Goal: Task Accomplishment & Management: Manage account settings

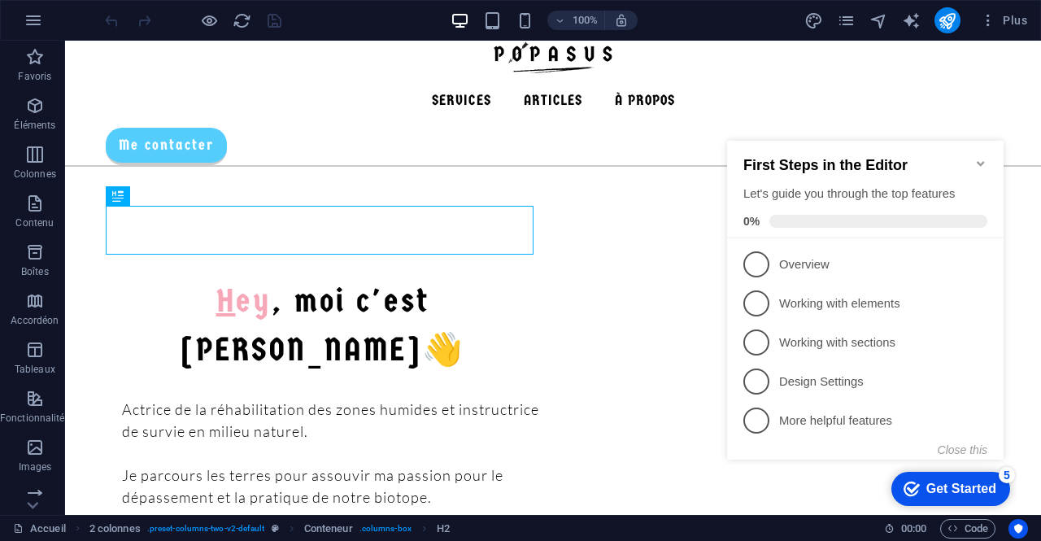
click at [986, 160] on icon "Minimize checklist" at bounding box center [981, 163] width 13 height 13
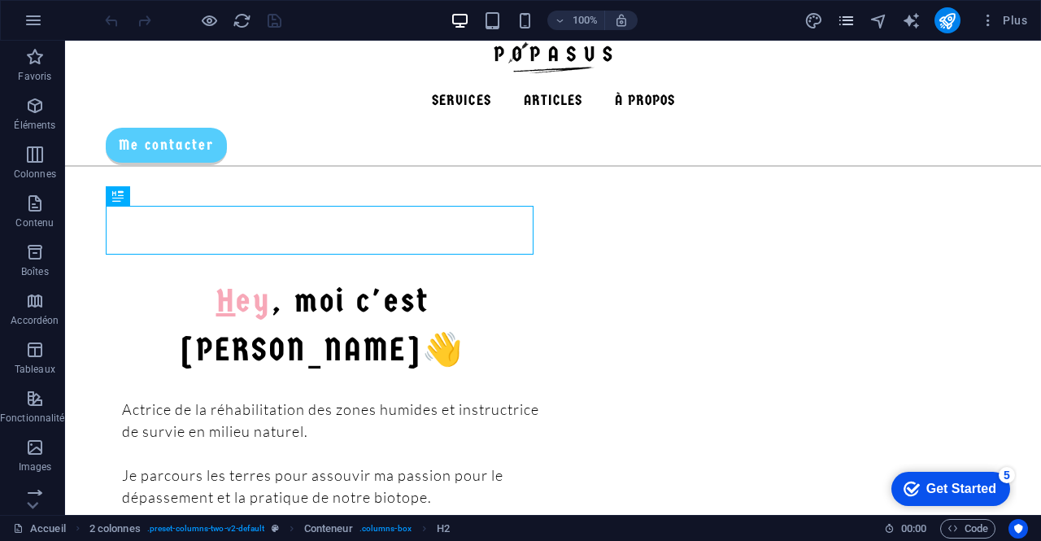
click at [850, 24] on icon "pages" at bounding box center [846, 20] width 19 height 19
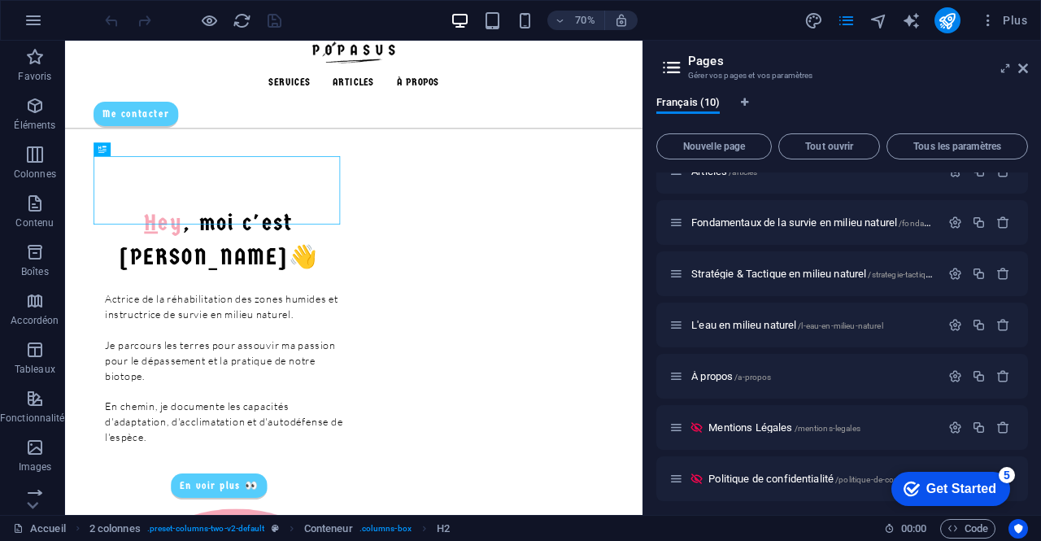
scroll to position [178, 0]
click at [851, 429] on span "/mentions-legales" at bounding box center [828, 427] width 66 height 9
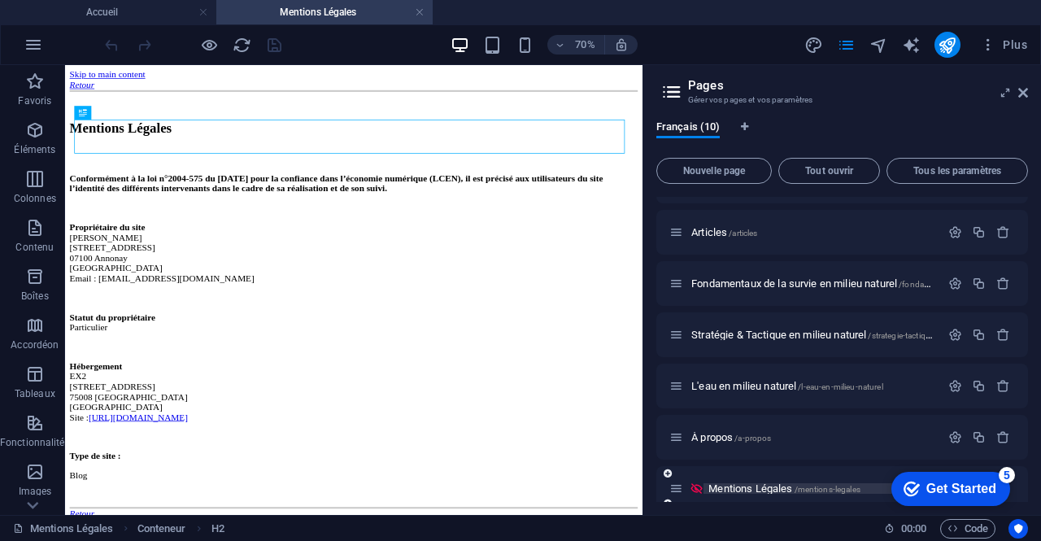
scroll to position [0, 0]
click at [1026, 97] on icon at bounding box center [1024, 92] width 10 height 13
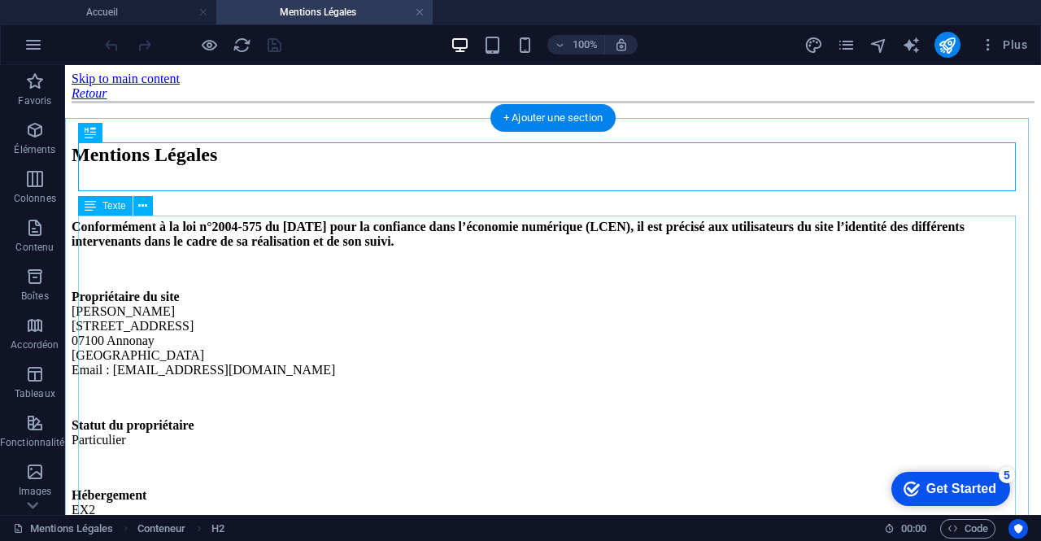
click at [206, 307] on div "Conformément à la loi n°2004-575 du [DATE] pour la confiance dans l’économie nu…" at bounding box center [553, 439] width 963 height 439
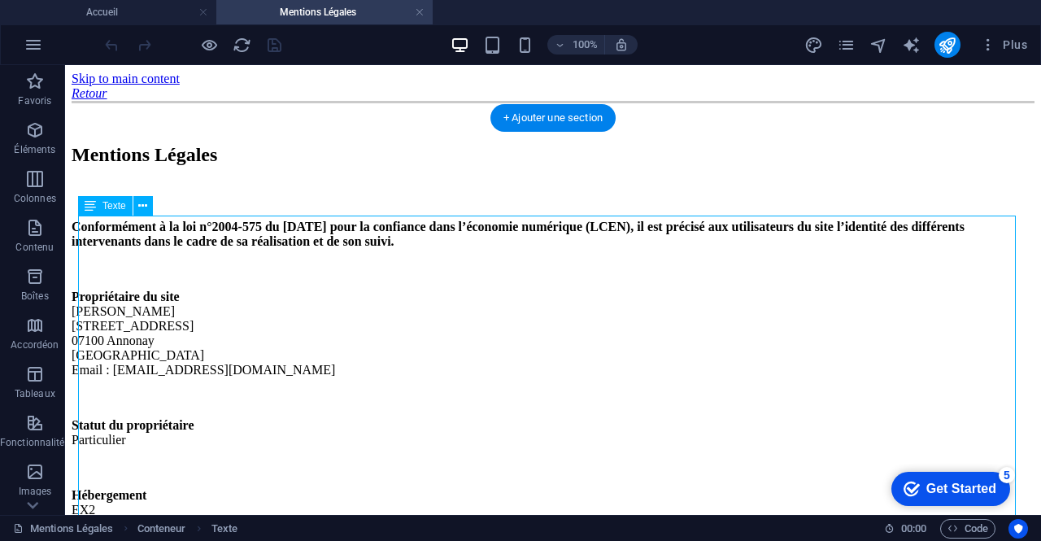
click at [206, 307] on div "Conformément à la loi n°2004-575 du [DATE] pour la confiance dans l’économie nu…" at bounding box center [553, 439] width 963 height 439
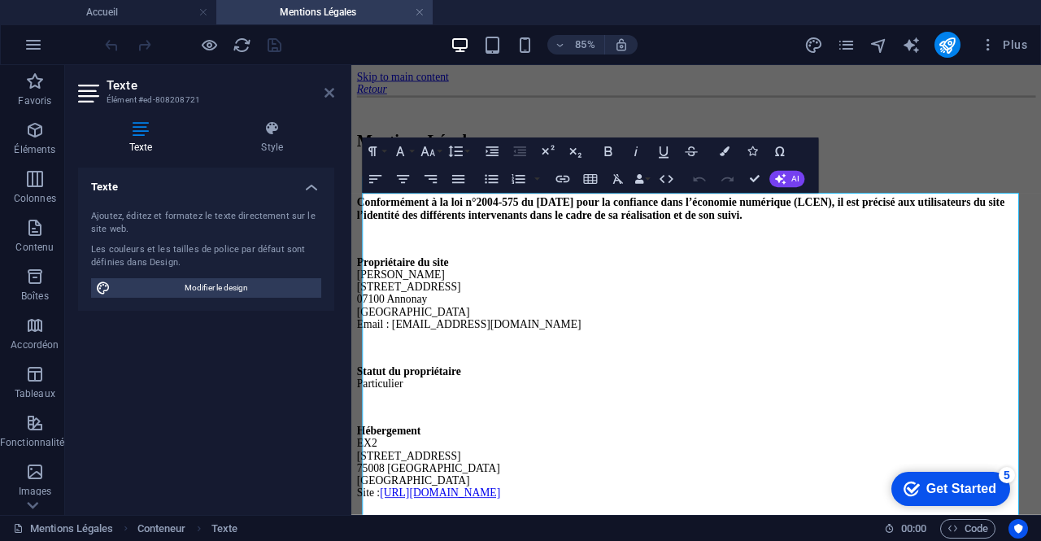
click at [328, 97] on icon at bounding box center [330, 92] width 10 height 13
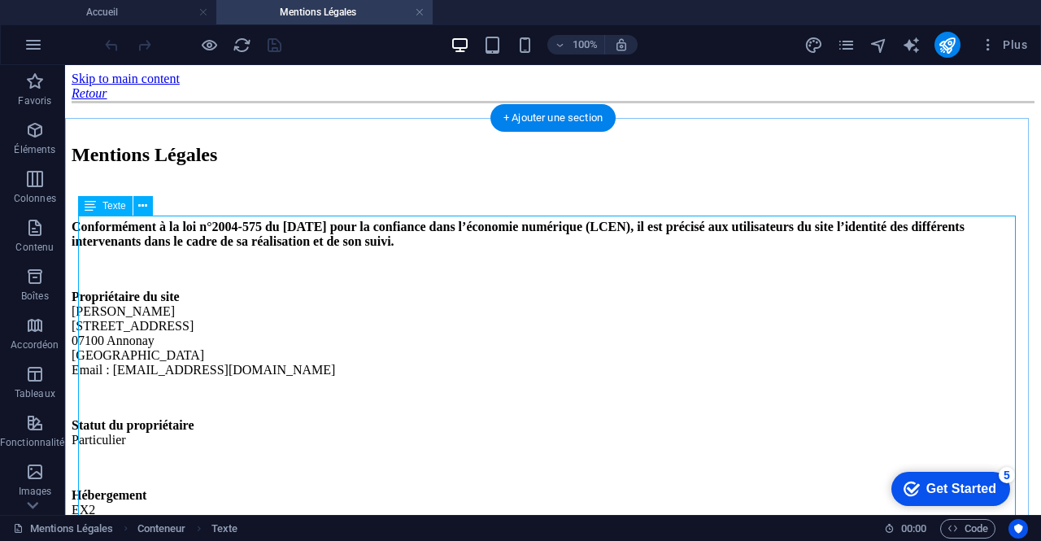
click at [92, 323] on div "Conformément à la loi n°2004-575 du [DATE] pour la confiance dans l’économie nu…" at bounding box center [553, 439] width 963 height 439
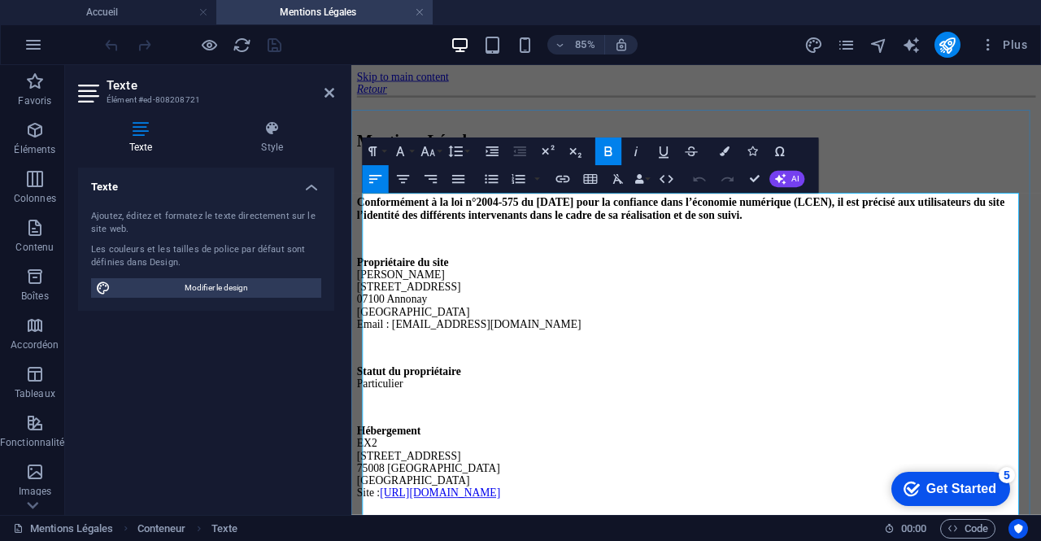
click at [374, 338] on p "Propriétaire du site [PERSON_NAME] [STREET_ADDRESS] Email : [EMAIL_ADDRESS][DOM…" at bounding box center [757, 334] width 799 height 88
click at [366, 338] on p "Propriétaire du site [PERSON_NAME] [STREET_ADDRESS] Email : [EMAIL_ADDRESS][DOM…" at bounding box center [757, 334] width 799 height 88
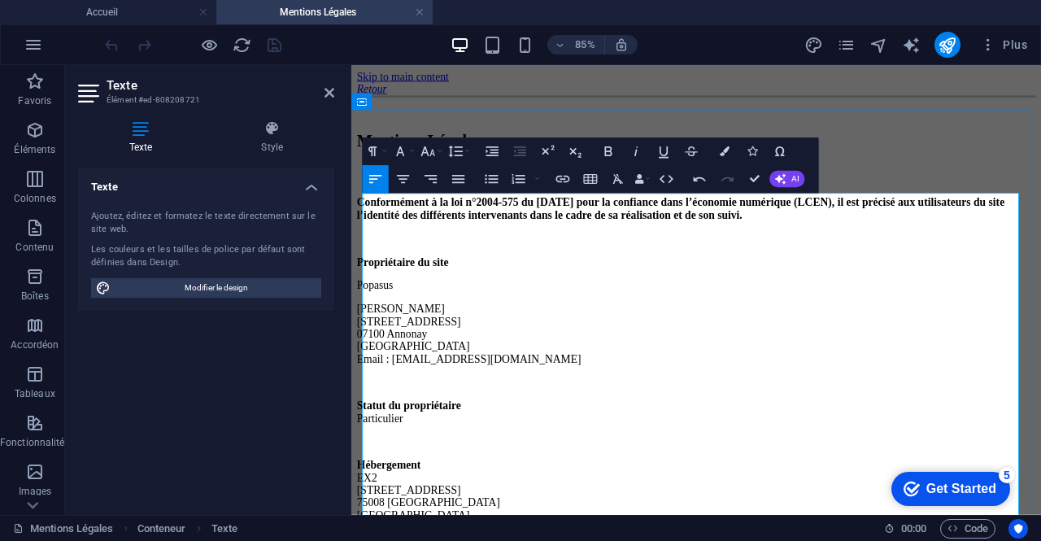
click at [469, 377] on p "[PERSON_NAME] [STREET_ADDRESS] Email : [EMAIL_ADDRESS][DOMAIN_NAME]" at bounding box center [757, 381] width 799 height 73
click at [369, 384] on p "[PERSON_NAME] [STREET_ADDRESS] Email : [EMAIL_ADDRESS][DOMAIN_NAME]" at bounding box center [757, 381] width 799 height 73
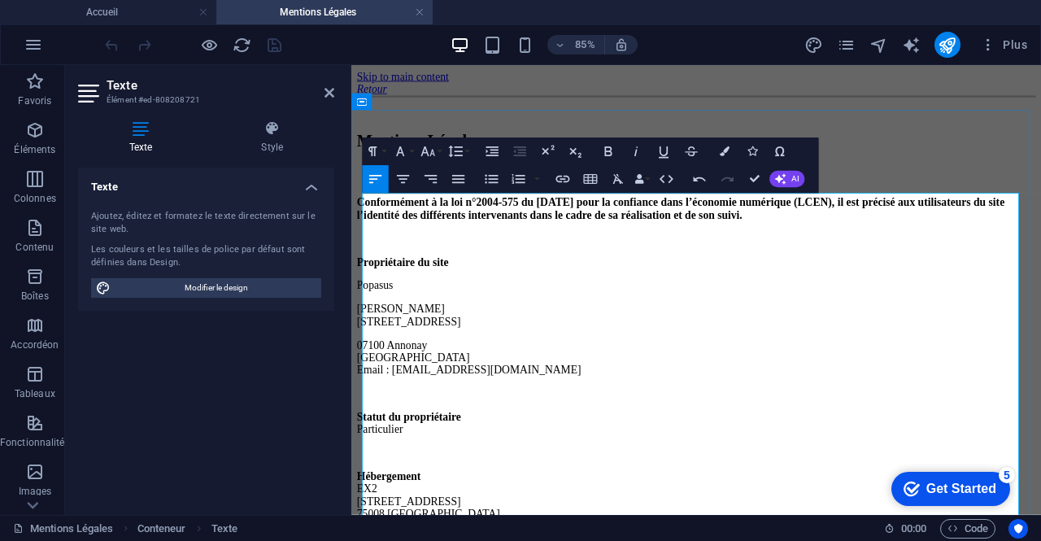
click at [413, 374] on p "[PERSON_NAME] [STREET_ADDRESS]" at bounding box center [757, 359] width 799 height 29
click at [430, 399] on p "07100 Annonay France Email : [EMAIL_ADDRESS][DOMAIN_NAME]" at bounding box center [757, 409] width 799 height 44
click at [544, 374] on p "[PERSON_NAME] [STREET_ADDRESS]" at bounding box center [757, 359] width 799 height 29
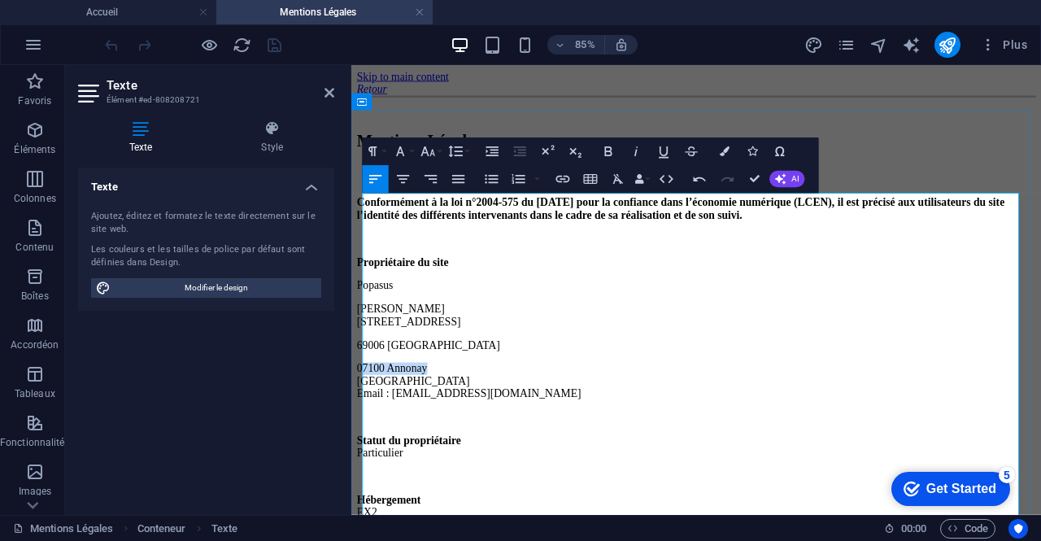
drag, startPoint x: 508, startPoint y: 426, endPoint x: 369, endPoint y: 414, distance: 139.7
click at [369, 415] on p "07100 Annonay France Email : [EMAIL_ADDRESS][DOMAIN_NAME]" at bounding box center [757, 437] width 799 height 44
click at [483, 401] on p "69006 [GEOGRAPHIC_DATA]" at bounding box center [757, 394] width 799 height 15
click at [556, 374] on p "[PERSON_NAME] [STREET_ADDRESS]" at bounding box center [757, 359] width 799 height 29
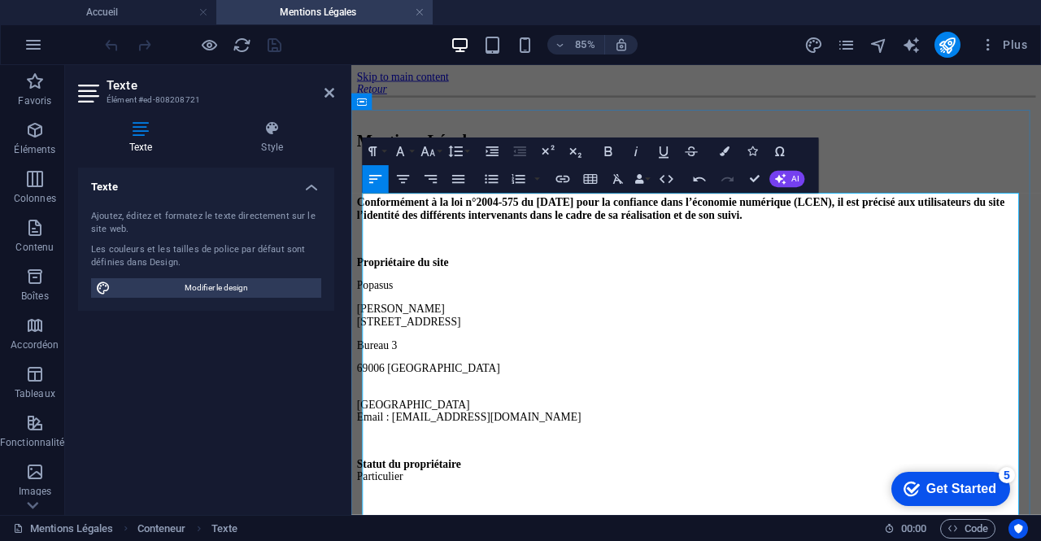
click at [475, 424] on p "69006 [GEOGRAPHIC_DATA]" at bounding box center [757, 422] width 799 height 15
click at [448, 395] on p "Bureau 3" at bounding box center [757, 394] width 799 height 15
click at [455, 423] on p "69006 [GEOGRAPHIC_DATA]" at bounding box center [757, 422] width 799 height 15
click at [430, 445] on p "​ [GEOGRAPHIC_DATA] Email : [EMAIL_ADDRESS][DOMAIN_NAME]" at bounding box center [757, 465] width 799 height 44
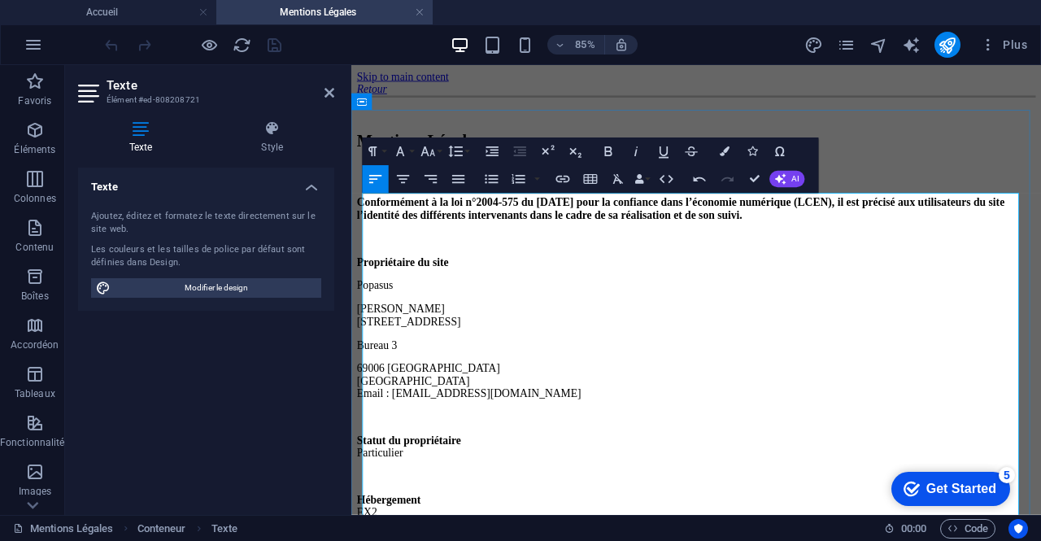
click at [473, 374] on p "[PERSON_NAME] [STREET_ADDRESS]" at bounding box center [757, 359] width 799 height 29
click at [370, 402] on p "Bureau 3" at bounding box center [757, 394] width 799 height 15
click at [366, 402] on p "Bureau 3" at bounding box center [757, 394] width 799 height 15
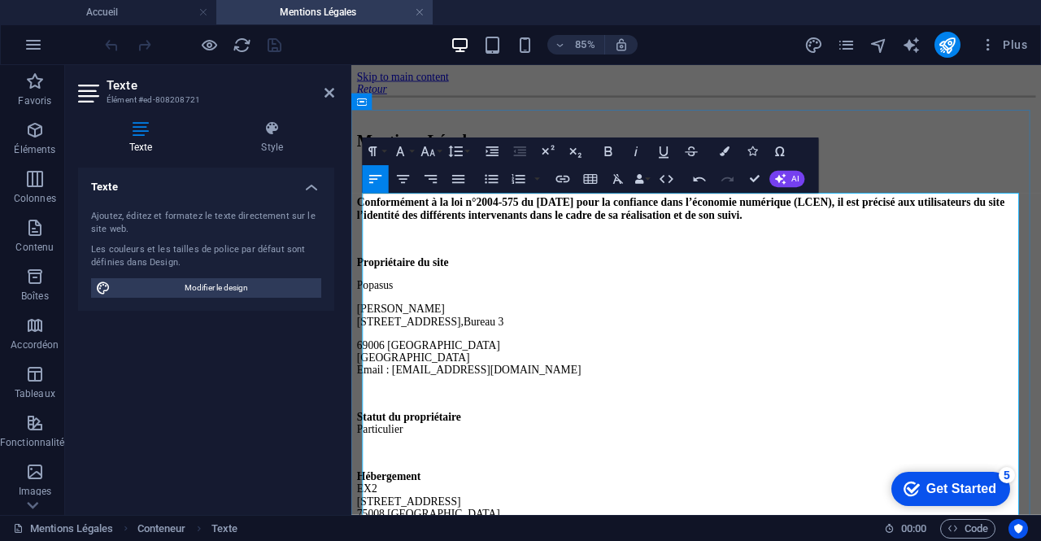
click at [364, 418] on p "69006 [GEOGRAPHIC_DATA] [GEOGRAPHIC_DATA] Email : [EMAIL_ADDRESS][DOMAIN_NAME]" at bounding box center [757, 409] width 799 height 44
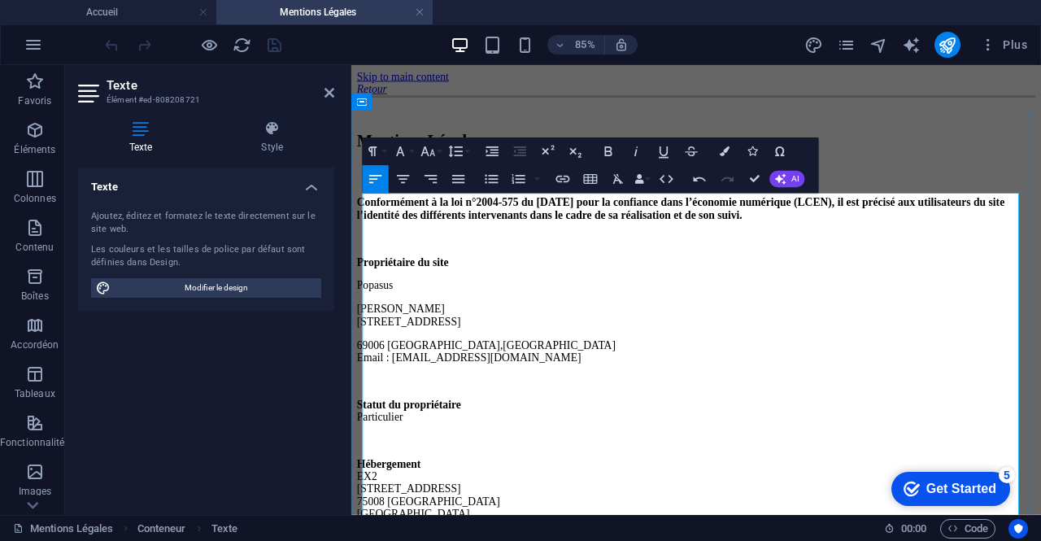
click at [506, 416] on p "69006 [GEOGRAPHIC_DATA], [GEOGRAPHIC_DATA] Email : [EMAIL_ADDRESS][DOMAIN_NAME]" at bounding box center [757, 401] width 799 height 29
click at [550, 438] on p at bounding box center [757, 437] width 799 height 15
click at [481, 471] on strong "Statut du propriétaire" at bounding box center [419, 464] width 123 height 14
drag, startPoint x: 469, startPoint y: 493, endPoint x: 361, endPoint y: 485, distance: 108.5
click at [361, 485] on div "Mentions Légales Conformément à la loi n°2004-575 du [DATE] pour la confiance d…" at bounding box center [757, 400] width 799 height 595
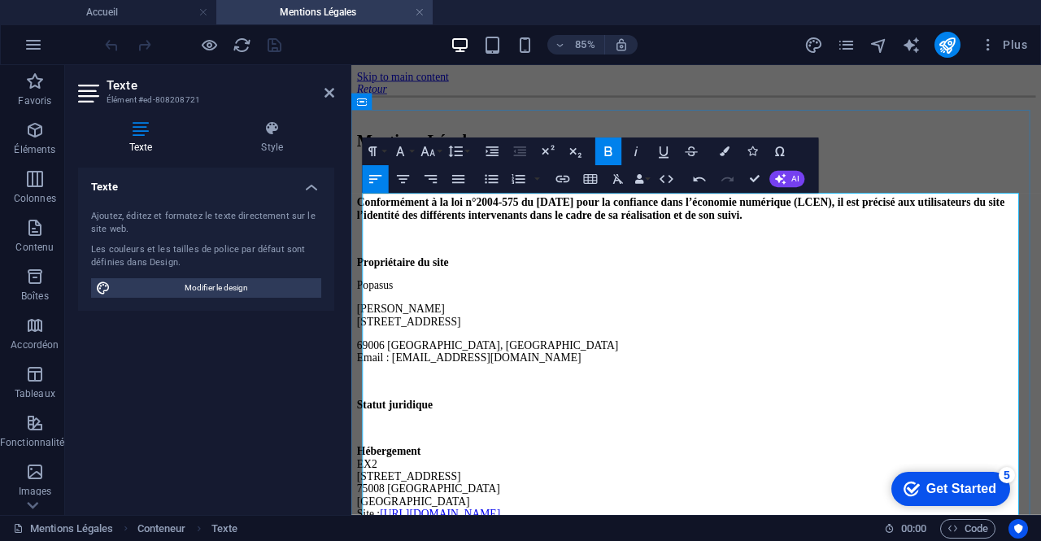
click at [427, 493] on p at bounding box center [757, 492] width 799 height 15
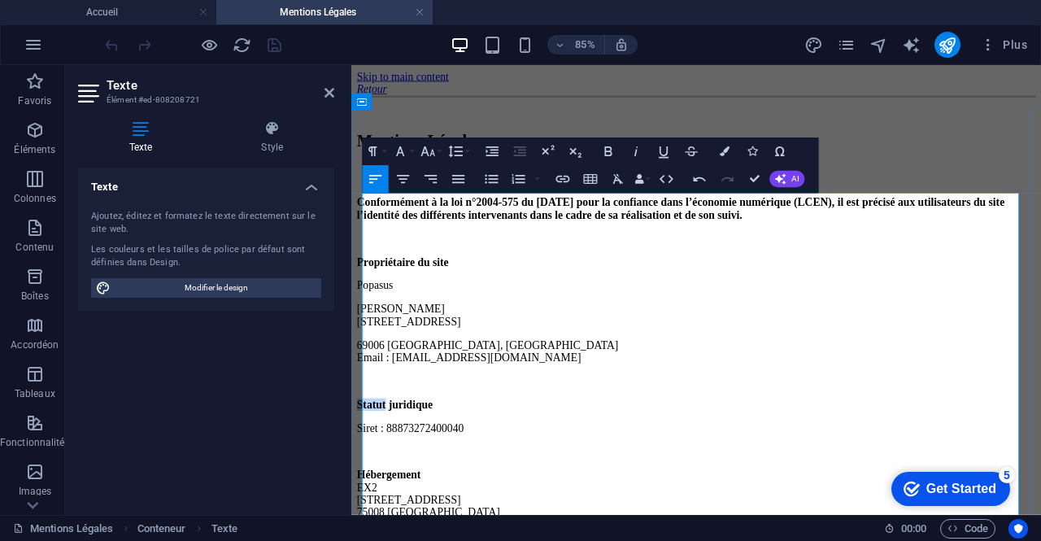
drag, startPoint x: 408, startPoint y: 472, endPoint x: 364, endPoint y: 465, distance: 44.4
click at [364, 465] on strong "Statut juridique" at bounding box center [402, 464] width 89 height 14
click at [392, 492] on p "Siret : 88873272400040" at bounding box center [757, 492] width 799 height 15
click at [396, 492] on p "Siret : 88873272400040" at bounding box center [757, 492] width 799 height 15
click at [460, 513] on p at bounding box center [757, 520] width 799 height 15
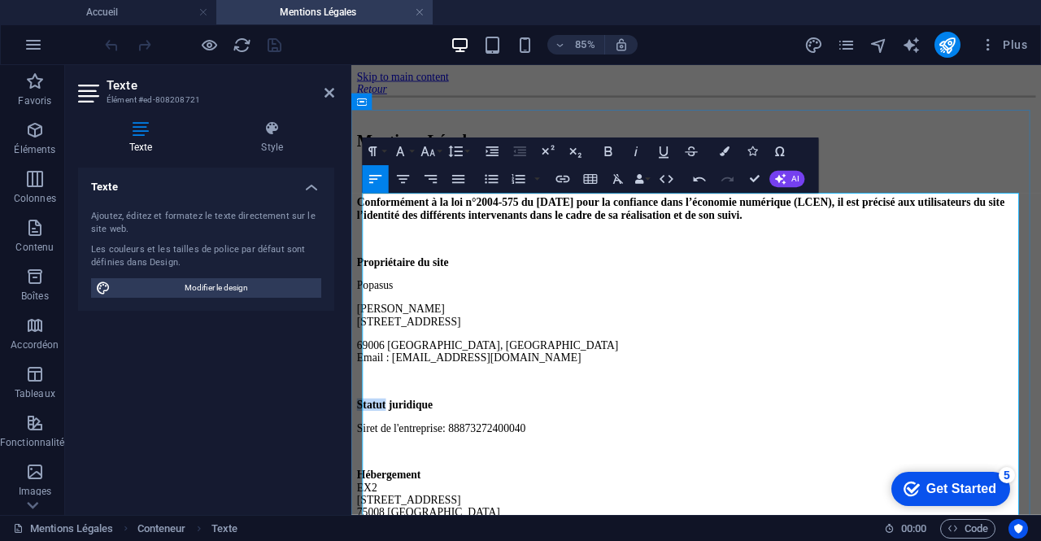
drag, startPoint x: 409, startPoint y: 469, endPoint x: 364, endPoint y: 465, distance: 44.9
click at [364, 465] on strong "Statut juridique" at bounding box center [402, 464] width 89 height 14
click at [544, 489] on p "Siret de l'entreprise : 88873272400040" at bounding box center [757, 492] width 799 height 15
click at [517, 444] on p at bounding box center [757, 437] width 799 height 15
click at [513, 468] on p "Donnée juridique" at bounding box center [757, 464] width 799 height 15
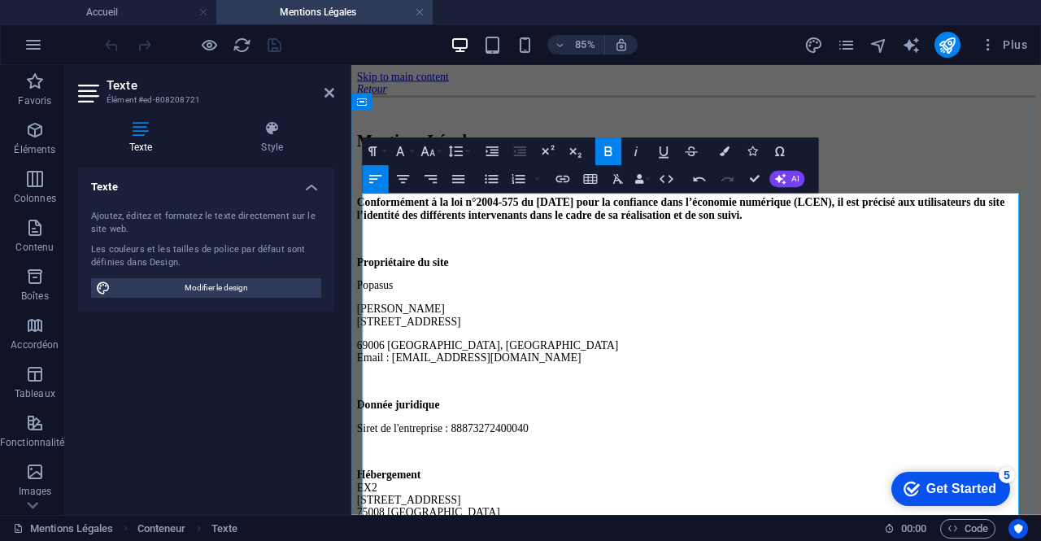
click at [487, 489] on p "Siret de l'entreprise : 88873272400040" at bounding box center [757, 492] width 799 height 15
click at [531, 513] on p at bounding box center [757, 520] width 799 height 15
click at [399, 491] on p "Siret de l'entreprise : 88873272400040" at bounding box center [757, 492] width 799 height 15
click at [551, 518] on p at bounding box center [757, 520] width 799 height 15
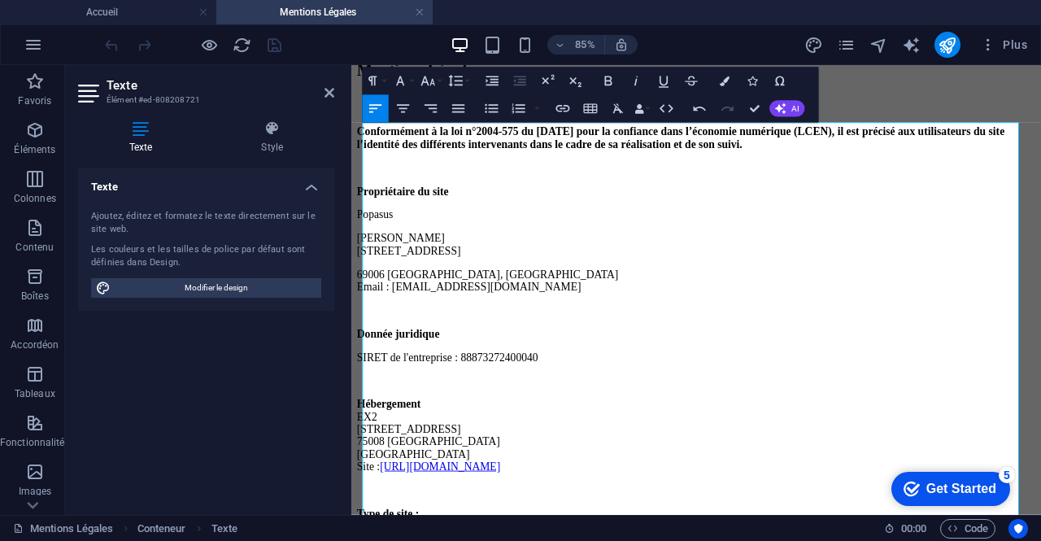
scroll to position [203, 0]
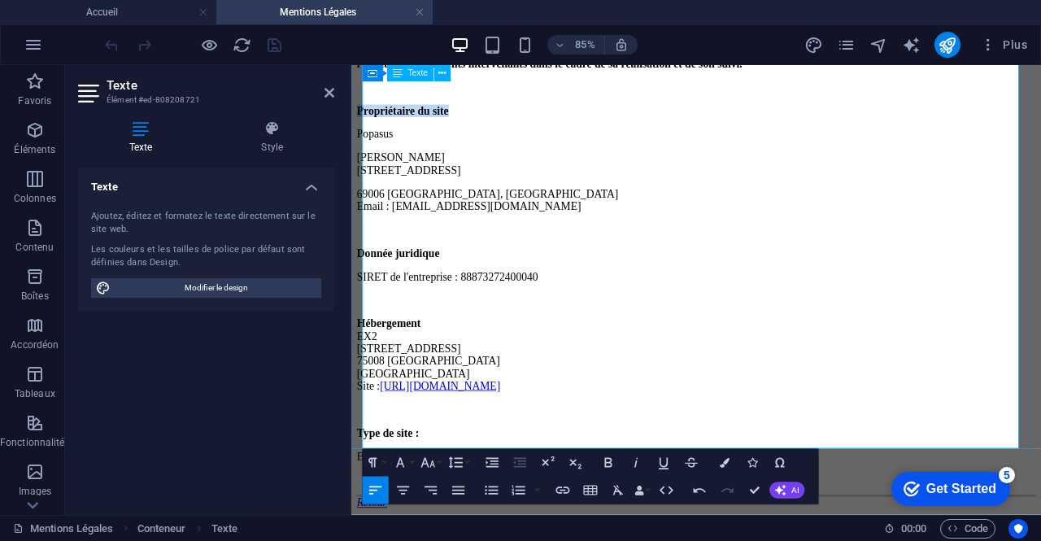
drag, startPoint x: 510, startPoint y: 112, endPoint x: 368, endPoint y: 102, distance: 142.8
click at [368, 112] on p "Propriétaire du site" at bounding box center [757, 119] width 799 height 15
click at [528, 252] on p at bounding box center [757, 259] width 799 height 15
click at [418, 519] on p "Blog" at bounding box center [757, 526] width 799 height 15
drag, startPoint x: 615, startPoint y: 504, endPoint x: 363, endPoint y: 502, distance: 252.2
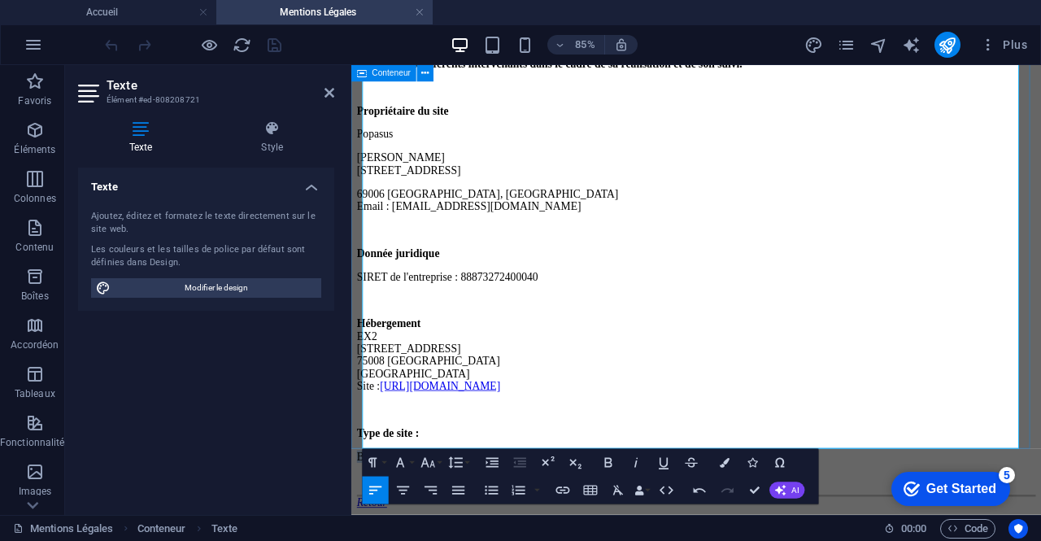
click at [363, 502] on div "Mentions Légales Conformément à la loi n°2004-575 du [DATE] pour la confiance d…" at bounding box center [757, 230] width 799 height 608
copy p "Blog et site vitrine de services"
click at [531, 423] on p "Hébergement [GEOGRAPHIC_DATA][STREET_ADDRESS] Site : [URL][DOMAIN_NAME]" at bounding box center [757, 407] width 799 height 88
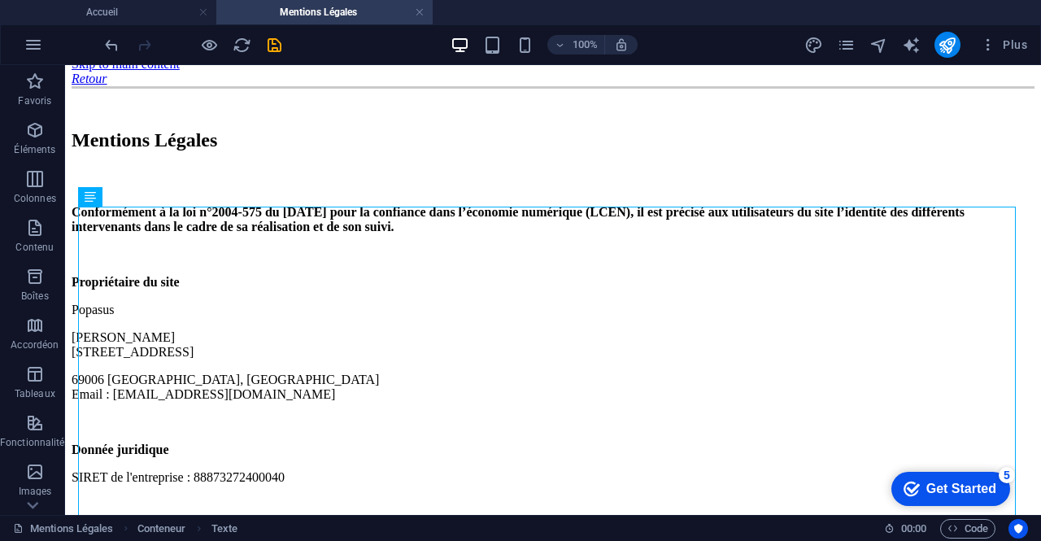
scroll to position [9, 0]
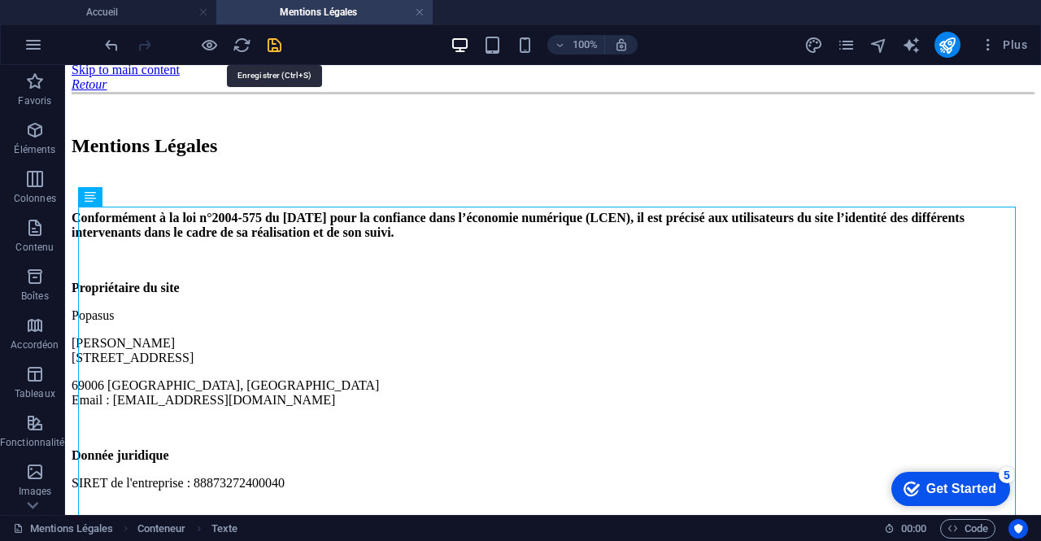
click at [283, 46] on icon "save" at bounding box center [274, 45] width 19 height 19
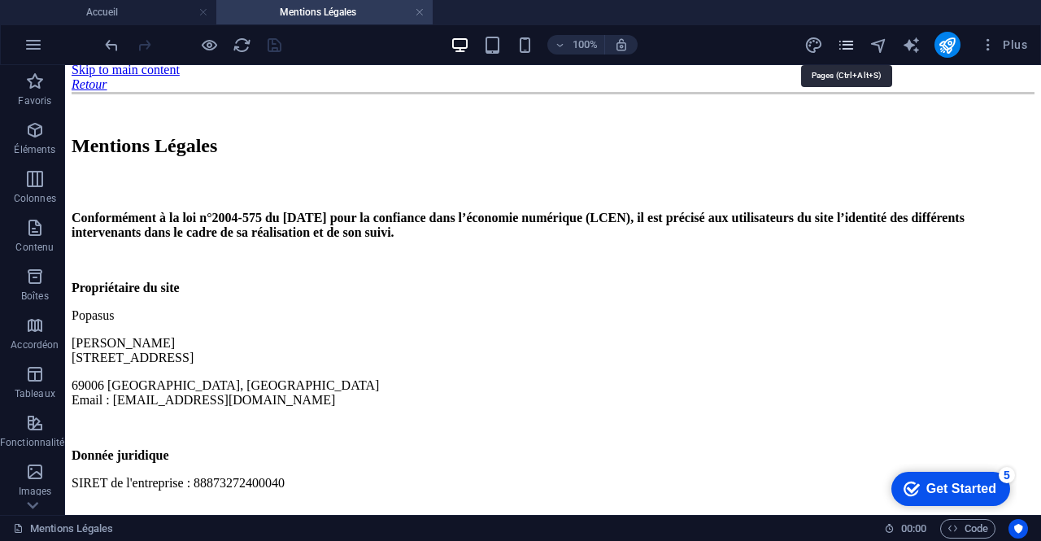
click at [844, 53] on icon "pages" at bounding box center [846, 45] width 19 height 19
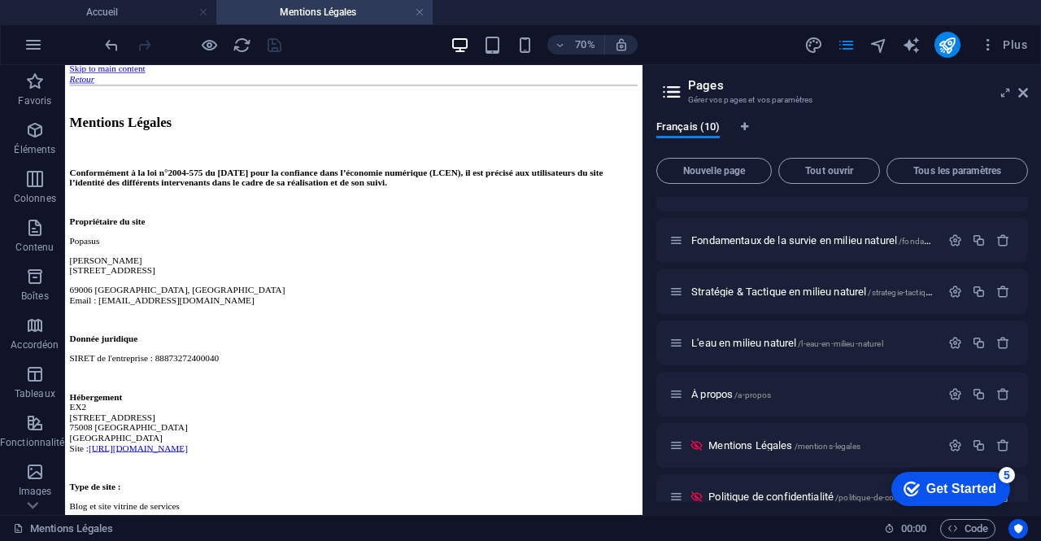
scroll to position [207, 0]
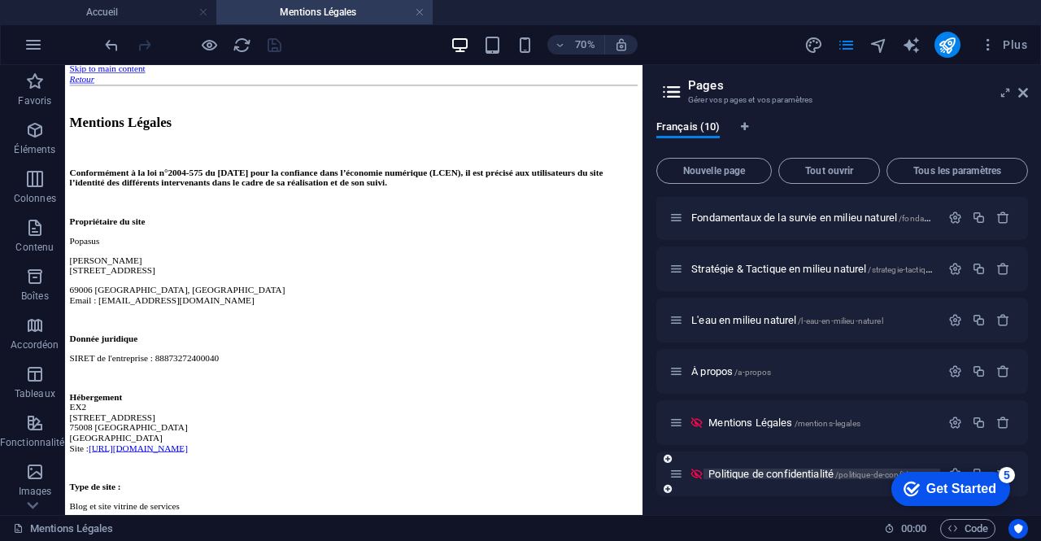
click at [812, 471] on span "Politique de confidentialité /politique-de-confidentialite" at bounding box center [823, 474] width 228 height 12
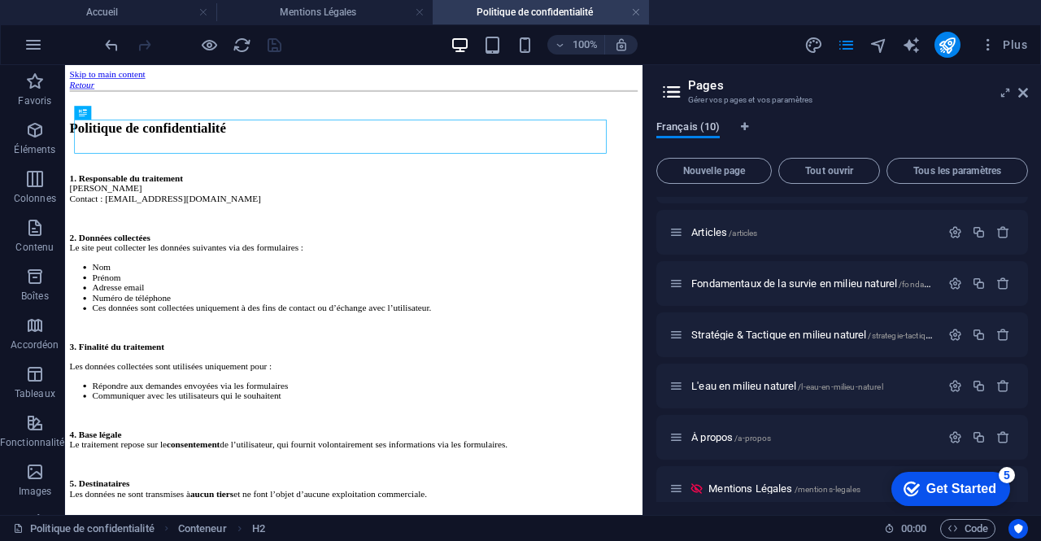
scroll to position [0, 0]
click at [1026, 92] on icon at bounding box center [1024, 92] width 10 height 13
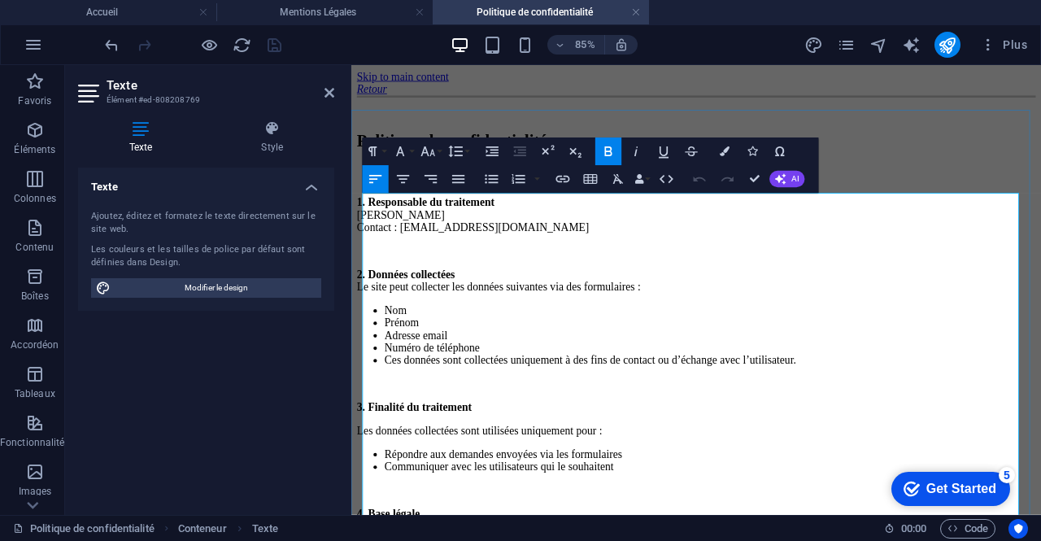
click at [391, 420] on li "Ces données sont collectées uniquement à des fins de contact ou d’échange avec …" at bounding box center [774, 412] width 766 height 15
click at [519, 405] on li "Numéro de téléphone" at bounding box center [774, 398] width 766 height 15
click at [662, 420] on li "Ces données sont collectées uniquement à des fins de contact ou d’échange avec …" at bounding box center [774, 412] width 766 height 15
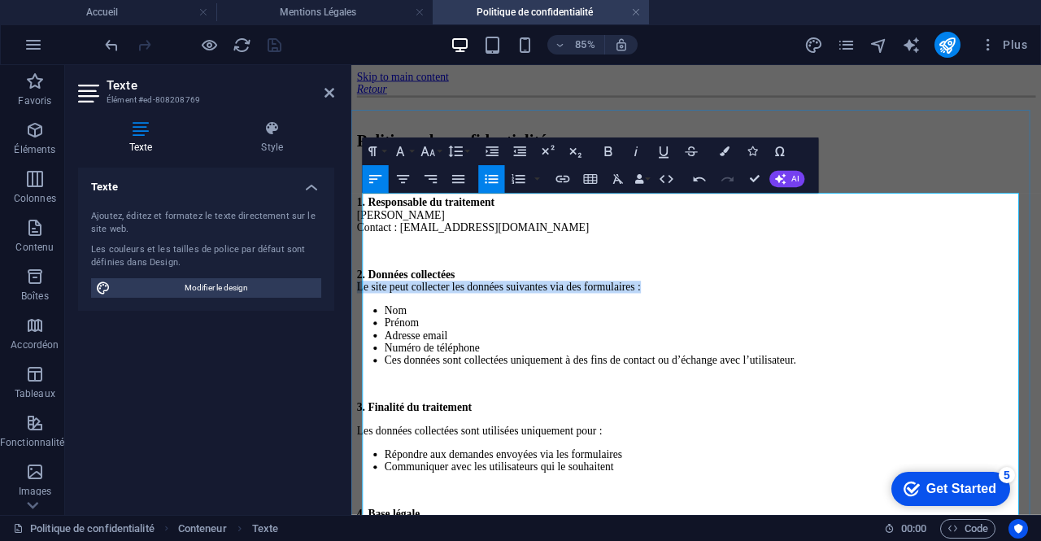
drag, startPoint x: 822, startPoint y: 333, endPoint x: 365, endPoint y: 343, distance: 456.5
click at [365, 334] on p "2. Données collectées Le site peut collecter les données suivantes via des form…" at bounding box center [757, 318] width 799 height 29
copy p "Le site peut collecter les données suivantes via des formulaires :"
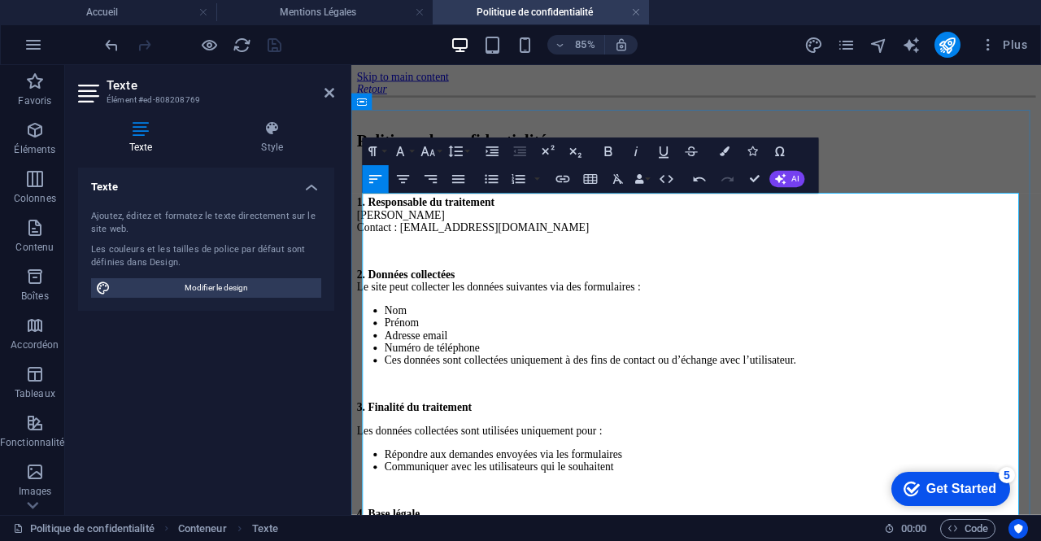
click at [852, 447] on p at bounding box center [757, 440] width 799 height 15
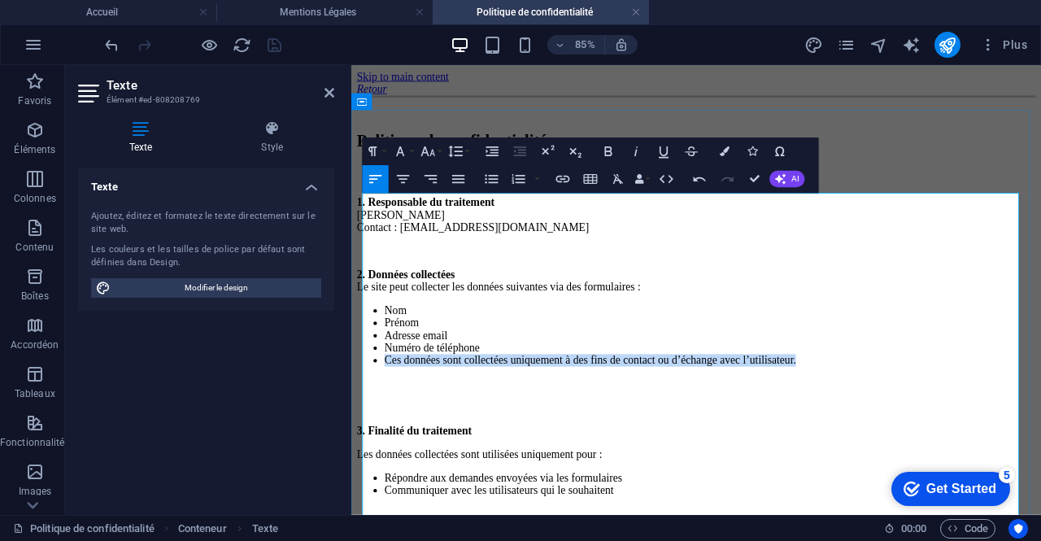
drag, startPoint x: 377, startPoint y: 451, endPoint x: 1048, endPoint y: 446, distance: 670.4
click at [1041, 420] on li "Ces données sont collectées uniquement à des fins de contact ou d’échange avec …" at bounding box center [774, 412] width 766 height 15
copy li "Ces données sont collectées uniquement à des fins de contact ou d’échange avec …"
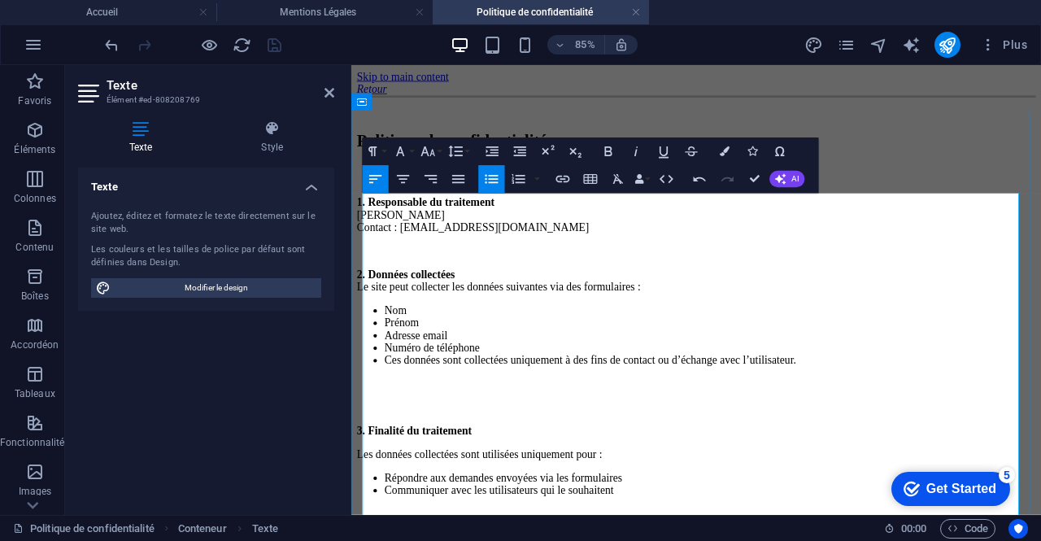
click at [786, 447] on p at bounding box center [757, 440] width 799 height 15
click at [697, 181] on icon "button" at bounding box center [700, 179] width 12 height 5
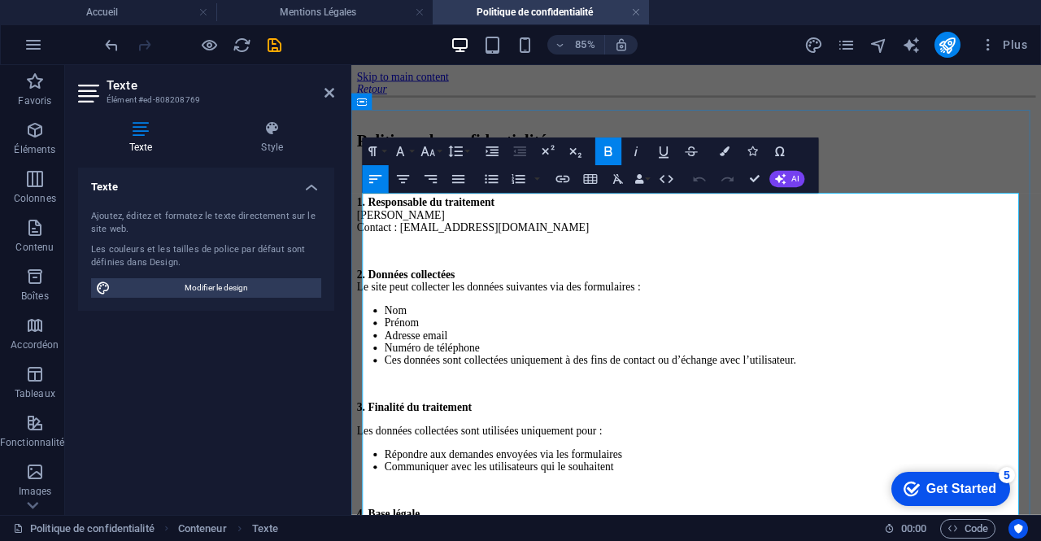
click at [560, 447] on p at bounding box center [757, 440] width 799 height 15
click at [565, 447] on p at bounding box center [757, 440] width 799 height 15
click at [480, 447] on p at bounding box center [757, 440] width 799 height 15
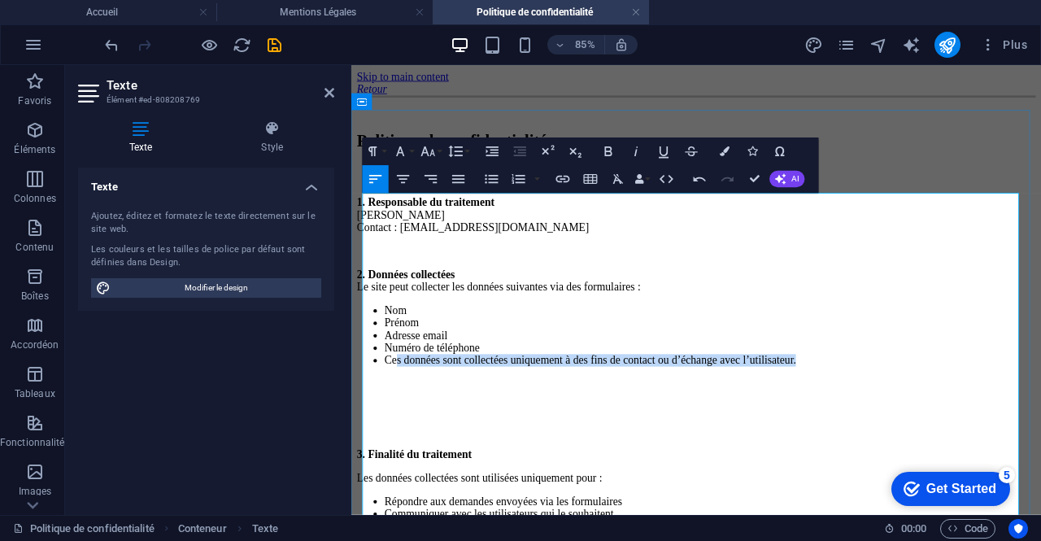
drag, startPoint x: 394, startPoint y: 456, endPoint x: 1030, endPoint y: 451, distance: 636.2
click at [1030, 420] on li "Ces données sont collectées uniquement à des fins de contact ou d’échange avec …" at bounding box center [774, 412] width 766 height 15
copy li "s données sont collectées uniquement à des fins de contact ou d’échange avec l’…"
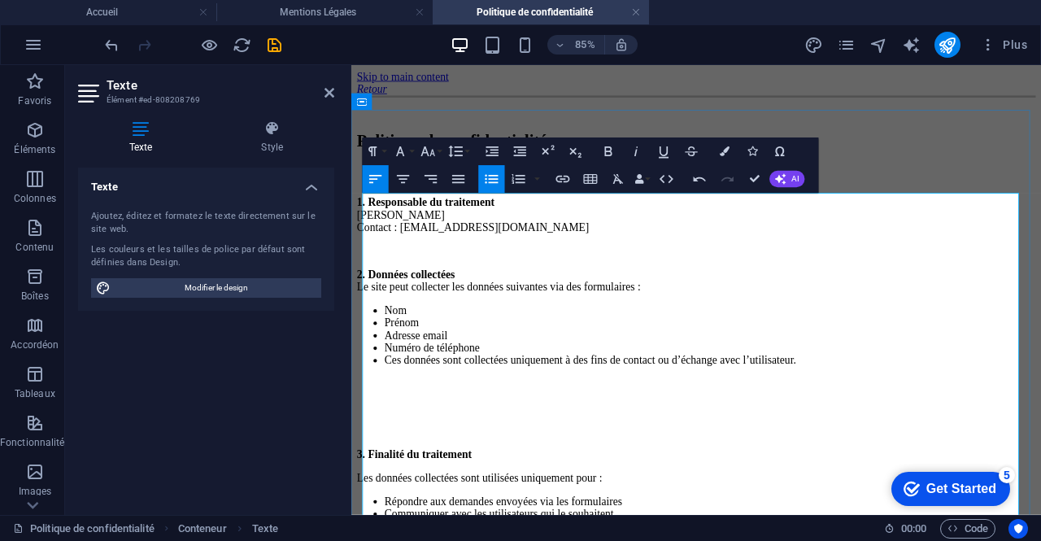
click at [602, 503] on p at bounding box center [757, 495] width 799 height 15
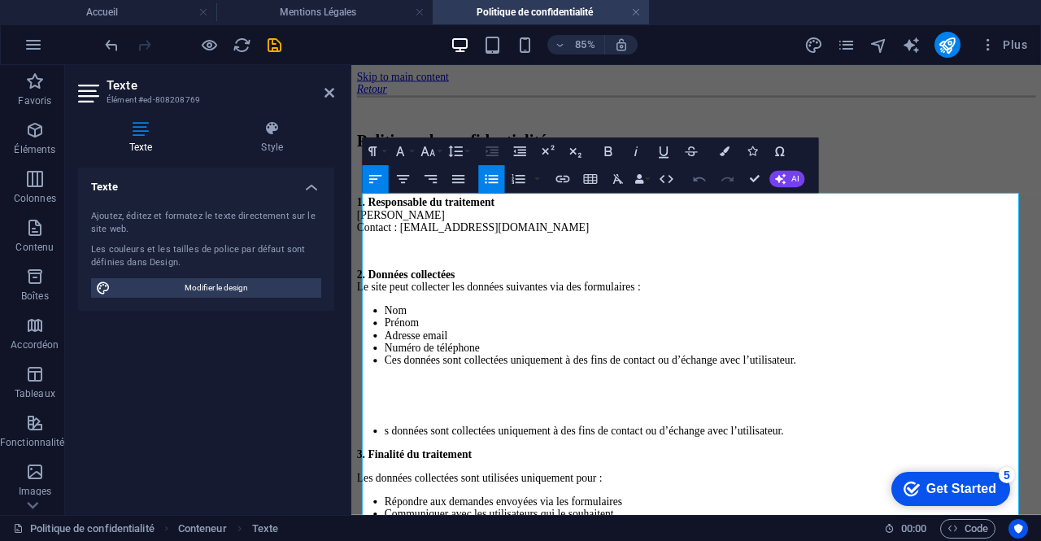
click at [695, 181] on icon "button" at bounding box center [700, 179] width 16 height 16
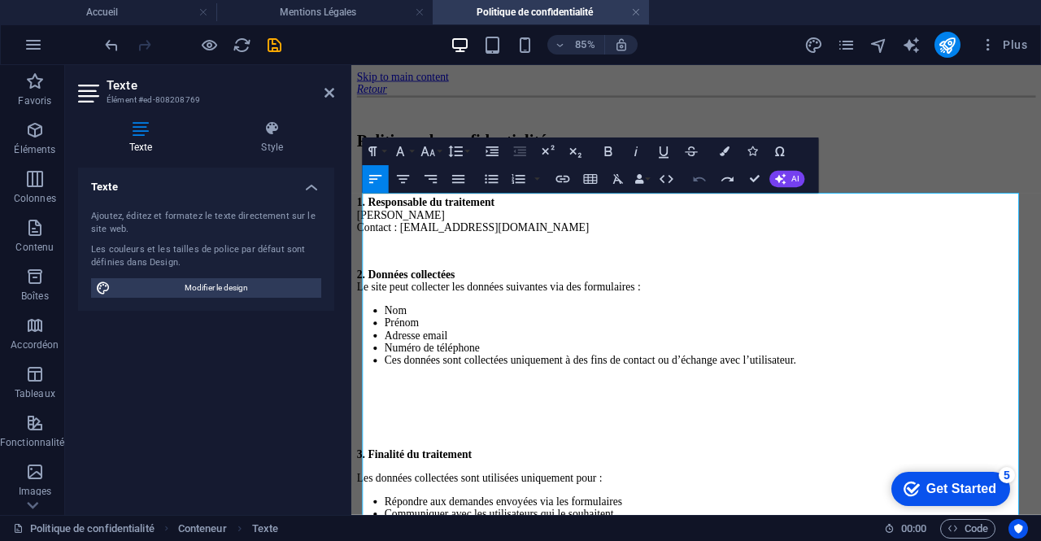
click at [695, 181] on icon "button" at bounding box center [700, 179] width 16 height 16
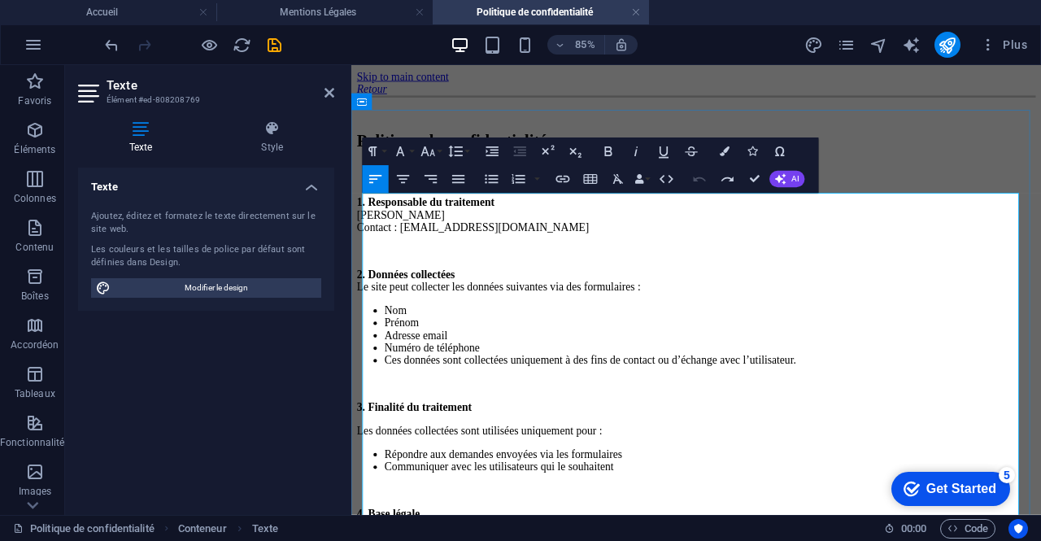
click at [456, 420] on li "Ces données sont collectées uniquement à des fins de contact ou d’échange avec …" at bounding box center [774, 412] width 766 height 15
click at [490, 181] on icon "button" at bounding box center [491, 179] width 16 height 16
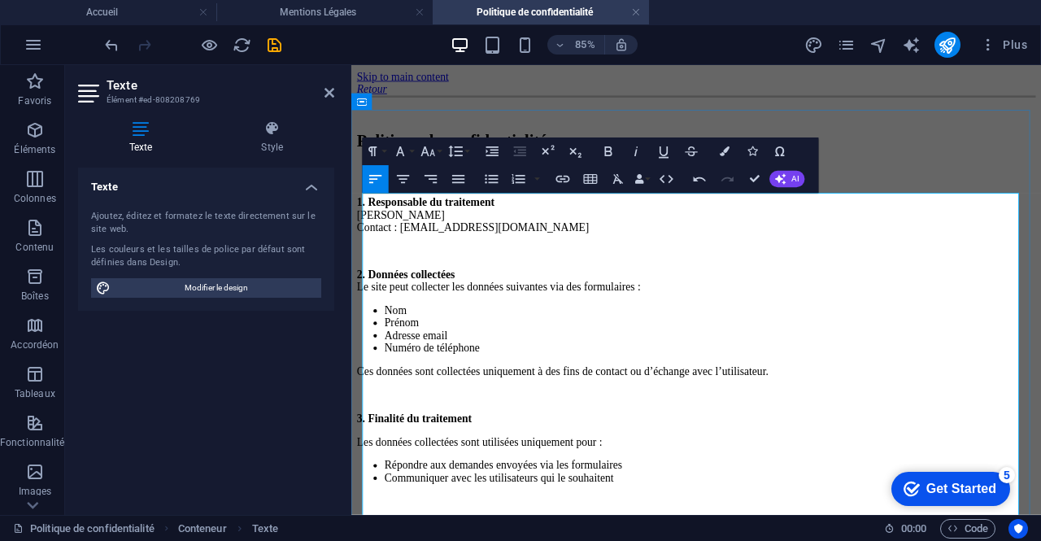
click at [493, 460] on p at bounding box center [757, 453] width 799 height 15
click at [561, 405] on li "Numéro de téléphone" at bounding box center [774, 398] width 766 height 15
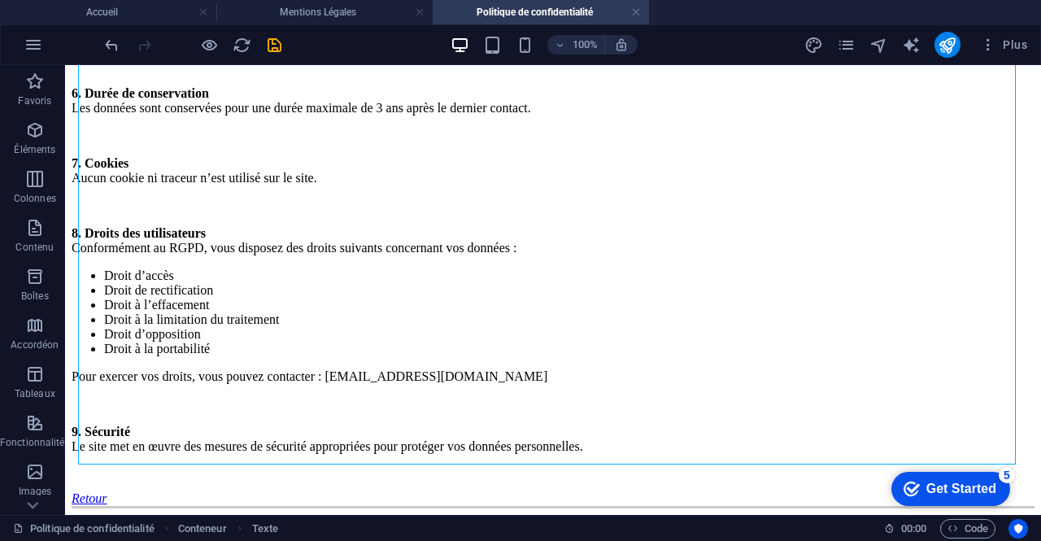
scroll to position [685, 0]
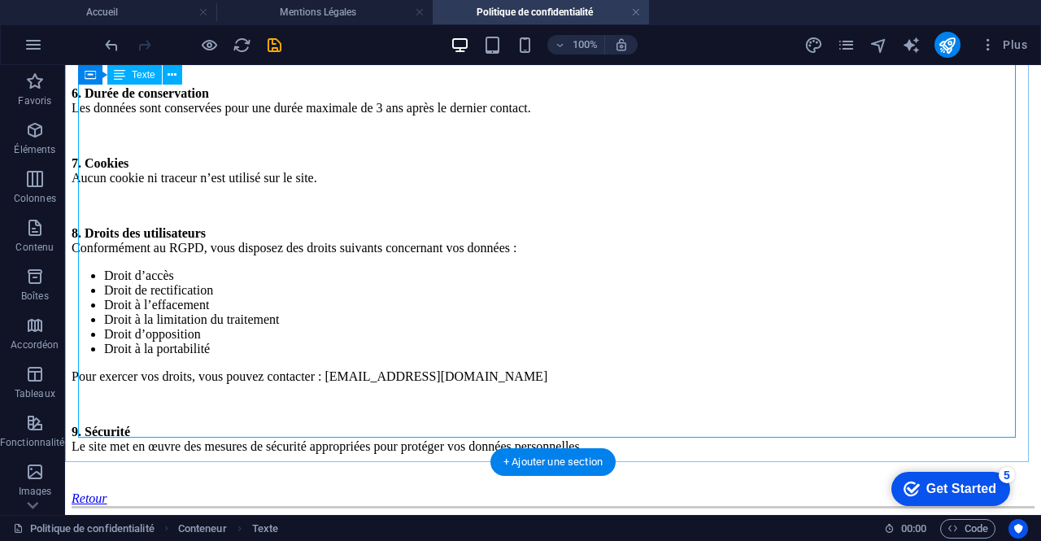
click at [782, 425] on div "1. Responsable du traitement [PERSON_NAME] Contact : [EMAIL_ADDRESS][DOMAIN_NAM…" at bounding box center [553, 10] width 963 height 887
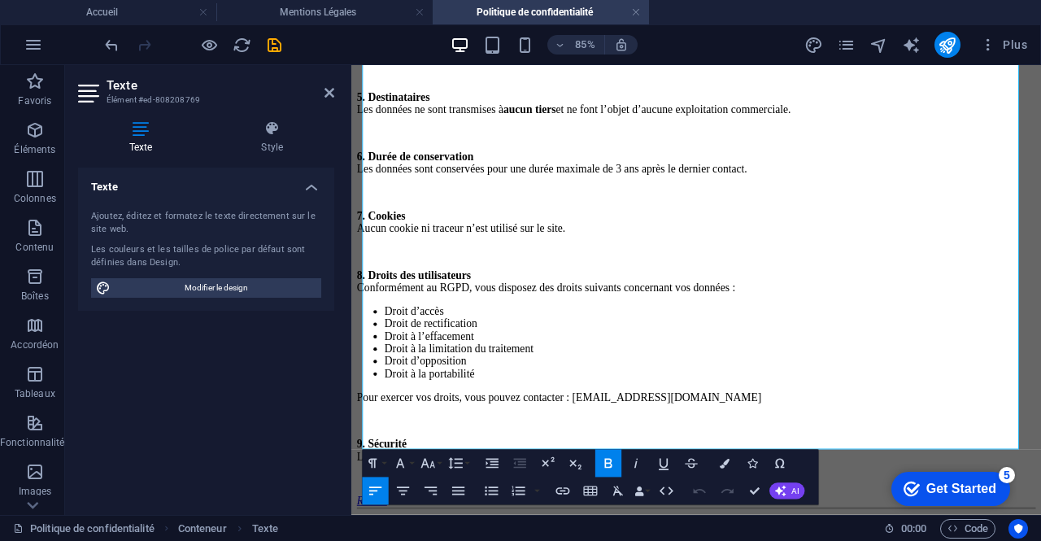
scroll to position [627, 0]
click at [1041, 504] on p "9. Sécurité Le site met en œuvre des mesures de sécurité appropriées pour proté…" at bounding box center [757, 518] width 799 height 29
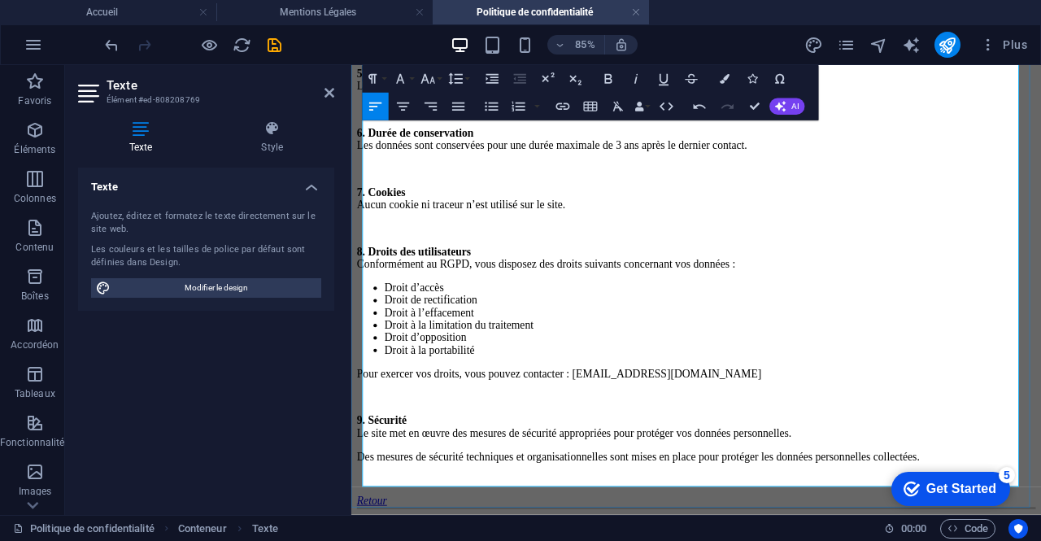
click at [635, 504] on p "9. Sécurité Le site met en œuvre des mesures de sécurité appropriées pour proté…" at bounding box center [757, 491] width 799 height 29
click at [514, 534] on p "Des mesures de sécurité techniques et organisationnelles sont mises en place po…" at bounding box center [757, 526] width 799 height 15
click at [550, 534] on p "Des mesures de sécurité techniques et organisationnelles sont mises en place po…" at bounding box center [757, 526] width 799 height 15
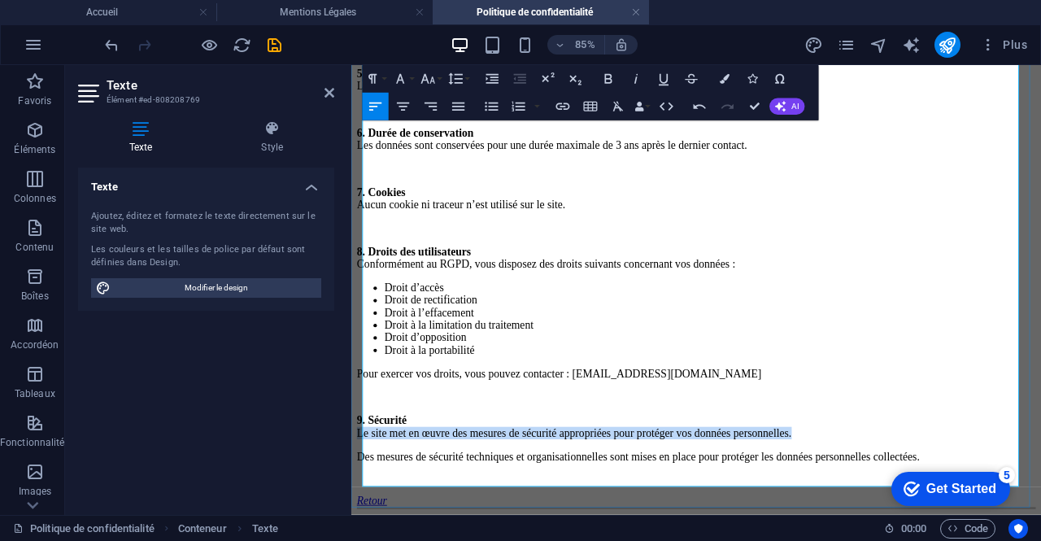
drag, startPoint x: 1075, startPoint y: 511, endPoint x: 367, endPoint y: 510, distance: 707.8
click at [367, 506] on p "9. Sécurité Le site met en œuvre des mesures de sécurité appropriées pour proté…" at bounding box center [757, 491] width 799 height 29
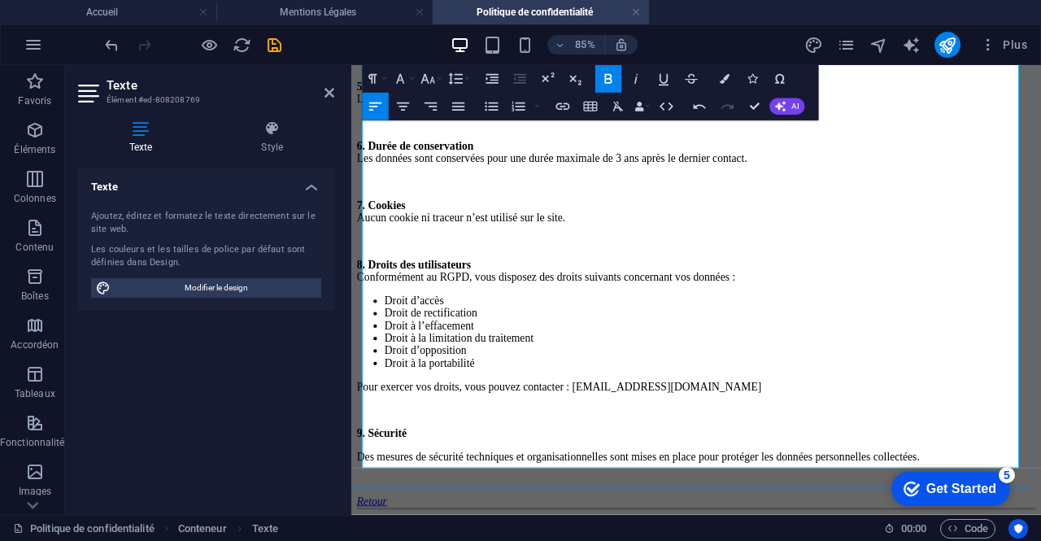
click at [506, 436] on p "Pour exercer vos droits, vous pouvez contacter : [EMAIL_ADDRESS][DOMAIN_NAME]" at bounding box center [757, 443] width 799 height 15
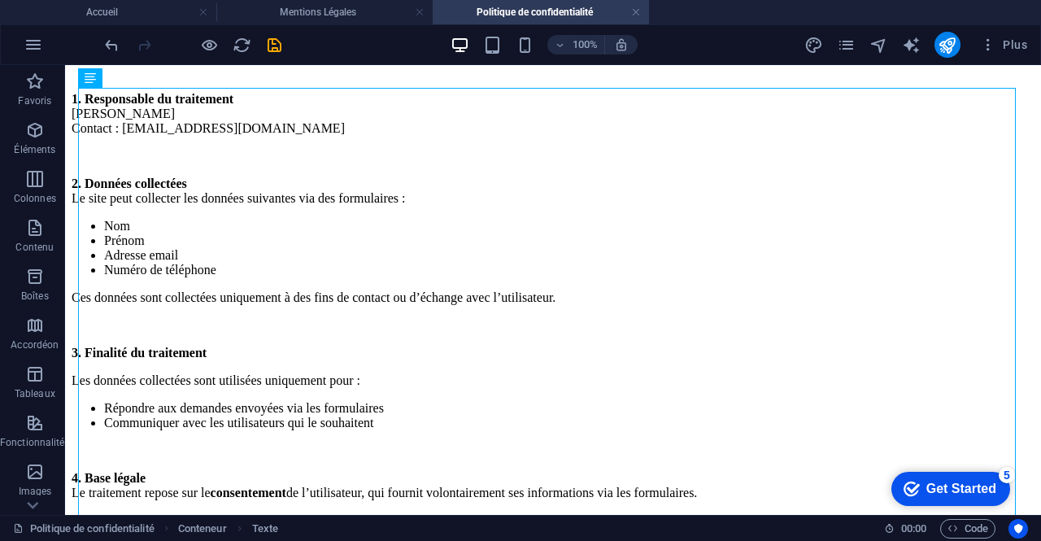
scroll to position [129, 0]
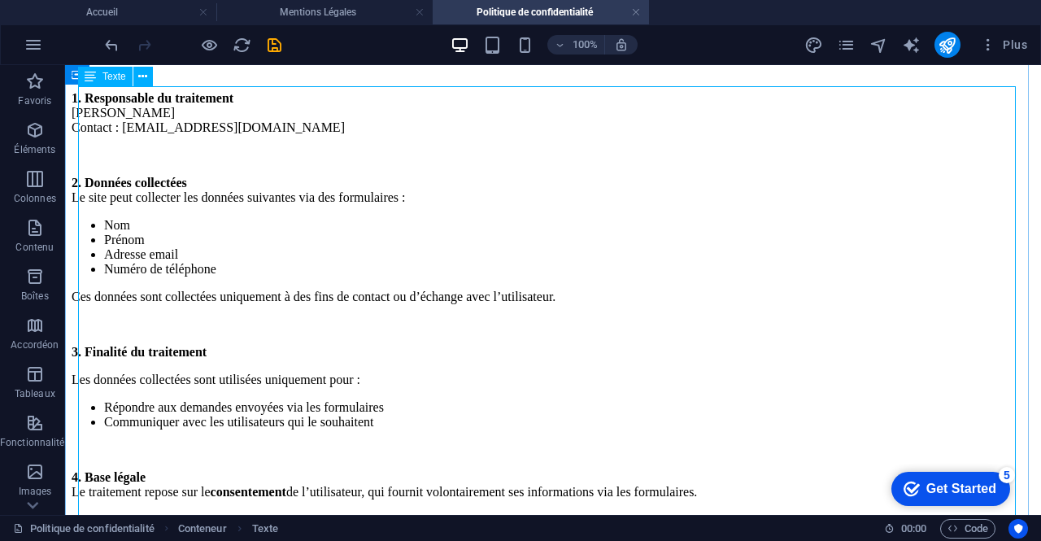
click at [270, 297] on div "1. Responsable du traitement [PERSON_NAME] Contact : [EMAIL_ADDRESS][DOMAIN_NAM…" at bounding box center [553, 541] width 963 height 900
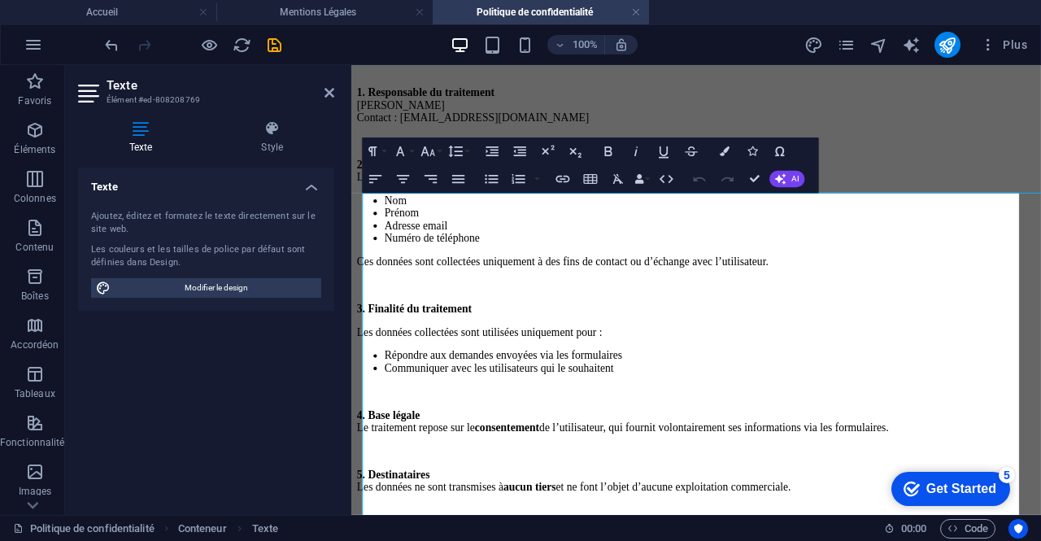
scroll to position [0, 0]
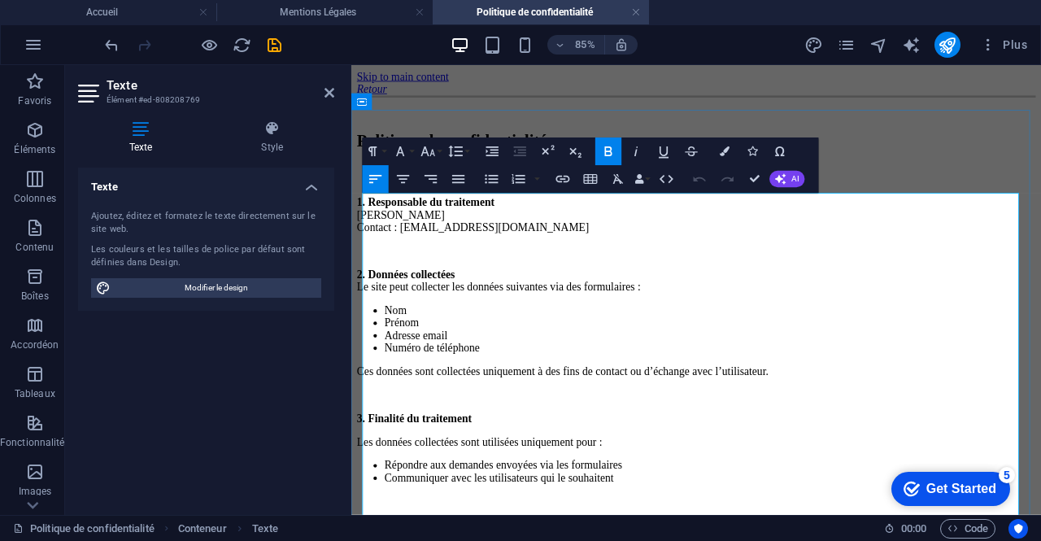
click at [538, 405] on li "Numéro de téléphone" at bounding box center [774, 398] width 766 height 15
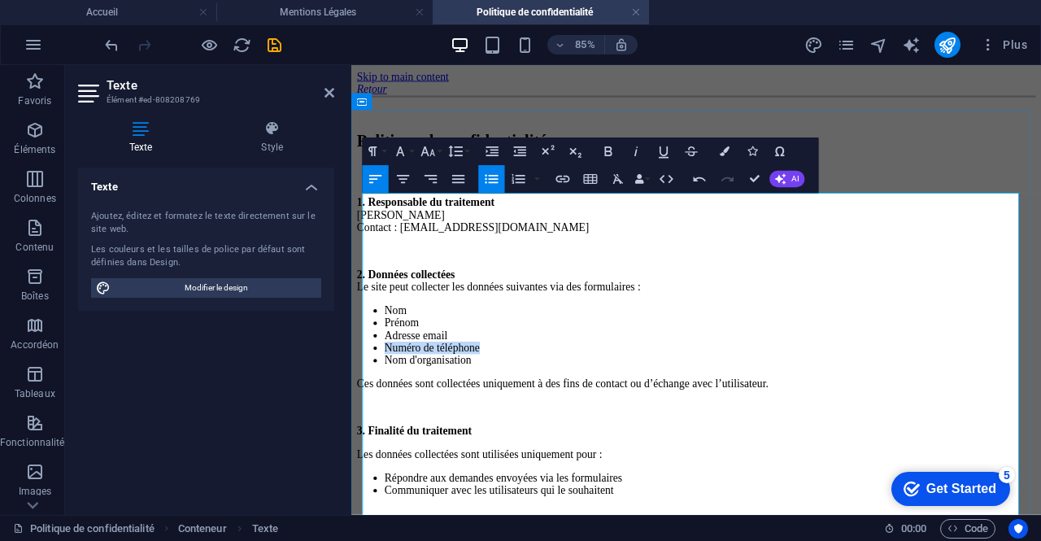
drag, startPoint x: 546, startPoint y: 424, endPoint x: 377, endPoint y: 424, distance: 169.2
click at [391, 405] on li "Numéro de téléphone" at bounding box center [774, 398] width 766 height 15
copy li "Numéro de téléphone"
click at [553, 420] on li "Nom d'organisation" at bounding box center [774, 412] width 766 height 15
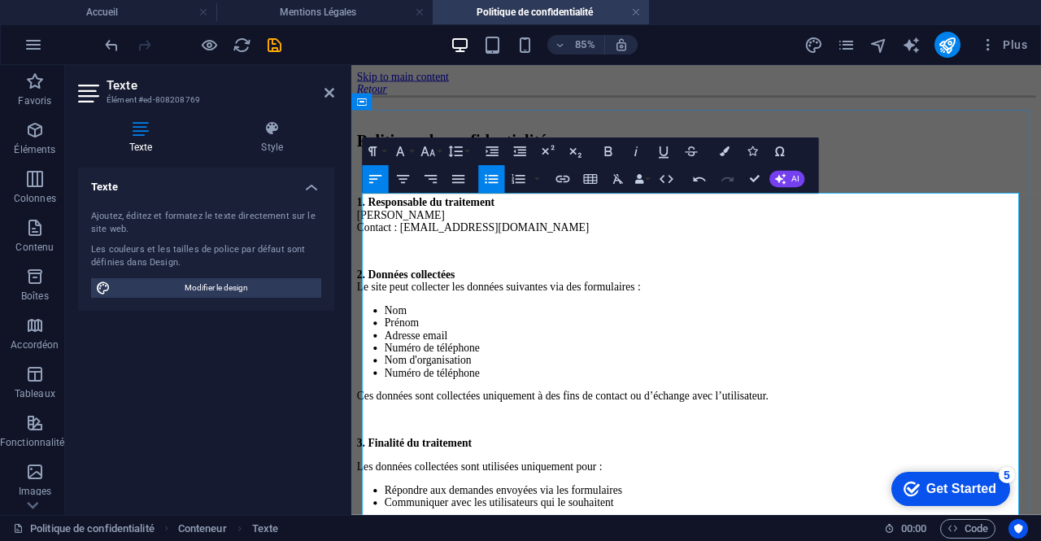
click at [539, 420] on li "Nom d'organisation" at bounding box center [774, 412] width 766 height 15
drag, startPoint x: 560, startPoint y: 428, endPoint x: 379, endPoint y: 423, distance: 180.7
click at [391, 405] on li "Numéro de téléphone" at bounding box center [774, 398] width 766 height 15
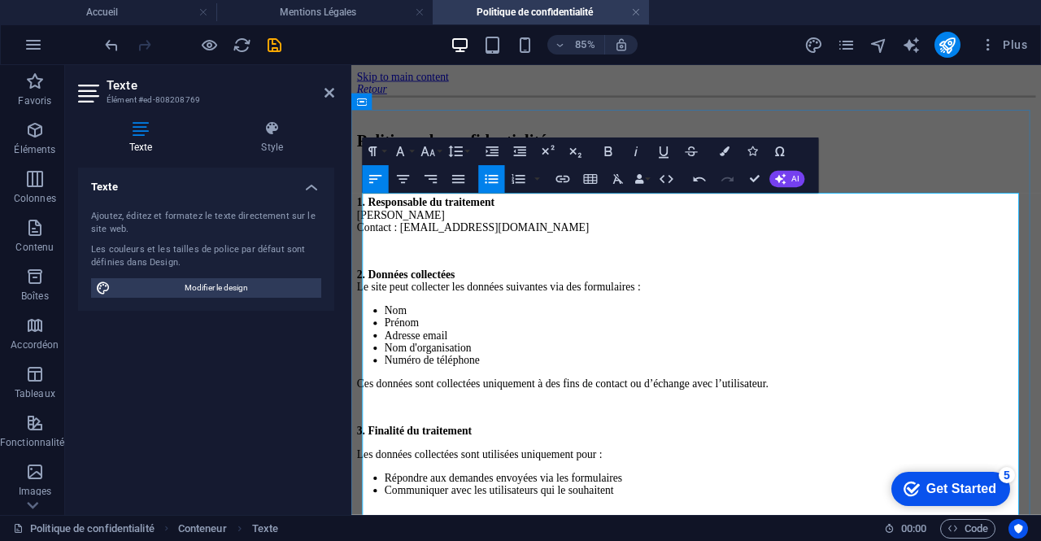
click at [563, 405] on li "Nom d'organisation" at bounding box center [774, 398] width 766 height 15
drag, startPoint x: 558, startPoint y: 445, endPoint x: 369, endPoint y: 362, distance: 206.9
click at [369, 362] on ul "Nom Prénom Adresse email Nom d'organisation Numéro de téléphone" at bounding box center [757, 383] width 799 height 73
copy ul "Nom Prénom Adresse email Nom d'organisation Numéro de téléphone"
click at [822, 347] on li "Nom" at bounding box center [774, 354] width 766 height 15
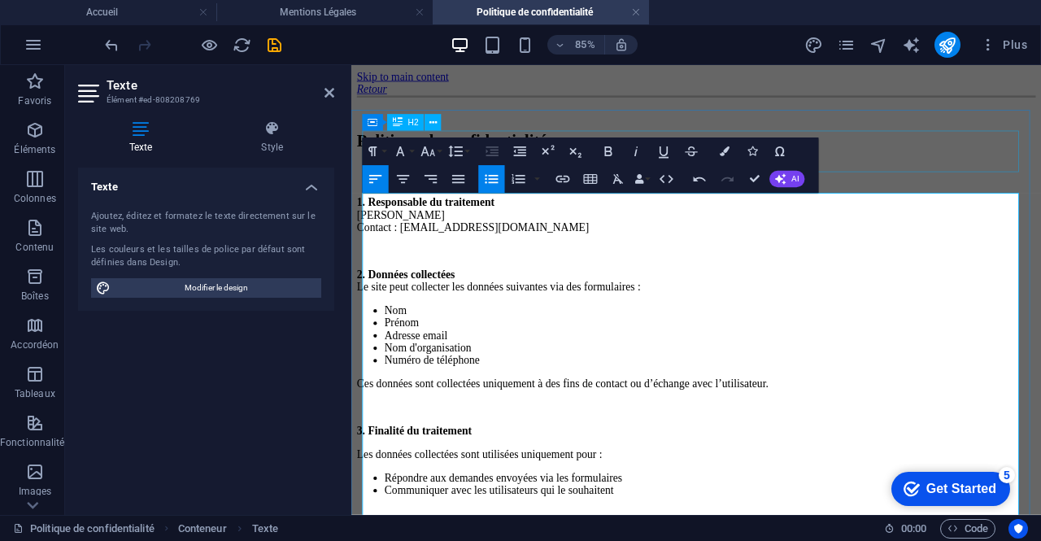
click at [1014, 162] on div "Politique de confidentialité" at bounding box center [757, 155] width 799 height 22
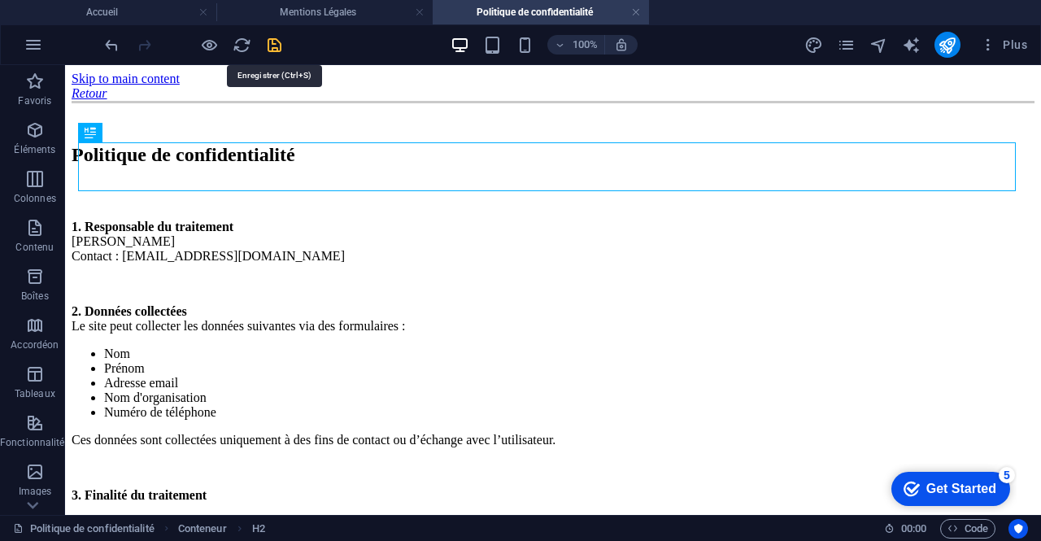
click at [280, 41] on icon "save" at bounding box center [274, 45] width 19 height 19
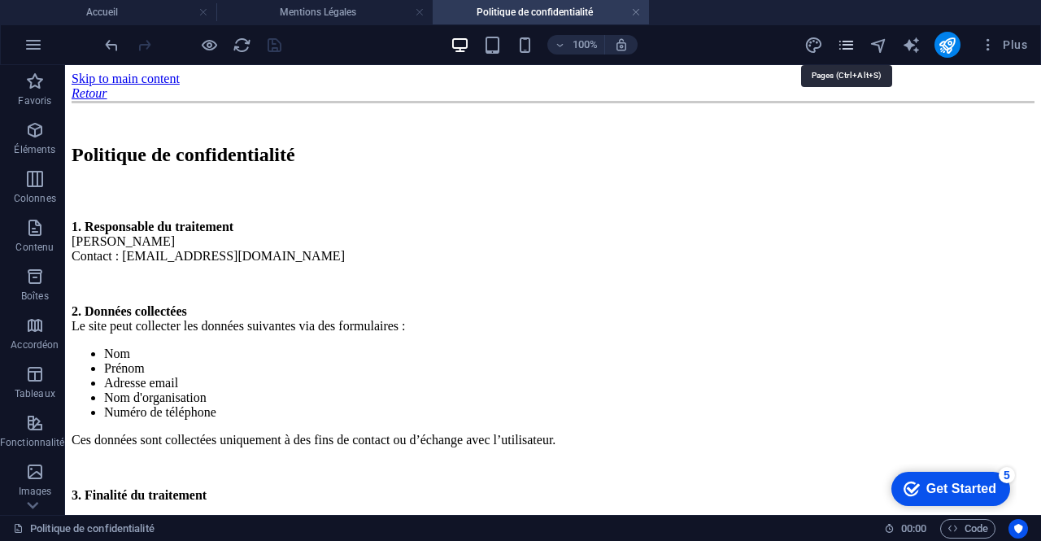
click at [843, 50] on icon "pages" at bounding box center [846, 45] width 19 height 19
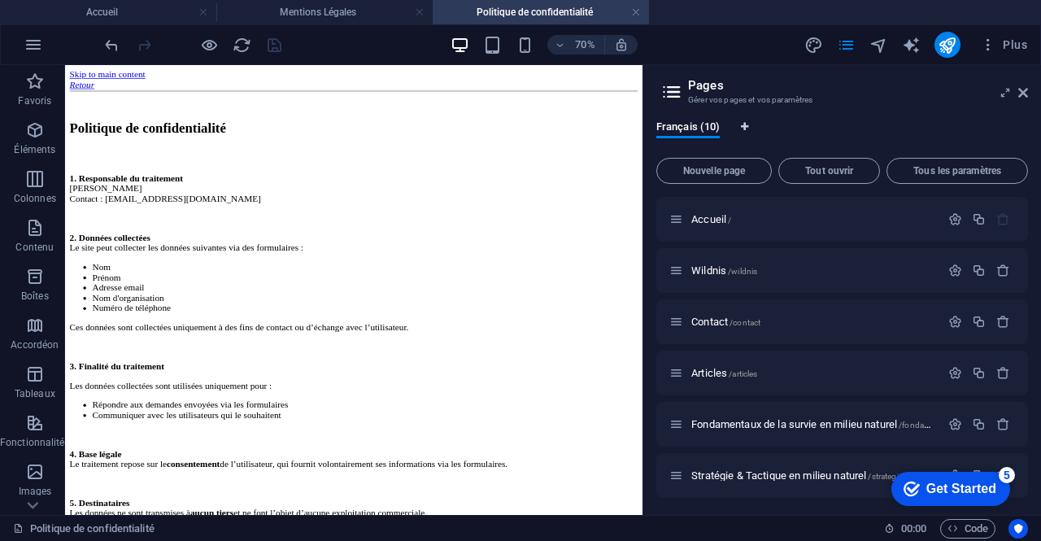
click at [747, 131] on span "Onglets langues" at bounding box center [745, 128] width 10 height 13
select select "50"
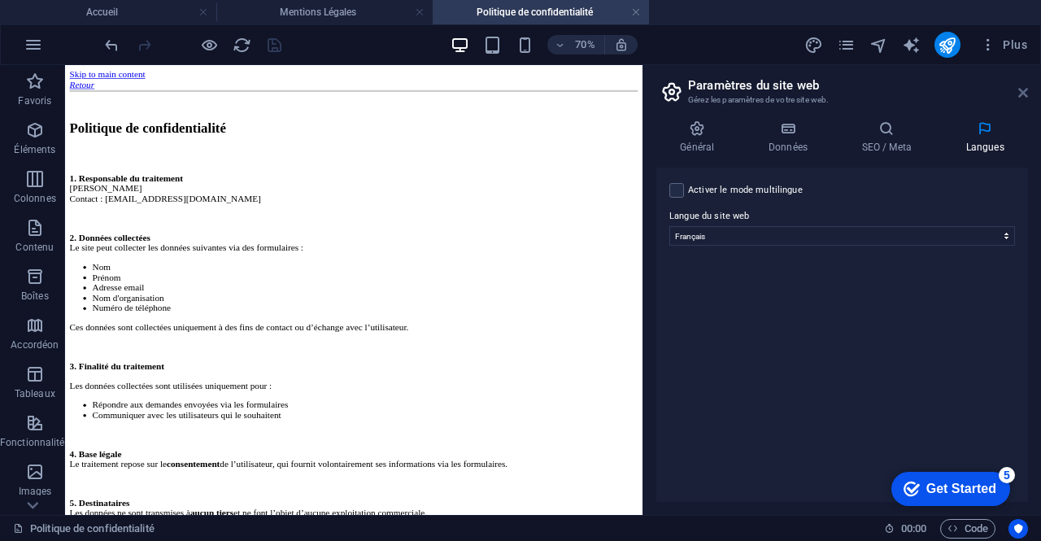
click at [1021, 95] on icon at bounding box center [1024, 92] width 10 height 13
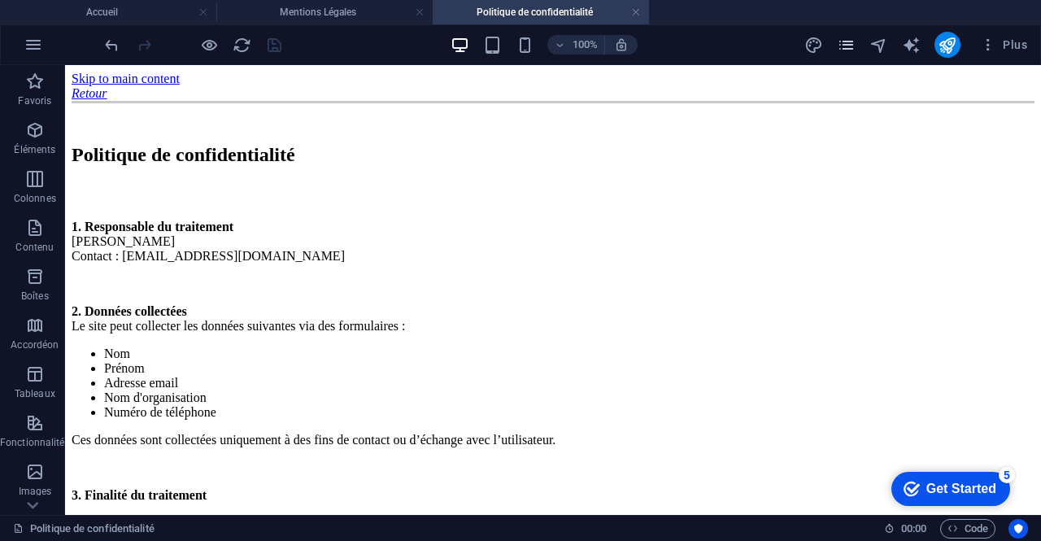
click at [853, 47] on icon "pages" at bounding box center [846, 45] width 19 height 19
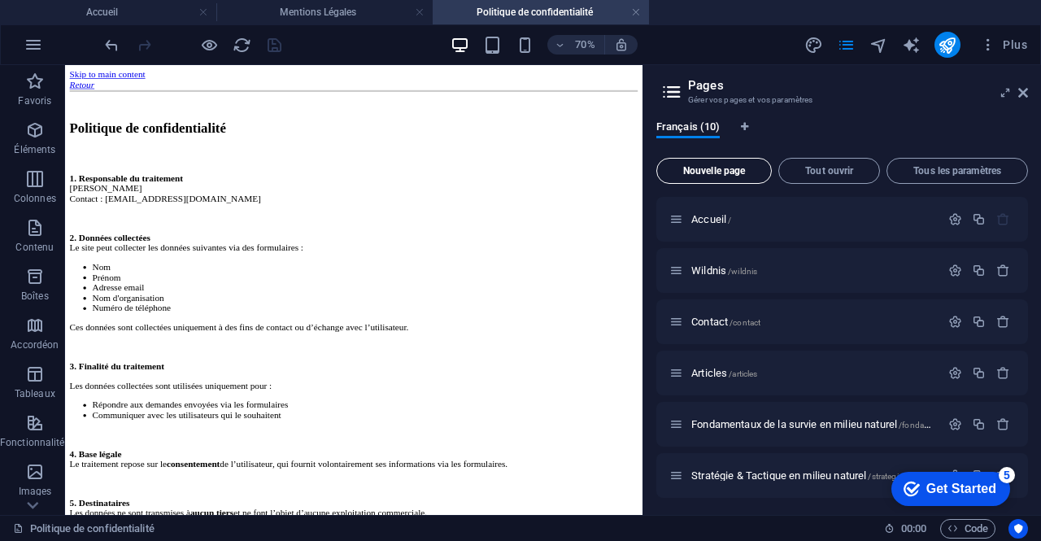
click at [749, 163] on button "Nouvelle page" at bounding box center [715, 171] width 116 height 26
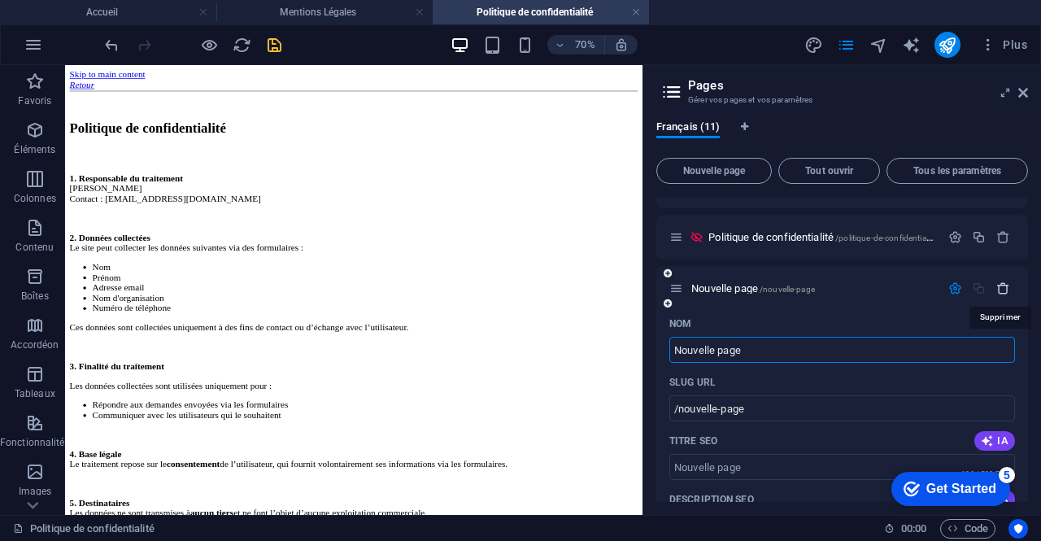
click at [1000, 292] on icon "button" at bounding box center [1004, 288] width 14 height 14
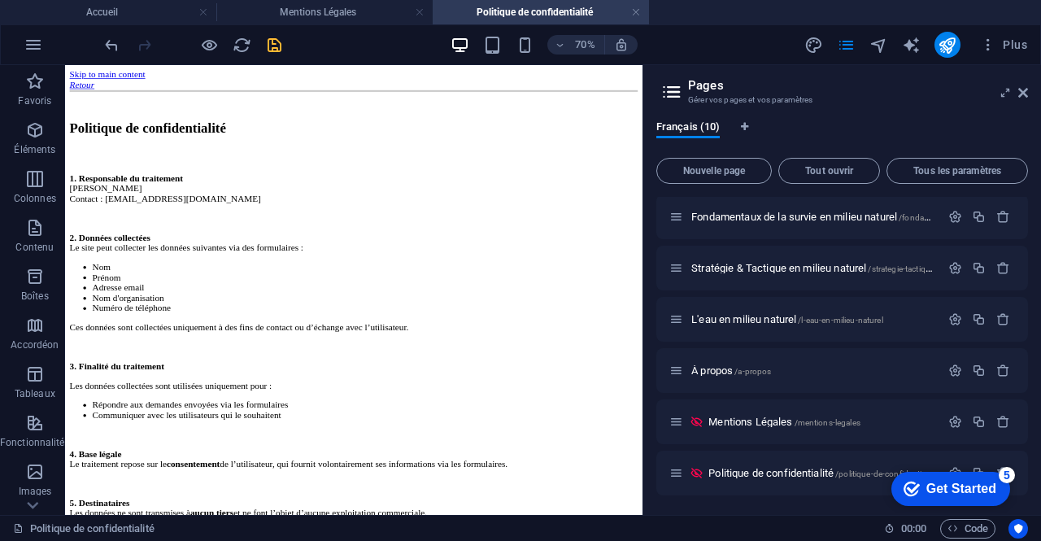
scroll to position [207, 0]
click at [980, 424] on icon "button" at bounding box center [979, 423] width 14 height 14
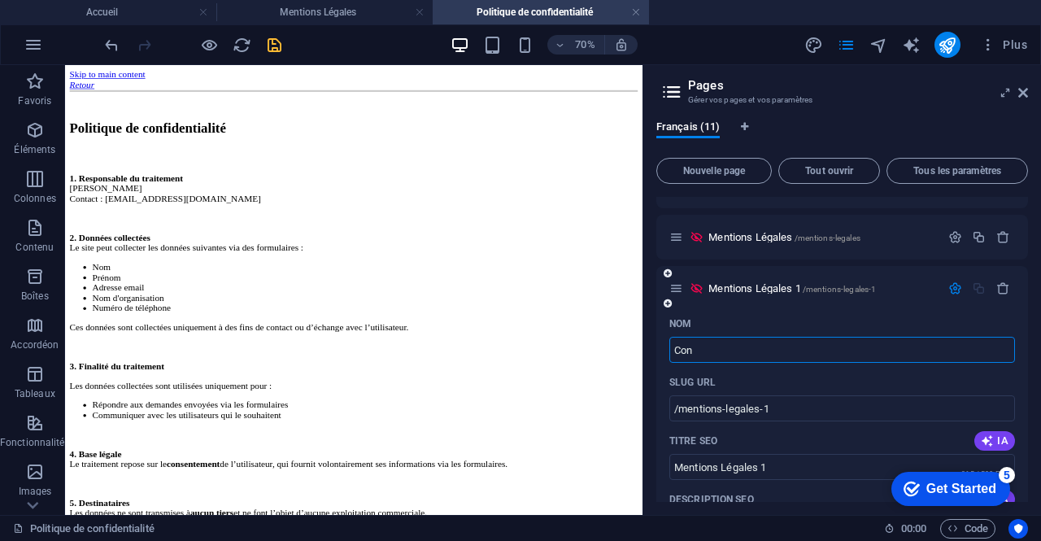
type input "Con"
type input "/con"
type input "Con"
type input "Conditions de service"
type input "/conditions-de-serv"
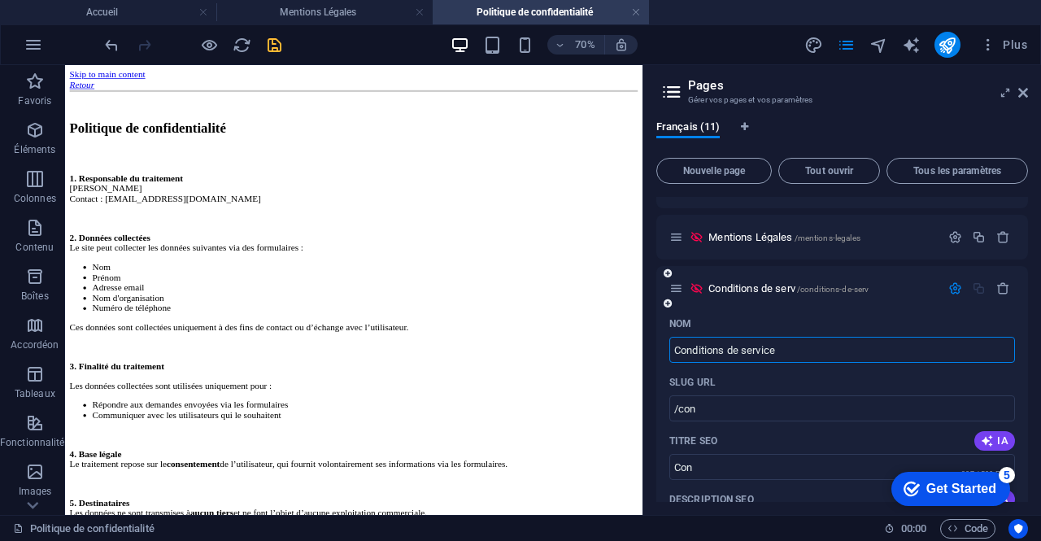
type input "Conditions de serv"
type input "Conditions de services"
type input "/conditions-de-services"
type input "Conditions de services"
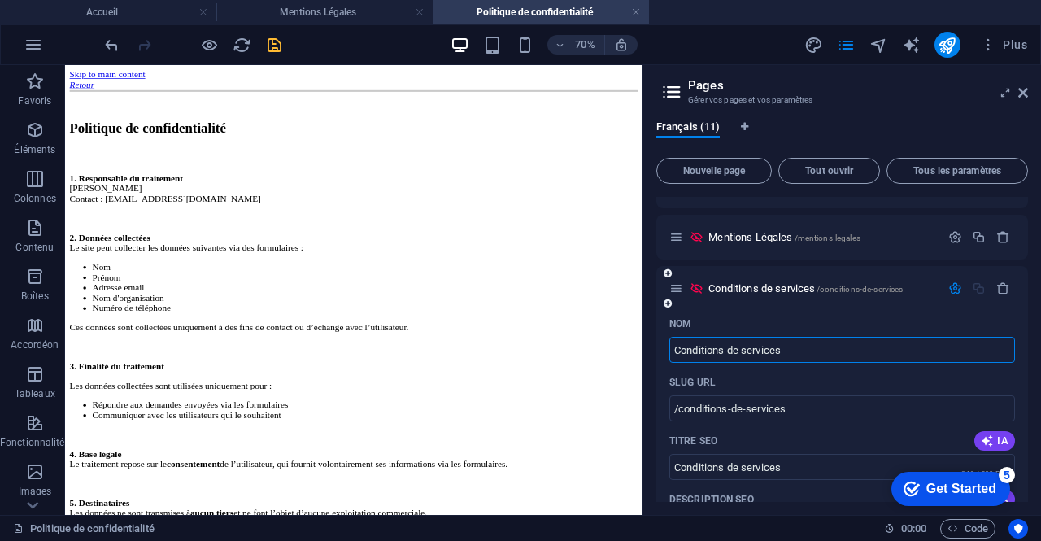
click at [744, 360] on input "Conditions de services" at bounding box center [843, 350] width 346 height 26
click at [804, 352] on input "Conditions de services" at bounding box center [843, 350] width 346 height 26
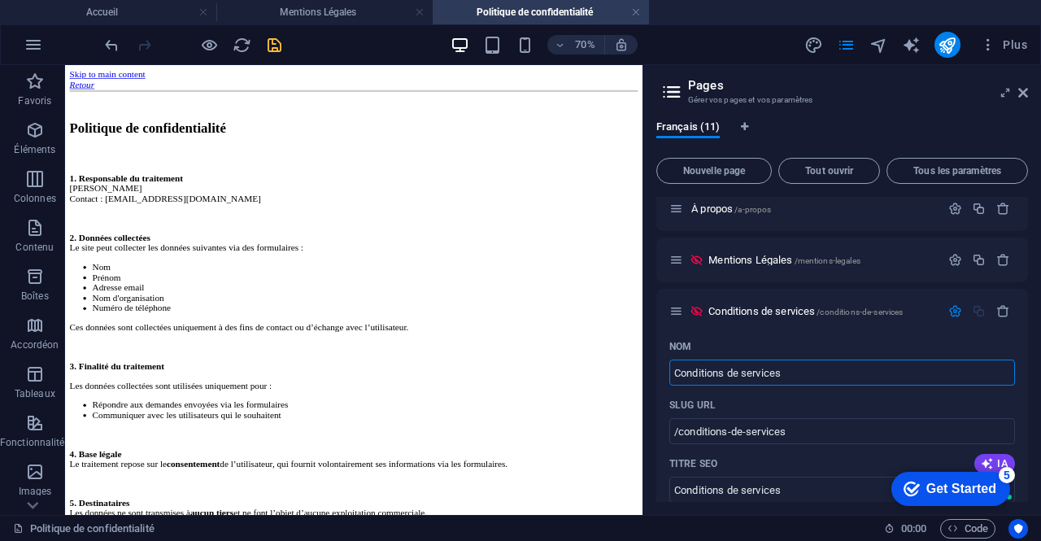
scroll to position [370, 0]
click at [949, 310] on icon "button" at bounding box center [956, 310] width 14 height 14
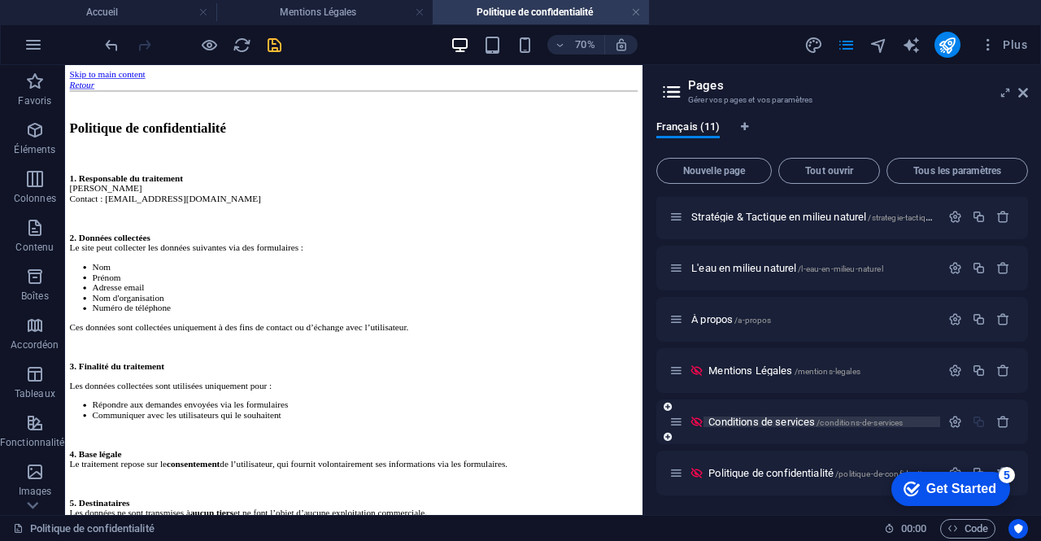
click at [770, 421] on span "Conditions de services /conditions-de-services" at bounding box center [806, 422] width 194 height 12
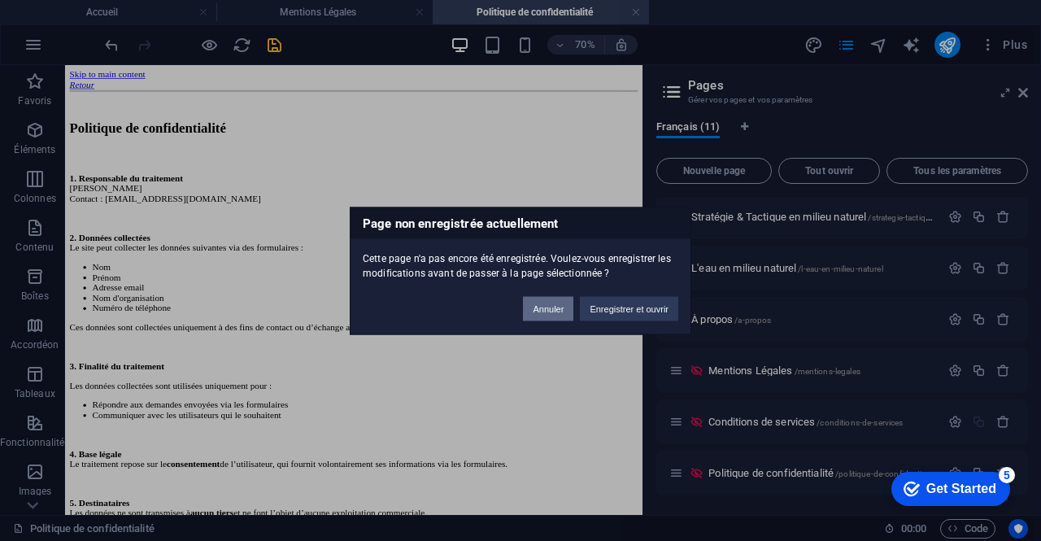
click at [564, 310] on button "Annuler" at bounding box center [548, 308] width 50 height 24
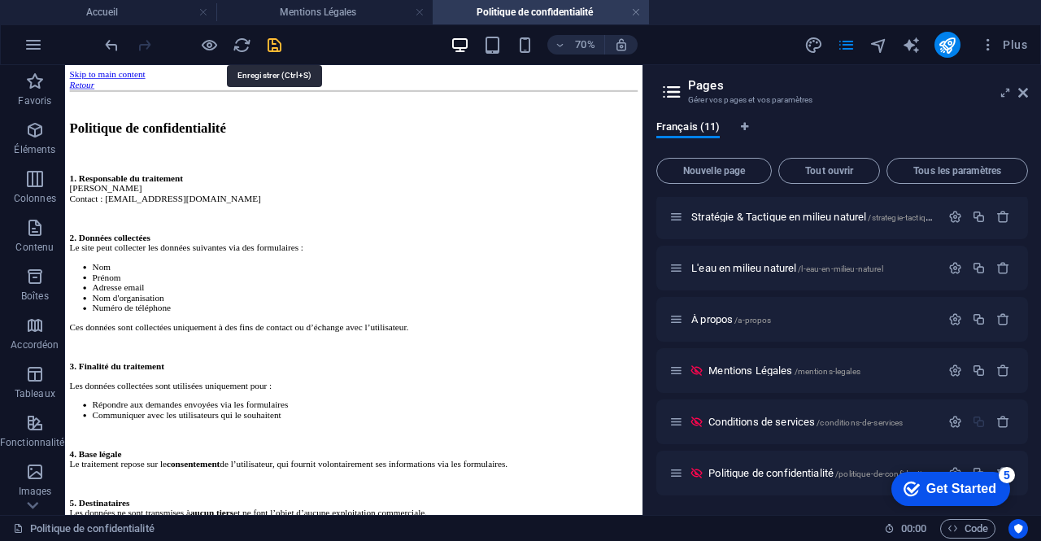
click at [270, 50] on icon "save" at bounding box center [274, 45] width 19 height 19
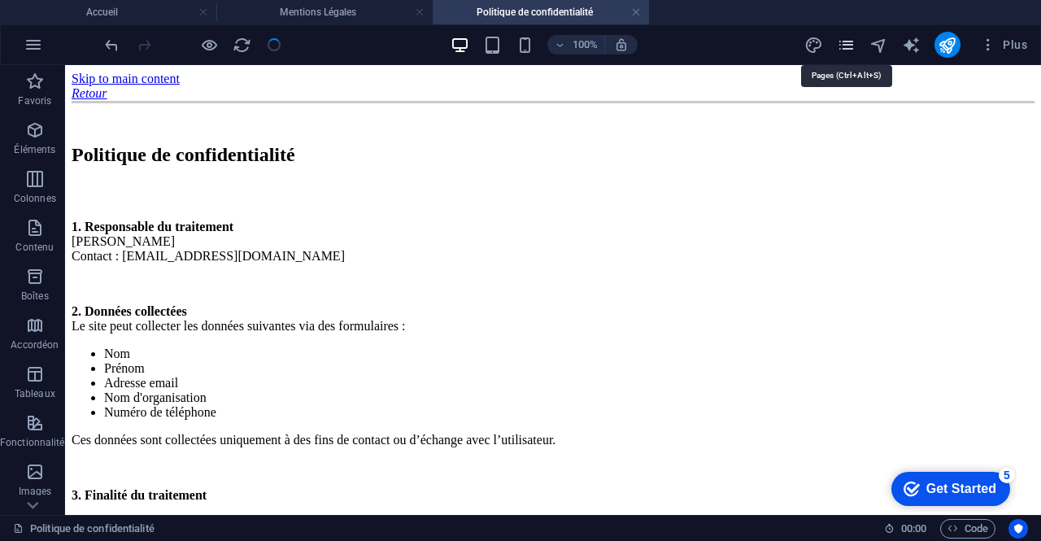
click at [855, 43] on icon "pages" at bounding box center [846, 45] width 19 height 19
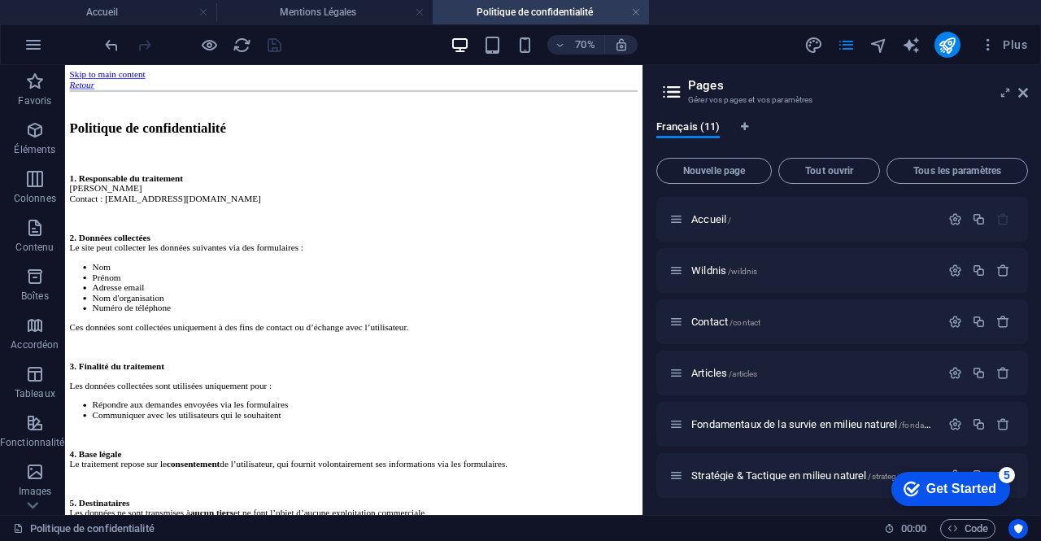
click at [1027, 311] on div "Français (11) Nouvelle page Tout ouvrir Tous les paramètres Accueil / Wildnis /…" at bounding box center [843, 311] width 398 height 408
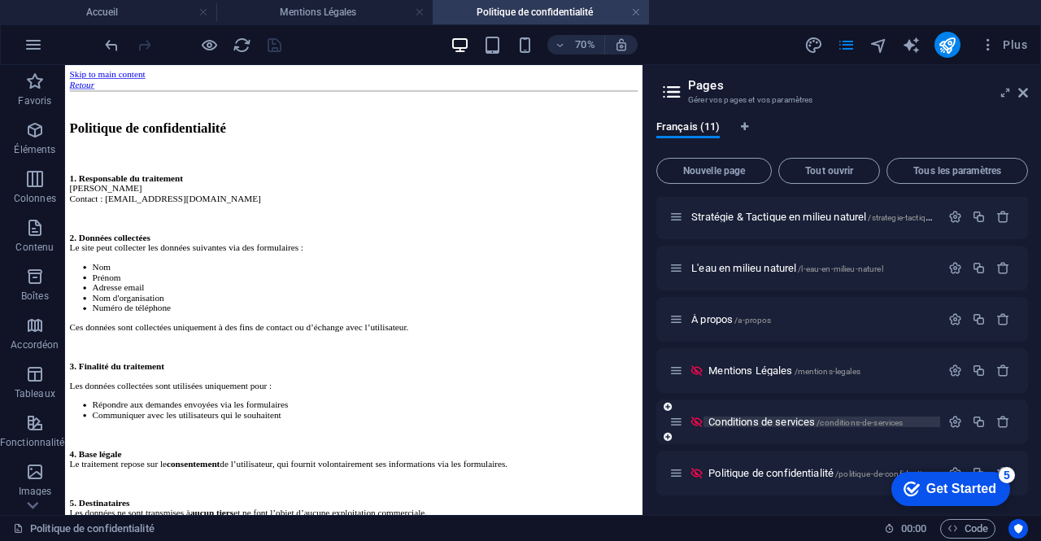
click at [799, 425] on span "Conditions de services /conditions-de-services" at bounding box center [806, 422] width 194 height 12
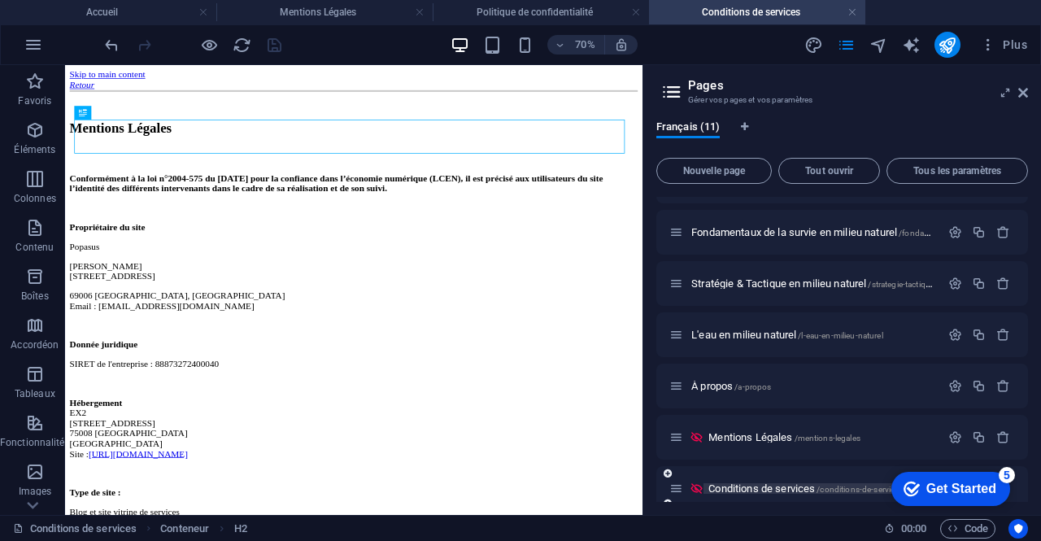
scroll to position [0, 0]
click at [358, 166] on div "Mentions Légales" at bounding box center [478, 155] width 812 height 22
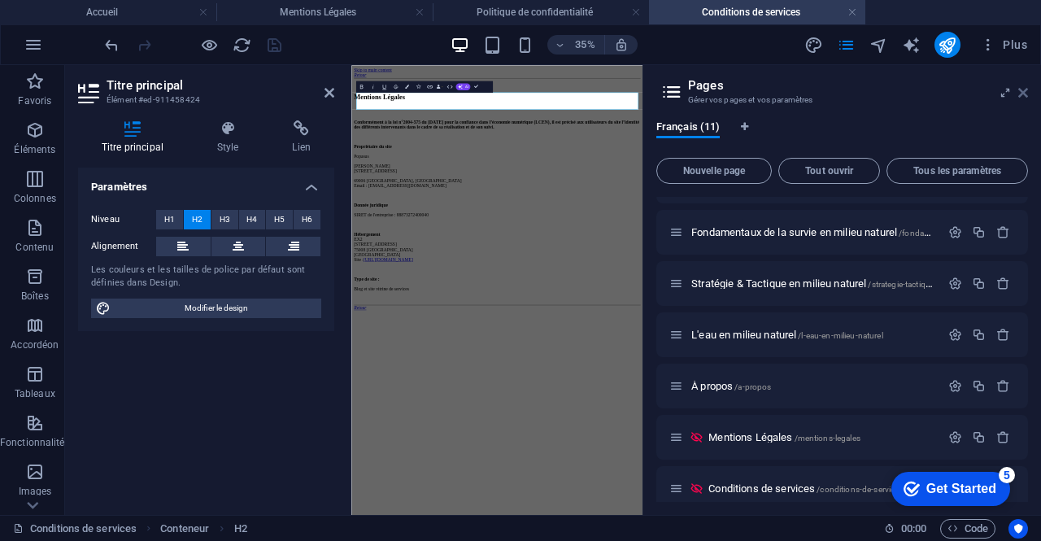
click at [1022, 90] on icon at bounding box center [1024, 92] width 10 height 13
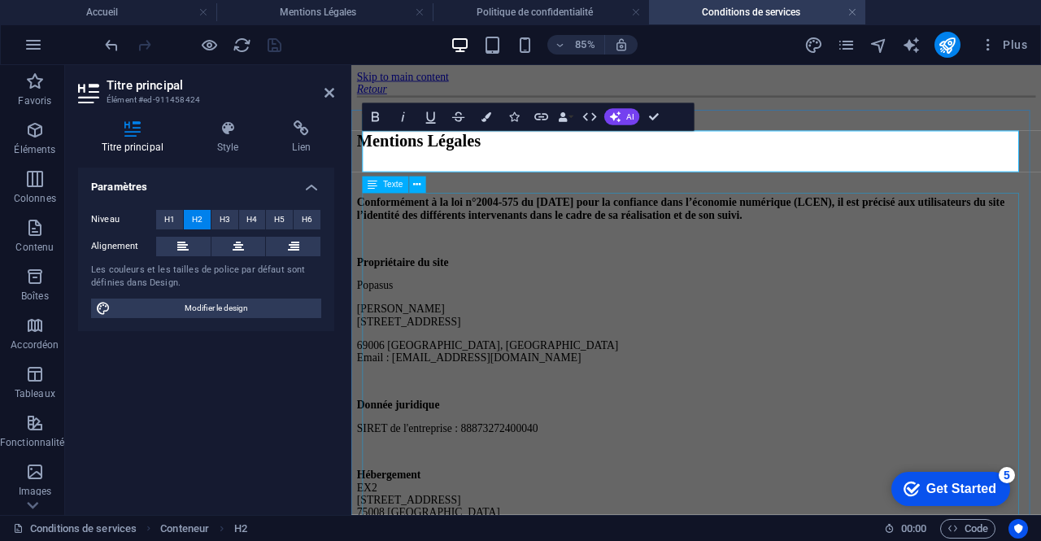
click at [762, 250] on div "Conformément à la loi n°2004-575 du [DATE] pour la confiance dans l’économie nu…" at bounding box center [757, 465] width 799 height 491
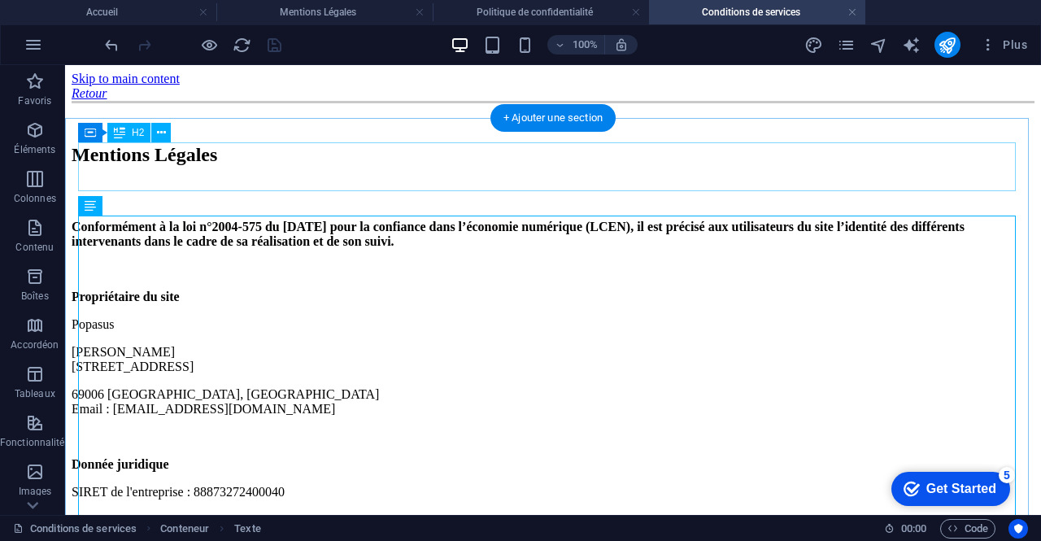
click at [513, 166] on div "Mentions Légales" at bounding box center [553, 155] width 963 height 22
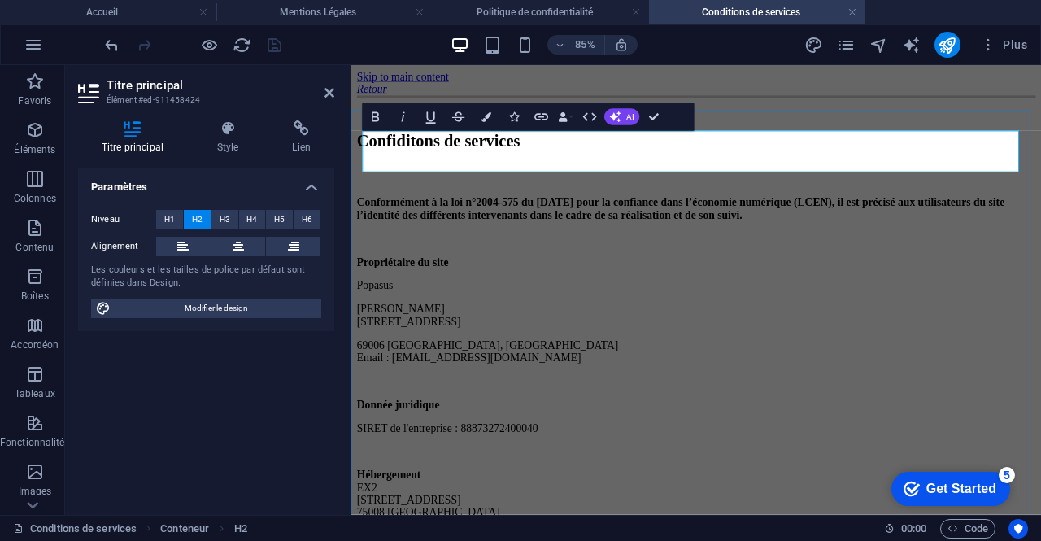
click at [431, 166] on h2 "Confiditons de services" at bounding box center [757, 155] width 799 height 22
click at [438, 166] on h2 "Coniditons de services" at bounding box center [757, 155] width 799 height 22
drag, startPoint x: 517, startPoint y: 172, endPoint x: 417, endPoint y: 170, distance: 100.9
click at [417, 166] on h2 "Coniditons de services" at bounding box center [757, 155] width 799 height 22
click at [647, 166] on h2 "Conditions de services" at bounding box center [757, 155] width 799 height 22
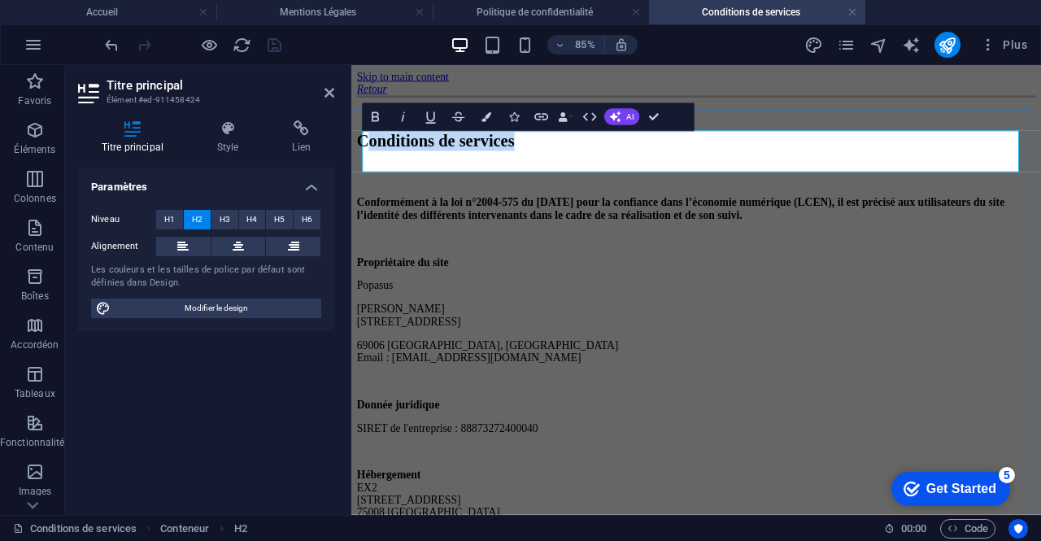
drag, startPoint x: 692, startPoint y: 177, endPoint x: 374, endPoint y: 170, distance: 317.3
click at [374, 166] on h2 "Conditions de services" at bounding box center [757, 155] width 799 height 22
drag, startPoint x: 730, startPoint y: 155, endPoint x: 369, endPoint y: 172, distance: 361.7
click at [369, 166] on h2 "Conditions de services" at bounding box center [757, 155] width 799 height 22
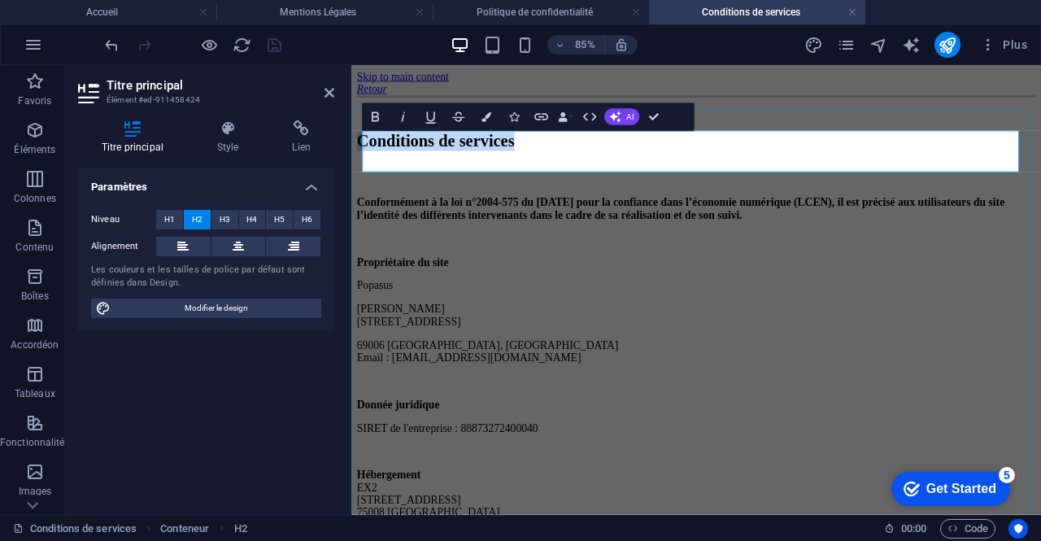
copy h2 "Conditions de services"
click at [511, 247] on div "Conformément à la loi n°2004-575 du [DATE] pour la confiance dans l’économie nu…" at bounding box center [757, 465] width 799 height 491
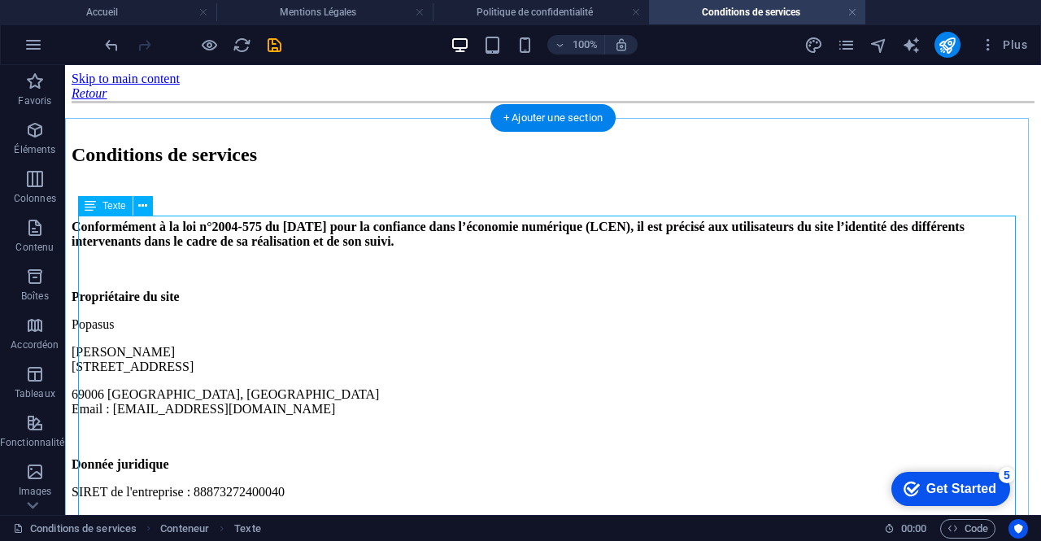
click at [172, 258] on div "Conformément à la loi n°2004-575 du [DATE] pour la confiance dans l’économie nu…" at bounding box center [553, 465] width 963 height 491
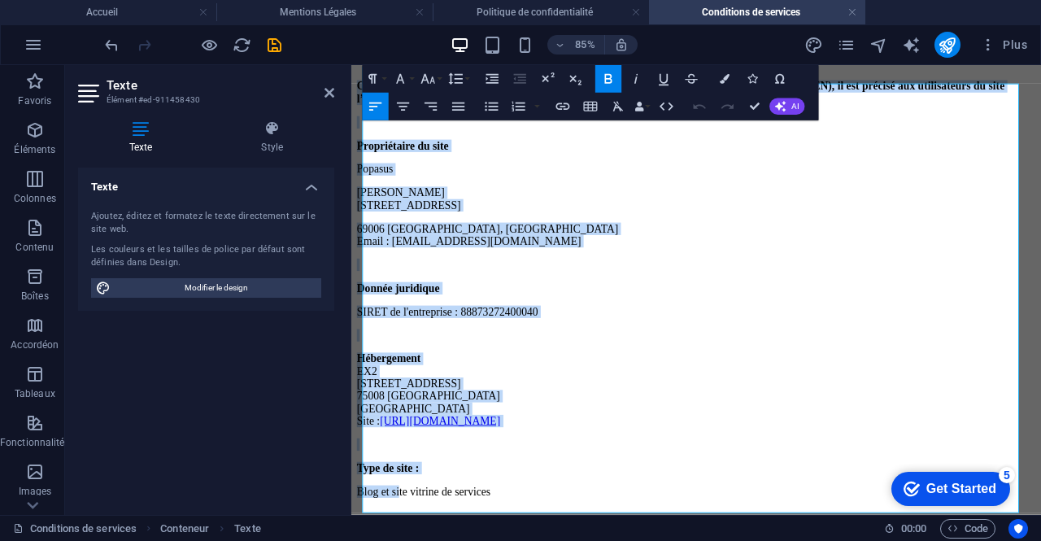
scroll to position [203, 0]
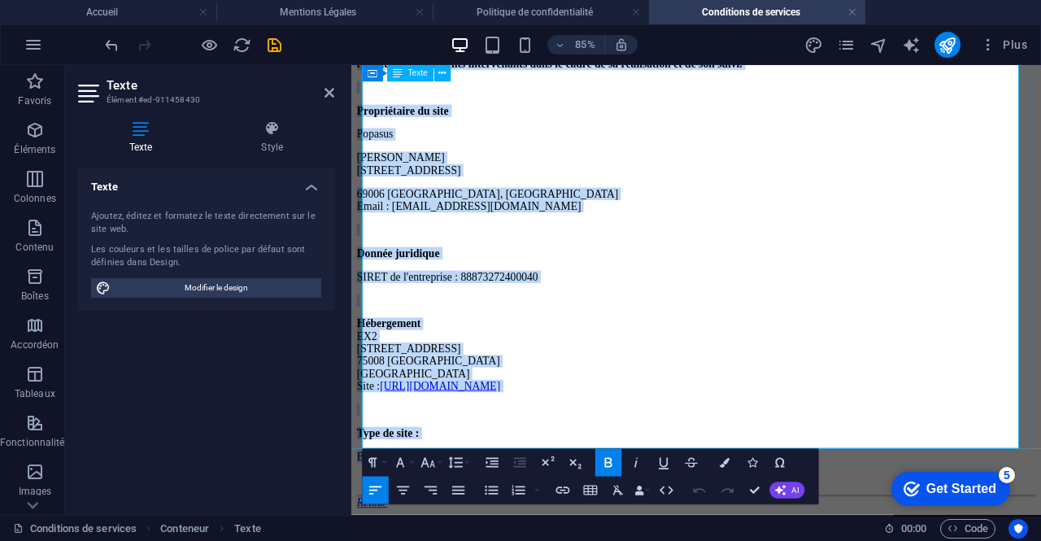
drag, startPoint x: 365, startPoint y: 229, endPoint x: 610, endPoint y: 515, distance: 376.8
click at [610, 515] on div "Conformément à la loi n°2004-575 du [DATE] pour la confiance dans l’économie nu…" at bounding box center [757, 287] width 799 height 491
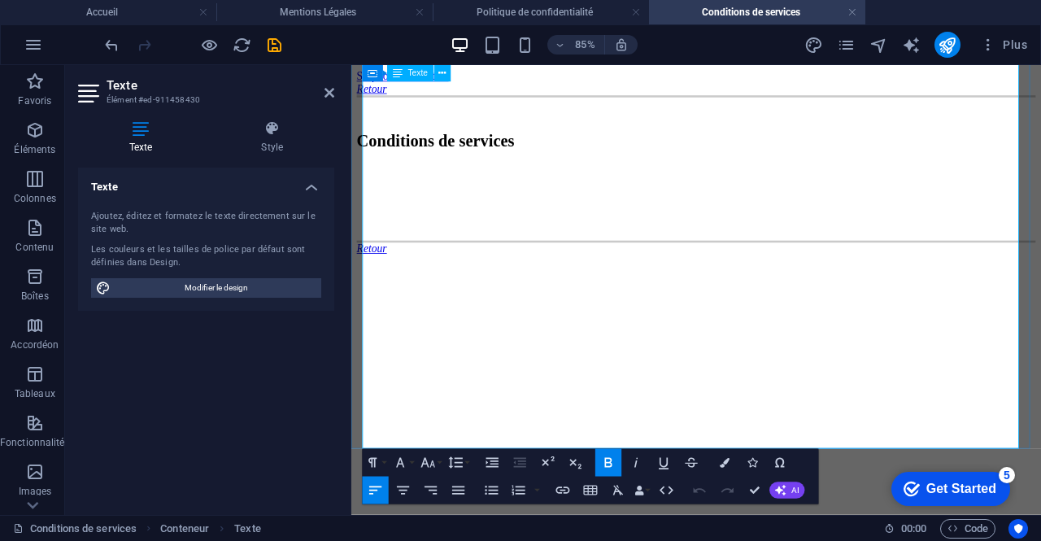
scroll to position [0, 0]
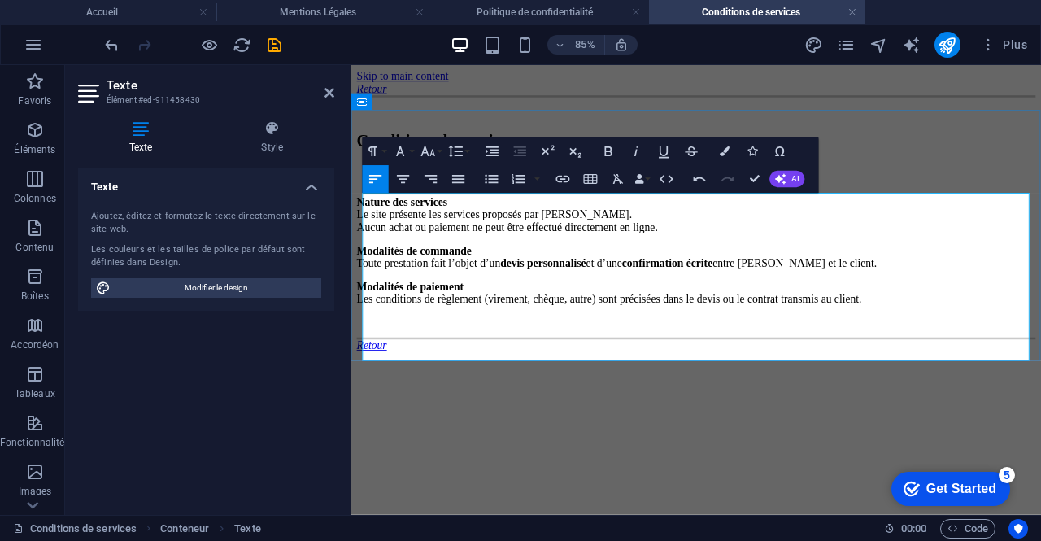
click at [489, 306] on p "Modalités de commande Toute prestation fait l’objet d’un devis personnalisé et …" at bounding box center [757, 291] width 799 height 29
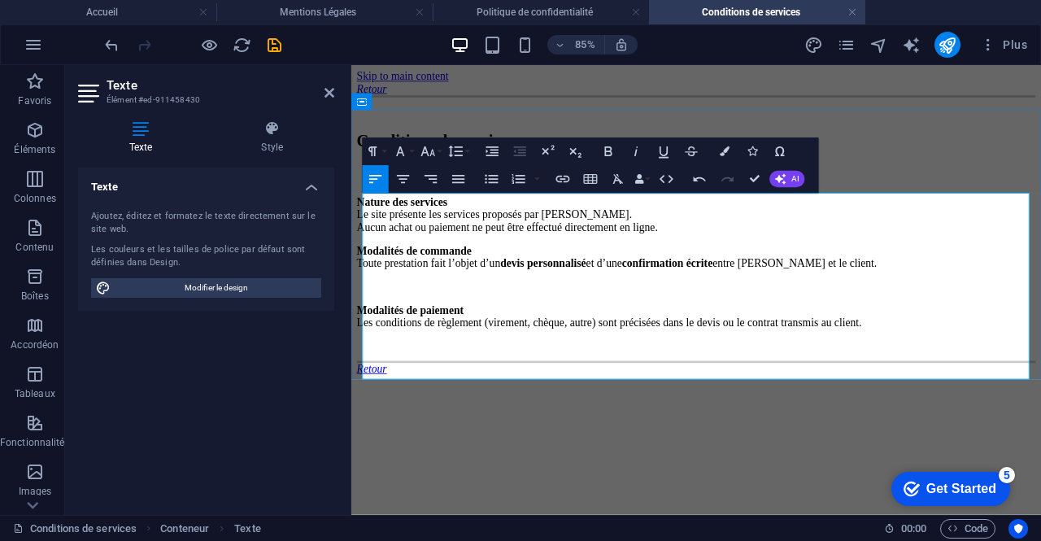
click at [871, 264] on p "Nature des services Le site présente les services proposés par [PERSON_NAME]. A…" at bounding box center [757, 242] width 799 height 44
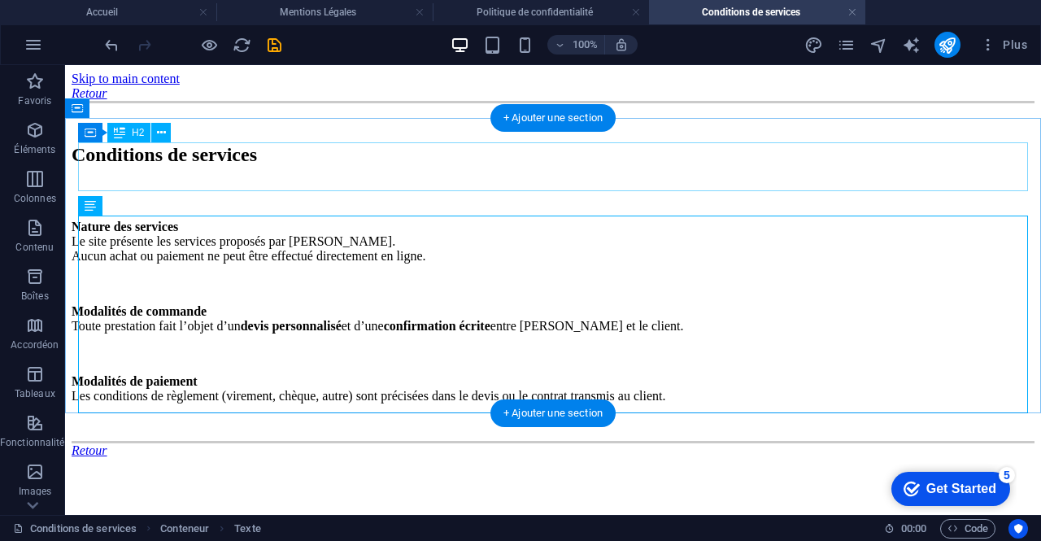
click at [812, 157] on div "Conditions de services" at bounding box center [553, 155] width 963 height 22
click at [537, 334] on div "Nature des services Le site présente les services proposés par [PERSON_NAME]. A…" at bounding box center [553, 312] width 963 height 184
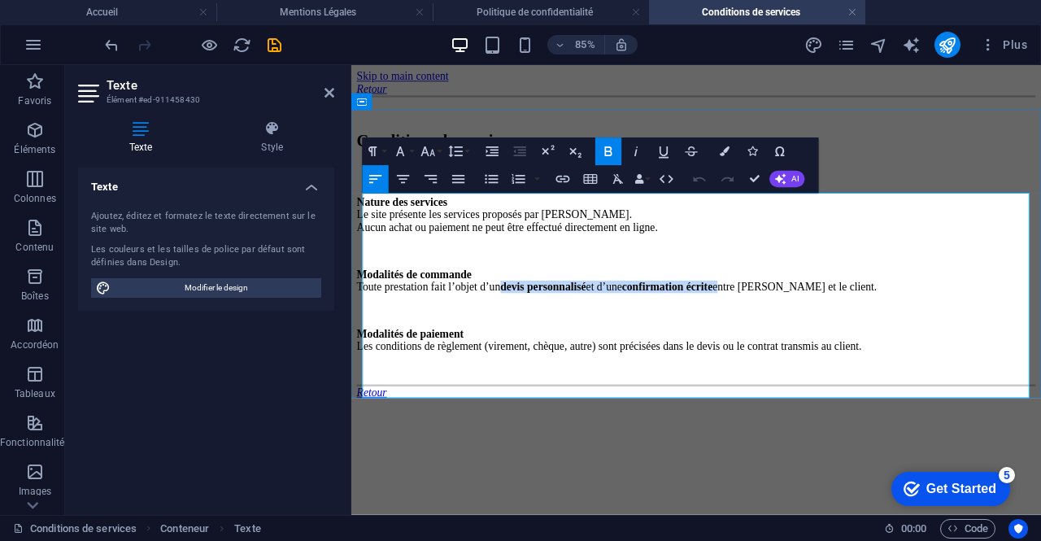
drag, startPoint x: 595, startPoint y: 335, endPoint x: 939, endPoint y: 334, distance: 344.1
click at [939, 334] on p "Modalités de commande Toute prestation fait l’objet d’un devis personnalisé et …" at bounding box center [757, 318] width 799 height 29
click at [777, 333] on strong "confirmation écrite" at bounding box center [723, 326] width 107 height 14
drag, startPoint x: 792, startPoint y: 338, endPoint x: 936, endPoint y: 336, distance: 144.0
click at [936, 334] on p "Modalités de commande Toute prestation fait l’objet d’un devis personnalisé et …" at bounding box center [757, 318] width 799 height 29
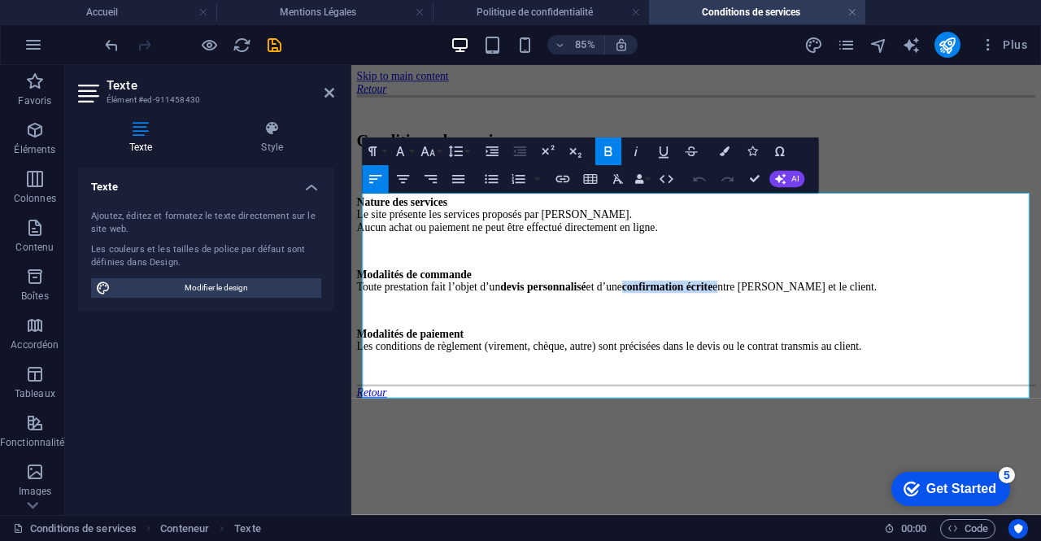
click at [615, 153] on icon "button" at bounding box center [608, 151] width 16 height 16
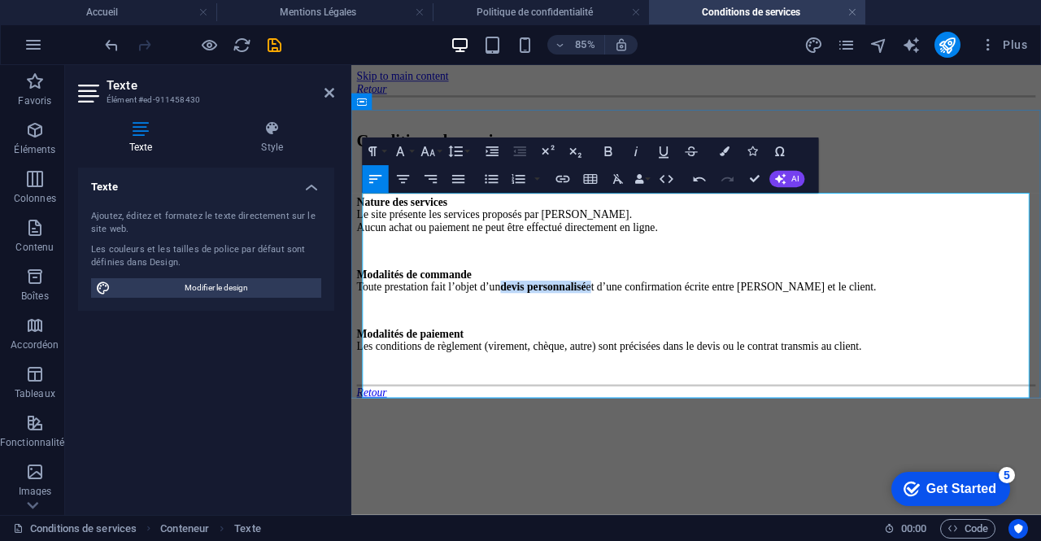
drag, startPoint x: 730, startPoint y: 343, endPoint x: 592, endPoint y: 334, distance: 137.8
click at [592, 334] on p "Modalités de commande Toute prestation fait l’objet d’un devis personnalisé et …" at bounding box center [757, 318] width 799 height 29
click at [611, 157] on icon "button" at bounding box center [608, 151] width 16 height 16
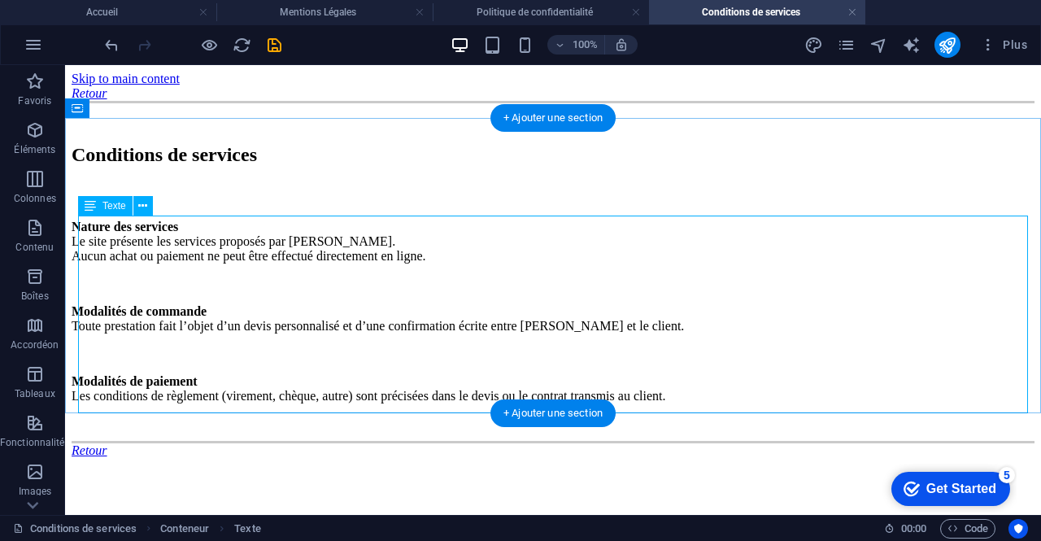
click at [543, 310] on div "Nature des services Le site présente les services proposés par [PERSON_NAME]. A…" at bounding box center [553, 312] width 963 height 184
click at [425, 399] on div "Nature des services Le site présente les services proposés par [PERSON_NAME]. A…" at bounding box center [553, 312] width 963 height 184
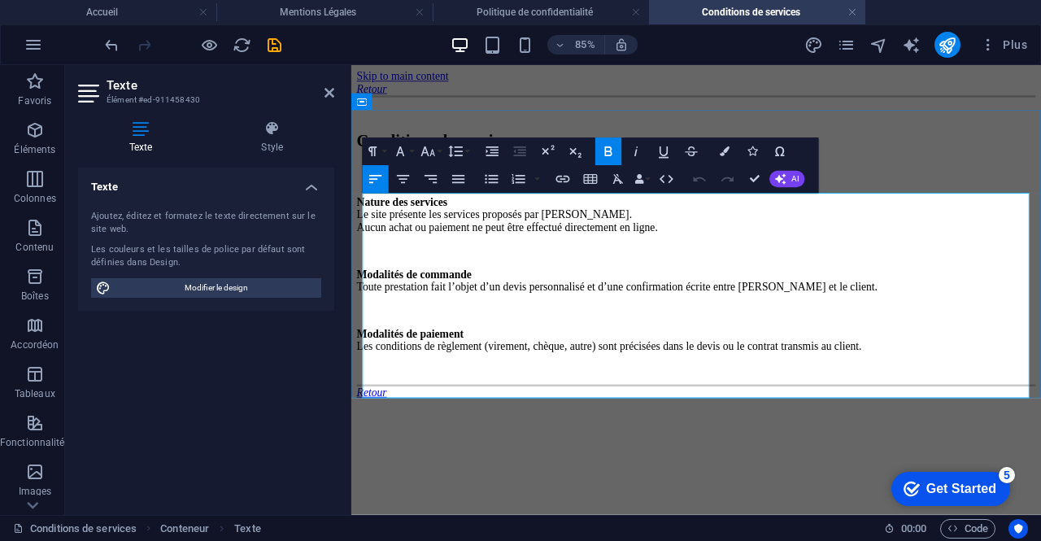
click at [602, 404] on p "Modalités de paiement Les conditions de règlement (virement, chèque, autre) son…" at bounding box center [757, 388] width 799 height 29
drag, startPoint x: 744, startPoint y: 423, endPoint x: 574, endPoint y: 429, distance: 170.1
click at [574, 404] on p "Modalités de paiement Les conditions de règlement (virement, chèque, autre) son…" at bounding box center [757, 388] width 799 height 29
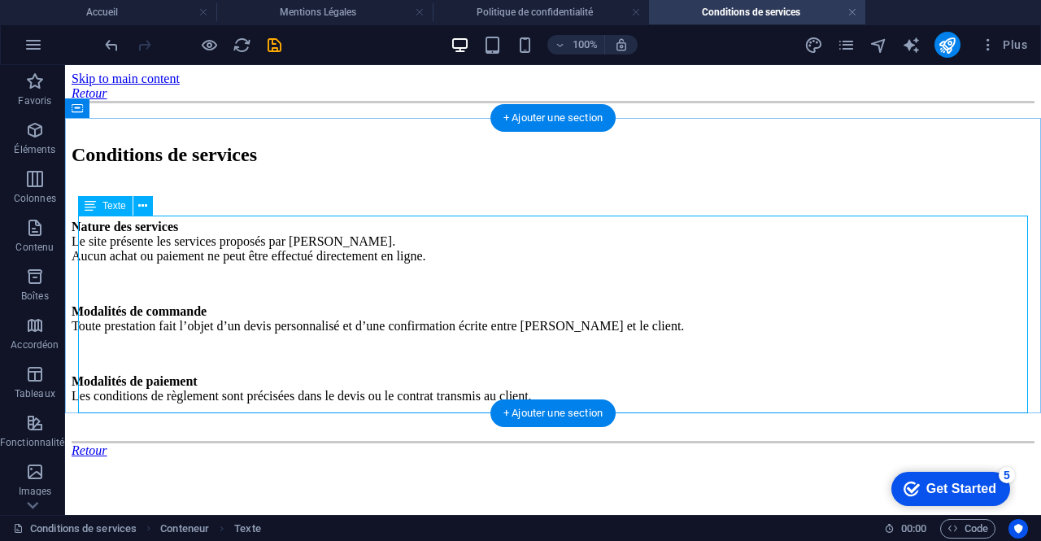
click at [467, 252] on div "Nature des services Le site présente les services proposés par [PERSON_NAME]. A…" at bounding box center [553, 312] width 963 height 184
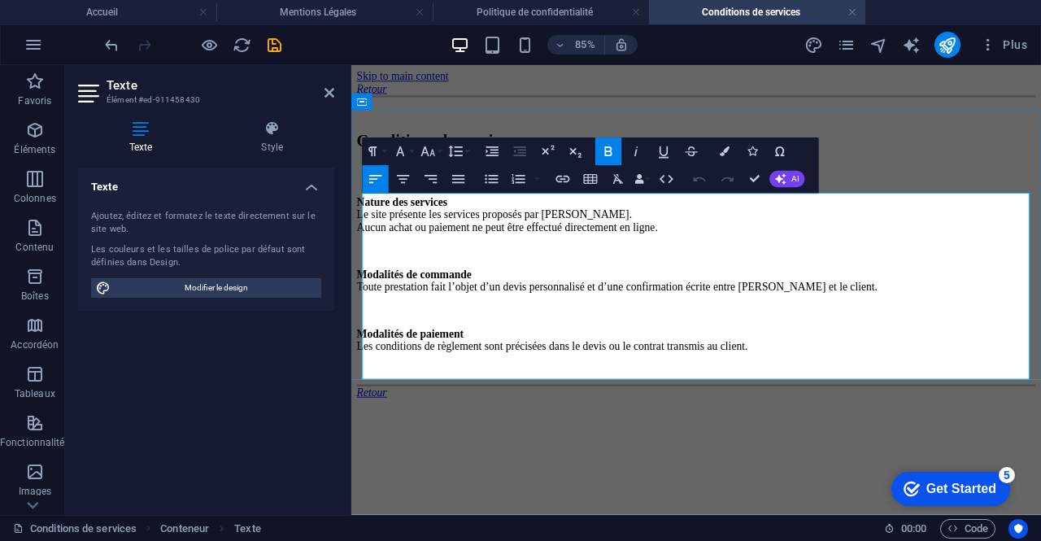
click at [617, 264] on p "Nature des services Le site présente les services proposés par [PERSON_NAME]. A…" at bounding box center [757, 242] width 799 height 44
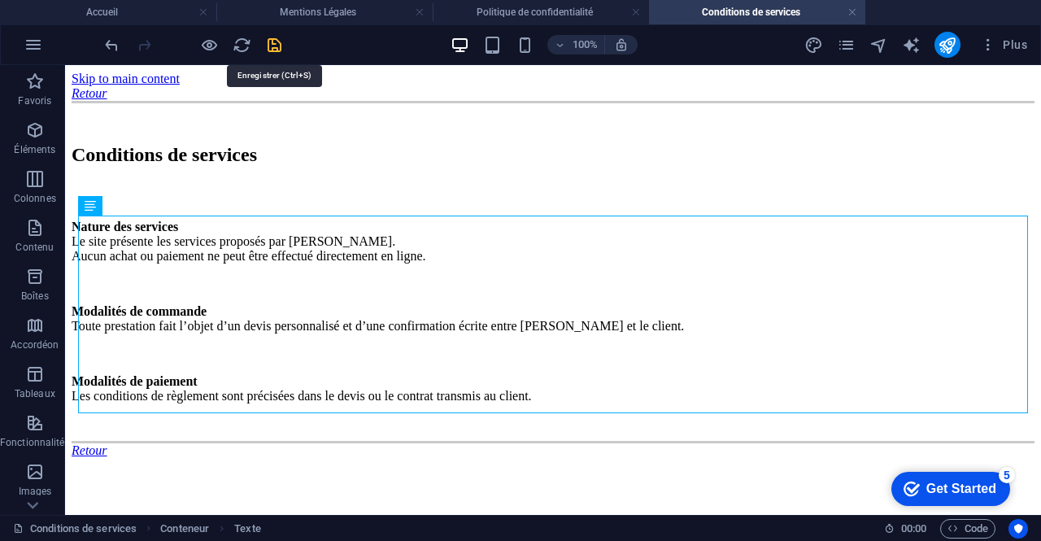
click at [279, 48] on icon "save" at bounding box center [274, 45] width 19 height 19
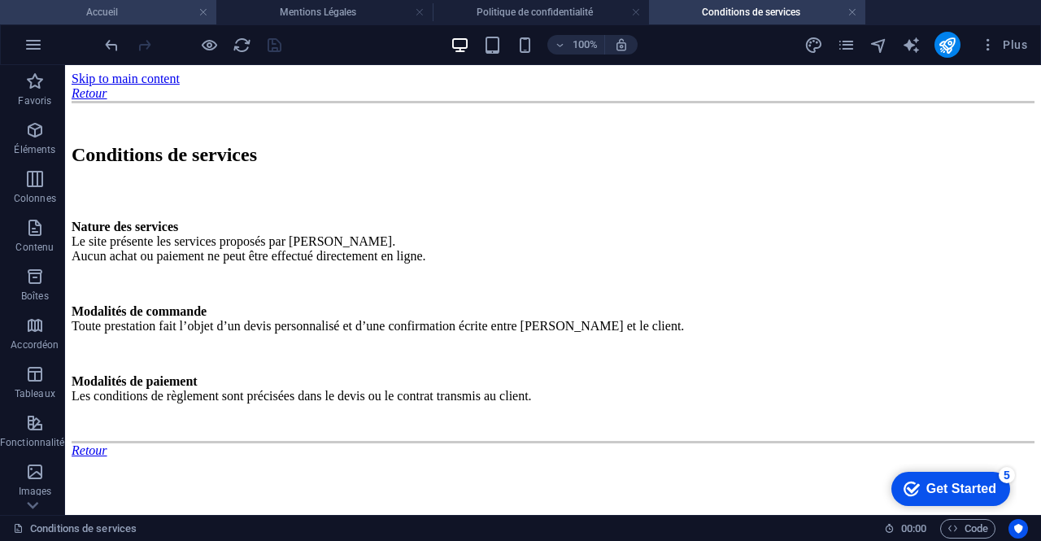
click at [113, 13] on h4 "Accueil" at bounding box center [108, 12] width 216 height 18
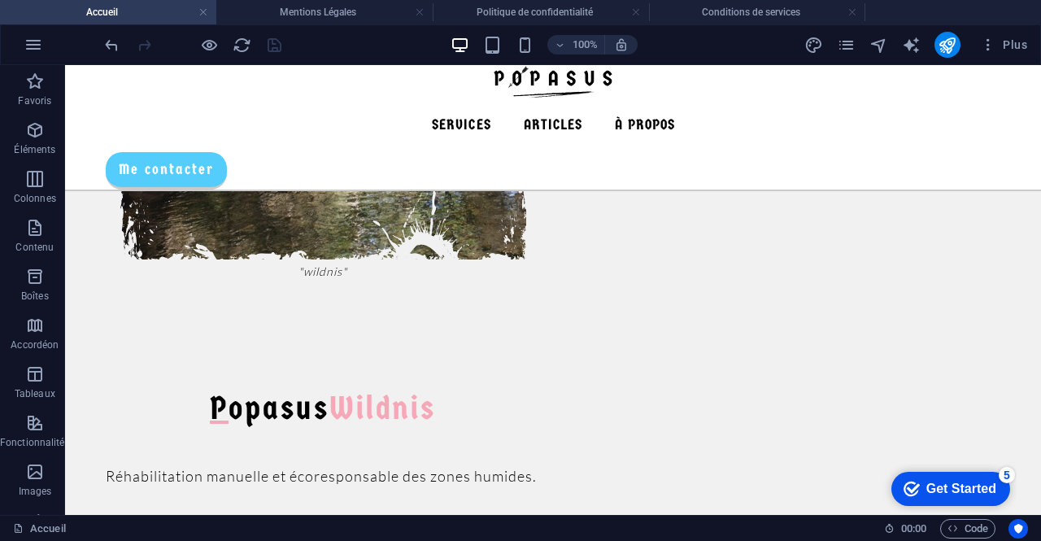
scroll to position [1313, 0]
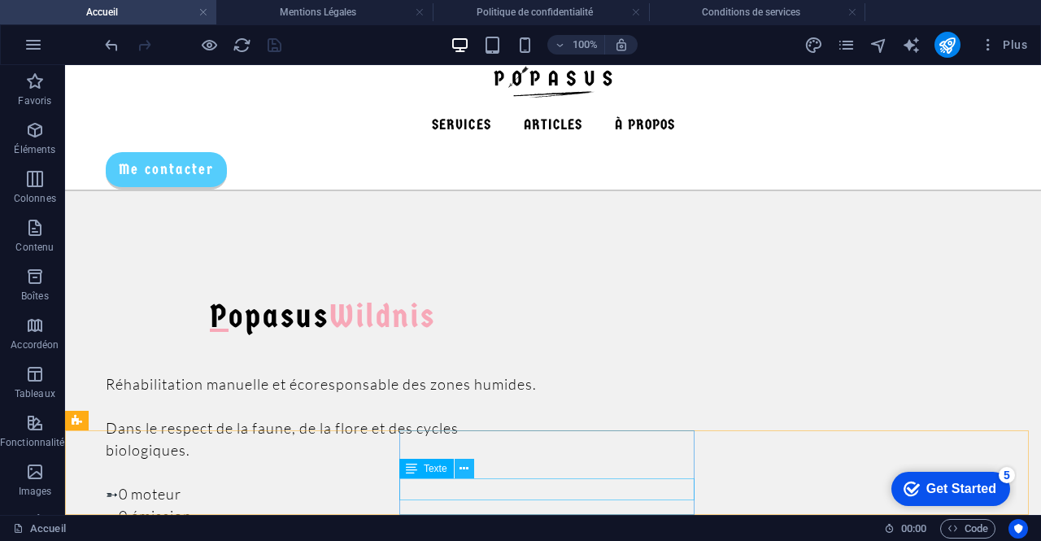
click at [466, 474] on icon at bounding box center [464, 468] width 9 height 17
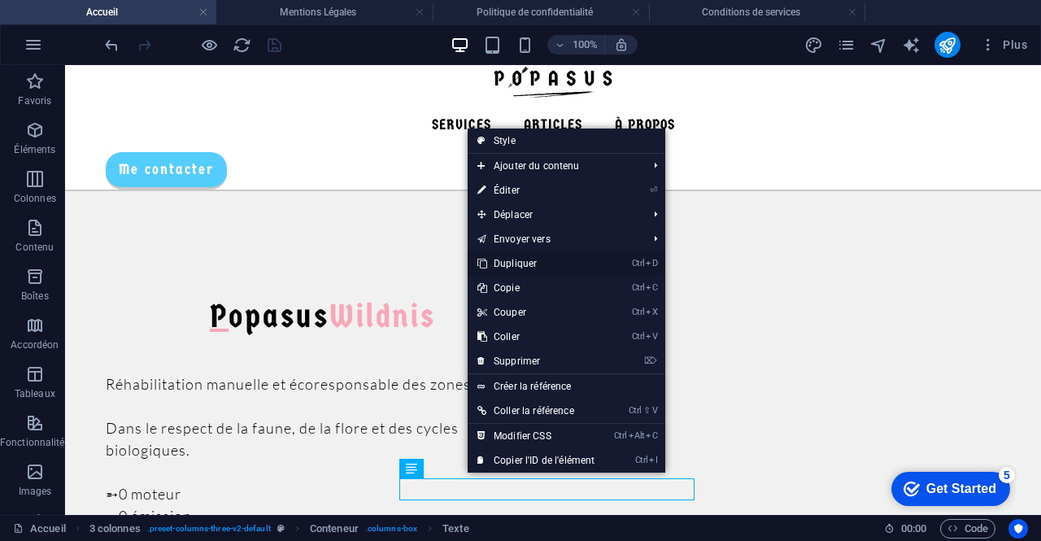
click at [516, 264] on link "Ctrl D Dupliquer" at bounding box center [536, 263] width 137 height 24
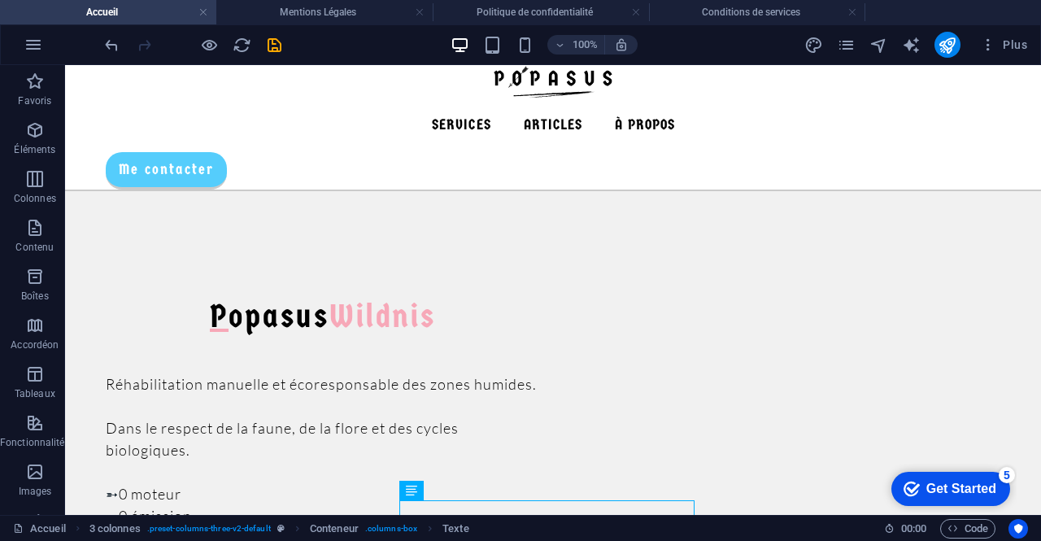
scroll to position [1335, 0]
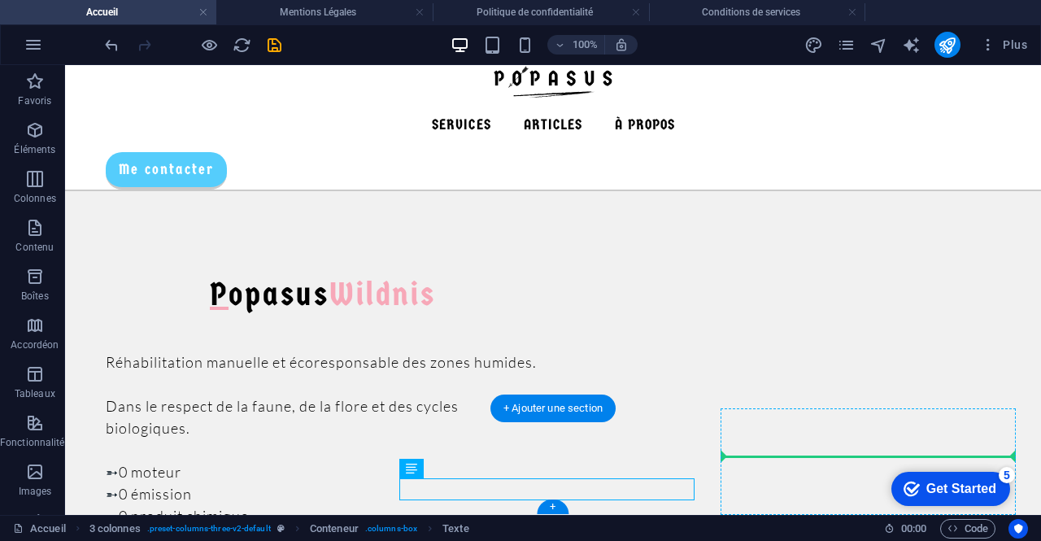
drag, startPoint x: 484, startPoint y: 534, endPoint x: 750, endPoint y: 456, distance: 277.3
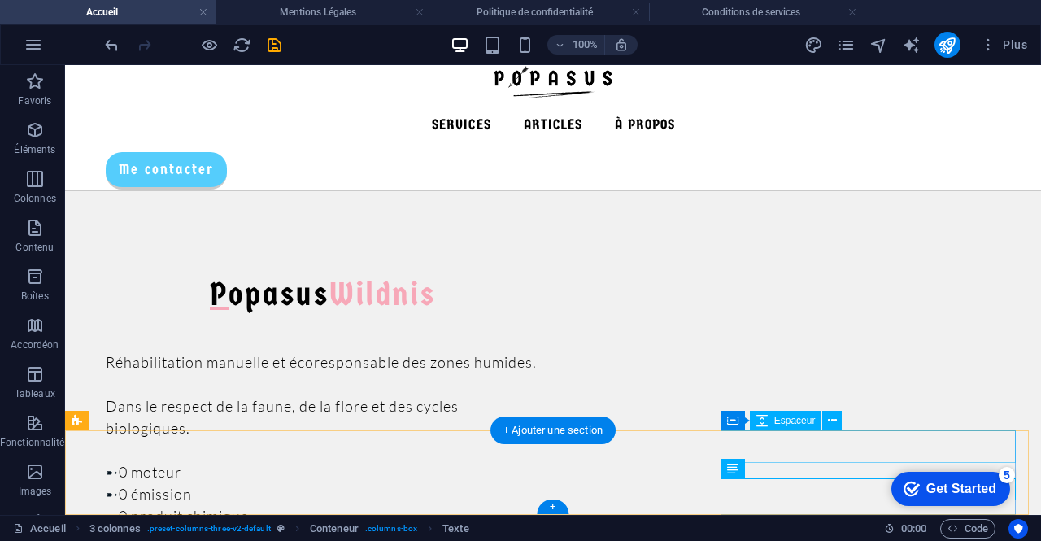
scroll to position [1313, 0]
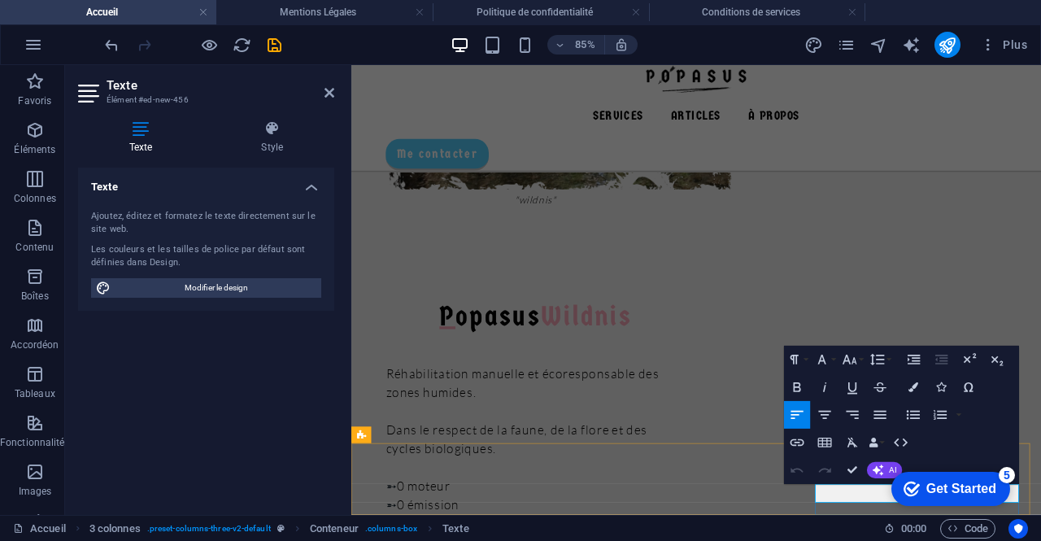
scroll to position [1351, 0]
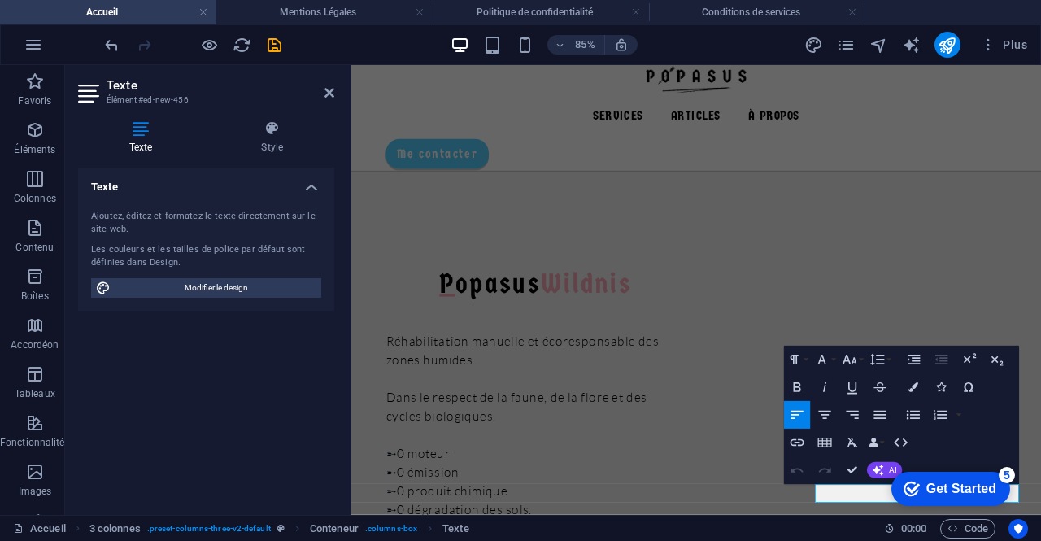
click at [966, 493] on div "Get Started" at bounding box center [962, 489] width 70 height 15
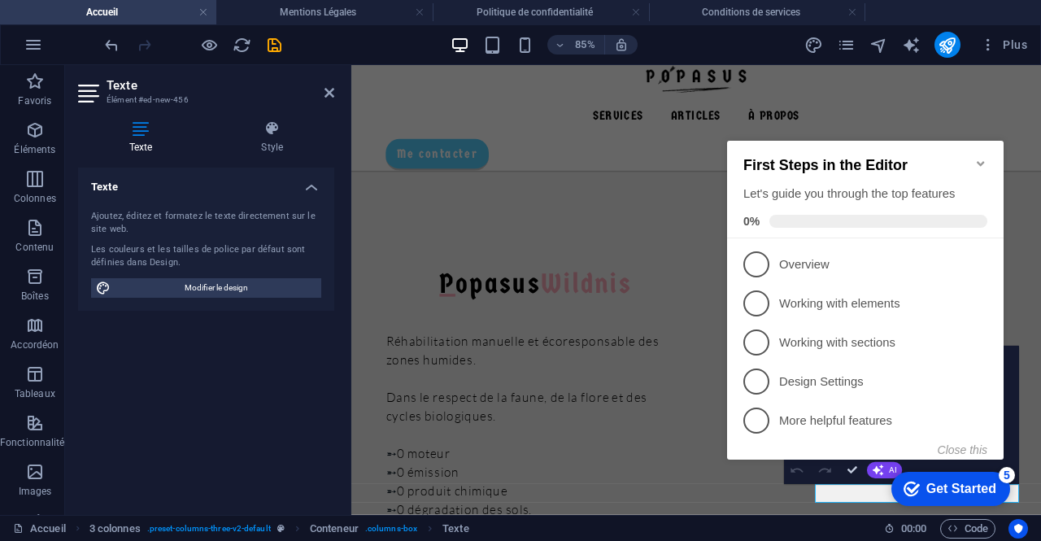
click at [981, 157] on icon "Minimize checklist" at bounding box center [981, 163] width 13 height 13
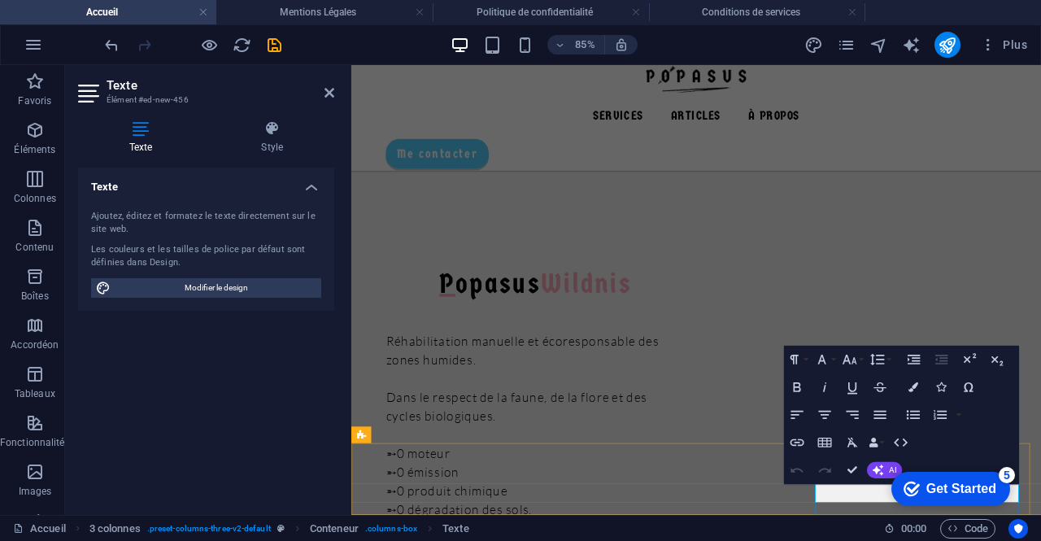
drag, startPoint x: 1429, startPoint y: 972, endPoint x: 966, endPoint y: 489, distance: 668.6
click at [966, 489] on div "Get Started" at bounding box center [962, 489] width 70 height 15
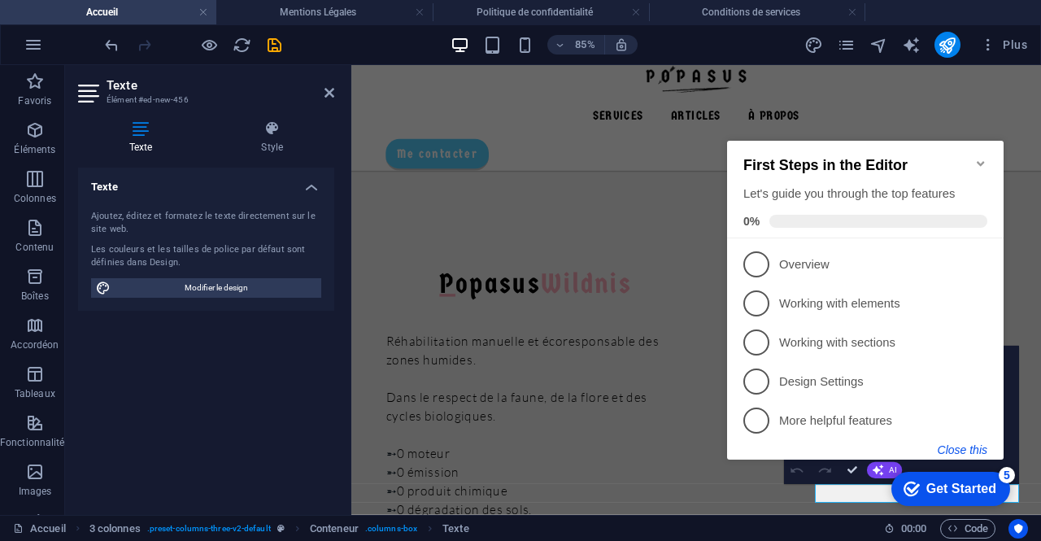
click at [956, 445] on button "Close this" at bounding box center [963, 449] width 50 height 13
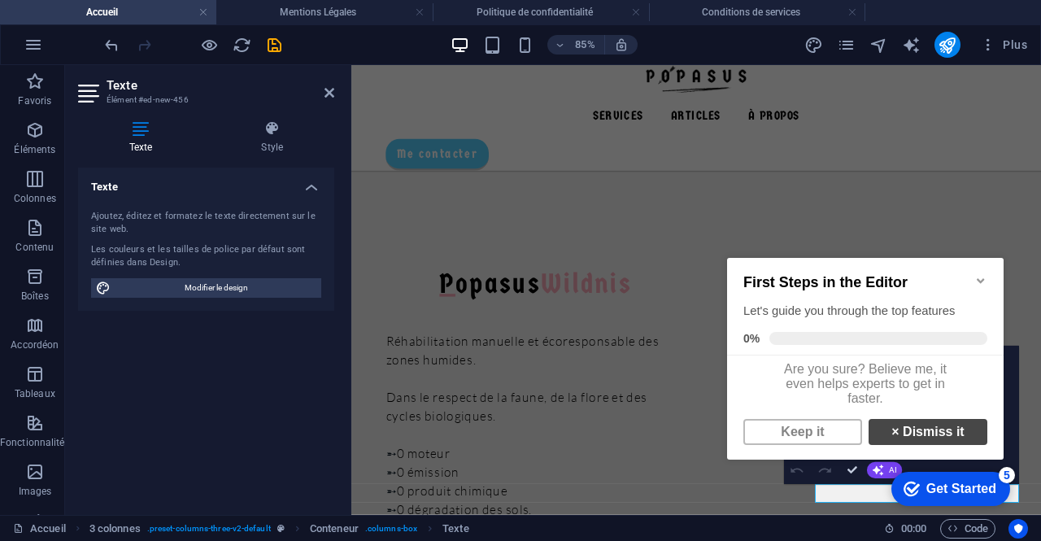
click at [926, 436] on link "× Dismiss it" at bounding box center [928, 432] width 119 height 26
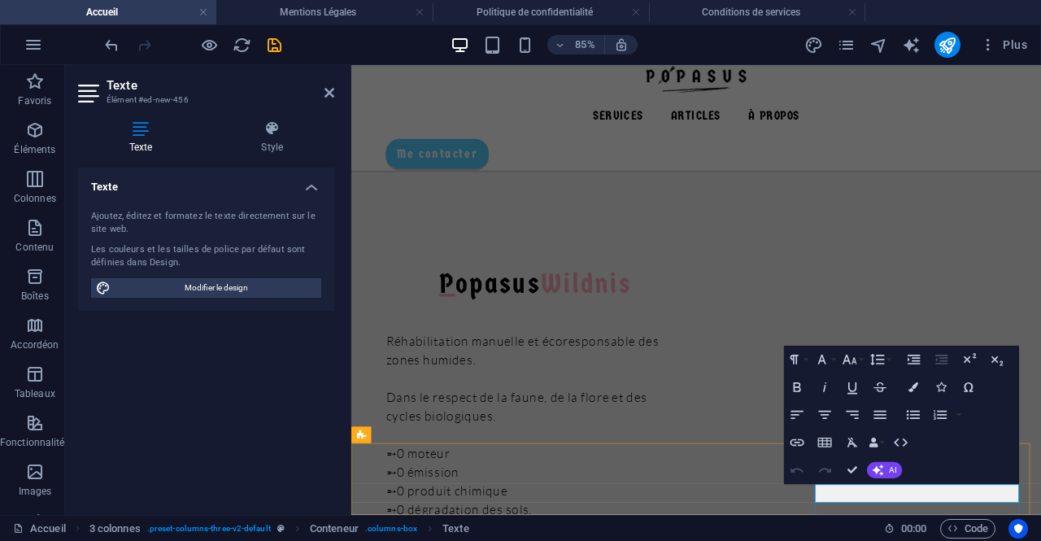
drag, startPoint x: 1052, startPoint y: 572, endPoint x: 896, endPoint y: 561, distance: 156.6
copy span "Conditions de services"
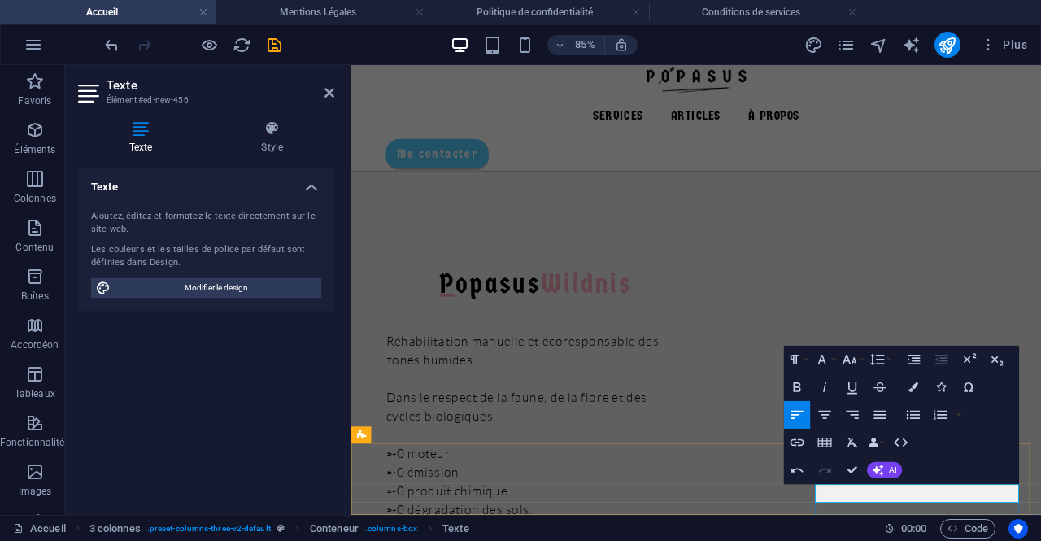
drag, startPoint x: 1050, startPoint y: 571, endPoint x: 898, endPoint y: 556, distance: 152.9
copy span "Conditions de services"
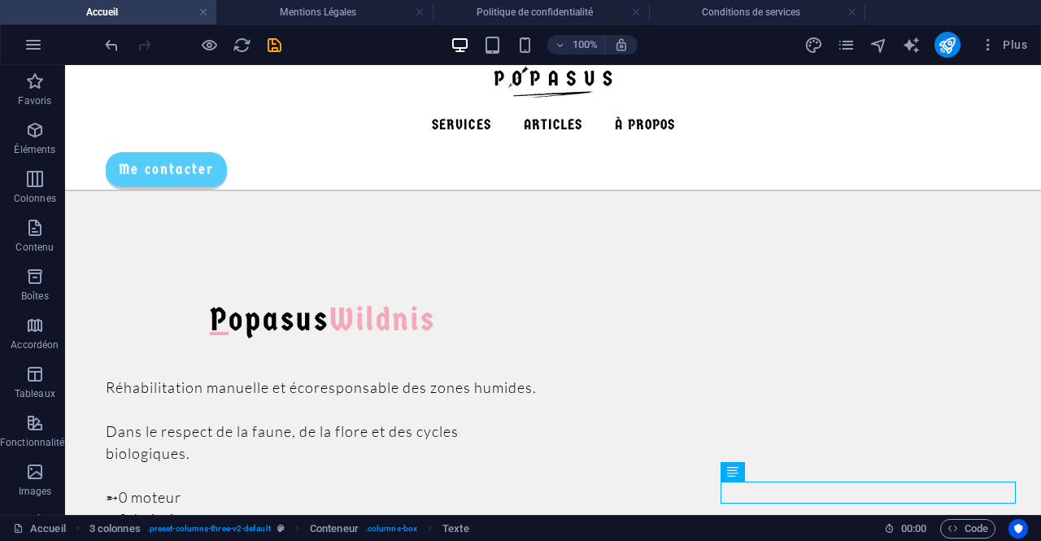
scroll to position [1313, 0]
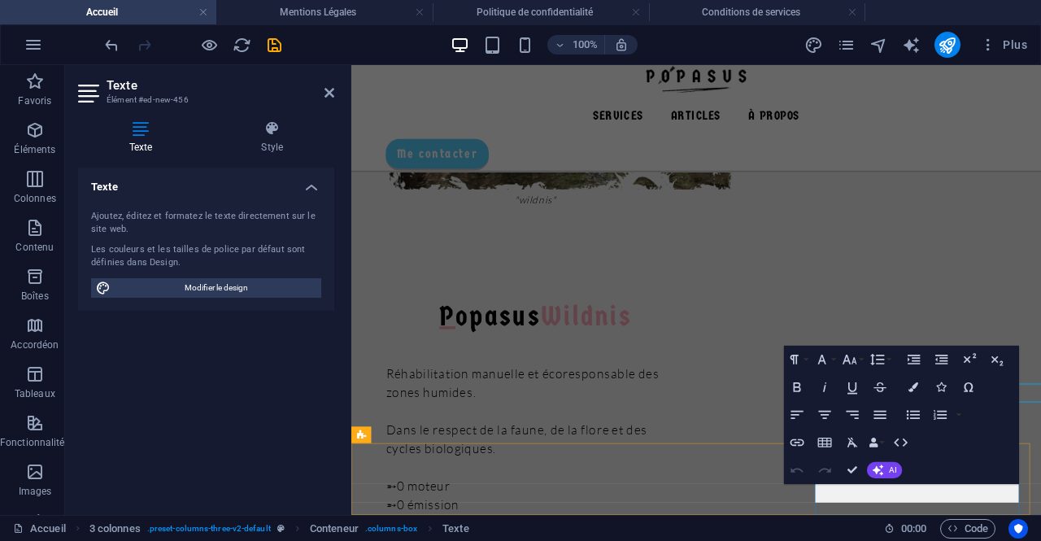
scroll to position [1351, 0]
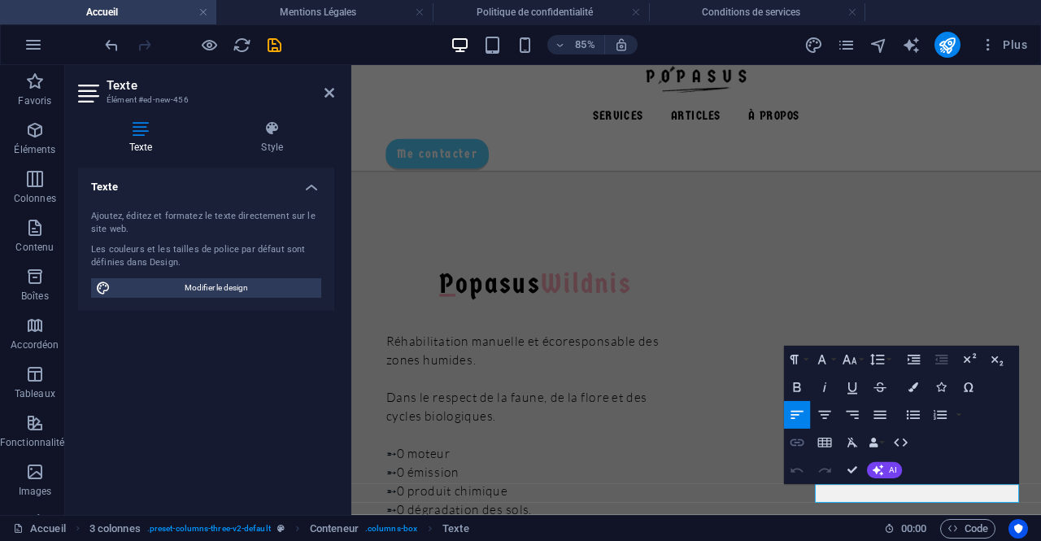
click at [798, 439] on icon "button" at bounding box center [797, 442] width 14 height 7
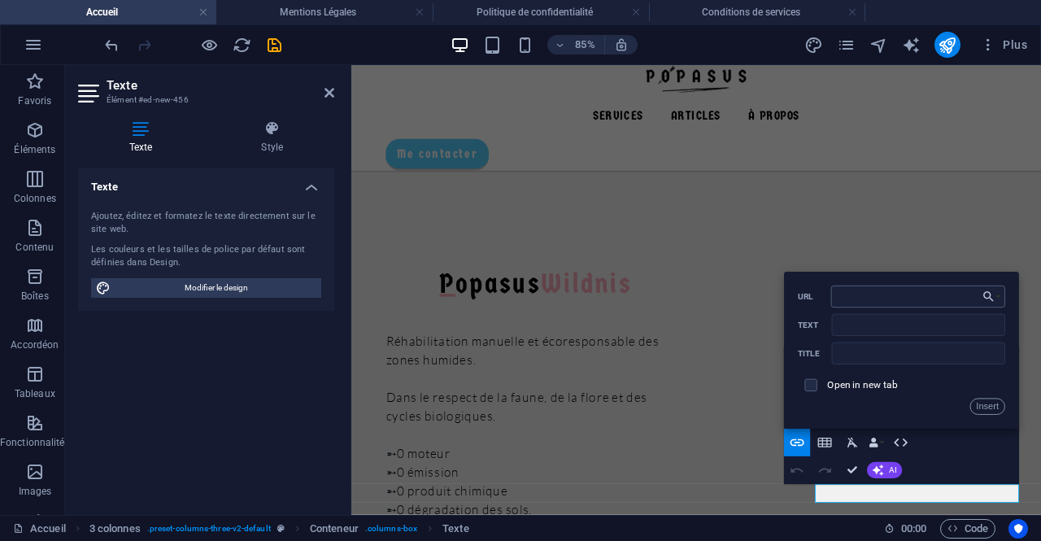
click at [920, 301] on input "URL" at bounding box center [918, 297] width 174 height 22
click at [809, 327] on label "Text" at bounding box center [815, 326] width 34 height 10
click at [832, 327] on input "Text" at bounding box center [918, 325] width 173 height 22
click at [866, 351] on input "text" at bounding box center [918, 354] width 173 height 22
click at [863, 323] on input "Text" at bounding box center [918, 325] width 173 height 22
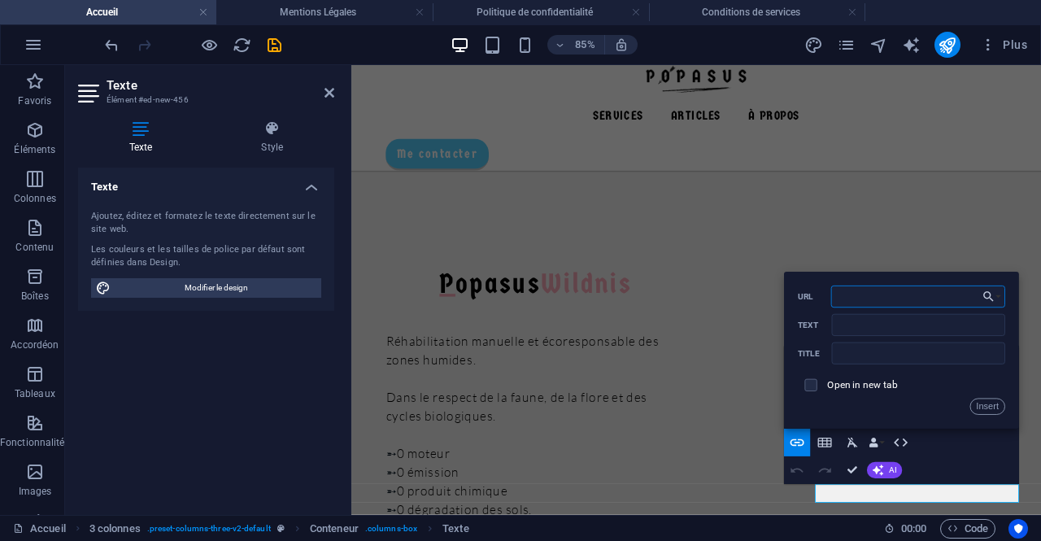
click at [862, 300] on input "URL" at bounding box center [918, 297] width 174 height 22
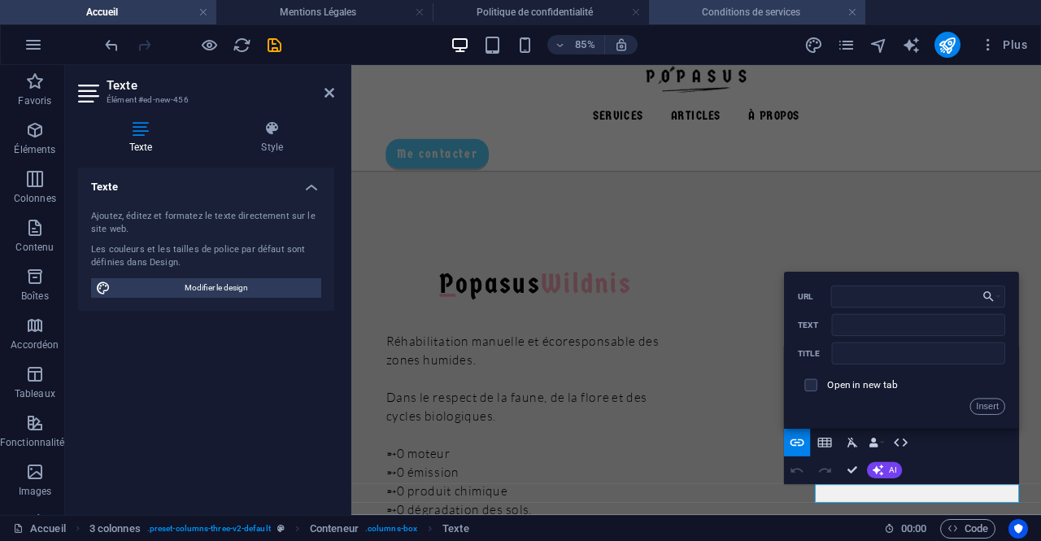
click at [699, 14] on h4 "Conditions de services" at bounding box center [757, 12] width 216 height 18
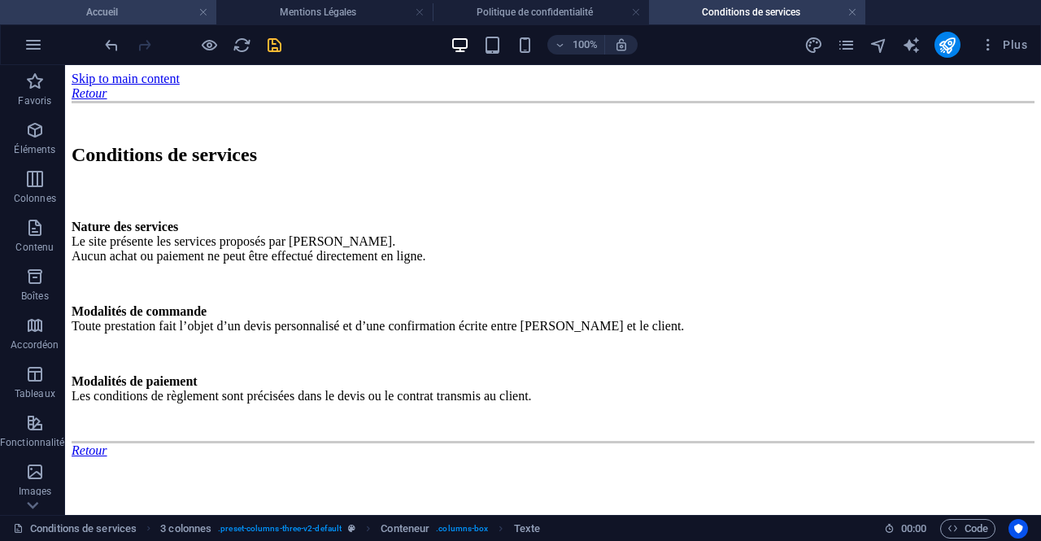
click at [148, 11] on h4 "Accueil" at bounding box center [108, 12] width 216 height 18
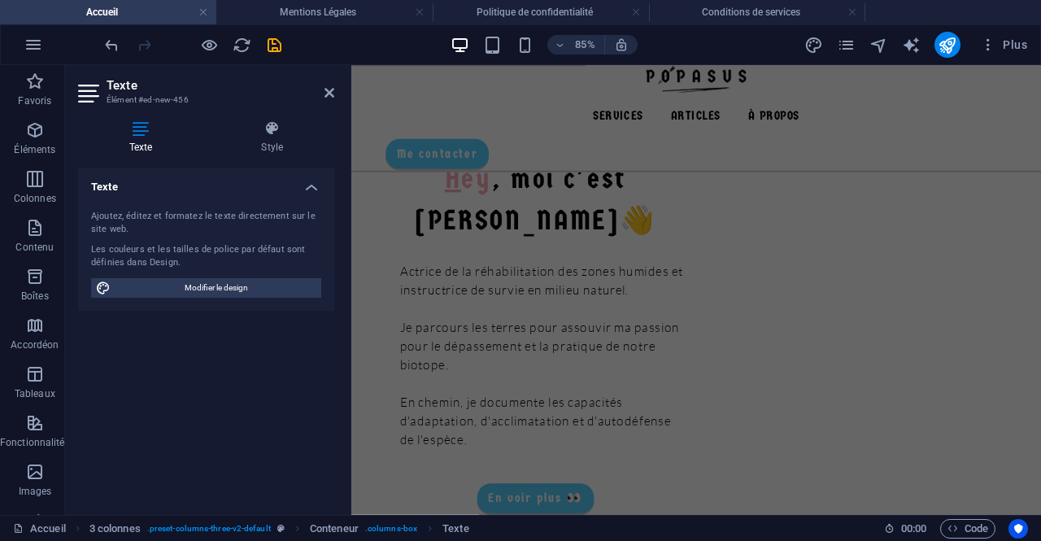
scroll to position [1351, 0]
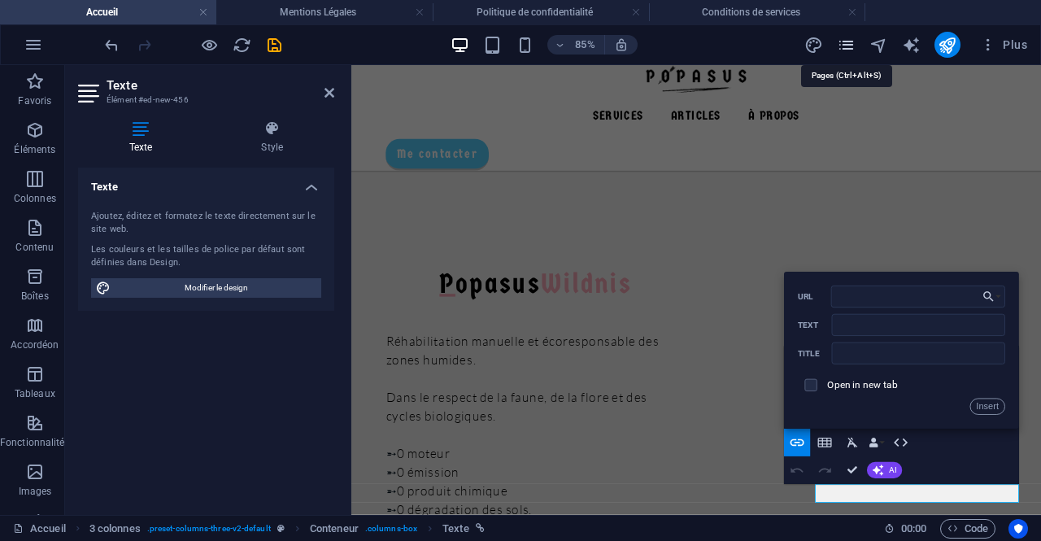
click at [844, 37] on icon "pages" at bounding box center [846, 45] width 19 height 19
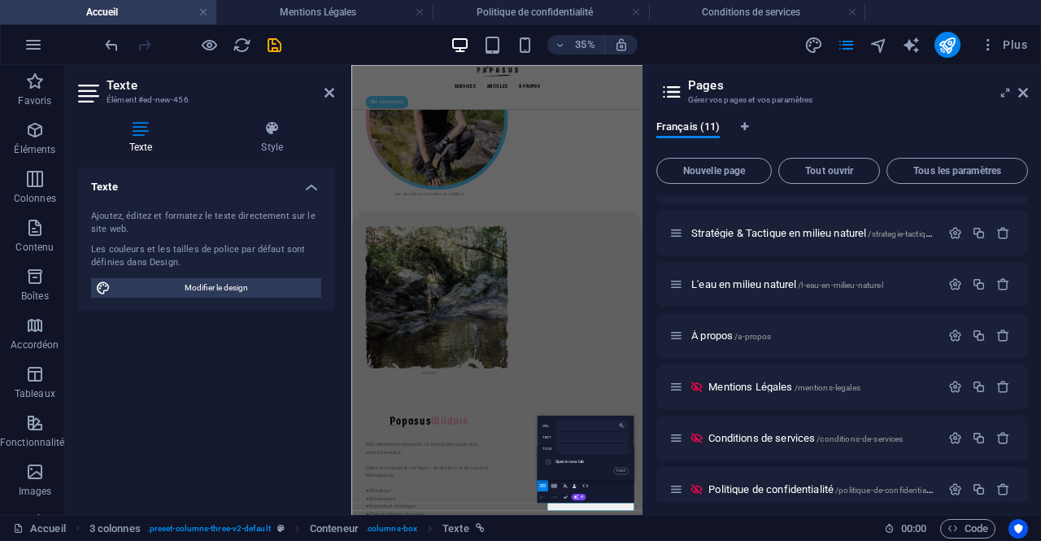
scroll to position [259, 0]
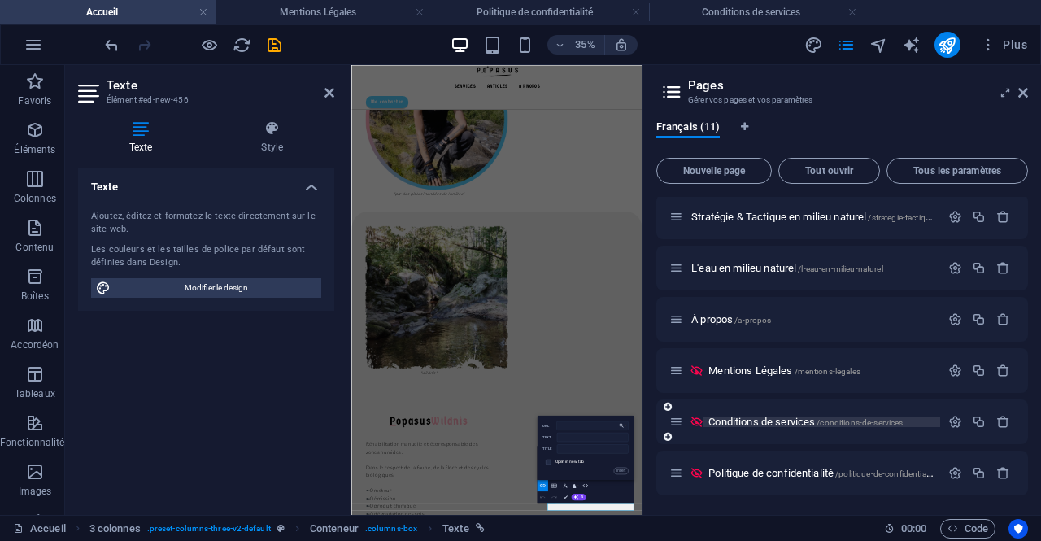
click at [887, 422] on span "/conditions-de-services" at bounding box center [860, 422] width 86 height 9
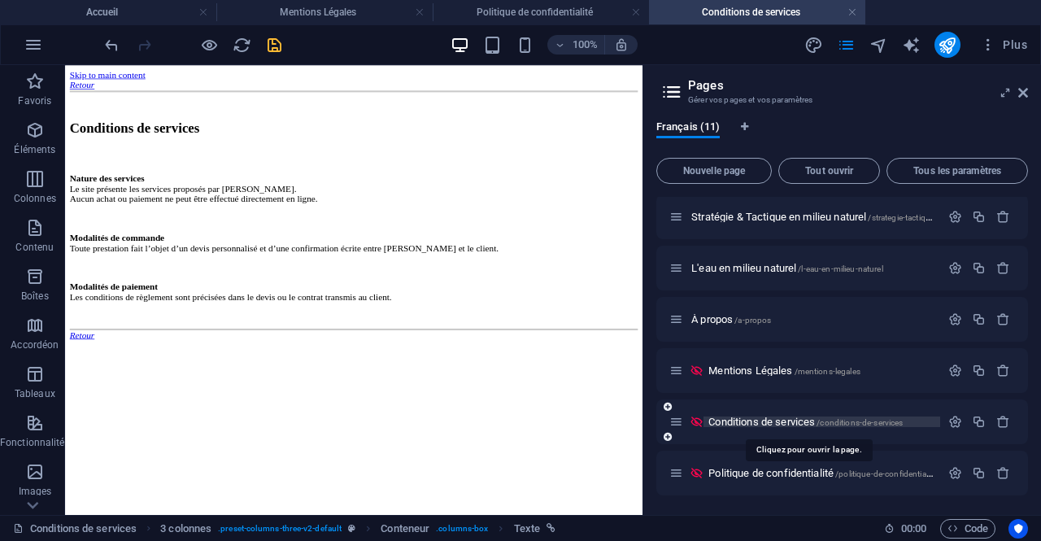
scroll to position [0, 0]
click at [949, 420] on icon "button" at bounding box center [956, 422] width 14 height 14
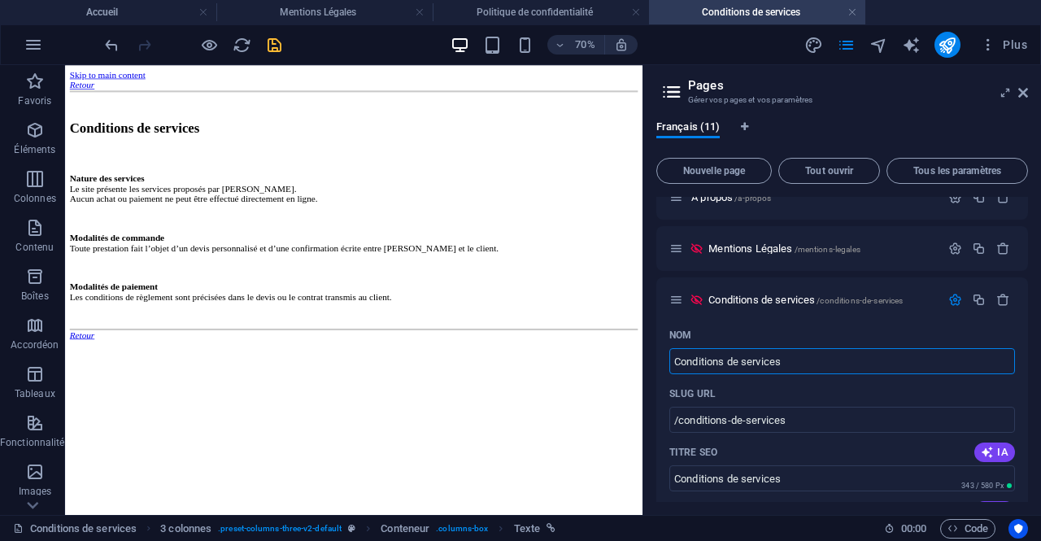
scroll to position [394, 0]
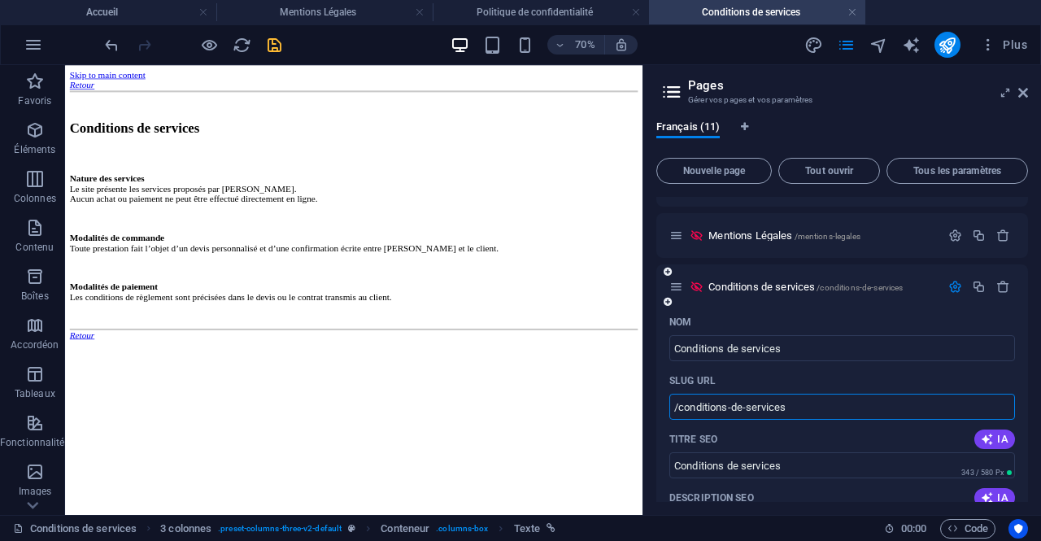
drag, startPoint x: 835, startPoint y: 403, endPoint x: 662, endPoint y: 387, distance: 173.2
click at [163, 11] on h4 "Accueil" at bounding box center [108, 12] width 216 height 18
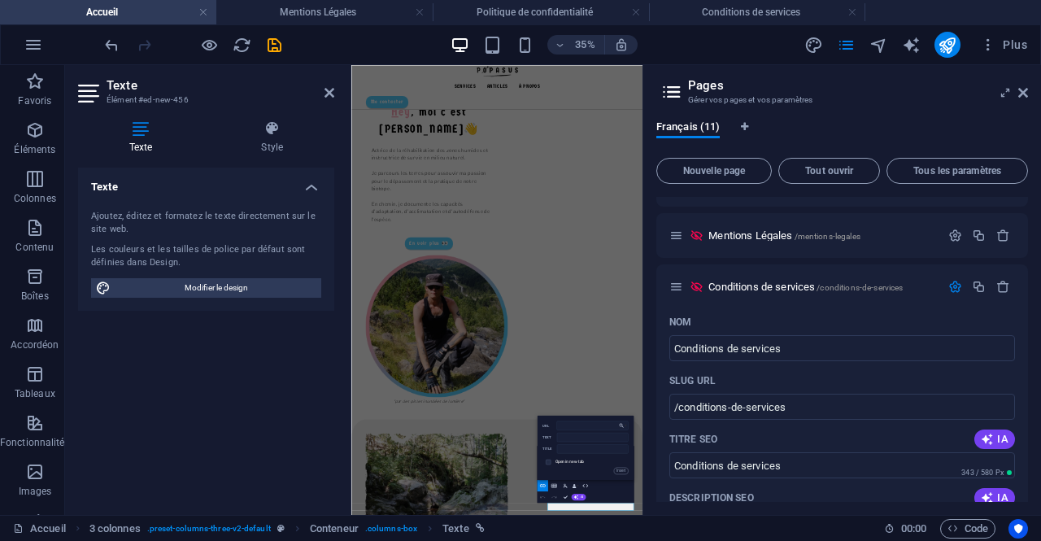
scroll to position [595, 0]
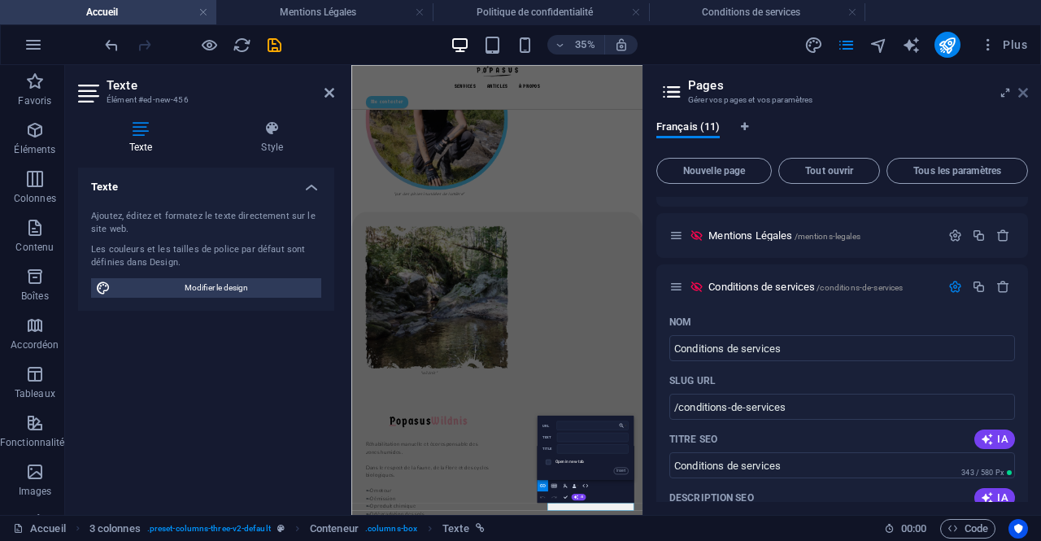
click at [1026, 97] on icon at bounding box center [1024, 92] width 10 height 13
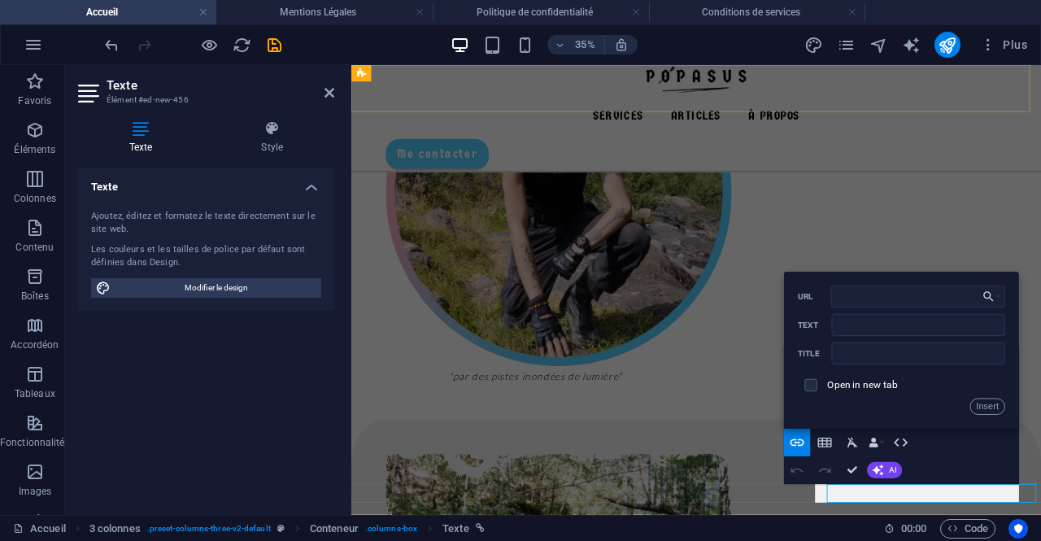
scroll to position [1351, 0]
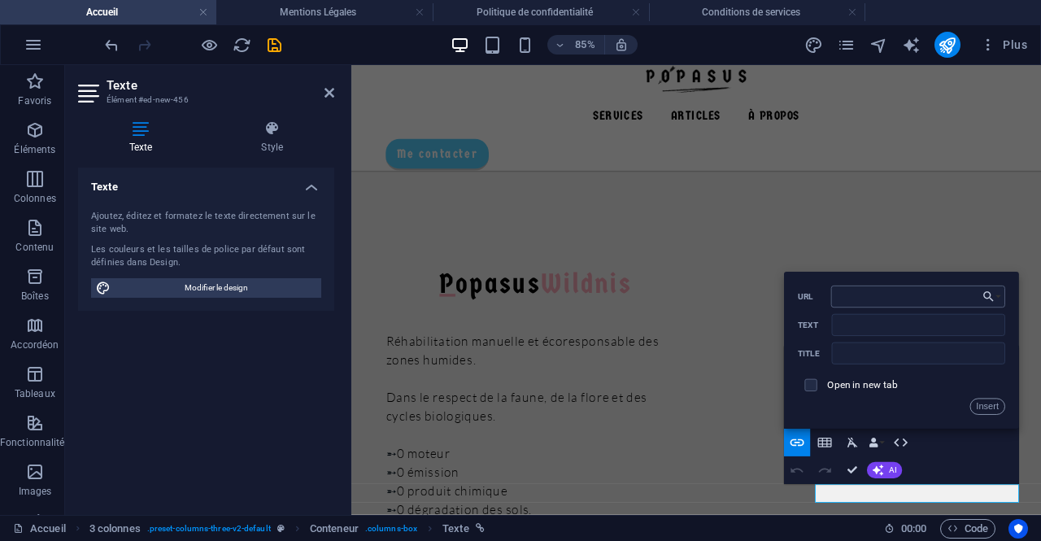
click at [884, 304] on input "URL" at bounding box center [918, 297] width 174 height 22
drag, startPoint x: 892, startPoint y: 299, endPoint x: 1015, endPoint y: 303, distance: 123.8
click at [1015, 303] on div "Back Choose Link Accueil Wildnis Contact Articles Fondamentaux de la survie en …" at bounding box center [901, 350] width 235 height 157
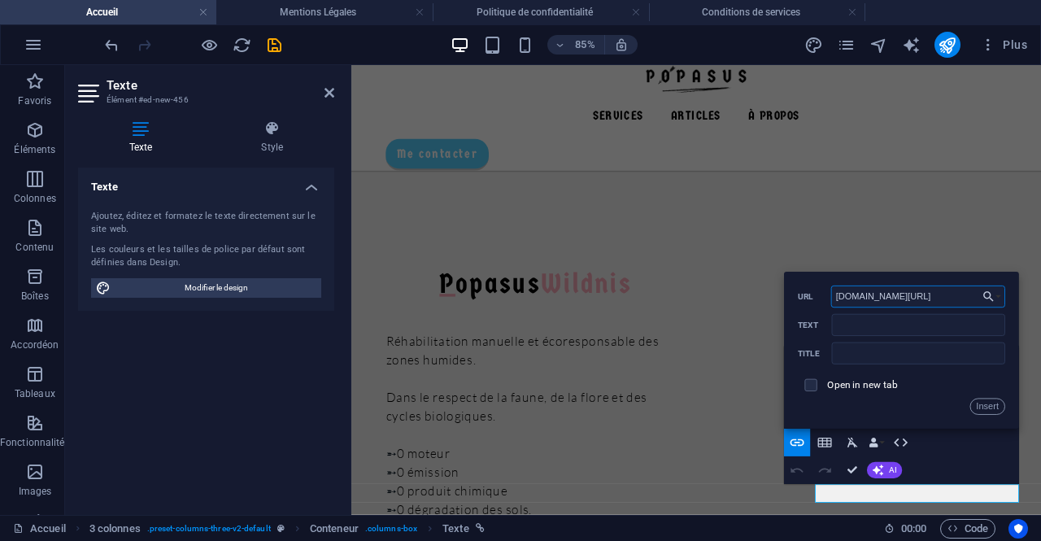
scroll to position [0, 0]
paste input "/conditions-de-services"
drag, startPoint x: 966, startPoint y: 299, endPoint x: 796, endPoint y: 287, distance: 171.2
click at [796, 287] on div "Back Choose Link Accueil Wildnis Contact Articles Fondamentaux de la survie en …" at bounding box center [901, 350] width 235 height 157
click at [841, 303] on input "[DOMAIN_NAME][URL]" at bounding box center [918, 297] width 174 height 22
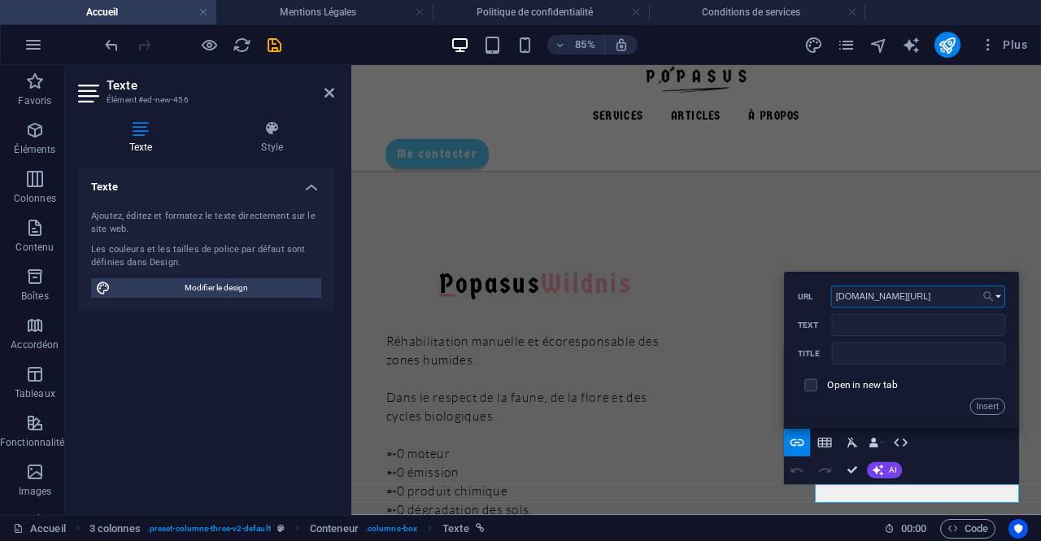
type input "[DOMAIN_NAME][URL]"
click at [991, 299] on icon "button" at bounding box center [989, 296] width 10 height 10
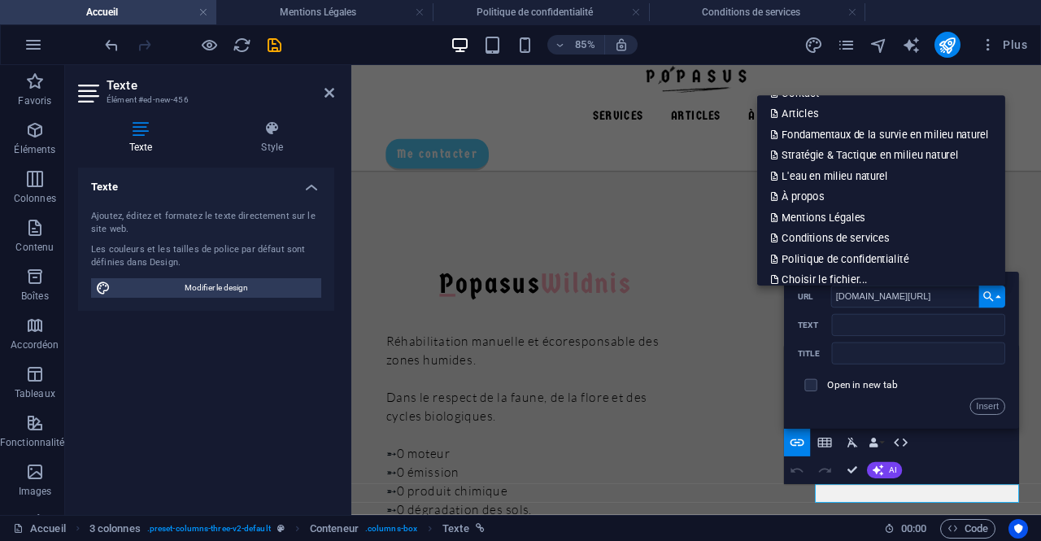
scroll to position [70, 0]
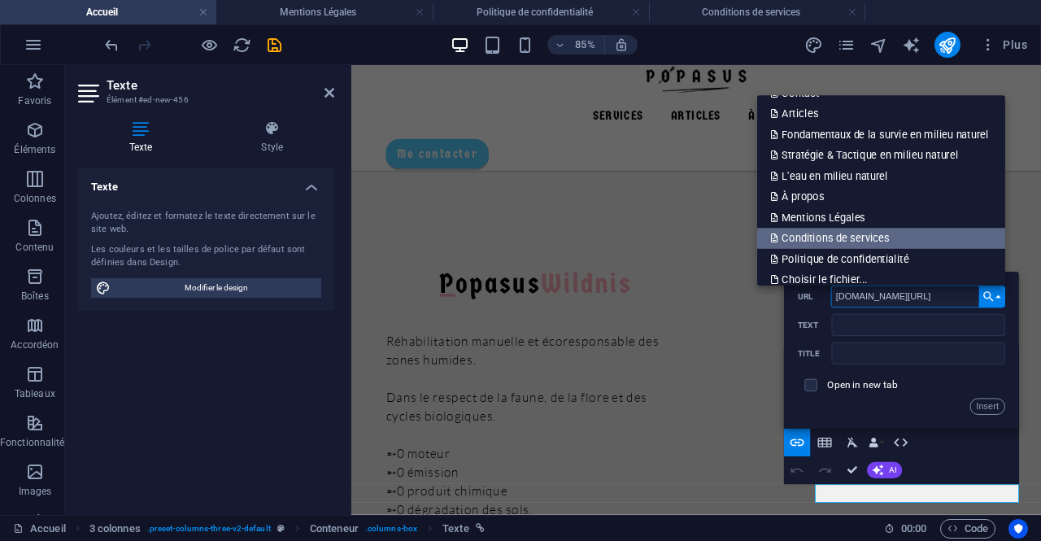
click at [892, 235] on link "Conditions de services" at bounding box center [881, 238] width 248 height 21
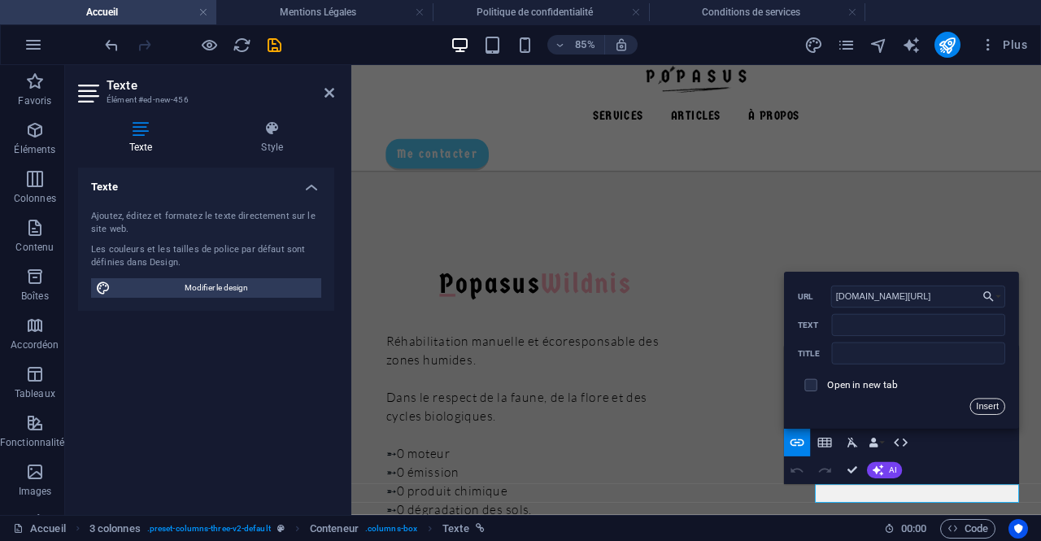
click at [990, 408] on button "Insert" at bounding box center [988, 406] width 35 height 16
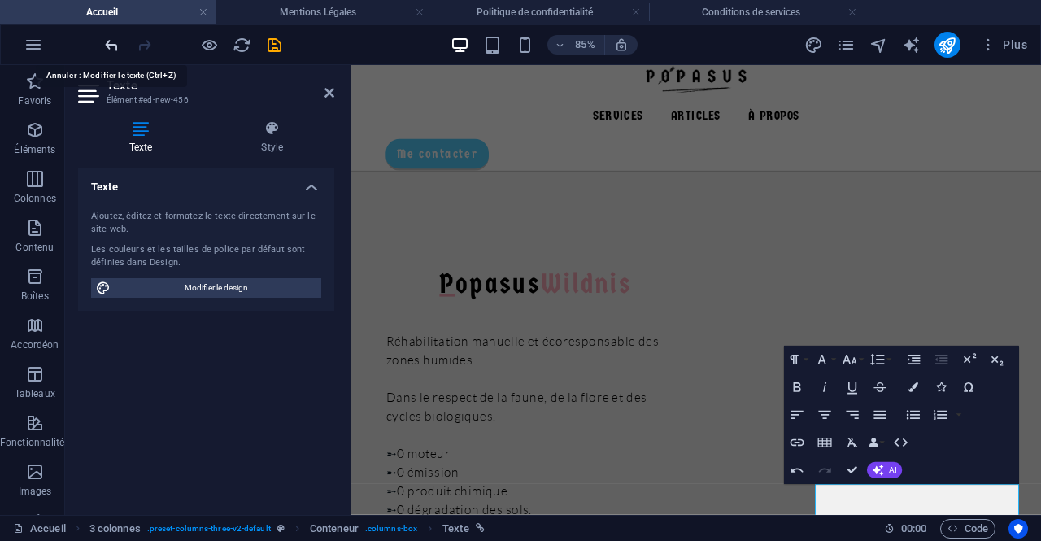
click at [800, 465] on icon "button" at bounding box center [797, 470] width 16 height 16
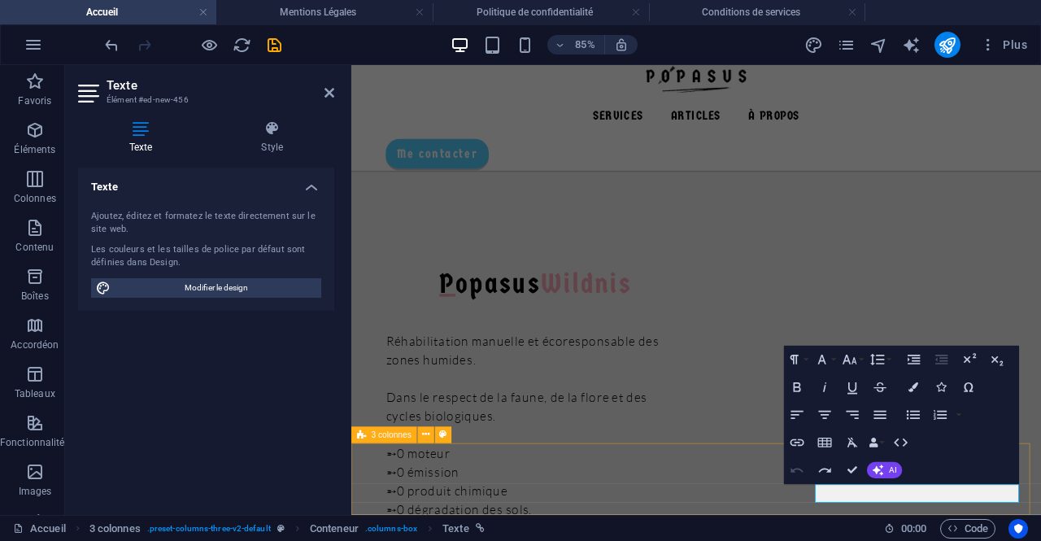
drag, startPoint x: 1043, startPoint y: 571, endPoint x: 878, endPoint y: 561, distance: 165.4
type input "Conditions de services"
click at [800, 441] on icon "button" at bounding box center [797, 442] width 16 height 16
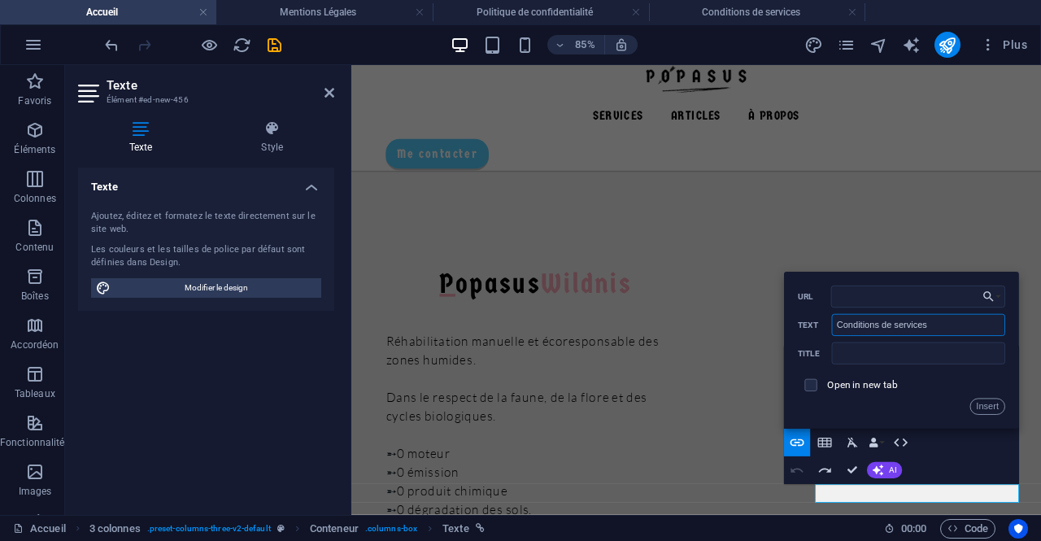
drag, startPoint x: 940, startPoint y: 325, endPoint x: 818, endPoint y: 314, distance: 121.7
click at [818, 314] on div "Conditions de services Text" at bounding box center [901, 325] width 207 height 23
click at [926, 301] on input "URL" at bounding box center [918, 297] width 174 height 22
click at [999, 298] on button "Choose Link" at bounding box center [993, 297] width 26 height 22
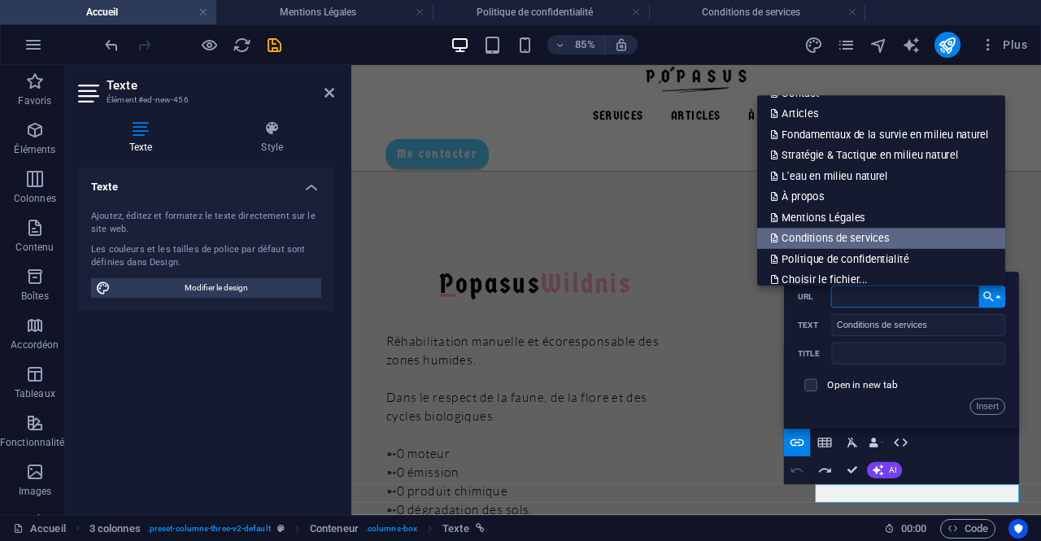
click at [983, 235] on link "Conditions de services" at bounding box center [881, 238] width 248 height 21
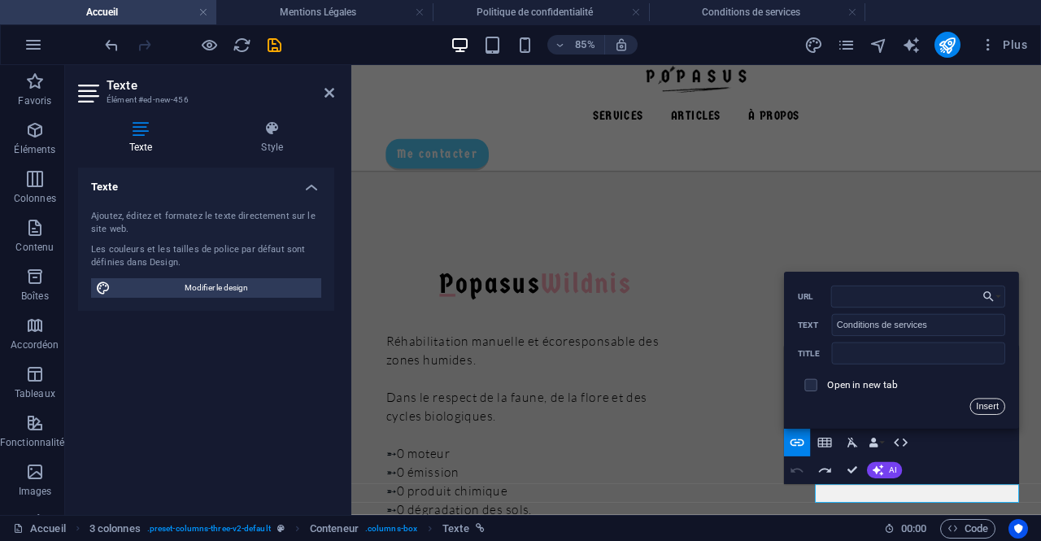
click at [981, 404] on button "Insert" at bounding box center [988, 406] width 35 height 16
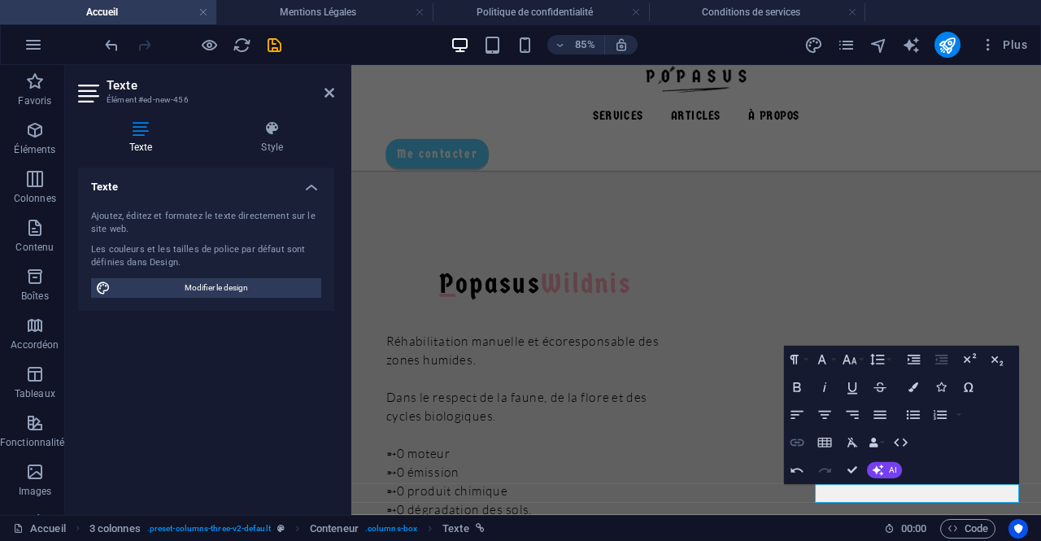
type input "/conditions-de-services"
click at [797, 443] on icon "button" at bounding box center [797, 442] width 16 height 16
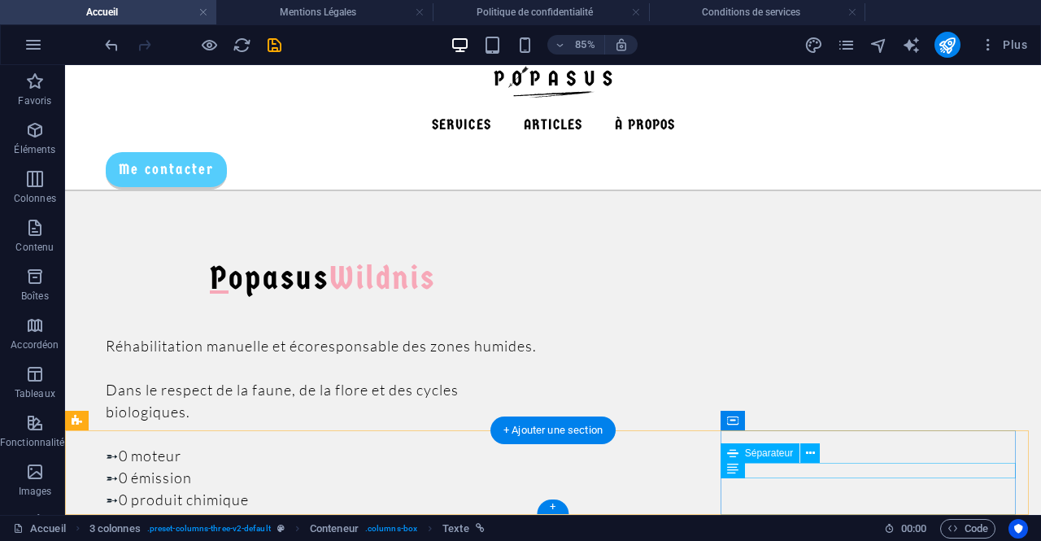
scroll to position [1313, 0]
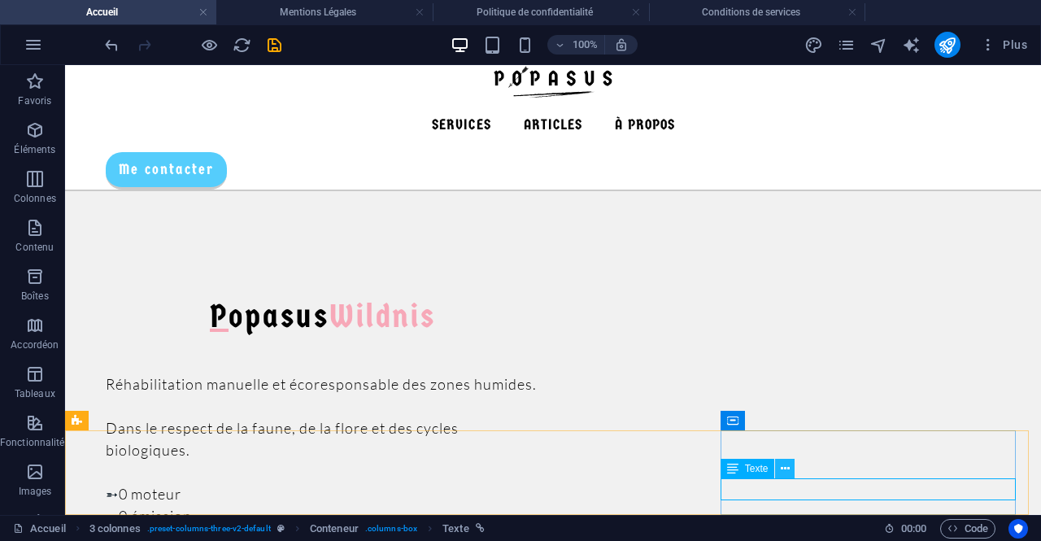
click at [788, 473] on icon at bounding box center [785, 468] width 9 height 17
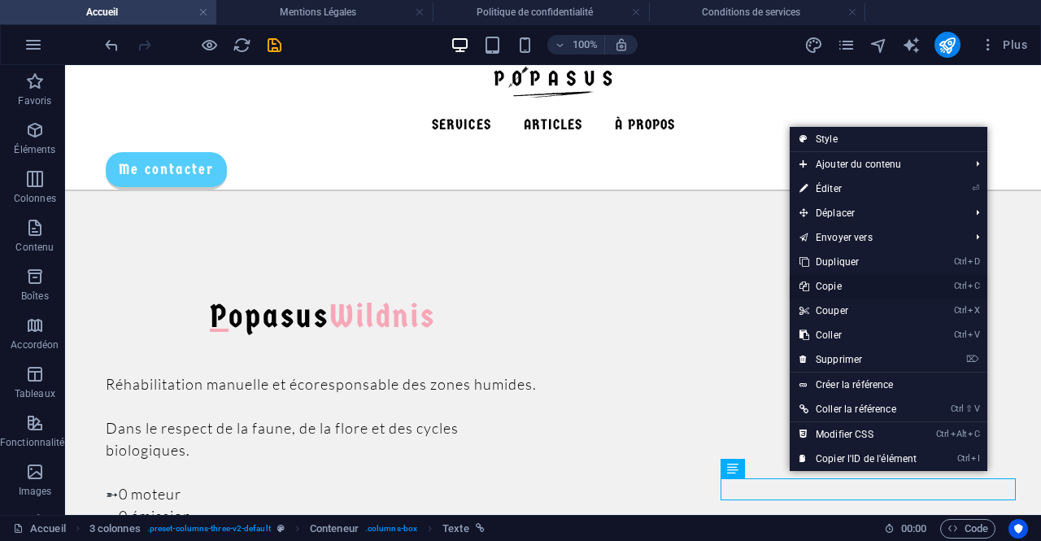
click at [849, 290] on link "Ctrl C Copie" at bounding box center [858, 286] width 137 height 24
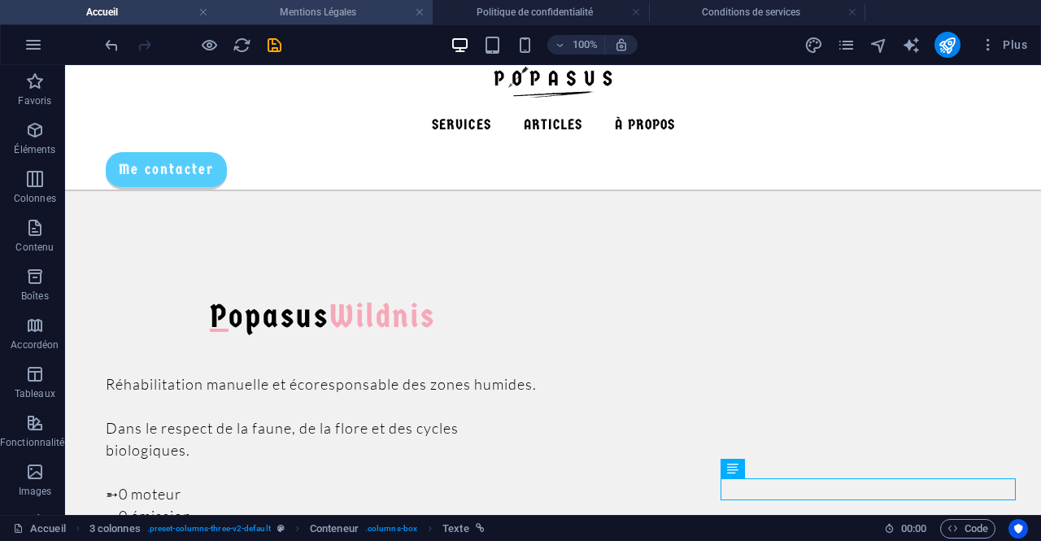
click at [367, 17] on h4 "Mentions Légales" at bounding box center [324, 12] width 216 height 18
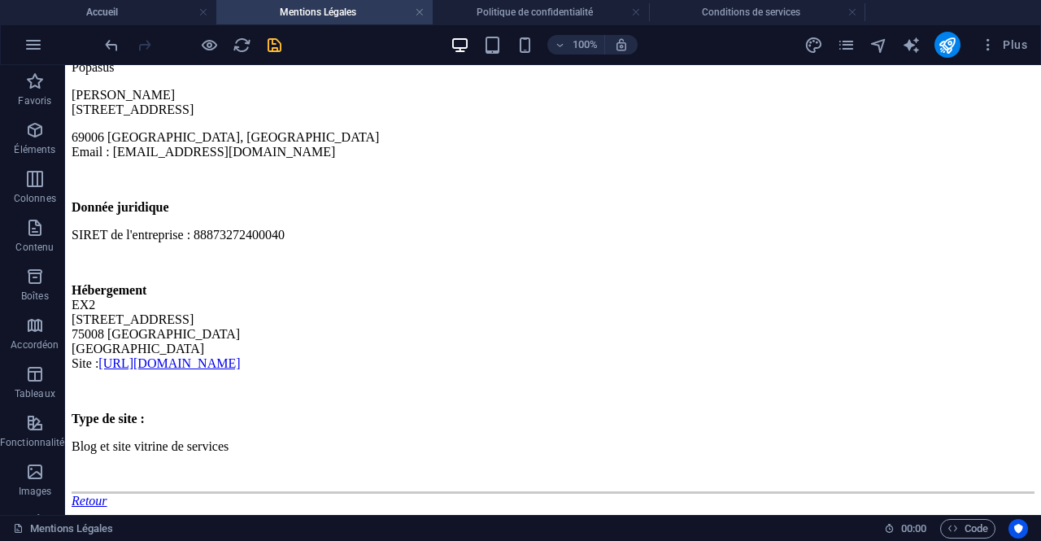
scroll to position [0, 0]
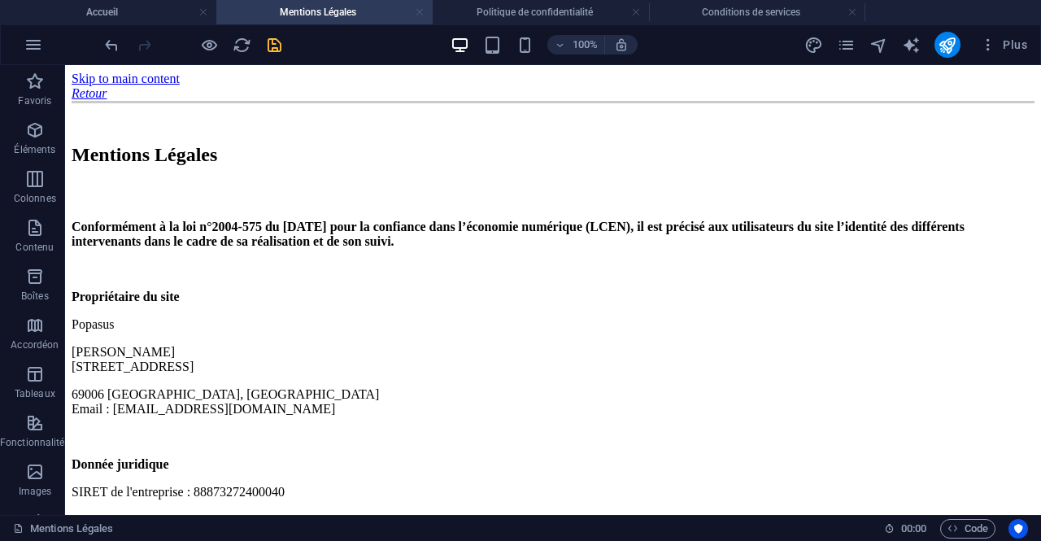
click at [420, 12] on link at bounding box center [420, 12] width 10 height 15
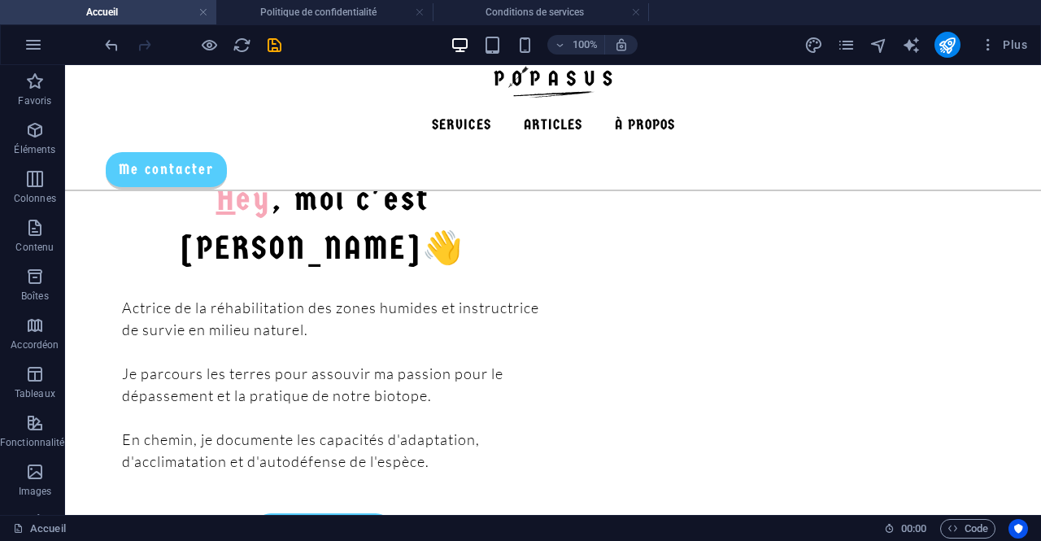
scroll to position [1313, 0]
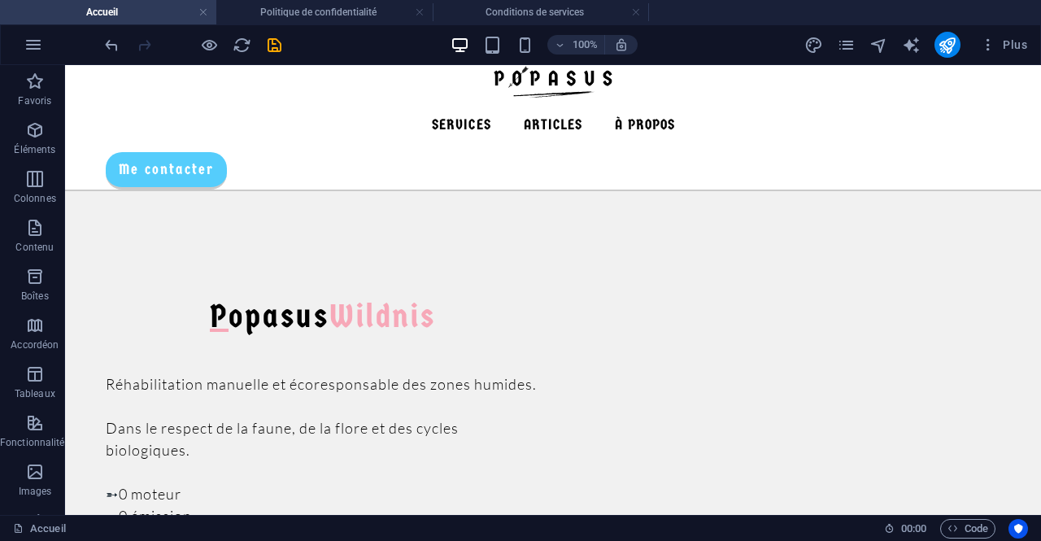
click at [420, 12] on link at bounding box center [420, 12] width 10 height 15
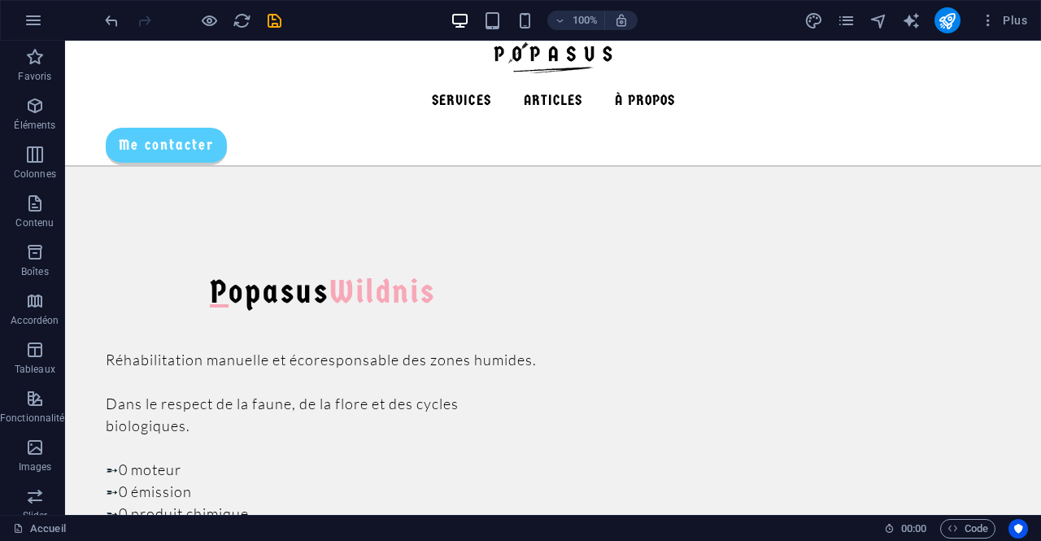
scroll to position [1289, 0]
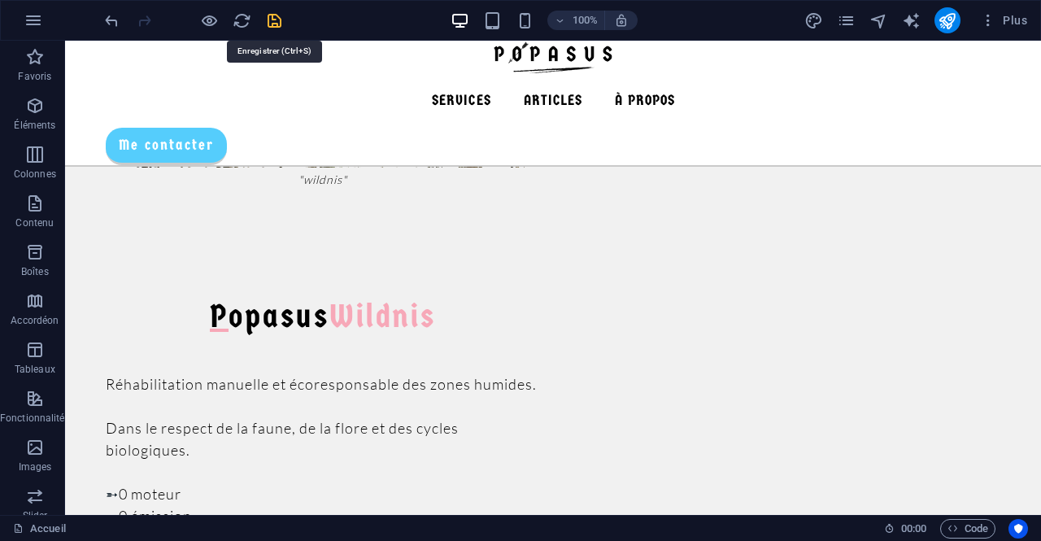
click at [279, 20] on icon "save" at bounding box center [274, 20] width 19 height 19
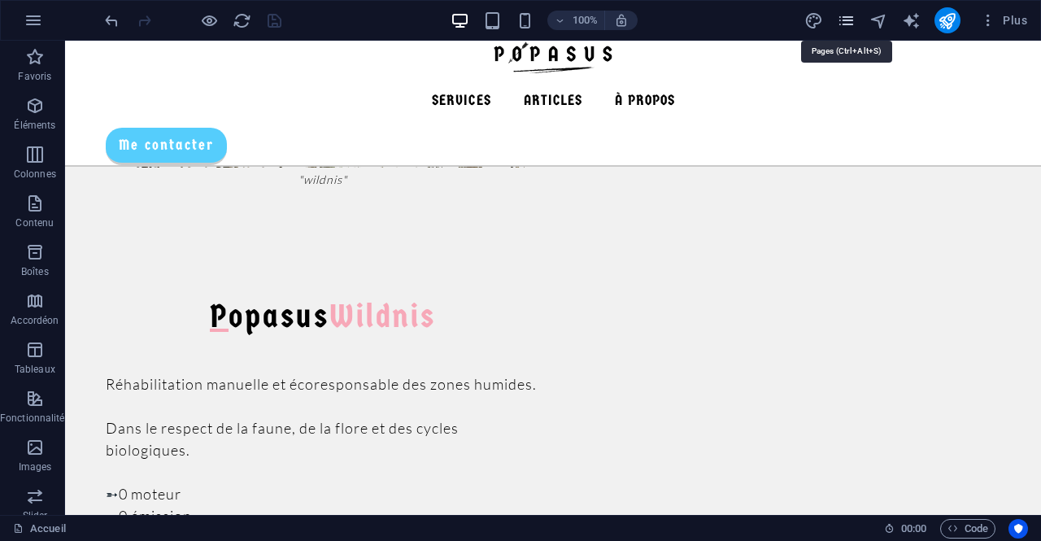
click at [849, 20] on icon "pages" at bounding box center [846, 20] width 19 height 19
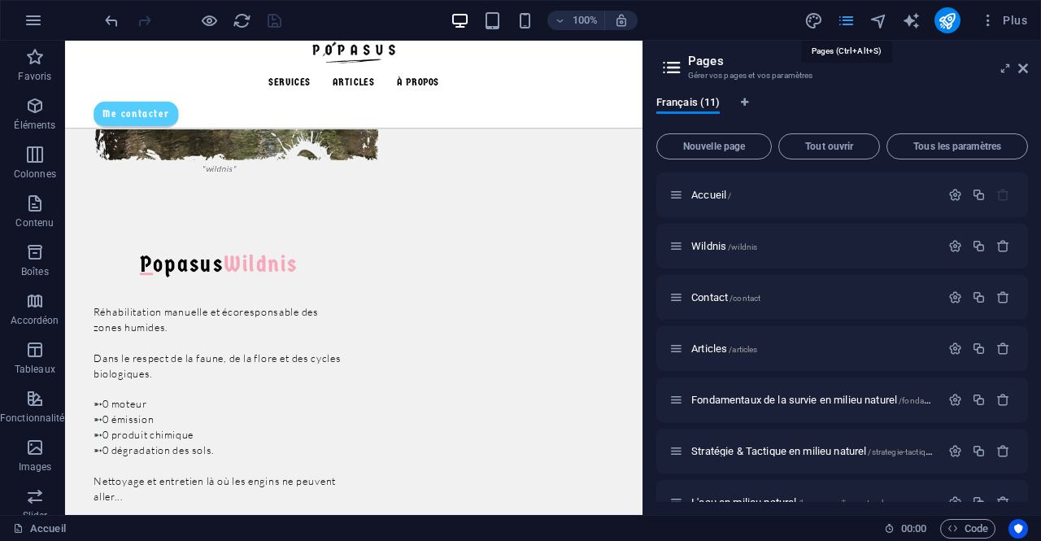
scroll to position [1202, 0]
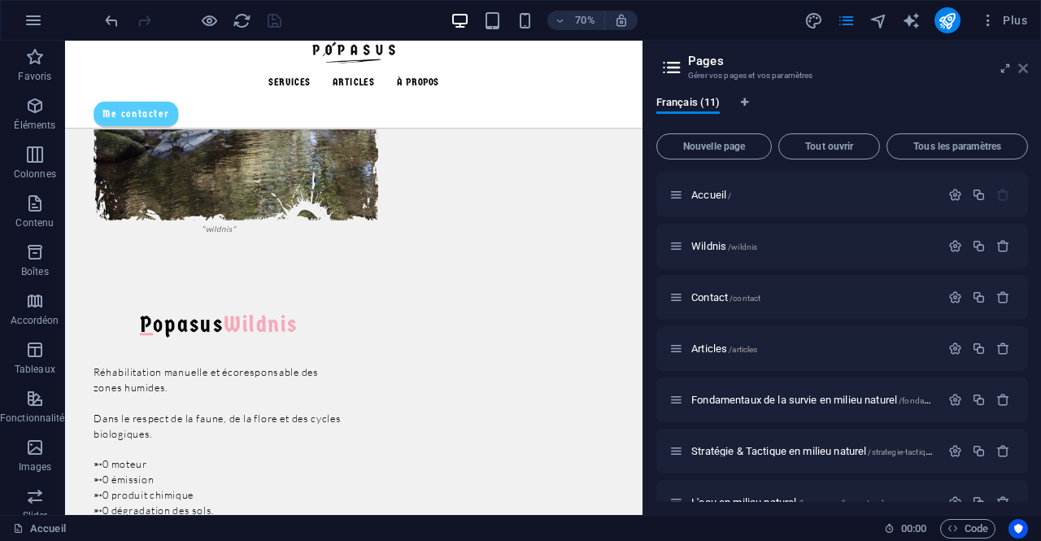
click at [1024, 68] on icon at bounding box center [1024, 68] width 10 height 13
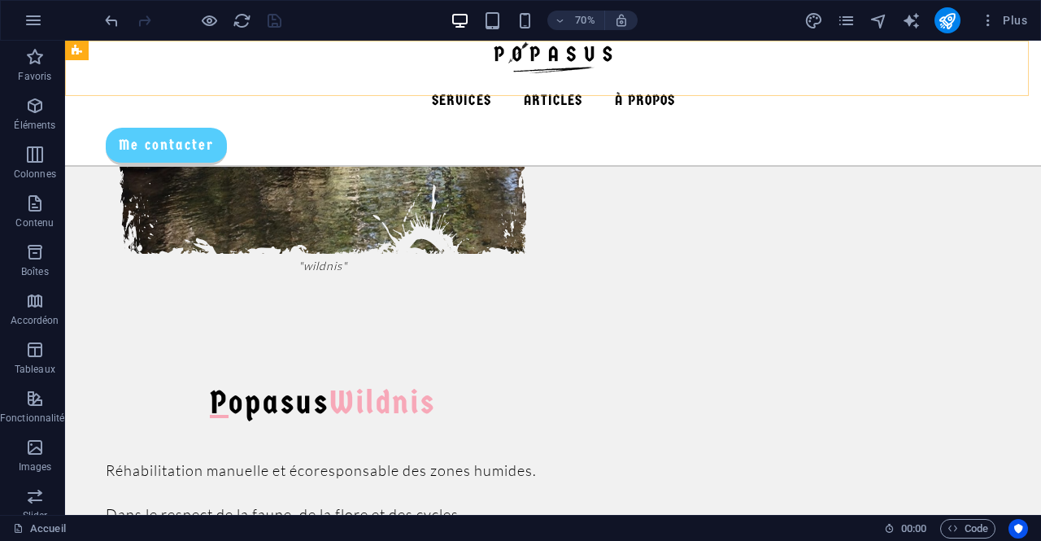
scroll to position [1289, 0]
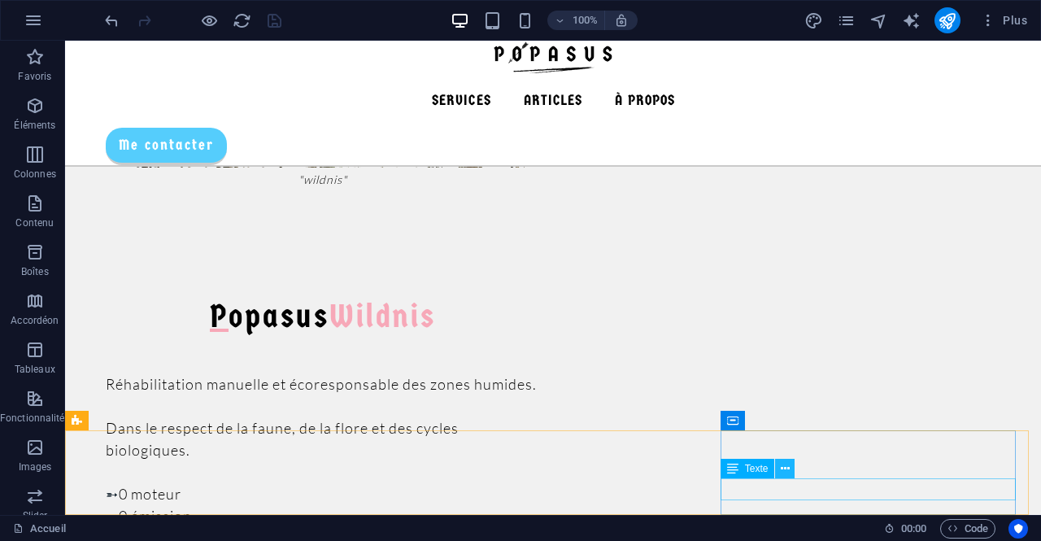
click at [786, 473] on icon at bounding box center [785, 468] width 9 height 17
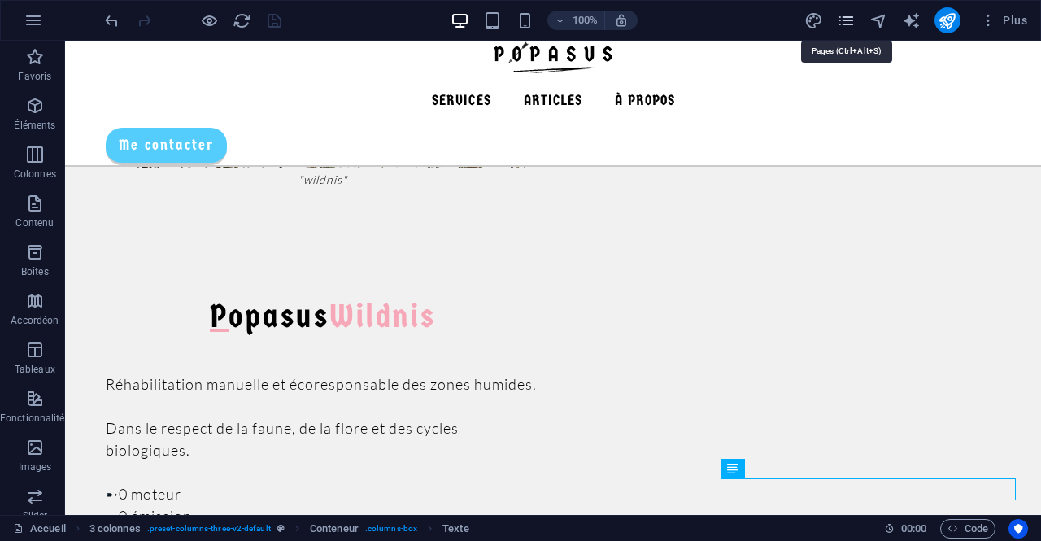
click at [853, 20] on icon "pages" at bounding box center [846, 20] width 19 height 19
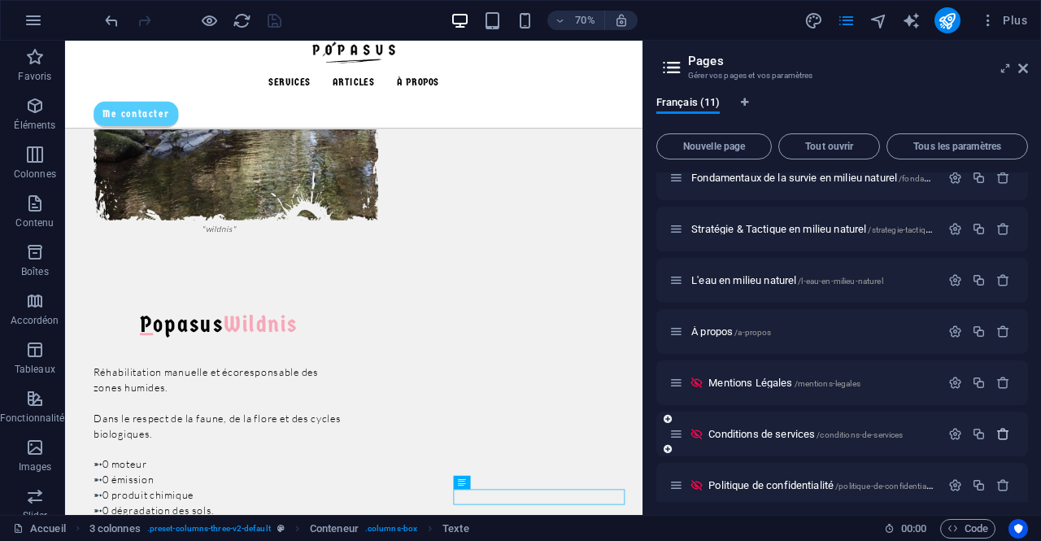
scroll to position [221, 0]
click at [798, 434] on span "Conditions de services /conditions-de-services" at bounding box center [806, 435] width 194 height 12
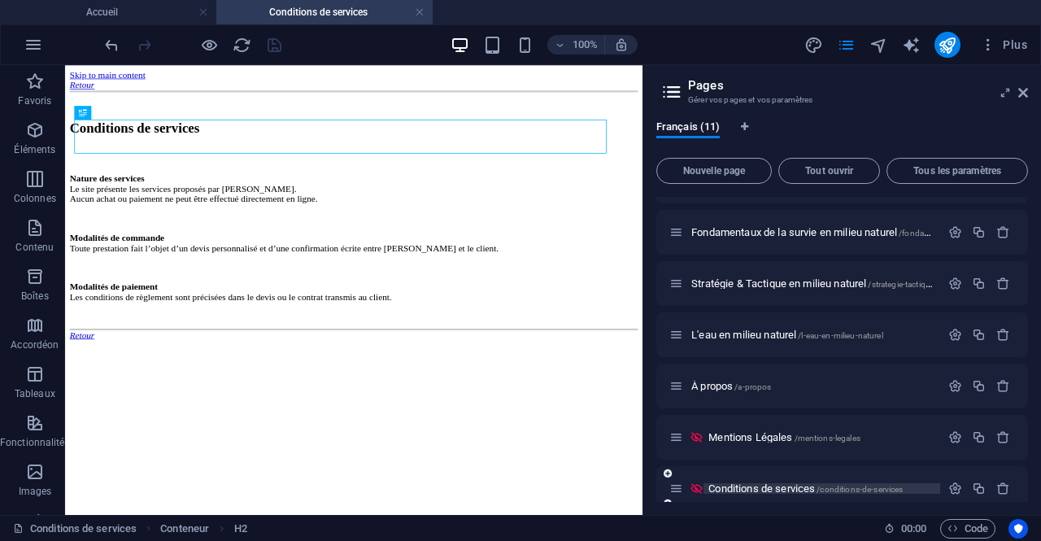
scroll to position [0, 0]
click at [421, 9] on link at bounding box center [420, 12] width 10 height 15
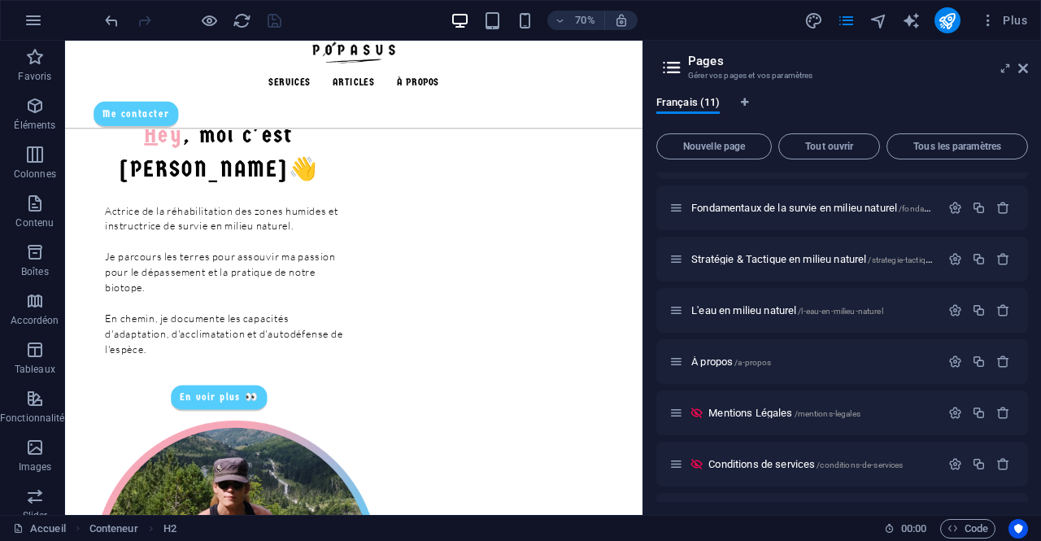
scroll to position [1143, 0]
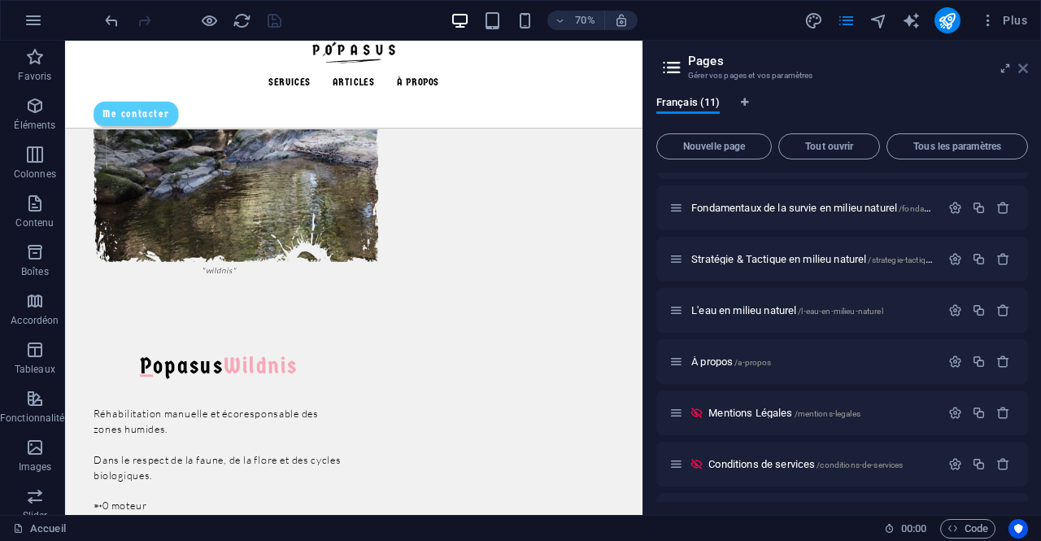
click at [1022, 64] on icon at bounding box center [1024, 68] width 10 height 13
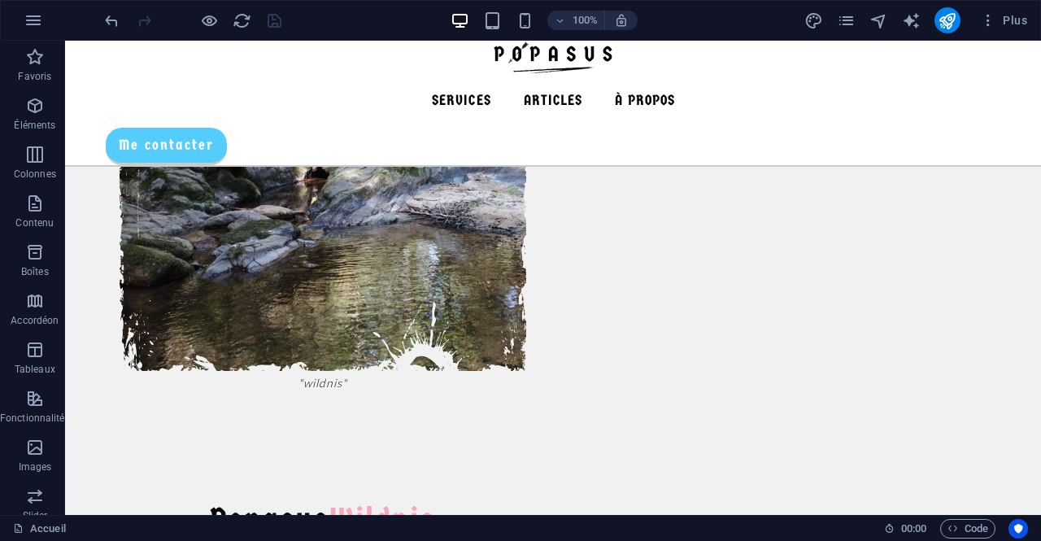
scroll to position [1289, 0]
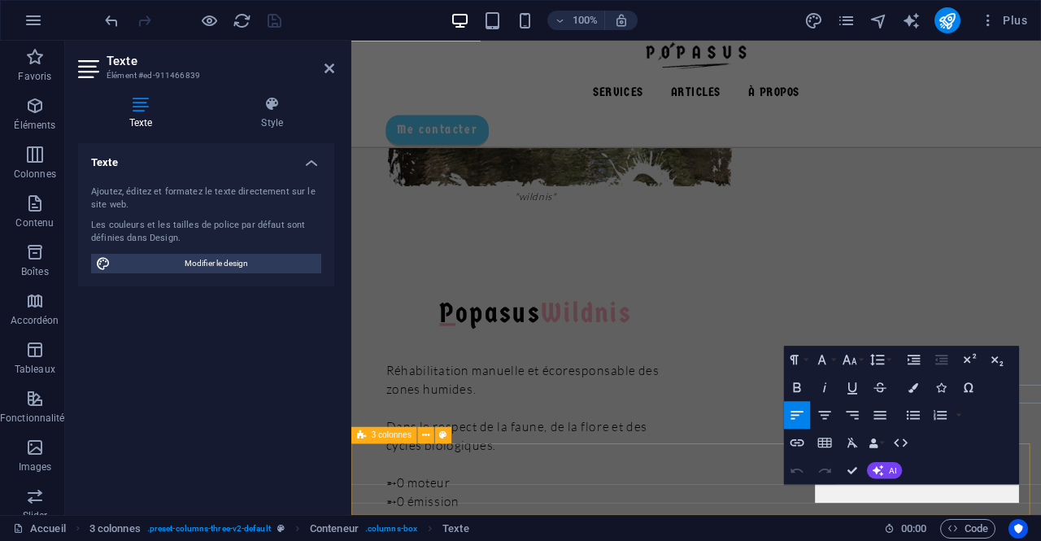
scroll to position [1323, 0]
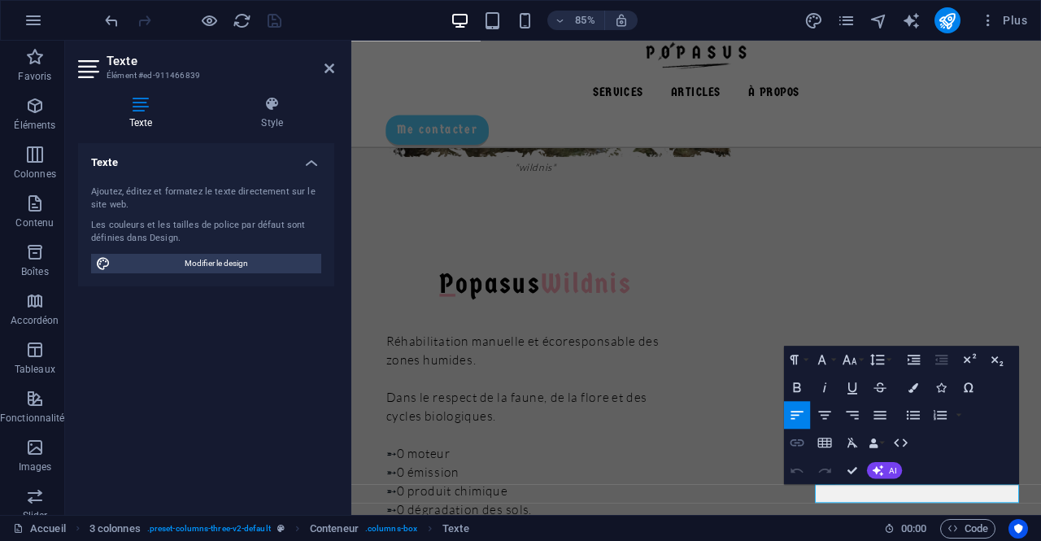
click at [802, 449] on icon "button" at bounding box center [797, 442] width 16 height 16
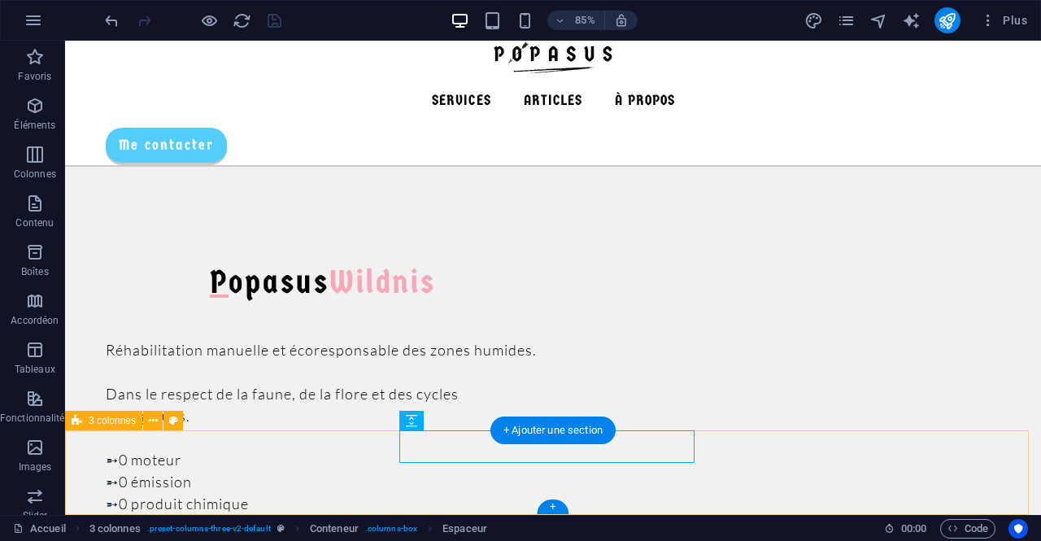
scroll to position [1289, 0]
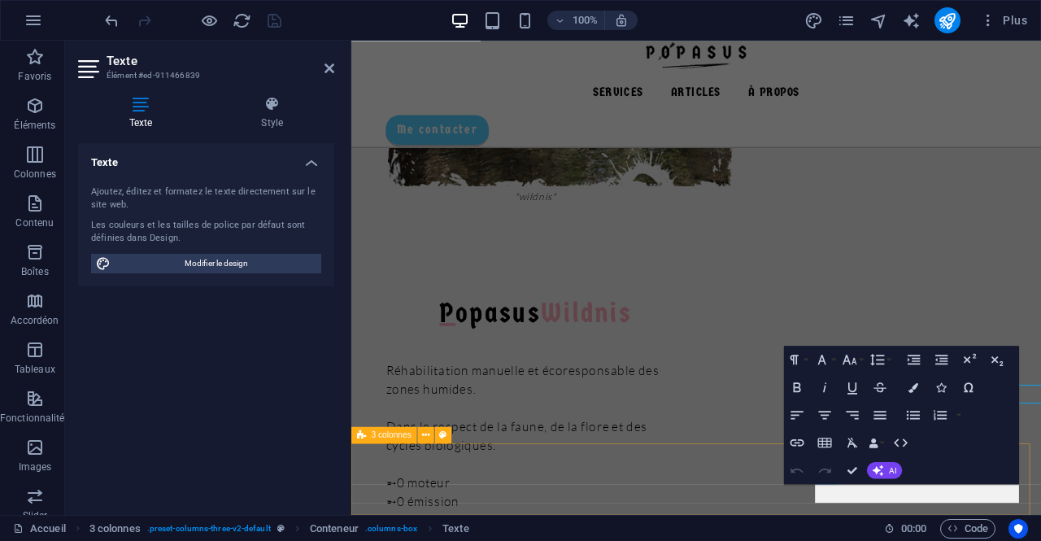
scroll to position [1323, 0]
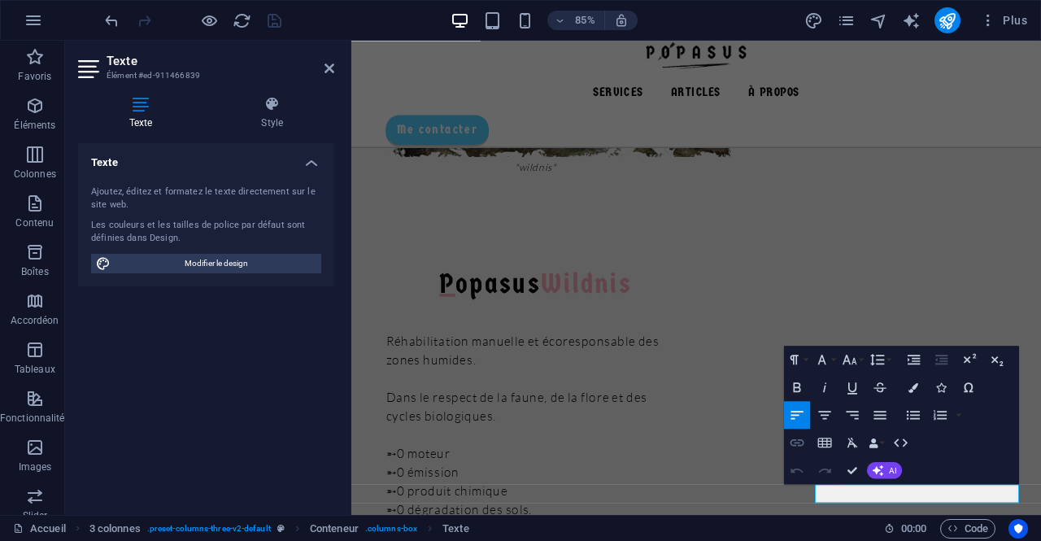
click at [802, 439] on icon "button" at bounding box center [797, 442] width 14 height 7
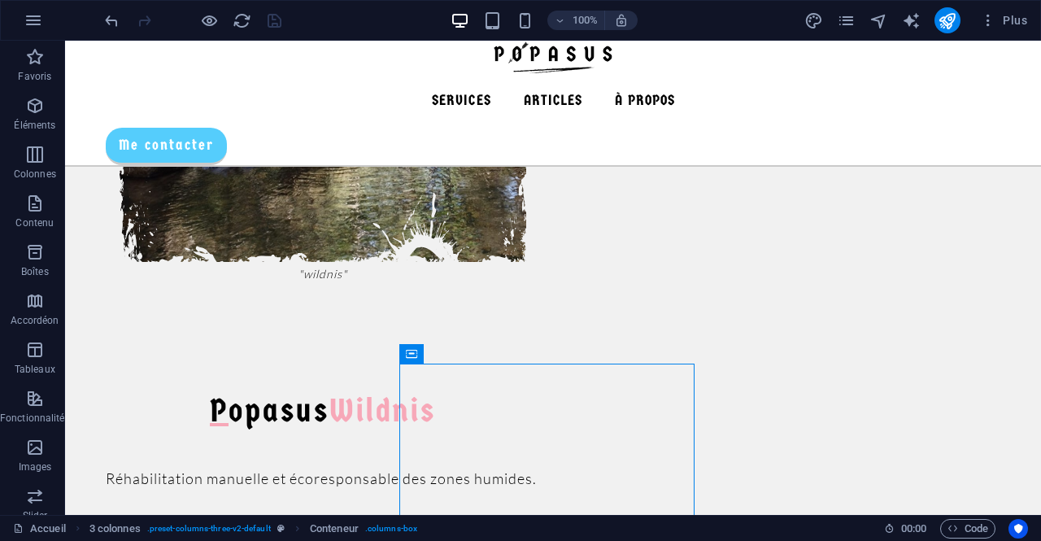
scroll to position [1289, 0]
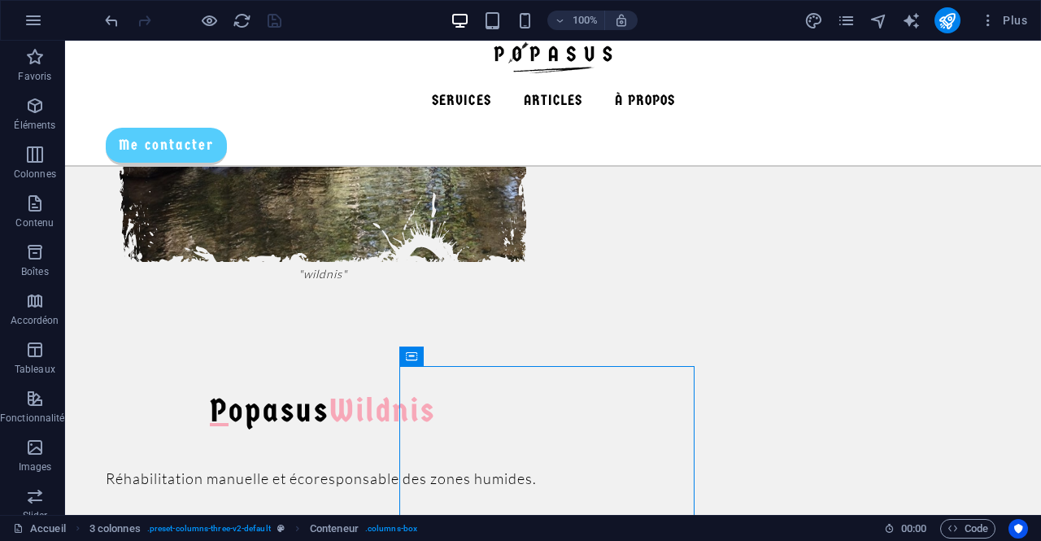
scroll to position [1289, 0]
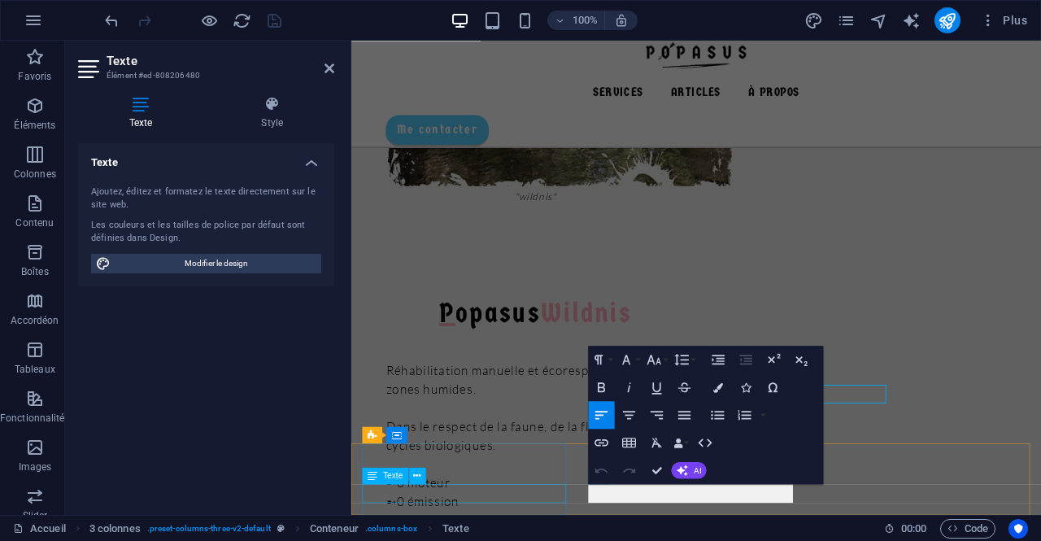
scroll to position [1323, 0]
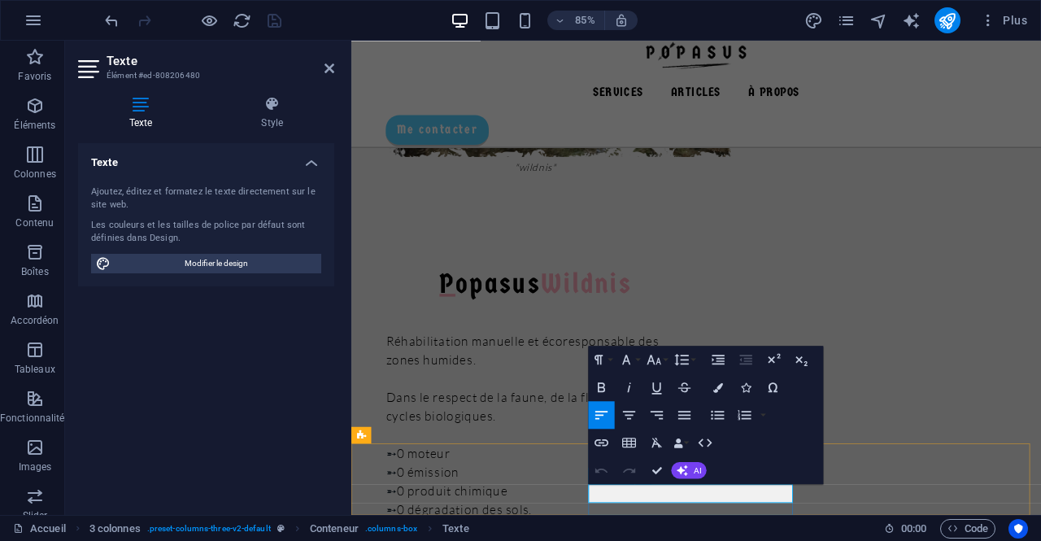
drag, startPoint x: 754, startPoint y: 576, endPoint x: 621, endPoint y: 576, distance: 133.4
click at [719, 391] on icon "button" at bounding box center [718, 387] width 10 height 10
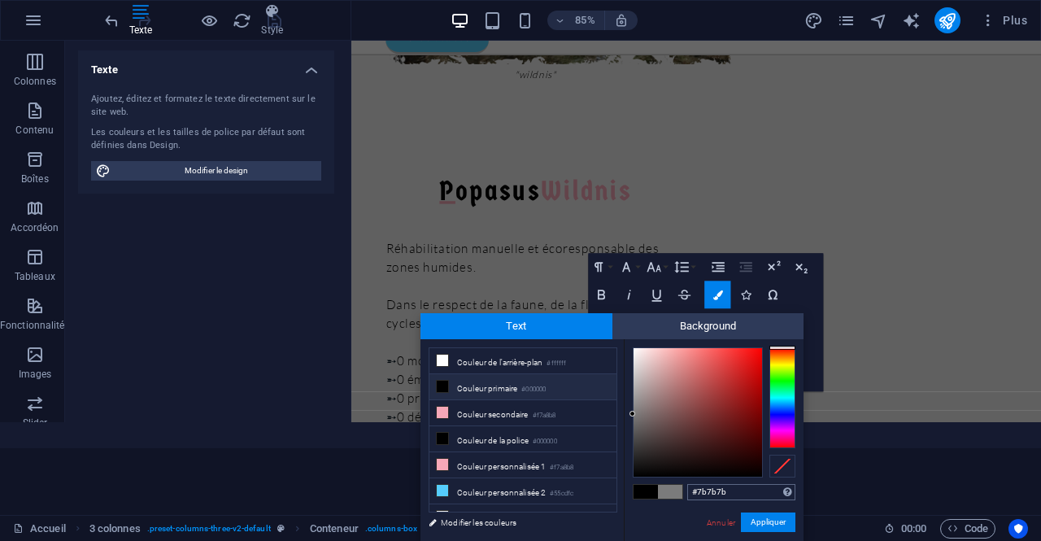
drag, startPoint x: 751, startPoint y: 500, endPoint x: 697, endPoint y: 491, distance: 54.4
click at [697, 491] on div "#7b7b7b Formats pris en charge #0852ed rgb(8, 82, 237) rgba(8, 82, 237, 90%) hs…" at bounding box center [741, 492] width 108 height 17
click at [697, 491] on input "#7b7b7b" at bounding box center [741, 492] width 108 height 16
drag, startPoint x: 747, startPoint y: 495, endPoint x: 687, endPoint y: 490, distance: 60.5
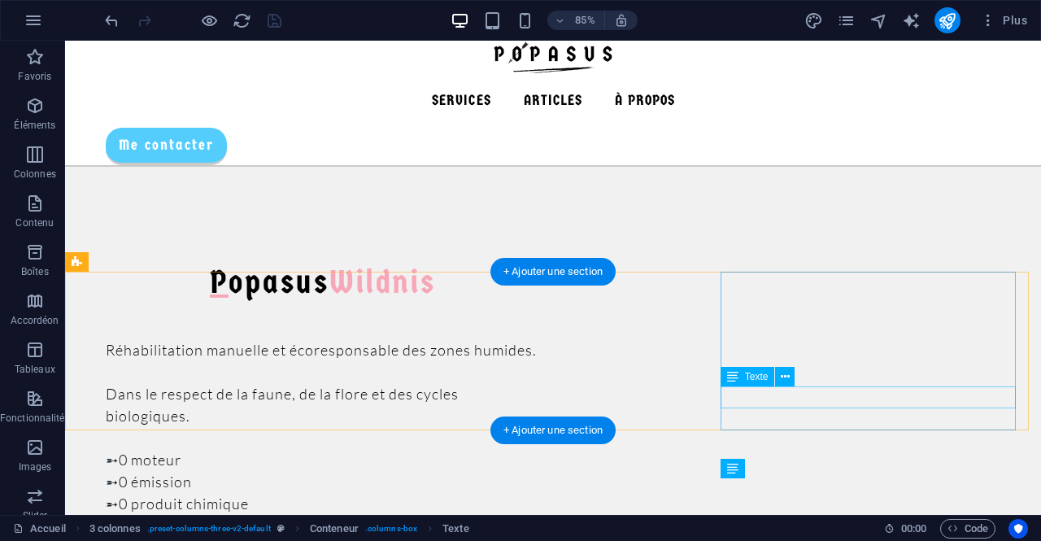
scroll to position [1289, 0]
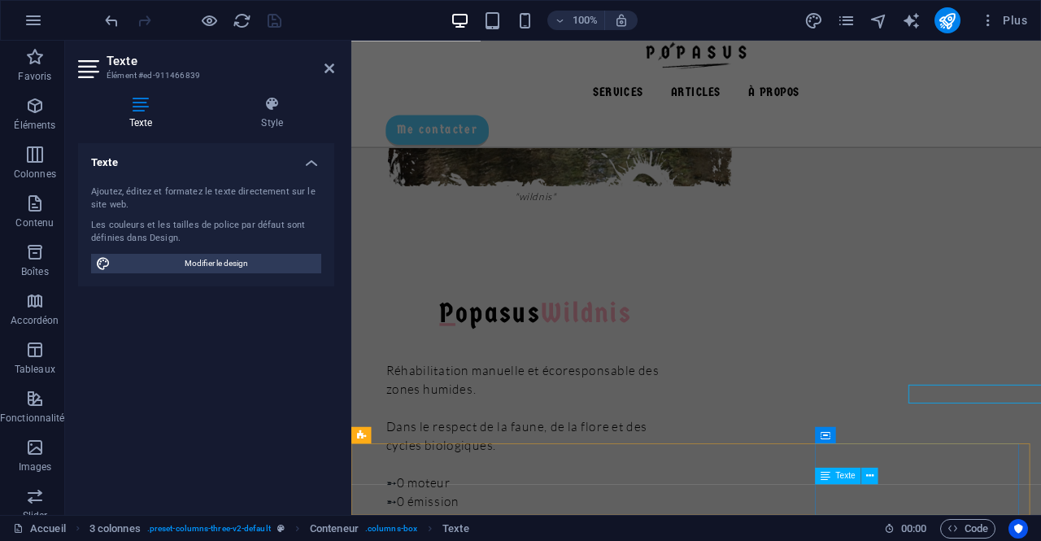
scroll to position [1323, 0]
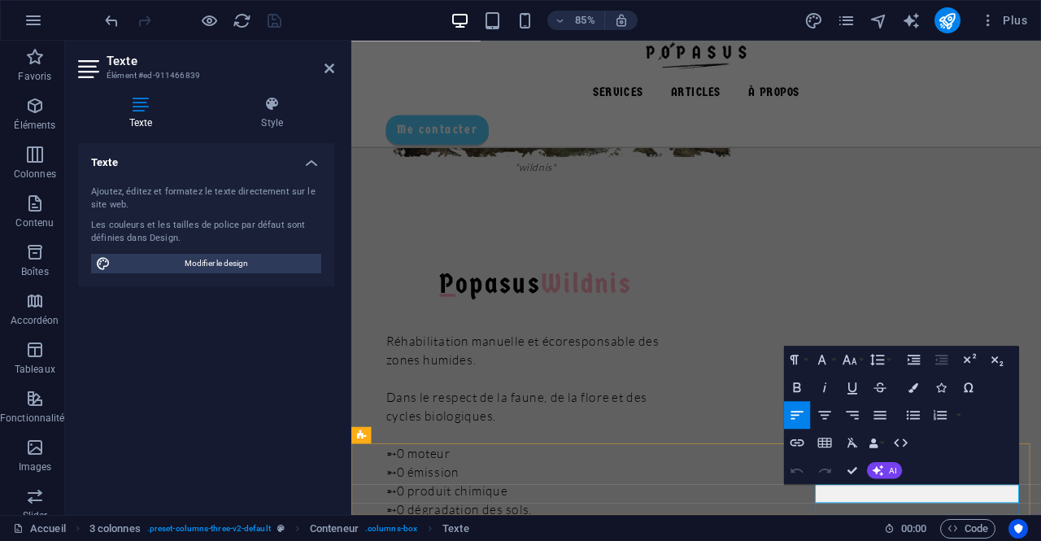
drag, startPoint x: 1034, startPoint y: 575, endPoint x: 900, endPoint y: 569, distance: 134.4
click at [909, 386] on icon "button" at bounding box center [914, 387] width 10 height 10
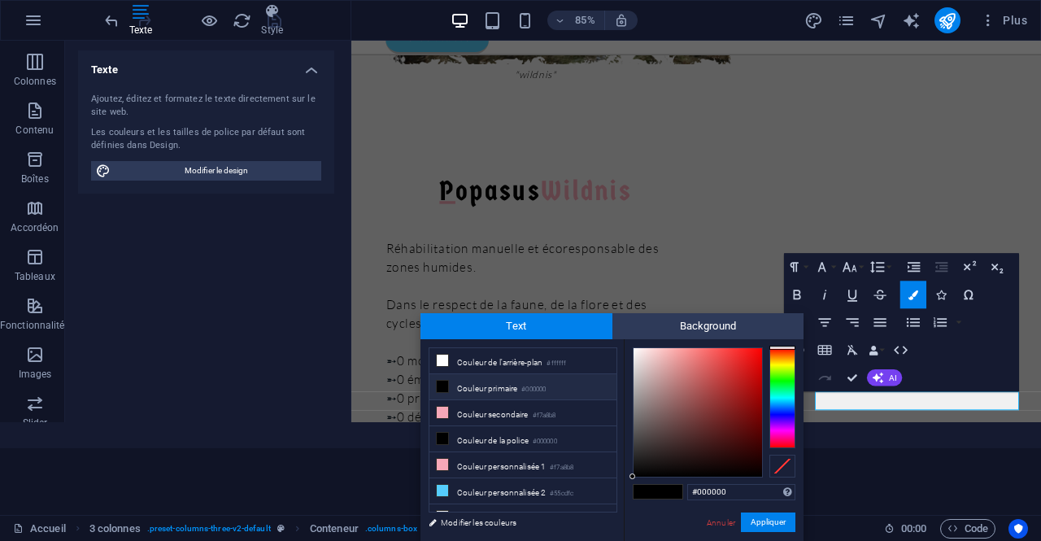
drag, startPoint x: 755, startPoint y: 493, endPoint x: 669, endPoint y: 486, distance: 86.5
type input "#7b7b7b"
click at [761, 520] on button "Appliquer" at bounding box center [768, 523] width 55 height 20
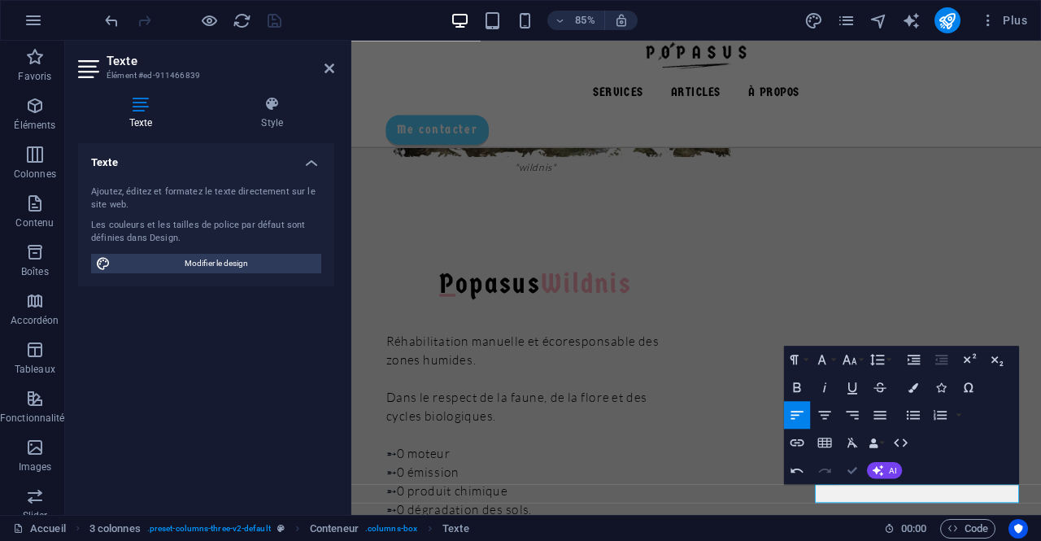
scroll to position [1289, 0]
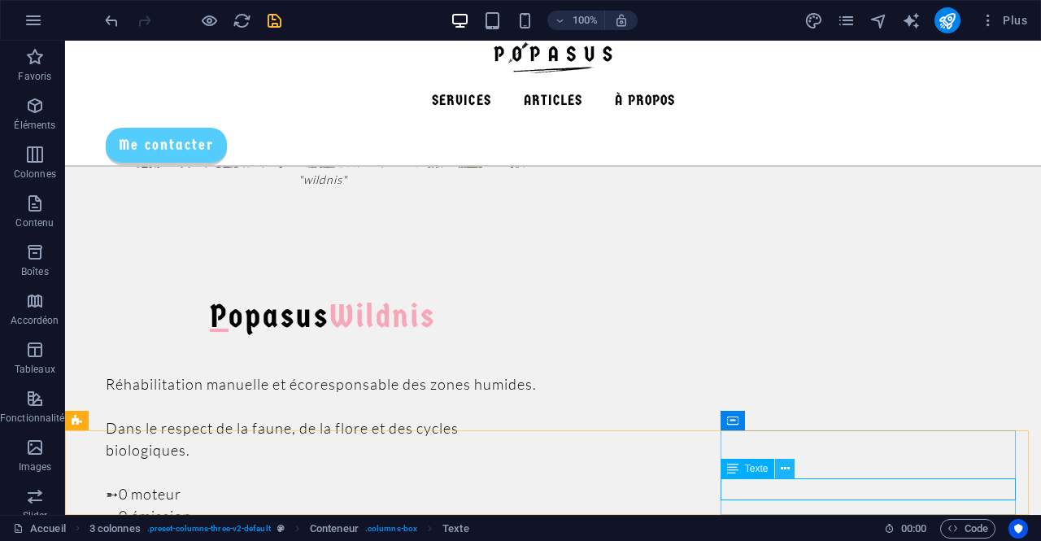
click at [786, 473] on icon at bounding box center [785, 468] width 9 height 17
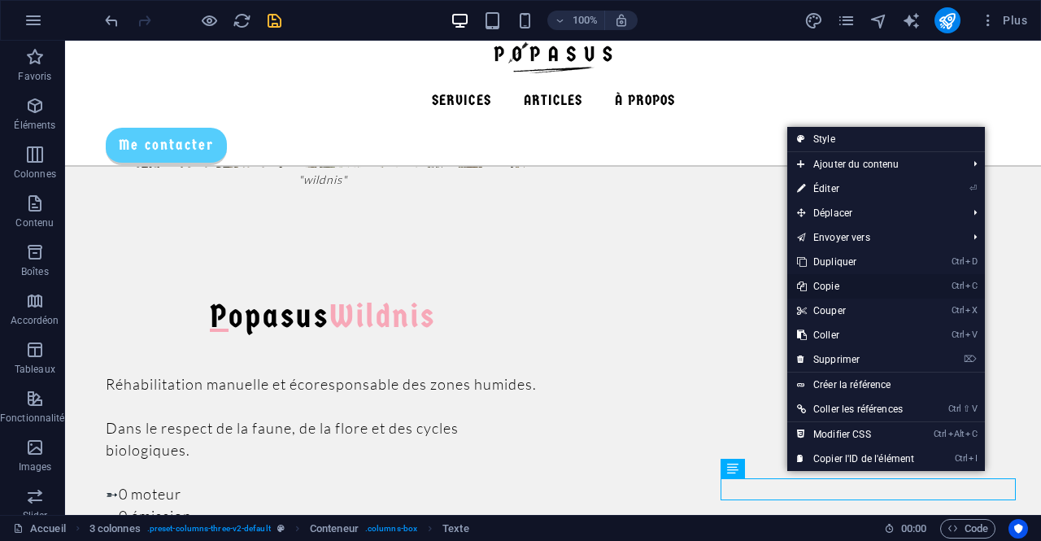
click at [835, 292] on link "Ctrl C Copie" at bounding box center [856, 286] width 137 height 24
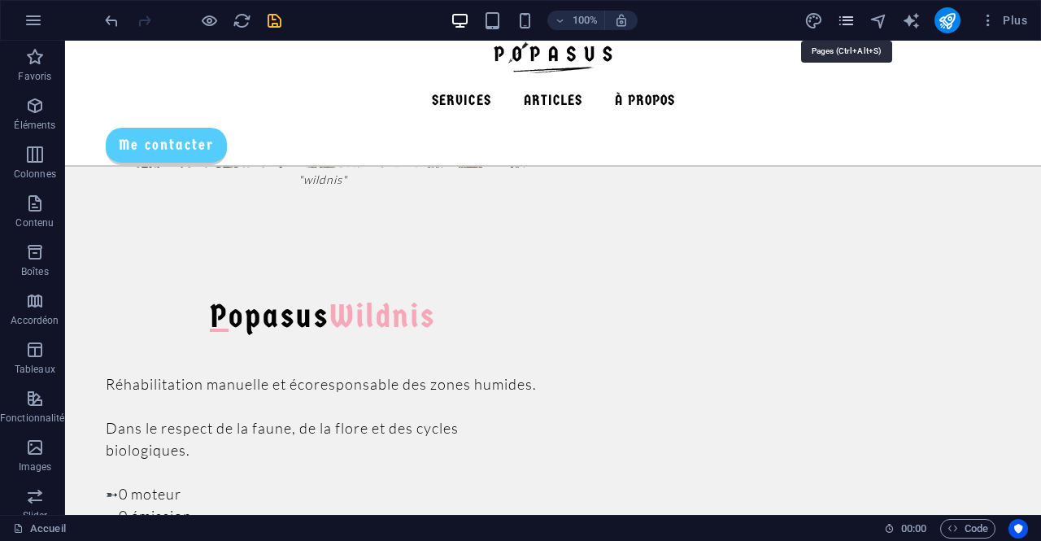
click at [854, 23] on icon "pages" at bounding box center [846, 20] width 19 height 19
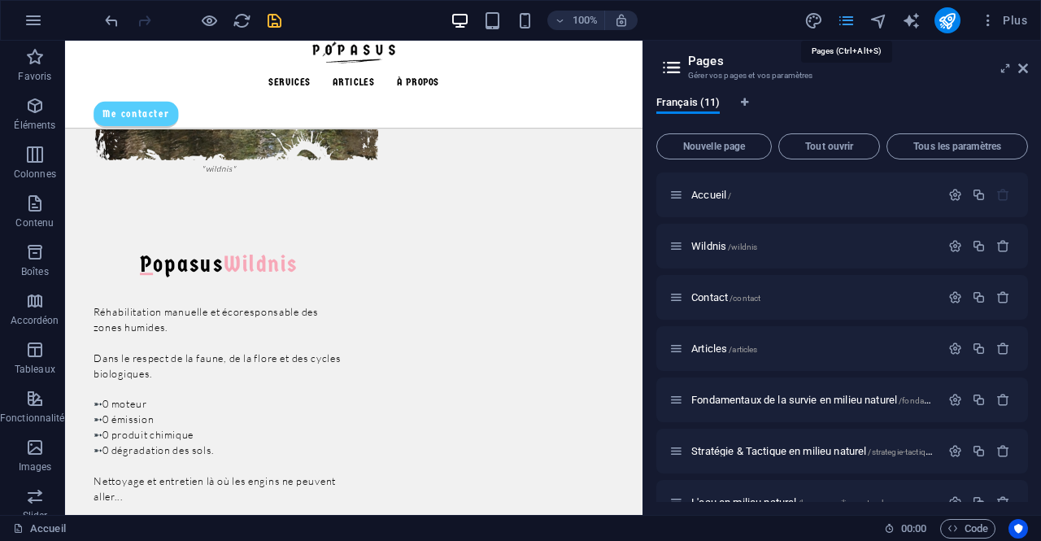
scroll to position [1202, 0]
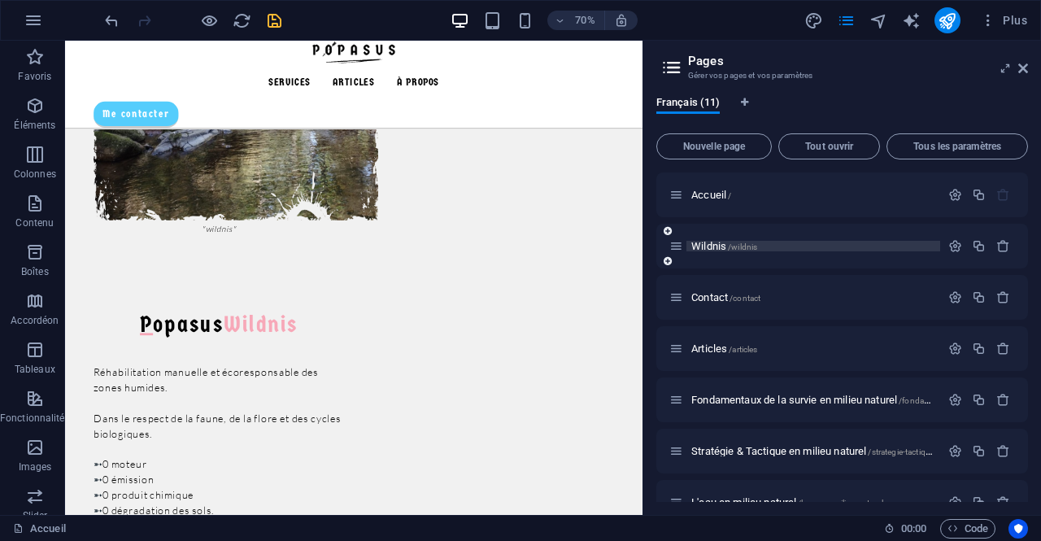
click at [735, 242] on span "/wildnis" at bounding box center [742, 246] width 29 height 9
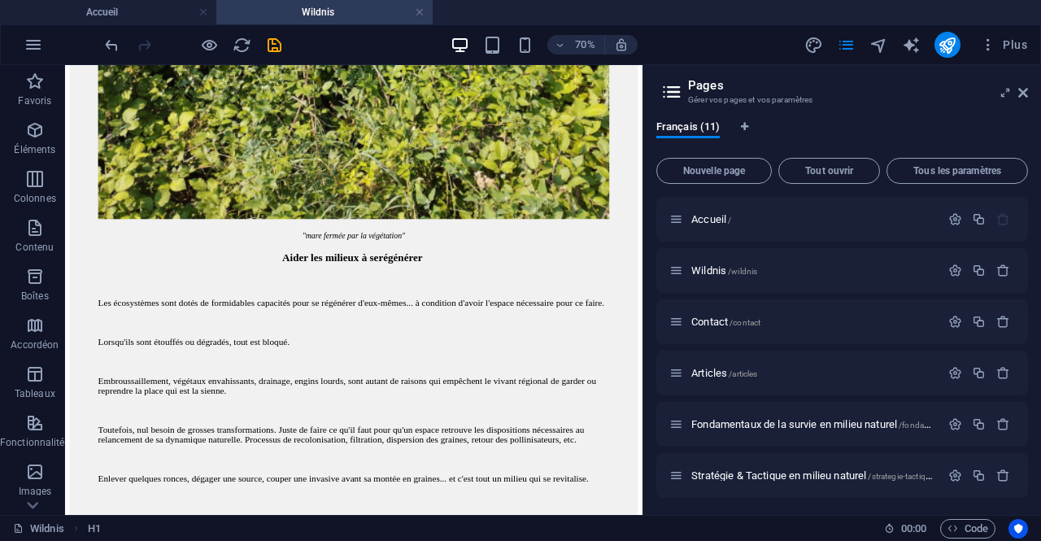
scroll to position [5609, 0]
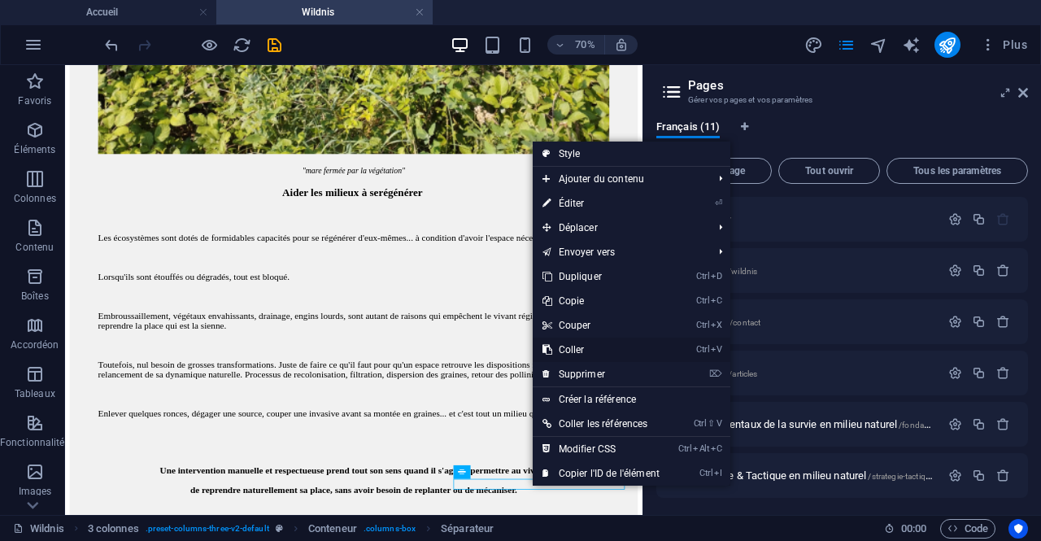
click at [584, 347] on link "Ctrl V Coller" at bounding box center [601, 350] width 137 height 24
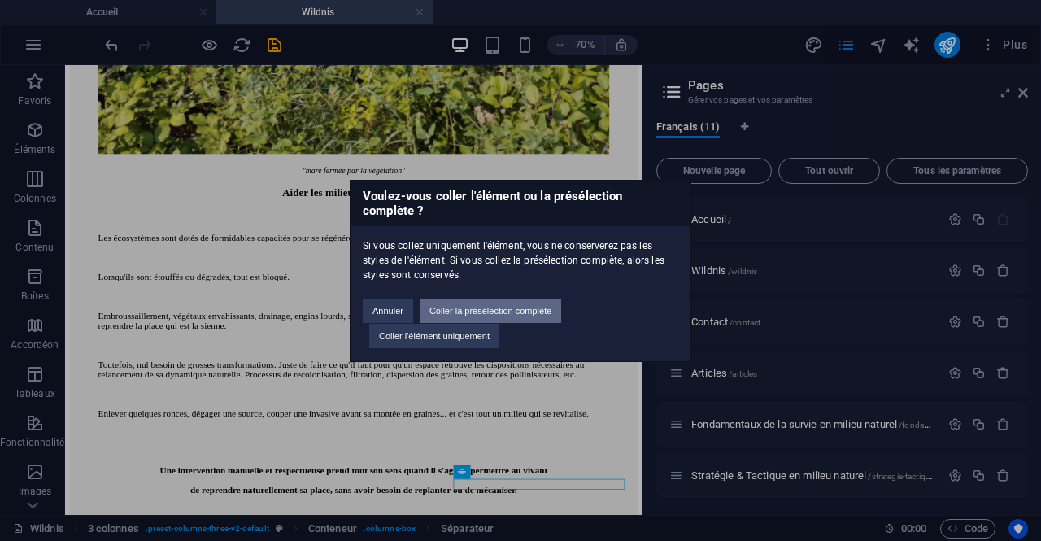
click at [530, 307] on button "Coller la présélection complète" at bounding box center [491, 311] width 142 height 24
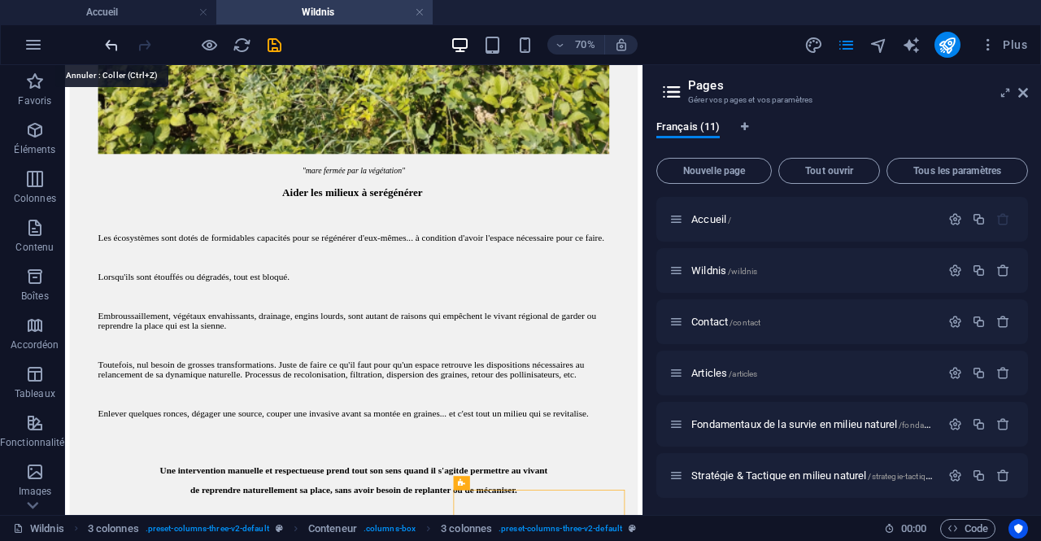
click at [111, 46] on icon "undo" at bounding box center [112, 45] width 19 height 19
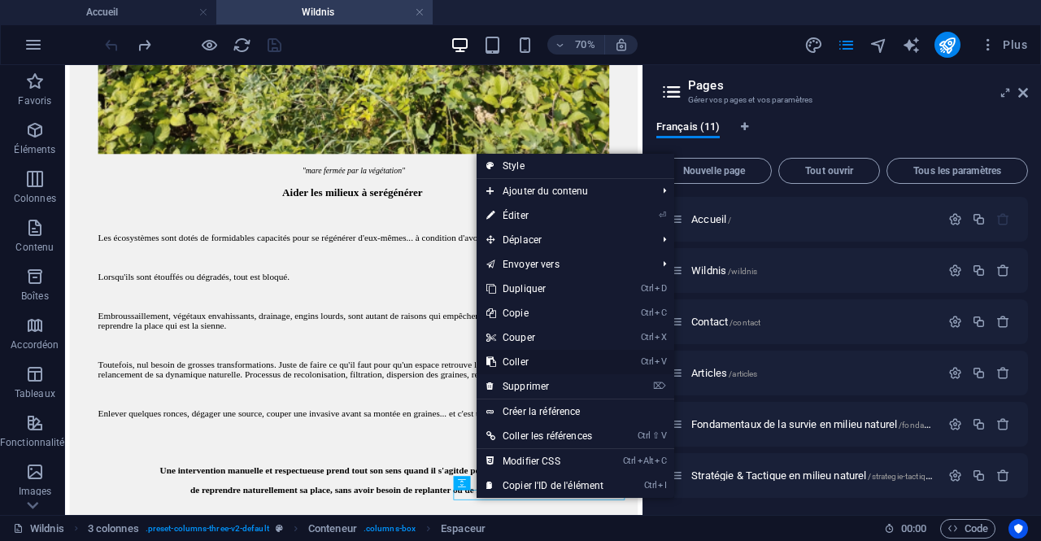
click at [542, 358] on link "Ctrl V Coller" at bounding box center [545, 362] width 137 height 24
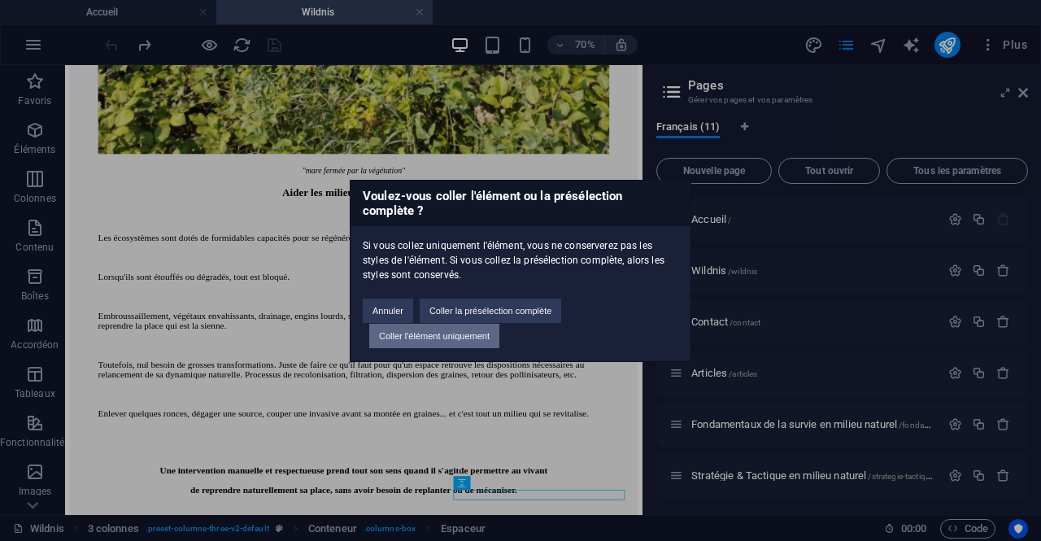
click at [486, 338] on button "Coller l'élément uniquement" at bounding box center [434, 336] width 130 height 24
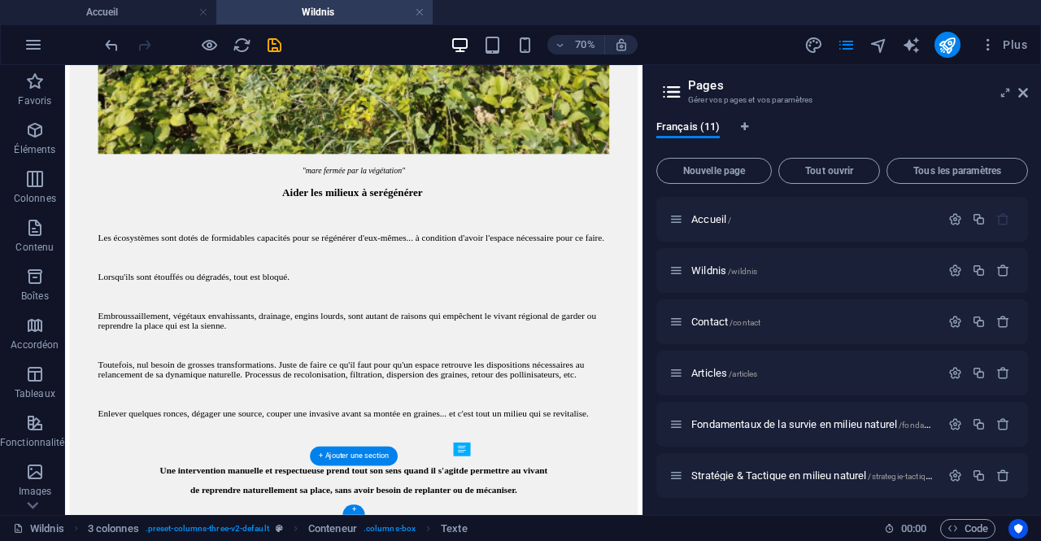
drag, startPoint x: 534, startPoint y: 559, endPoint x: 653, endPoint y: 690, distance: 177.4
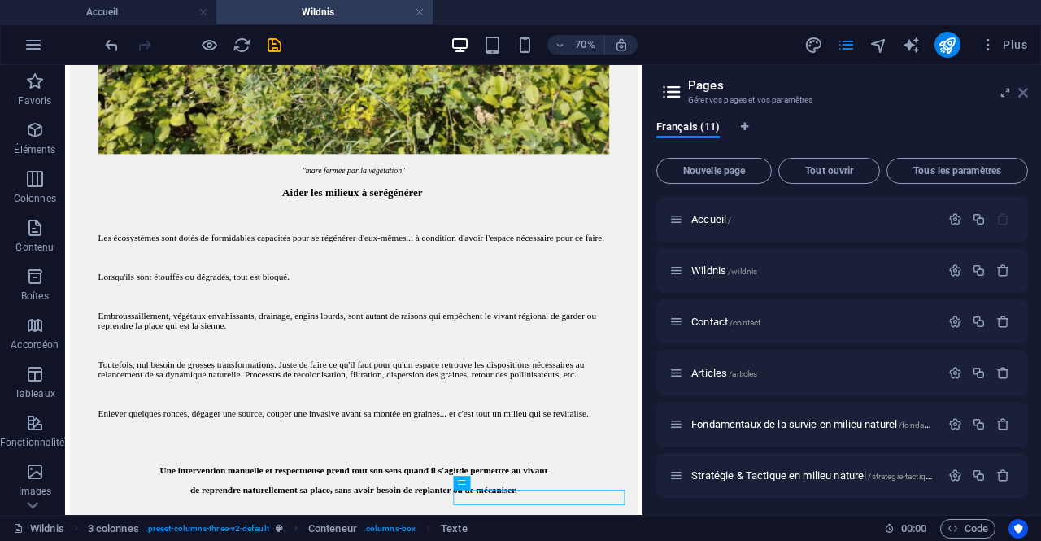
click at [1021, 89] on icon at bounding box center [1024, 92] width 10 height 13
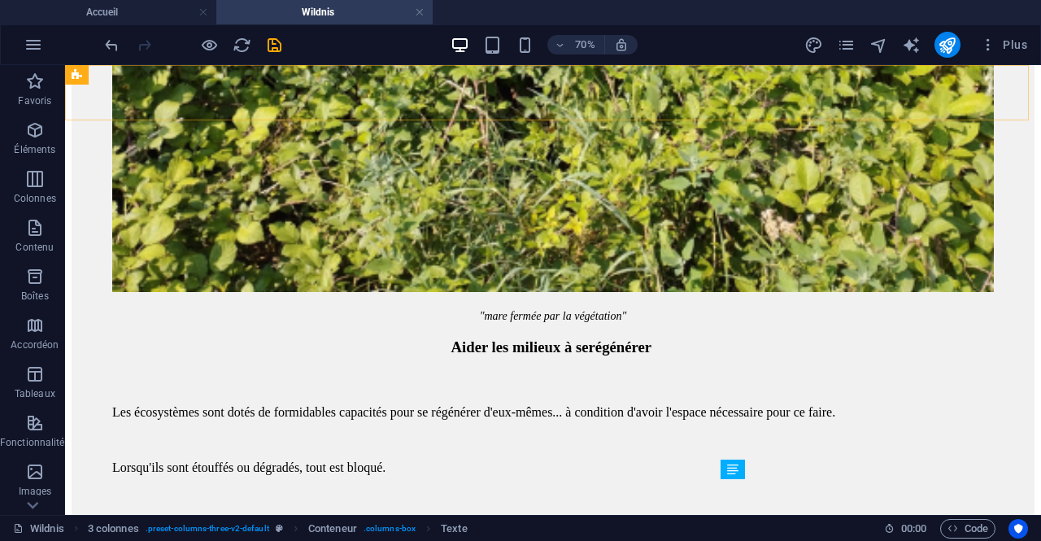
scroll to position [5283, 0]
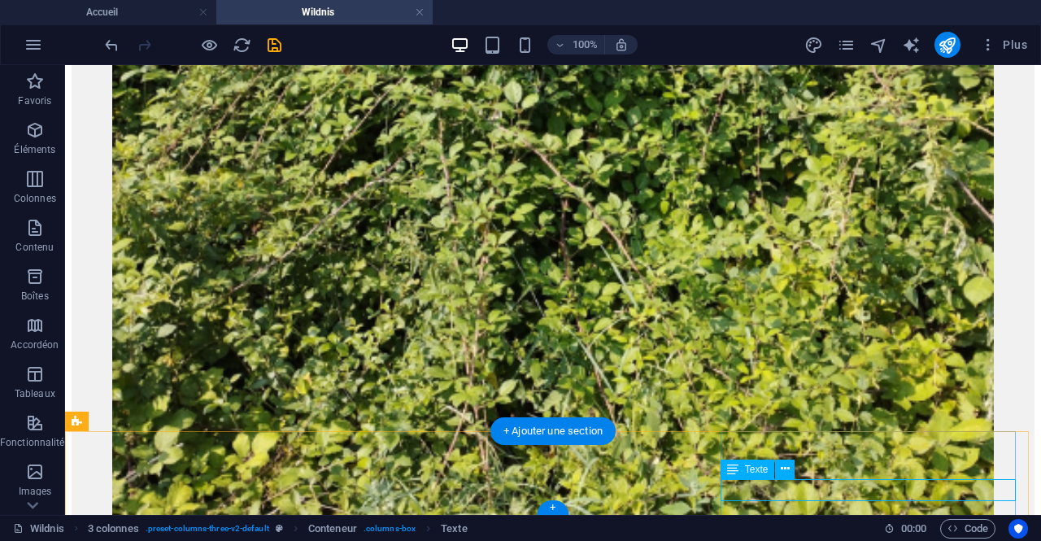
click at [779, 469] on button at bounding box center [785, 470] width 20 height 20
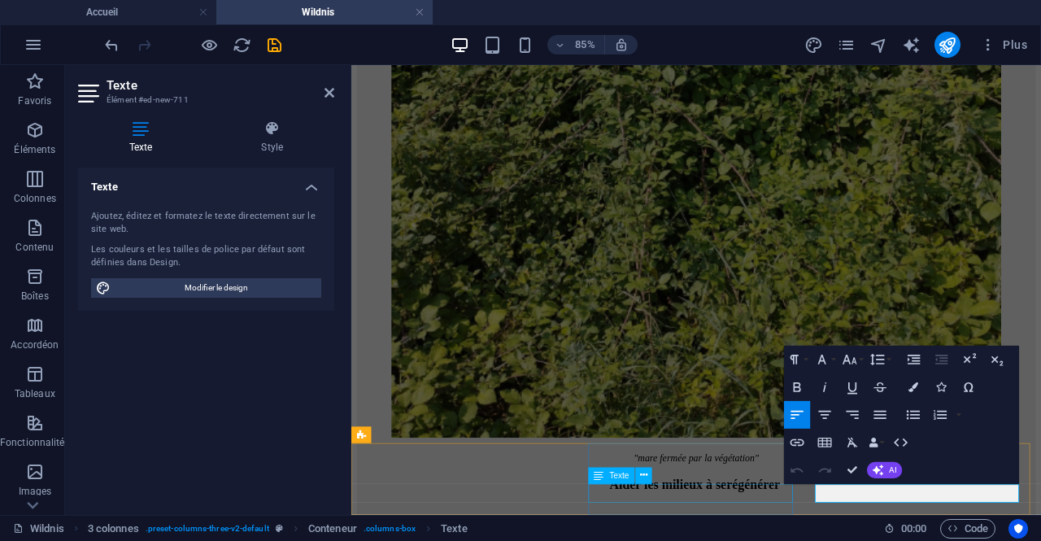
scroll to position [5788, 0]
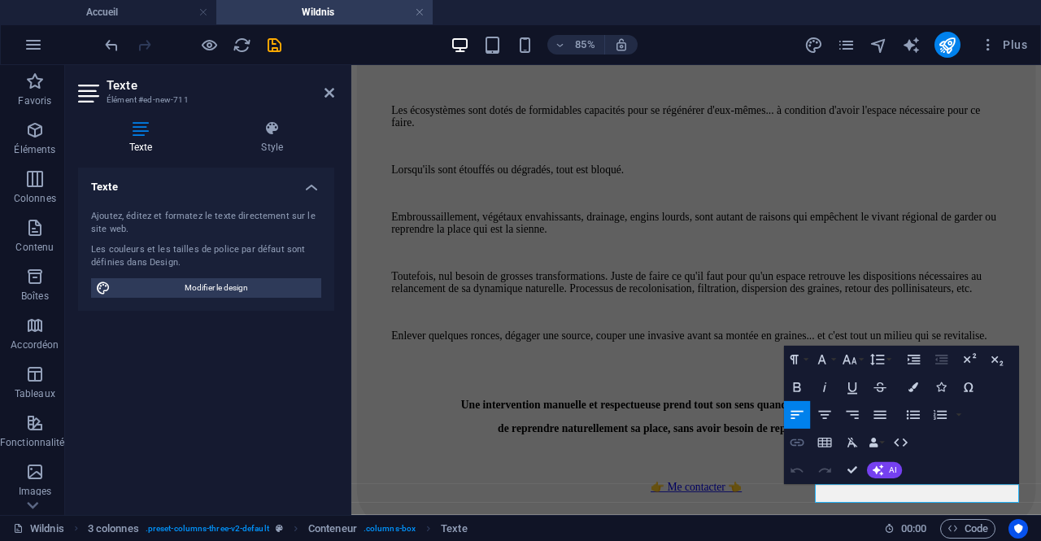
click at [797, 439] on icon "button" at bounding box center [797, 442] width 16 height 16
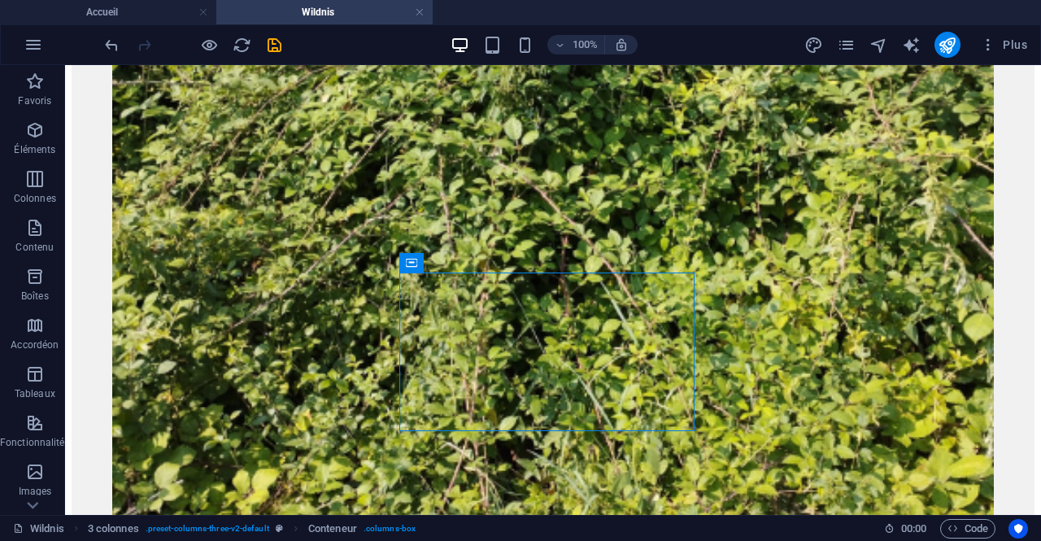
scroll to position [5283, 0]
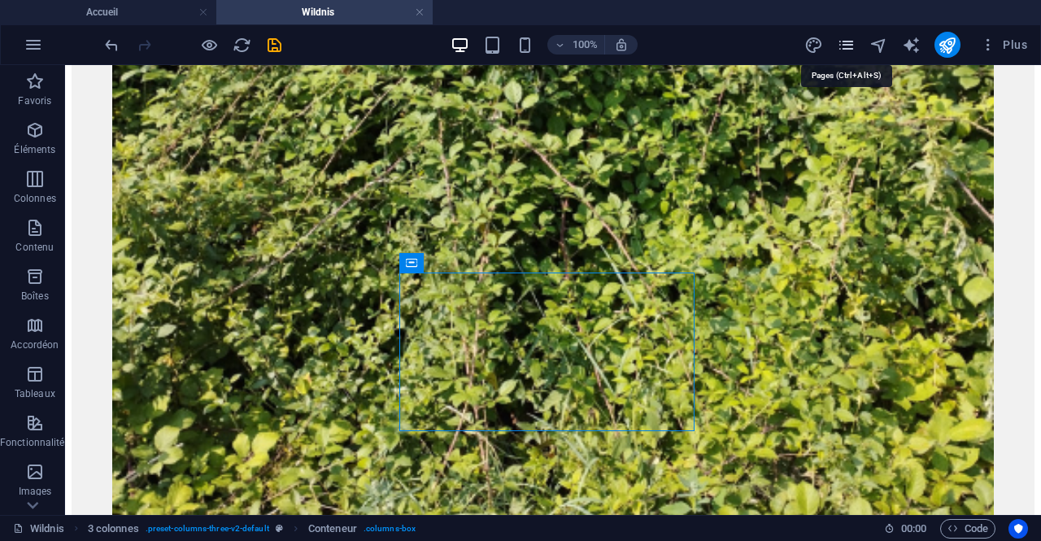
click at [849, 38] on icon "pages" at bounding box center [846, 45] width 19 height 19
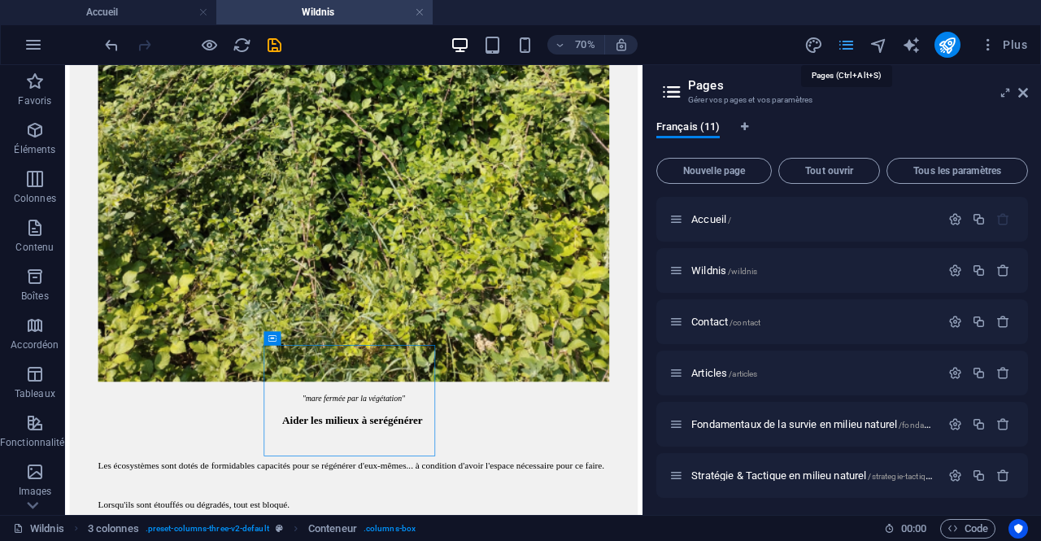
scroll to position [5609, 0]
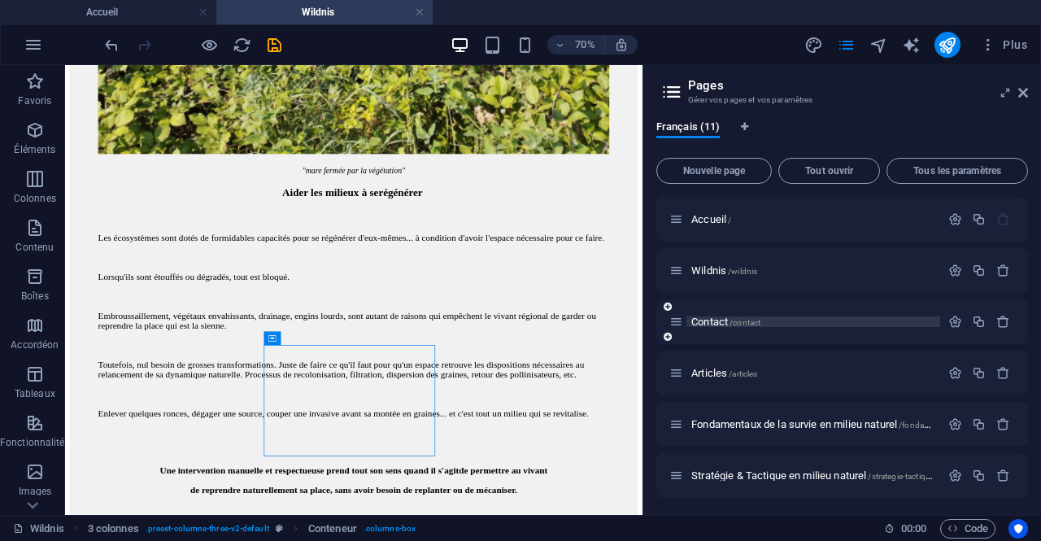
click at [729, 321] on span "Contact /contact" at bounding box center [726, 322] width 69 height 12
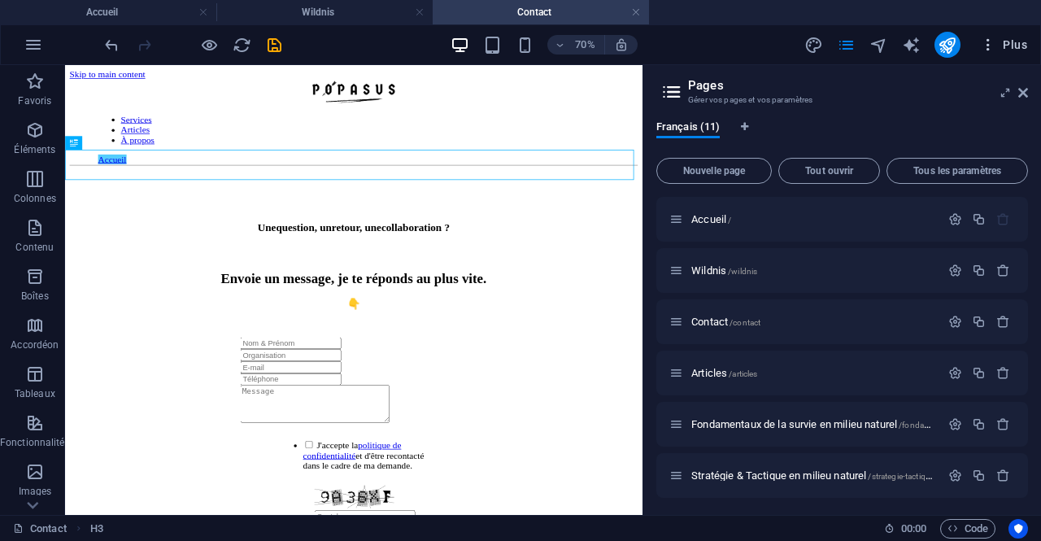
scroll to position [0, 0]
click at [1022, 89] on icon at bounding box center [1024, 92] width 10 height 13
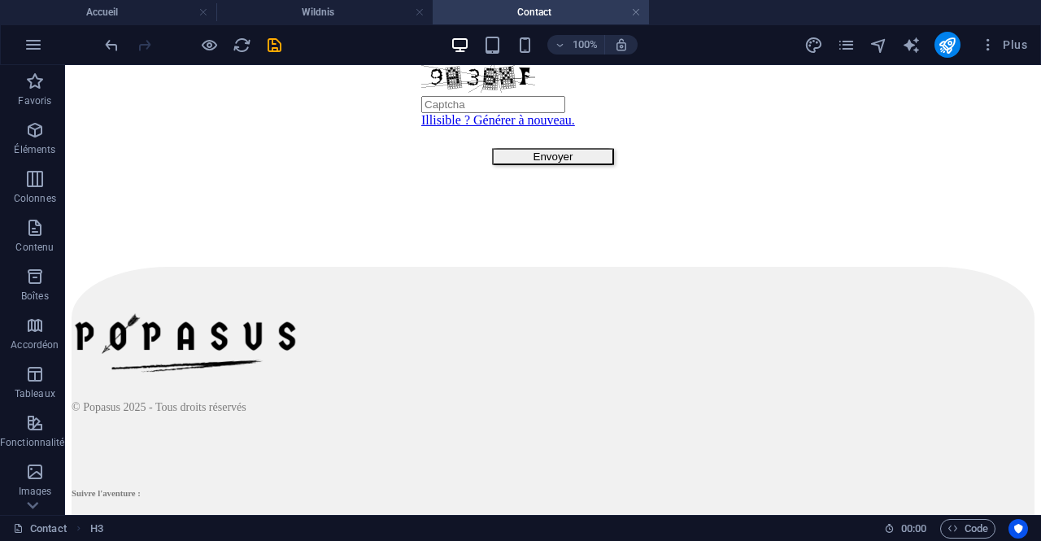
scroll to position [639, 0]
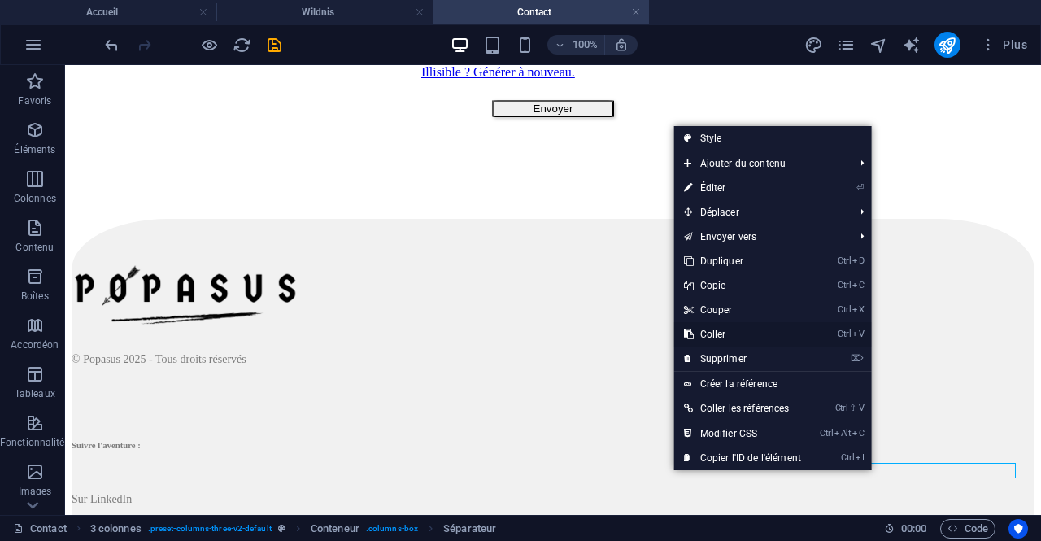
click at [739, 331] on link "Ctrl V Coller" at bounding box center [742, 334] width 137 height 24
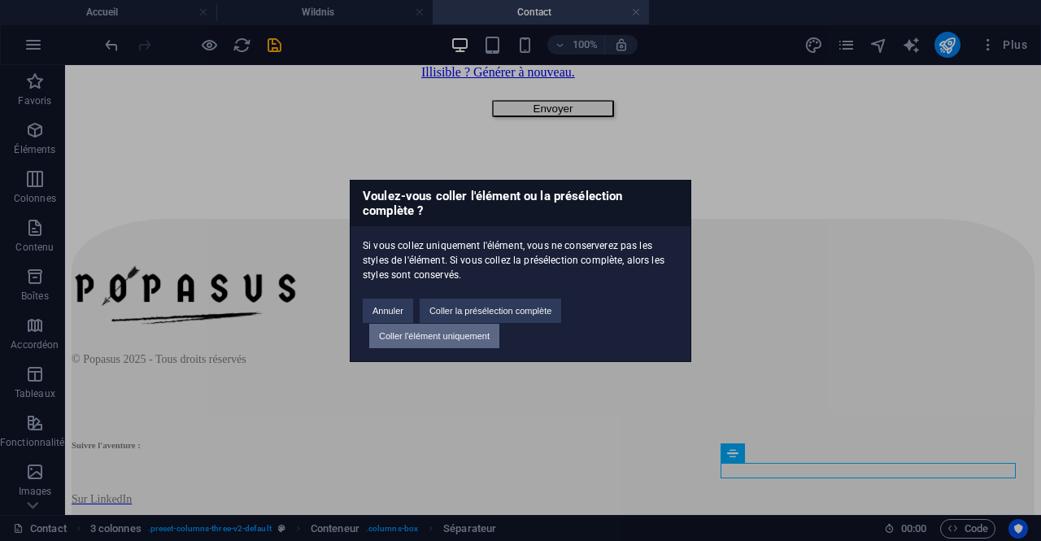
click at [476, 333] on button "Coller l'élément uniquement" at bounding box center [434, 336] width 130 height 24
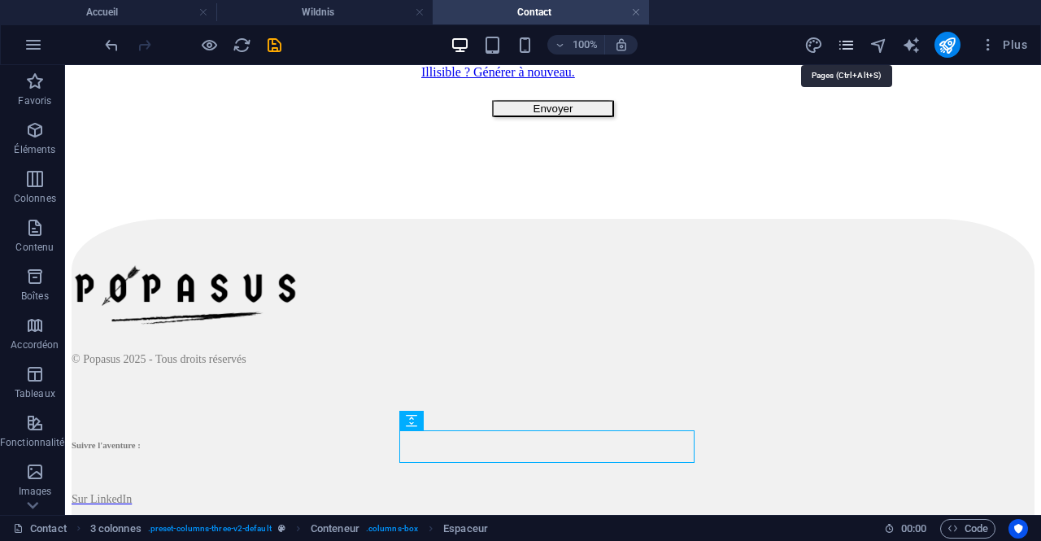
click at [847, 46] on icon "pages" at bounding box center [846, 45] width 19 height 19
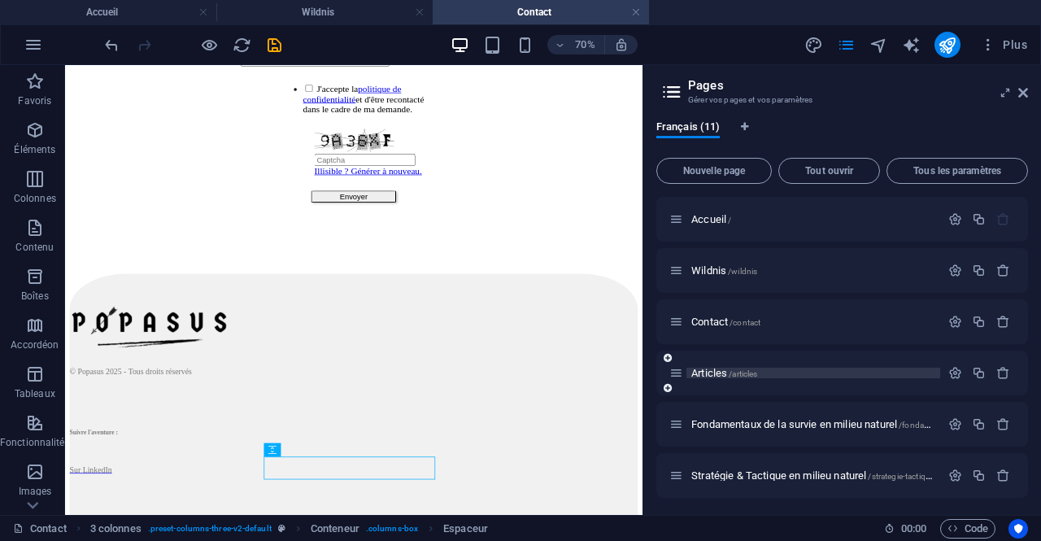
click at [732, 371] on span "/articles" at bounding box center [743, 373] width 28 height 9
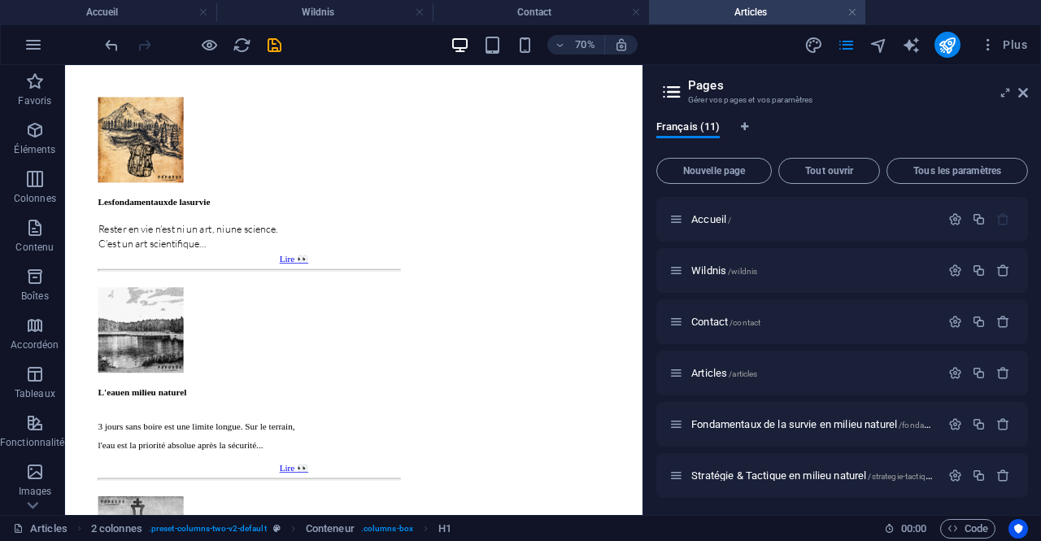
scroll to position [861, 0]
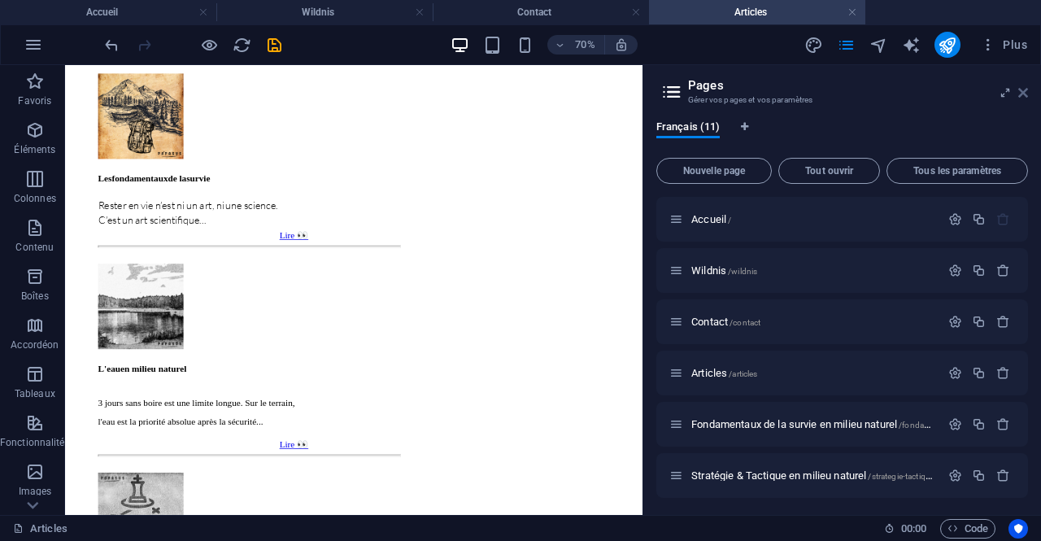
click at [1023, 94] on icon at bounding box center [1024, 92] width 10 height 13
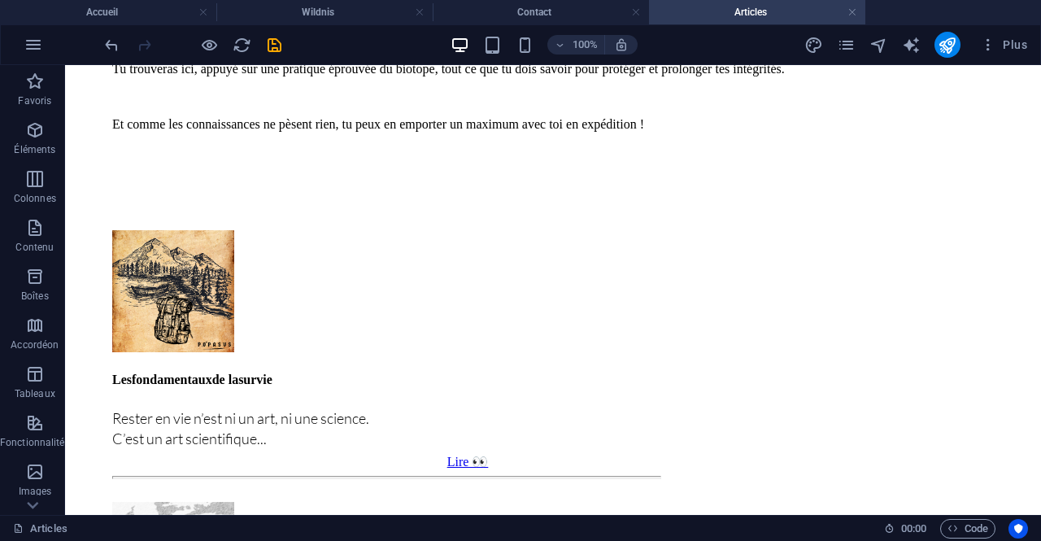
scroll to position [878, 0]
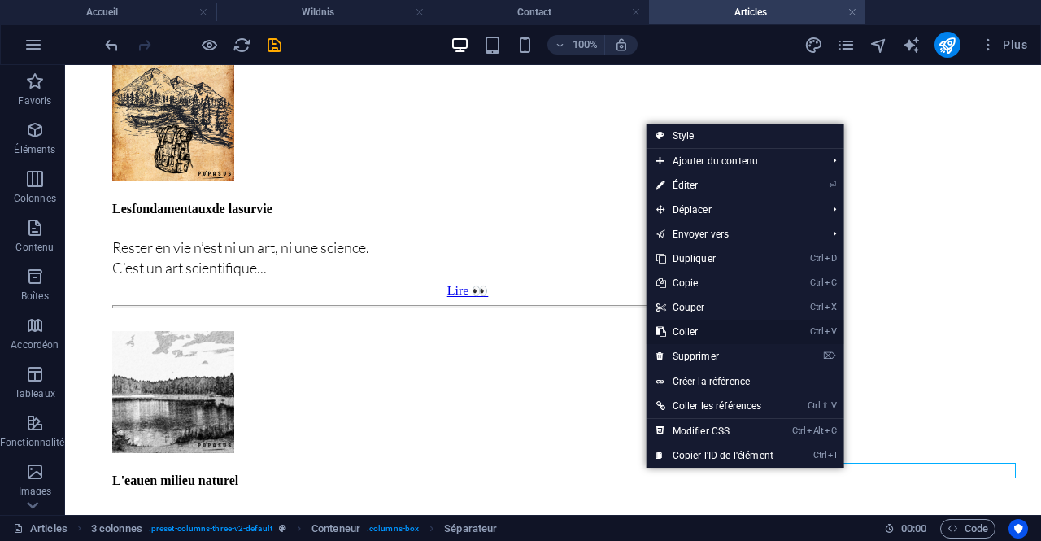
click at [713, 333] on link "Ctrl V Coller" at bounding box center [715, 332] width 137 height 24
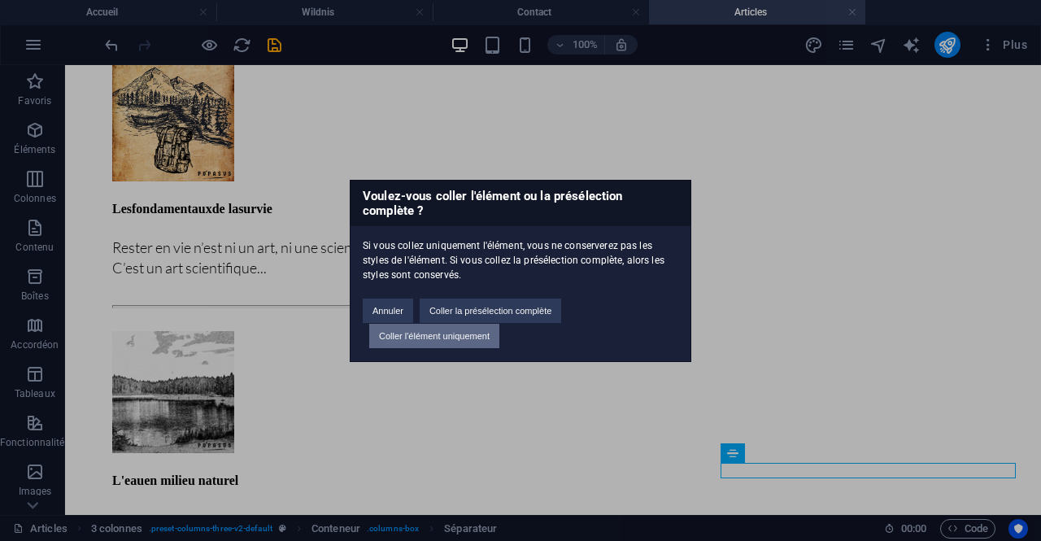
click at [468, 343] on button "Coller l'élément uniquement" at bounding box center [434, 336] width 130 height 24
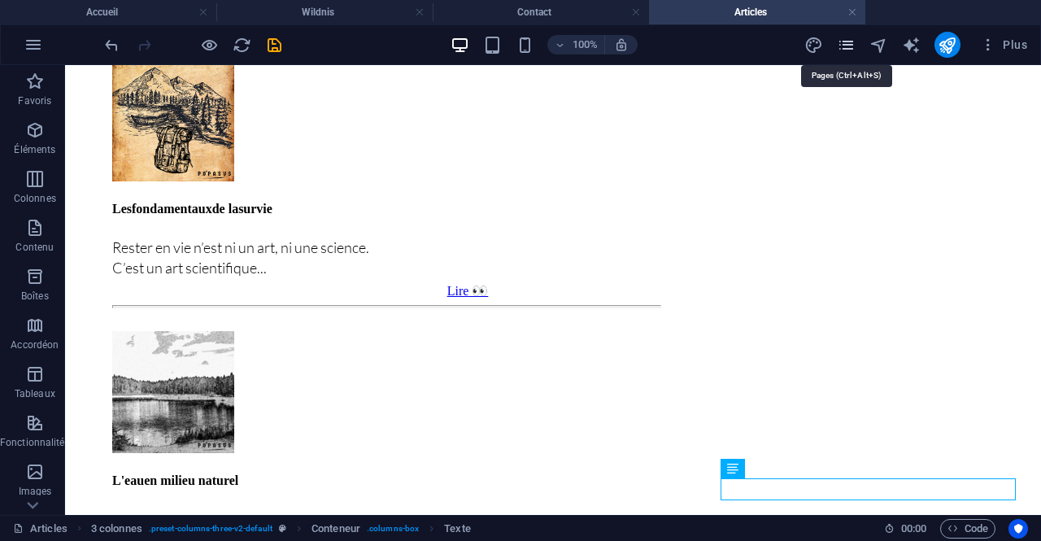
click at [843, 40] on icon "pages" at bounding box center [846, 45] width 19 height 19
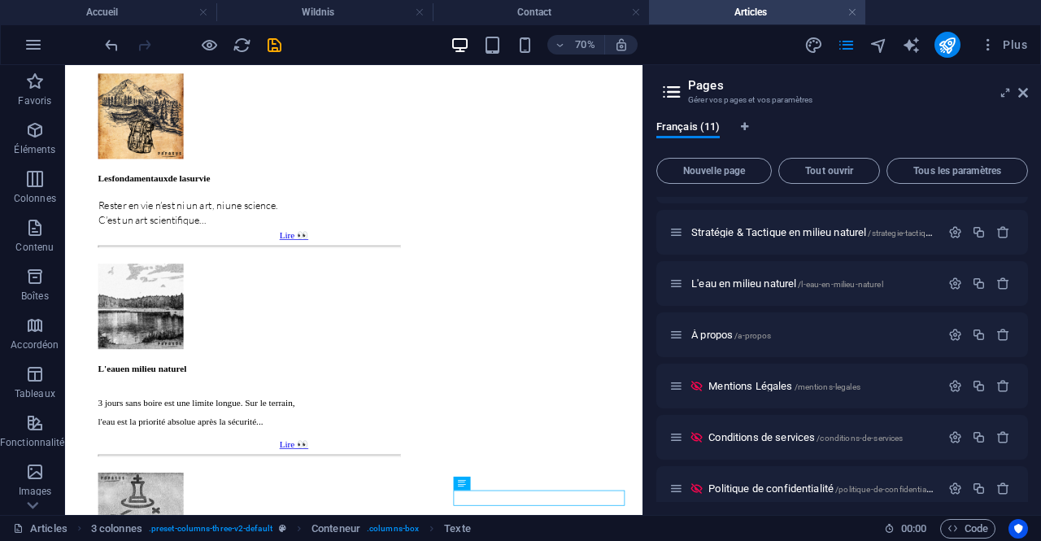
scroll to position [259, 0]
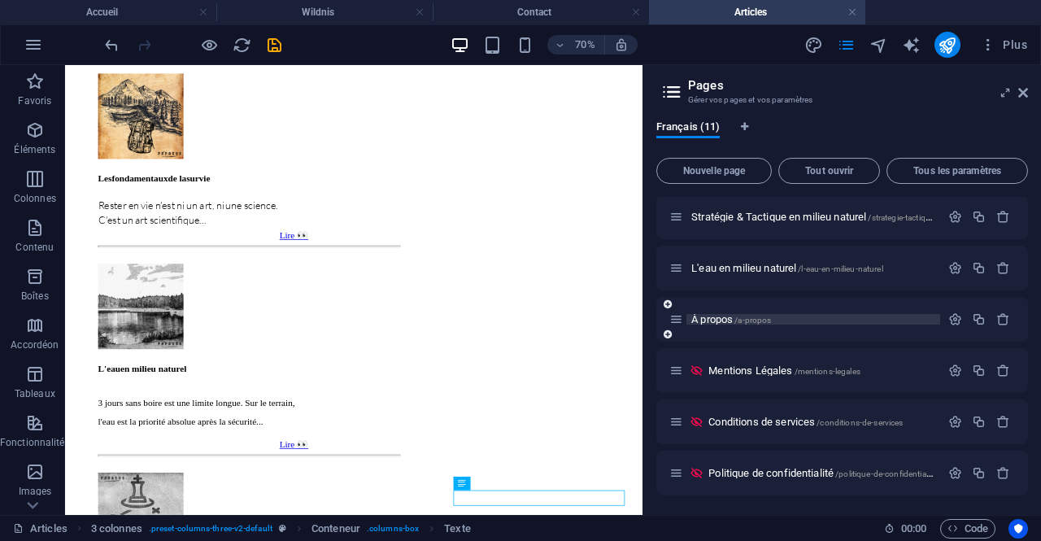
click at [777, 319] on p "À propos /a-propos" at bounding box center [814, 319] width 244 height 11
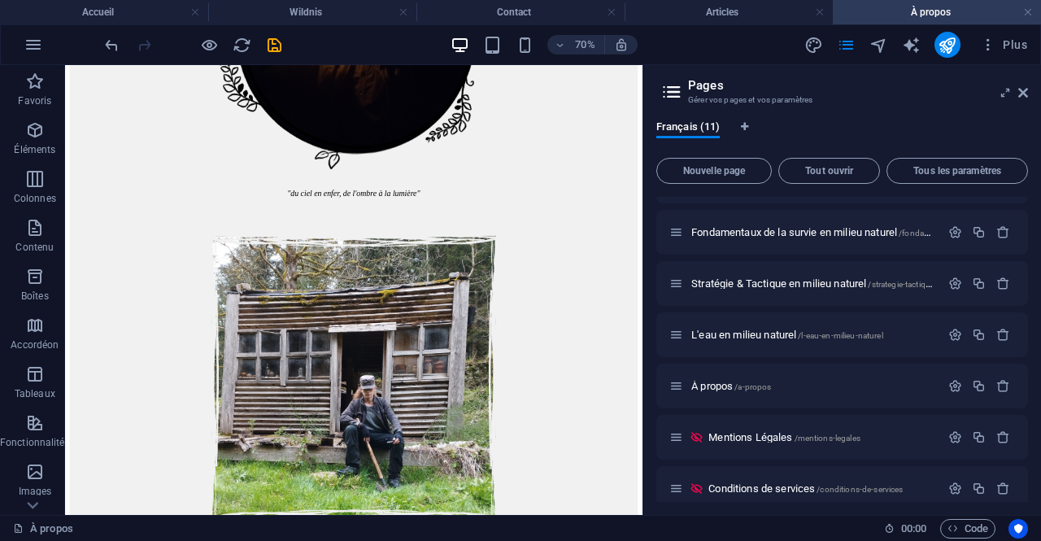
scroll to position [2882, 0]
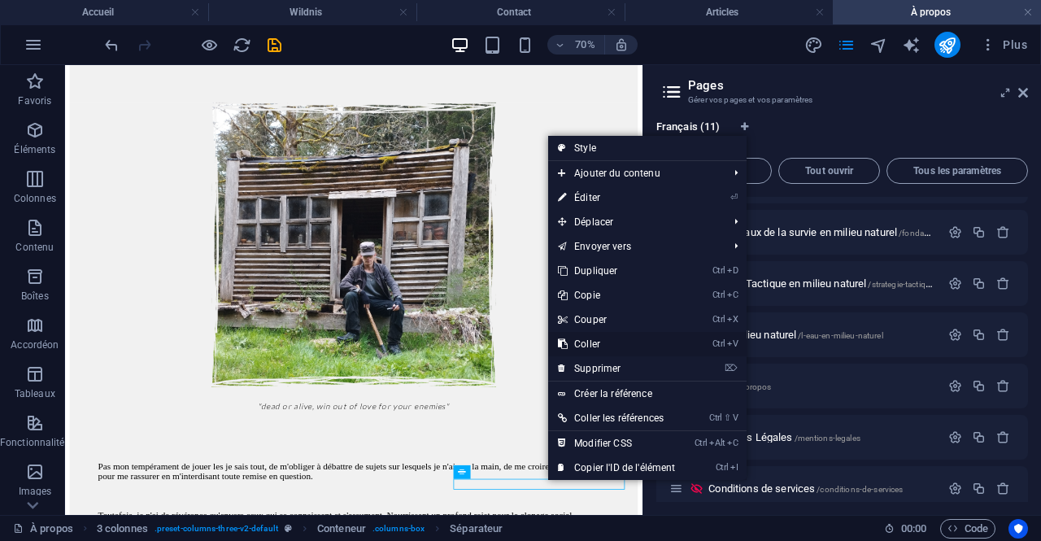
click at [615, 337] on link "Ctrl V Coller" at bounding box center [616, 344] width 137 height 24
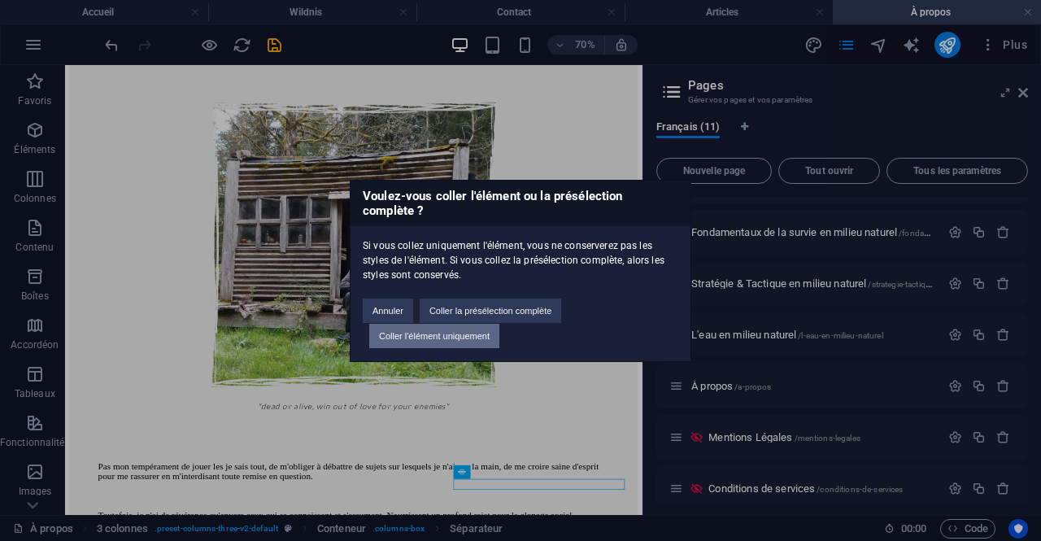
click at [489, 333] on button "Coller l'élément uniquement" at bounding box center [434, 336] width 130 height 24
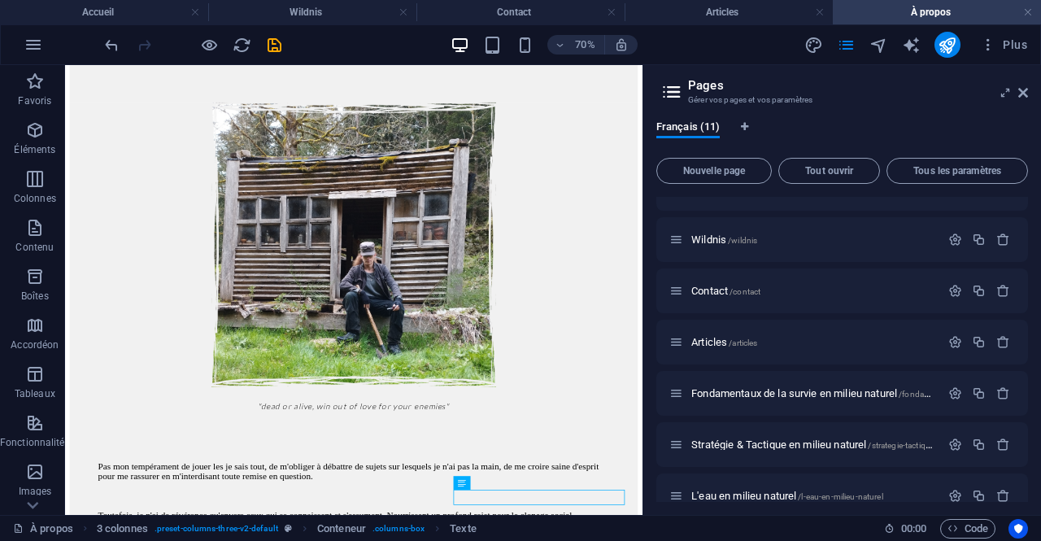
scroll to position [32, 0]
click at [271, 41] on icon "save" at bounding box center [274, 45] width 19 height 19
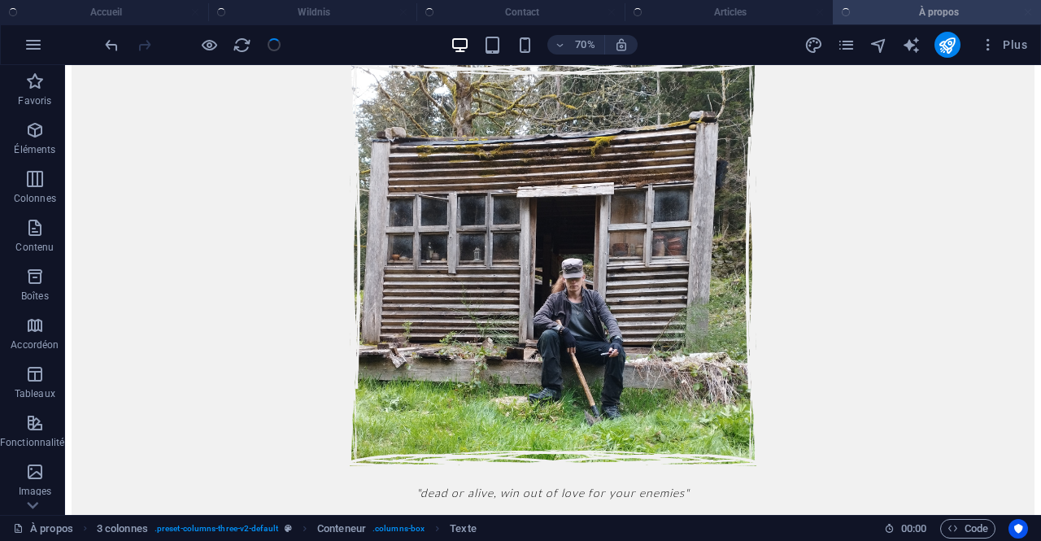
scroll to position [2862, 0]
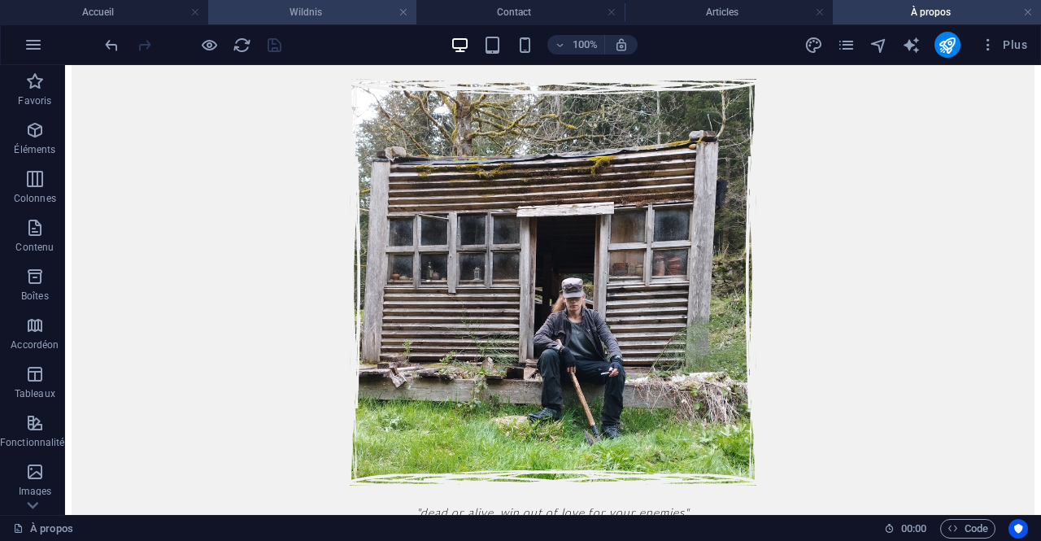
drag, startPoint x: 407, startPoint y: 11, endPoint x: 377, endPoint y: 15, distance: 29.6
click at [407, 13] on link at bounding box center [404, 12] width 10 height 15
click at [417, 13] on h4 "Contact" at bounding box center [521, 12] width 208 height 18
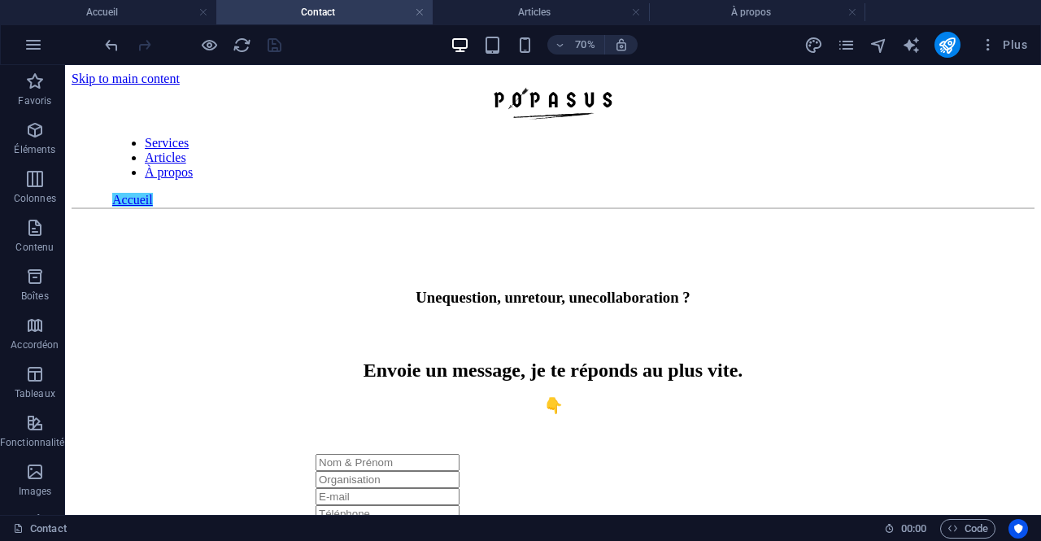
scroll to position [415, 0]
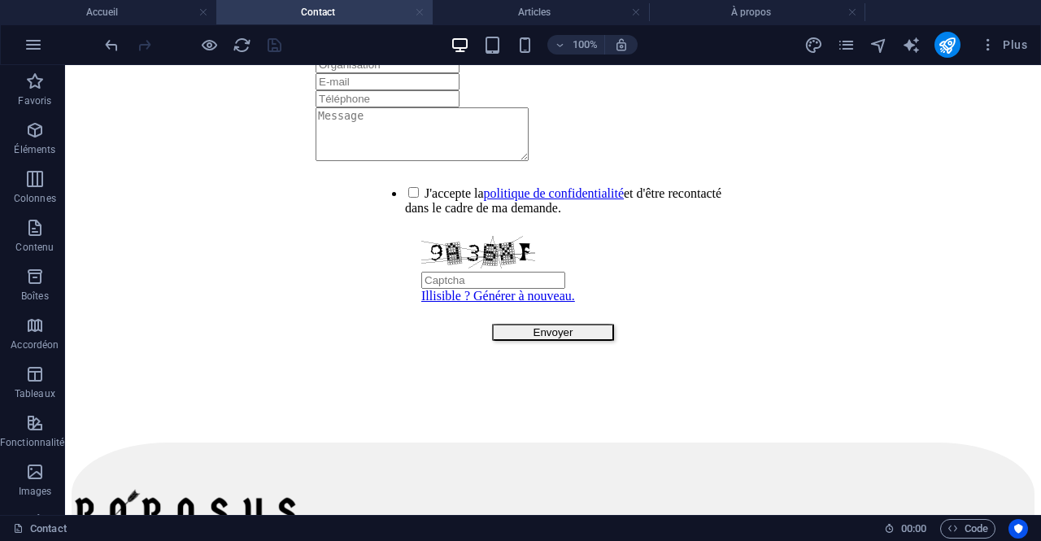
click at [420, 9] on link at bounding box center [420, 12] width 10 height 15
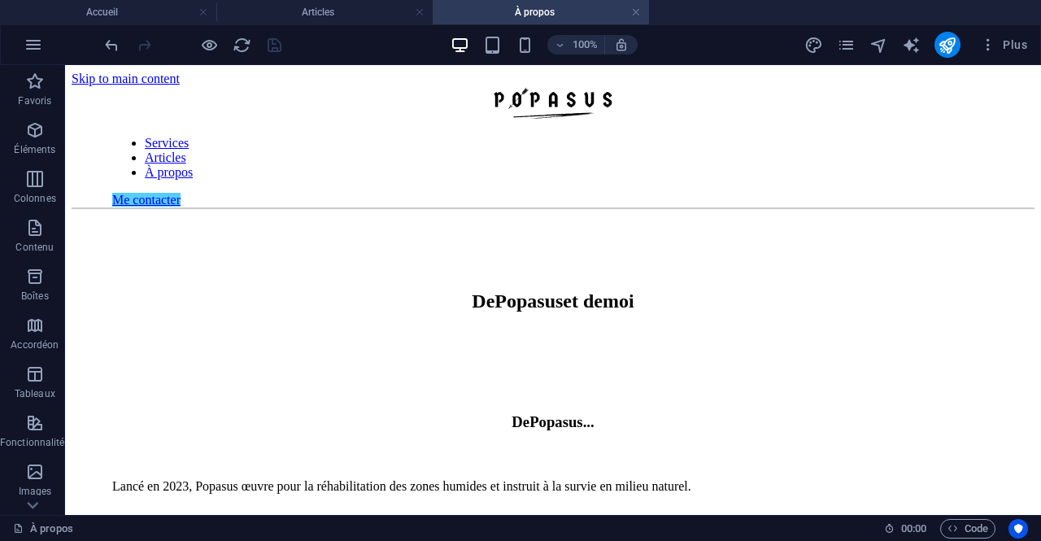
scroll to position [2862, 0]
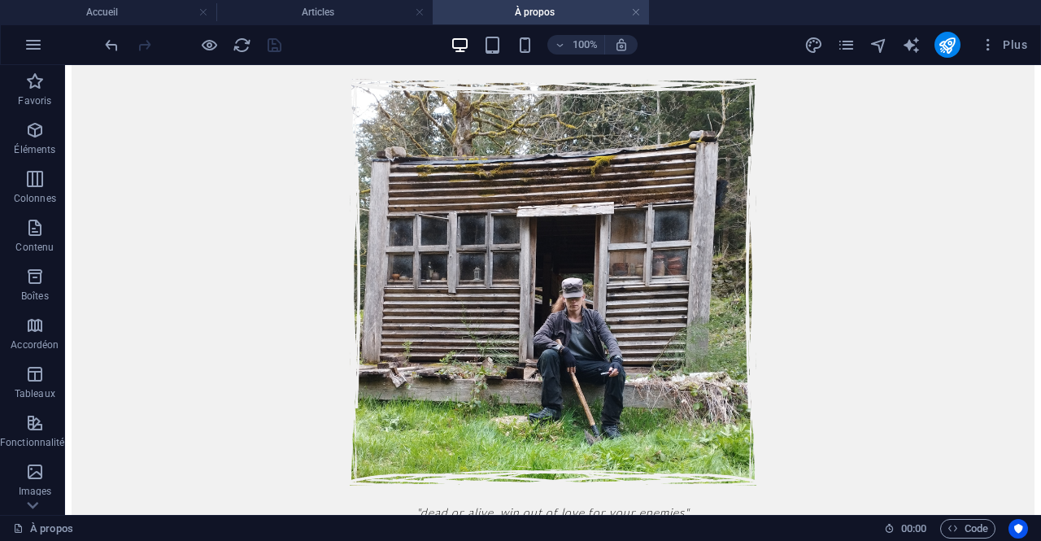
click at [420, 9] on link at bounding box center [420, 12] width 10 height 15
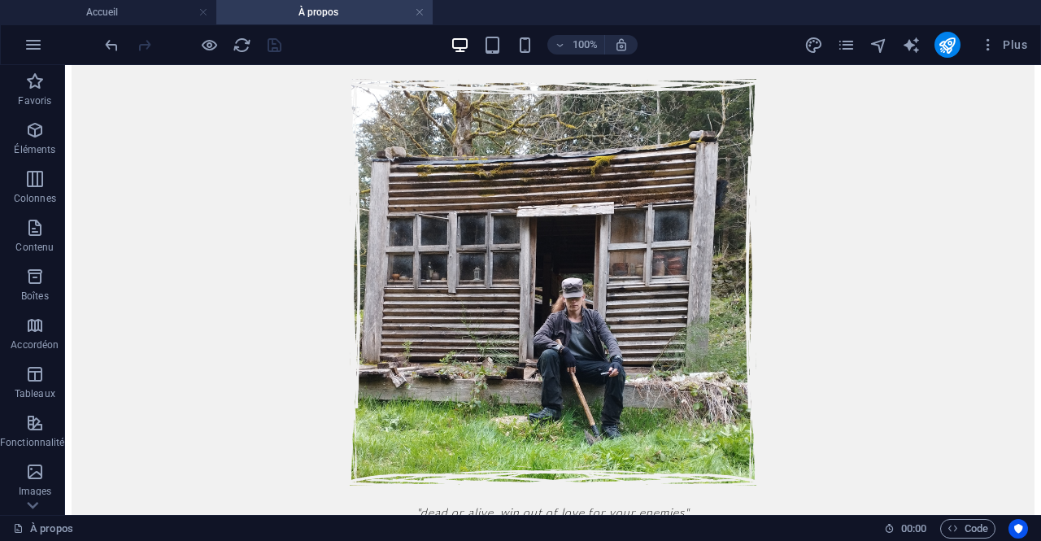
click at [420, 9] on link at bounding box center [420, 12] width 10 height 15
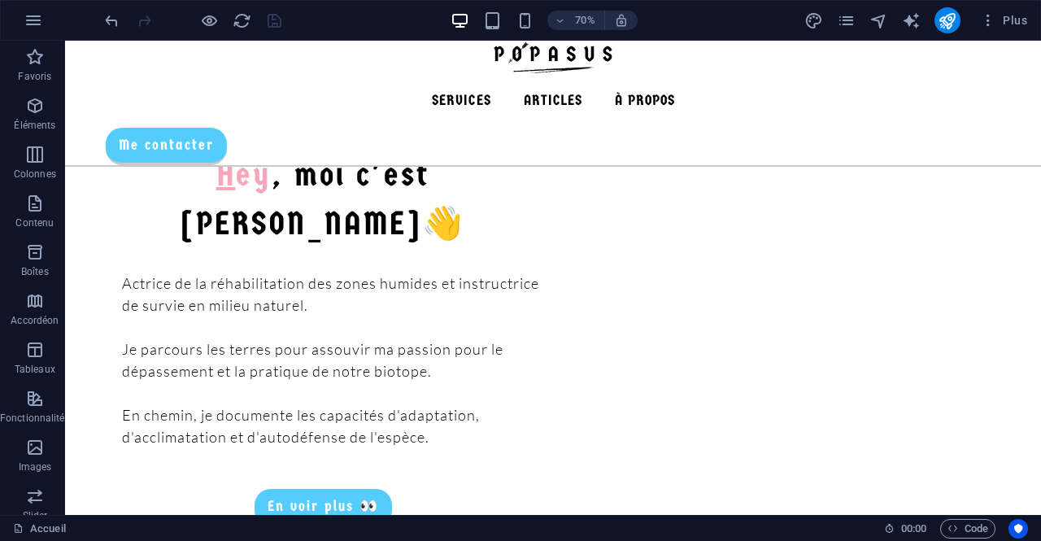
scroll to position [1143, 0]
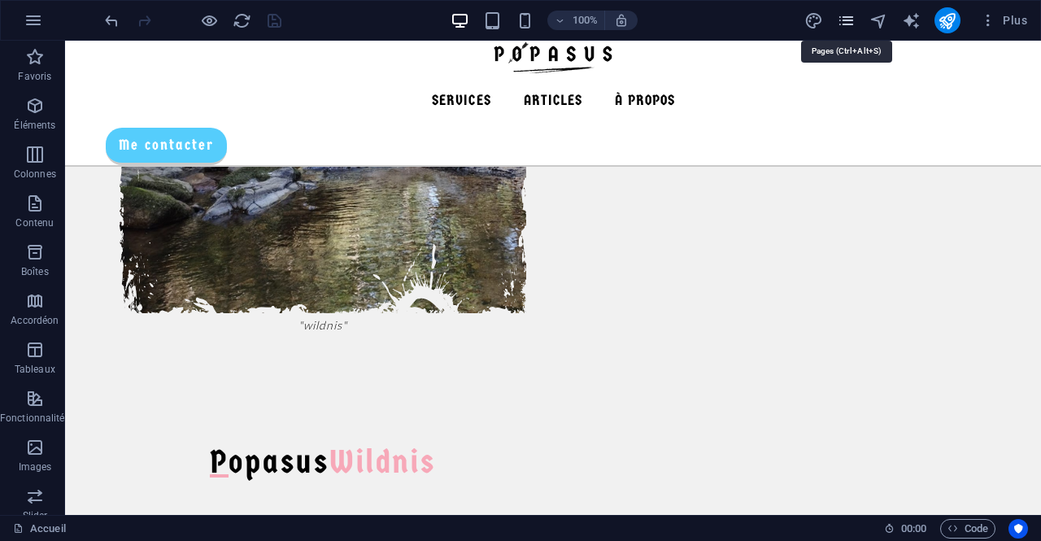
click at [853, 24] on icon "pages" at bounding box center [846, 20] width 19 height 19
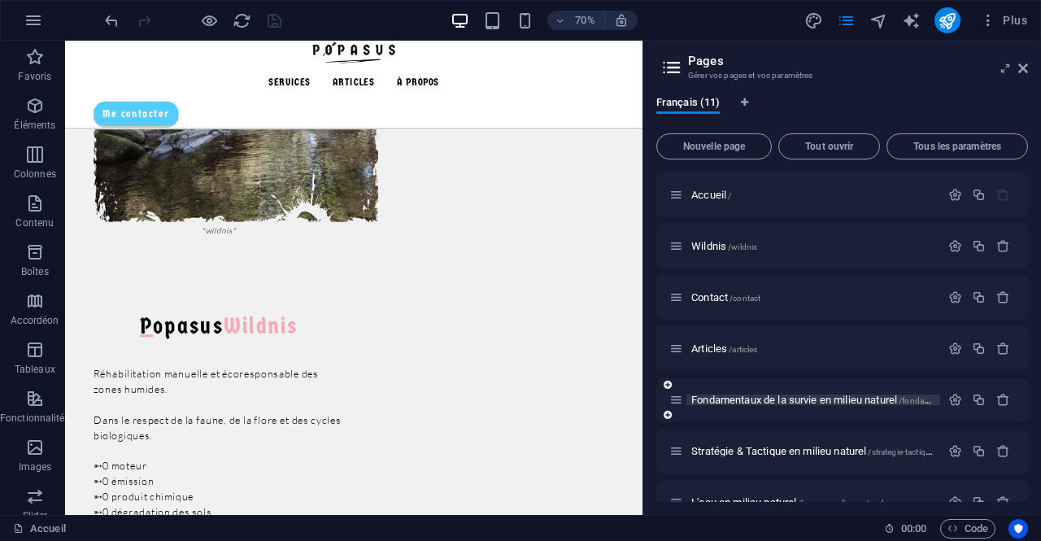
click at [820, 397] on span "Fondamentaux de la survie en milieu naturel /[GEOGRAPHIC_DATA]-milieu-naturel" at bounding box center [878, 400] width 373 height 12
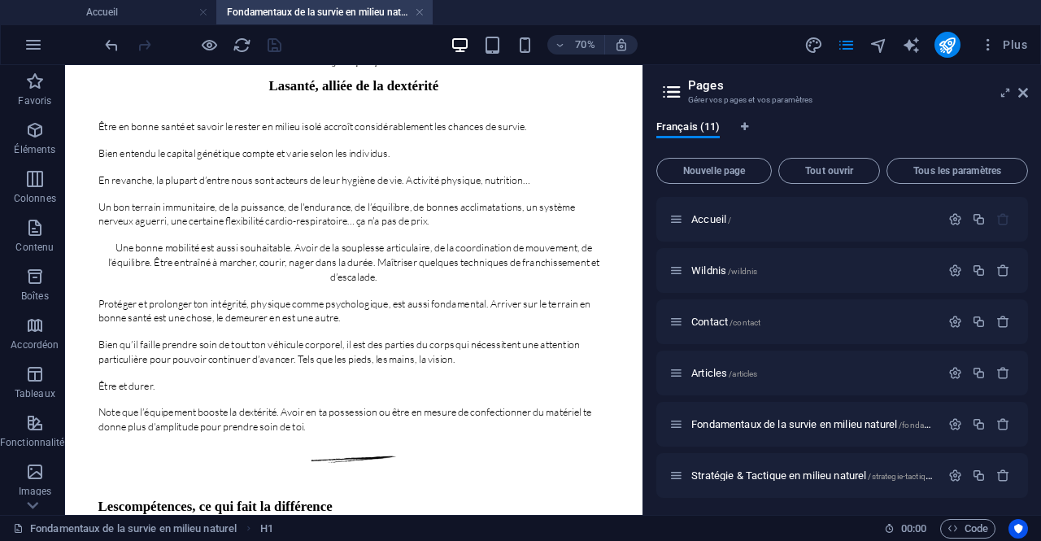
scroll to position [4966, 0]
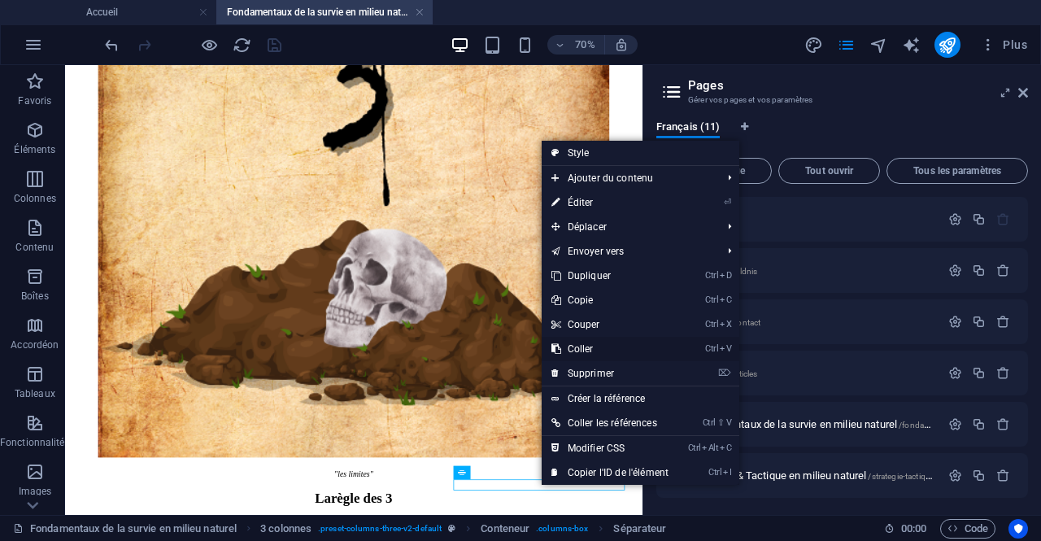
click at [602, 344] on link "Ctrl V Coller" at bounding box center [610, 349] width 137 height 24
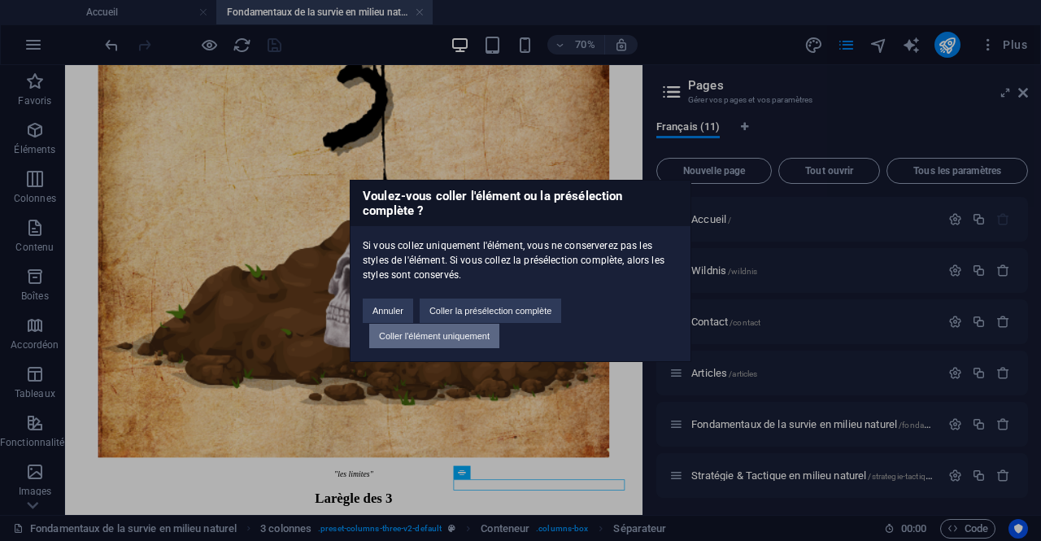
click at [478, 343] on button "Coller l'élément uniquement" at bounding box center [434, 336] width 130 height 24
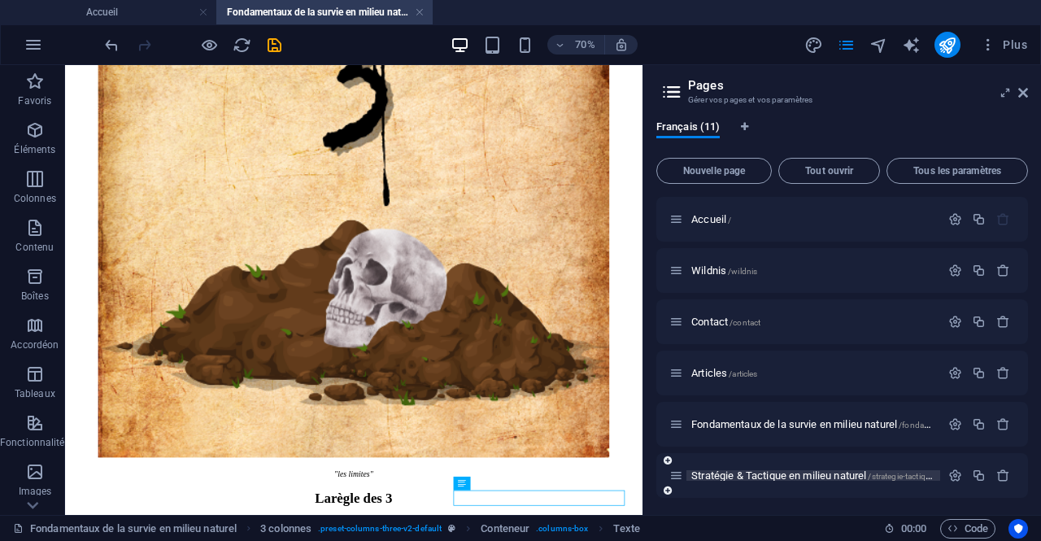
click at [801, 470] on span "Stratégie & Tactique en milieu naturel /strategie-tactique-en-milieu-naturel" at bounding box center [845, 475] width 307 height 12
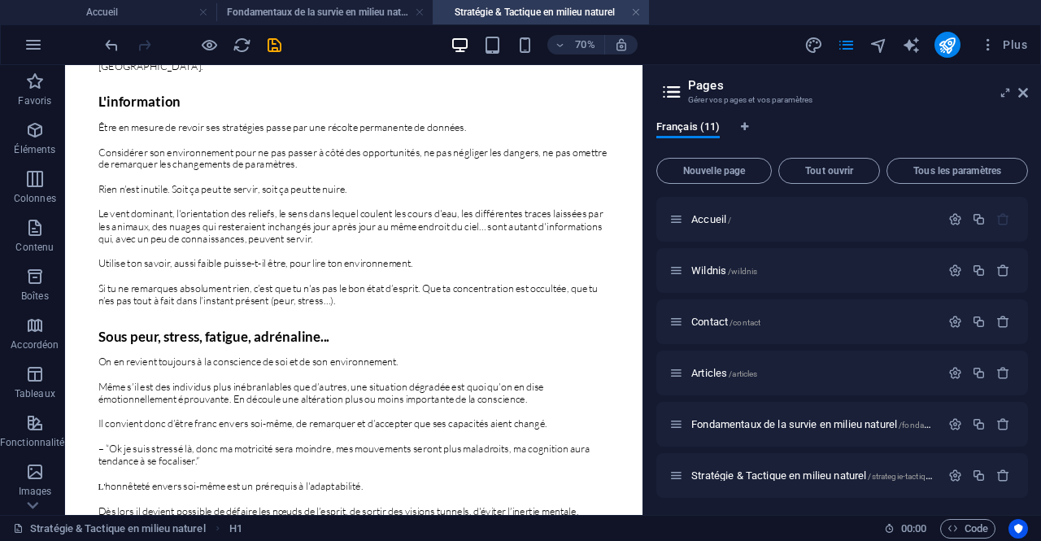
scroll to position [7005, 0]
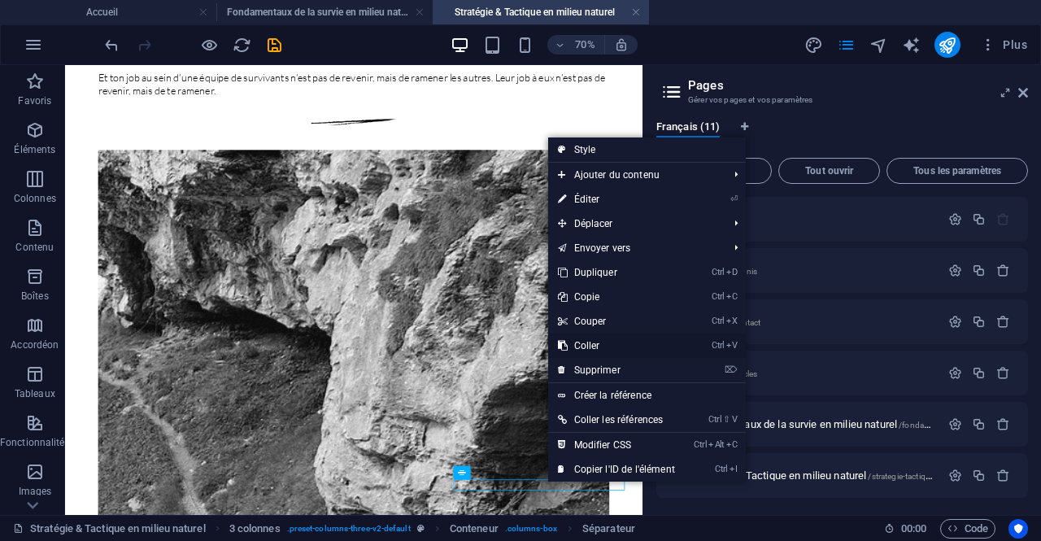
click at [616, 347] on link "Ctrl V Coller" at bounding box center [616, 346] width 137 height 24
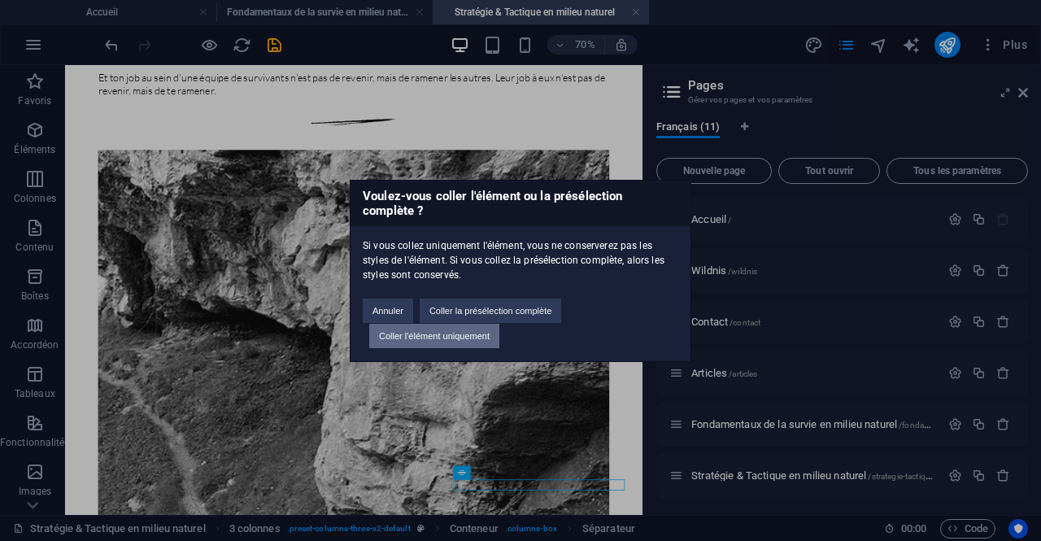
click at [482, 341] on button "Coller l'élément uniquement" at bounding box center [434, 336] width 130 height 24
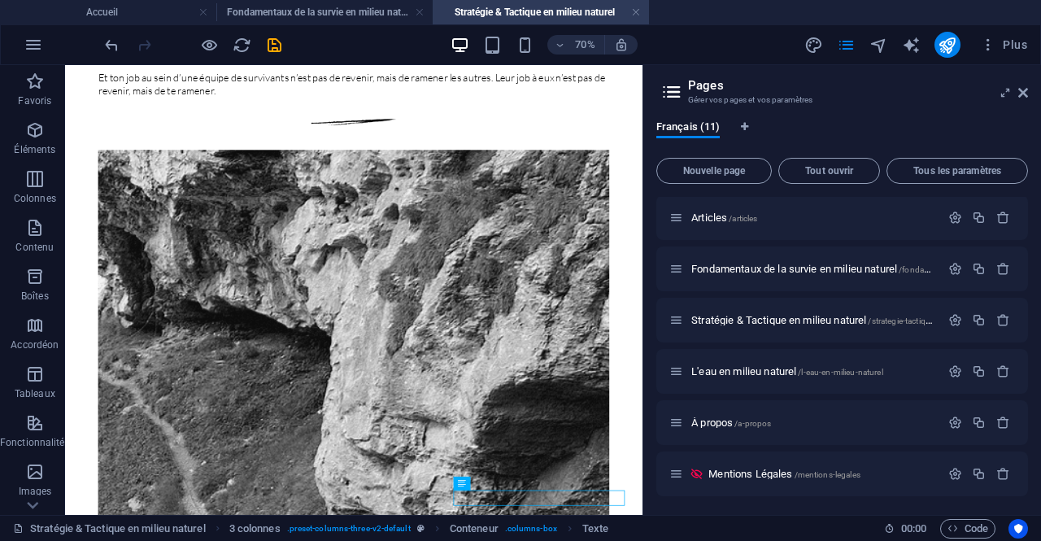
scroll to position [174, 0]
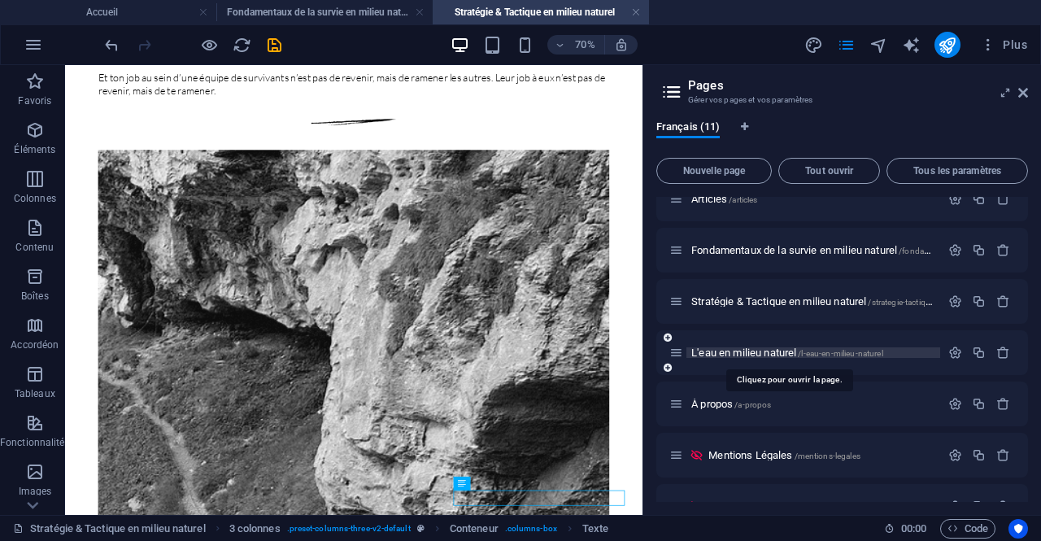
click at [840, 352] on span "/l-eau-en-milieu-naturel" at bounding box center [840, 353] width 85 height 9
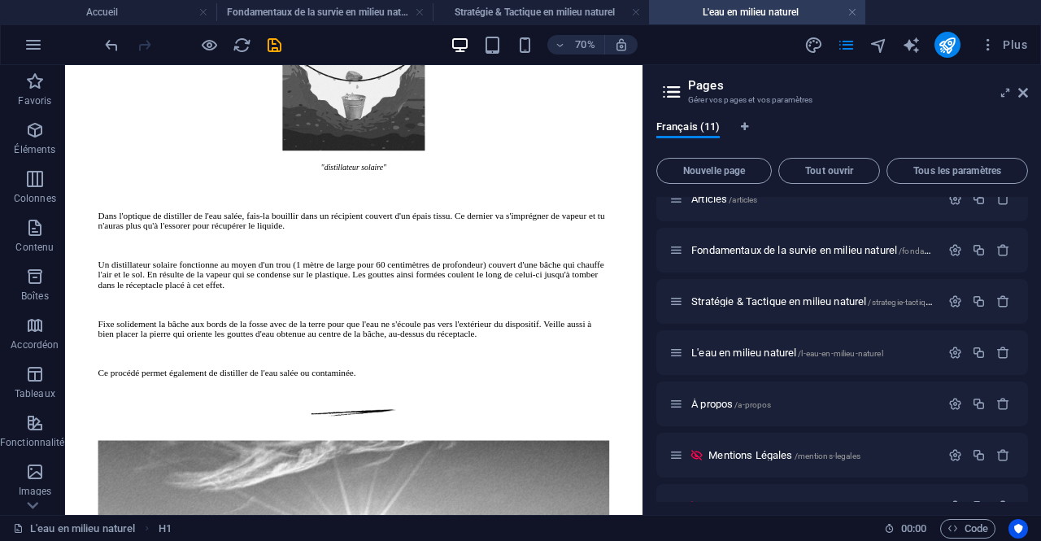
scroll to position [10577, 0]
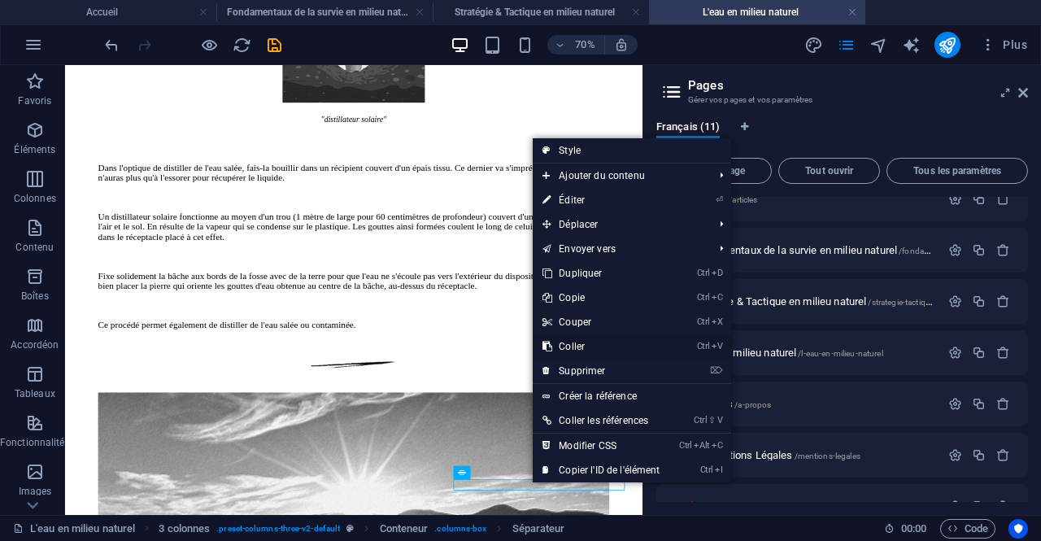
click at [600, 349] on link "Ctrl V Coller" at bounding box center [601, 346] width 137 height 24
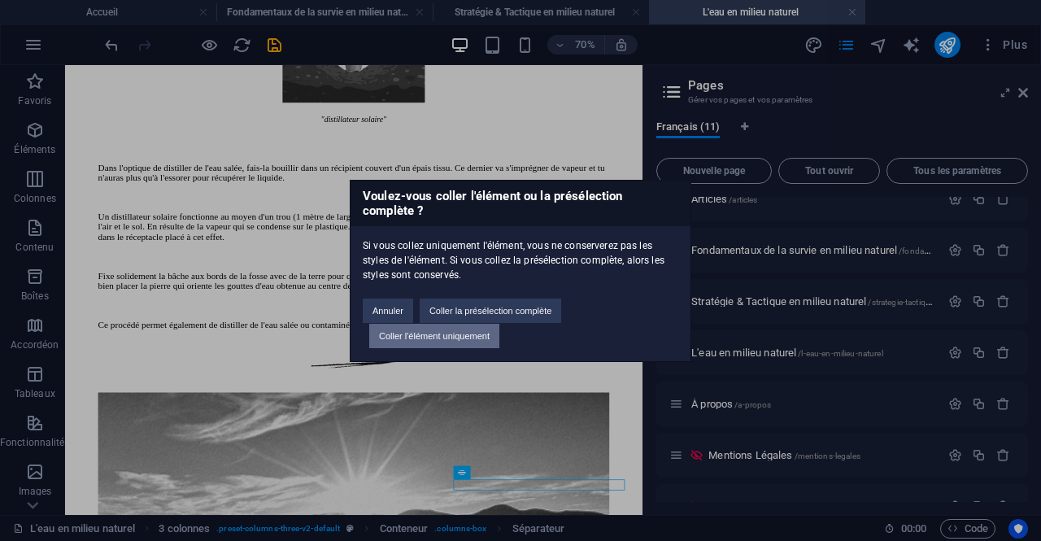
click at [473, 334] on button "Coller l'élément uniquement" at bounding box center [434, 336] width 130 height 24
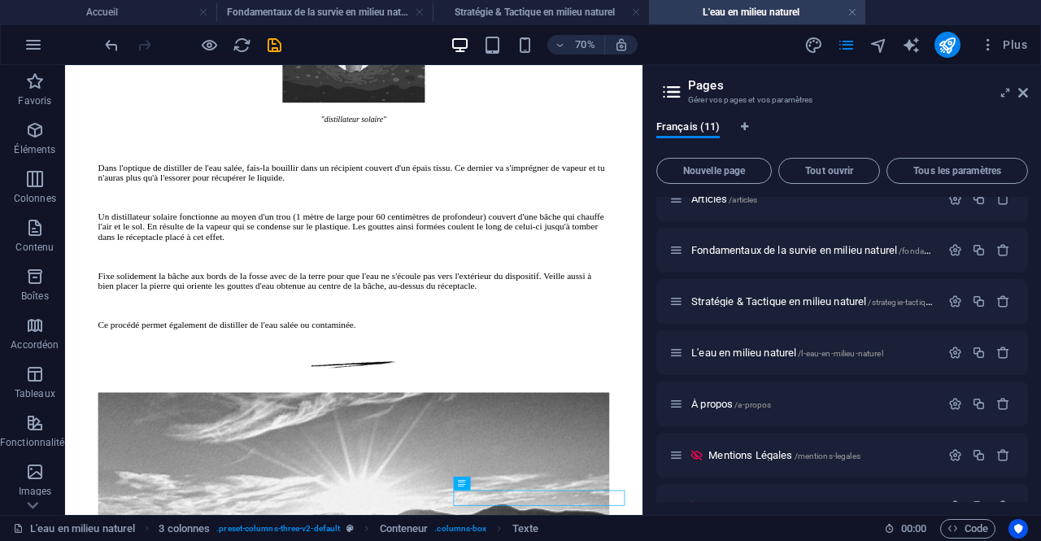
scroll to position [259, 0]
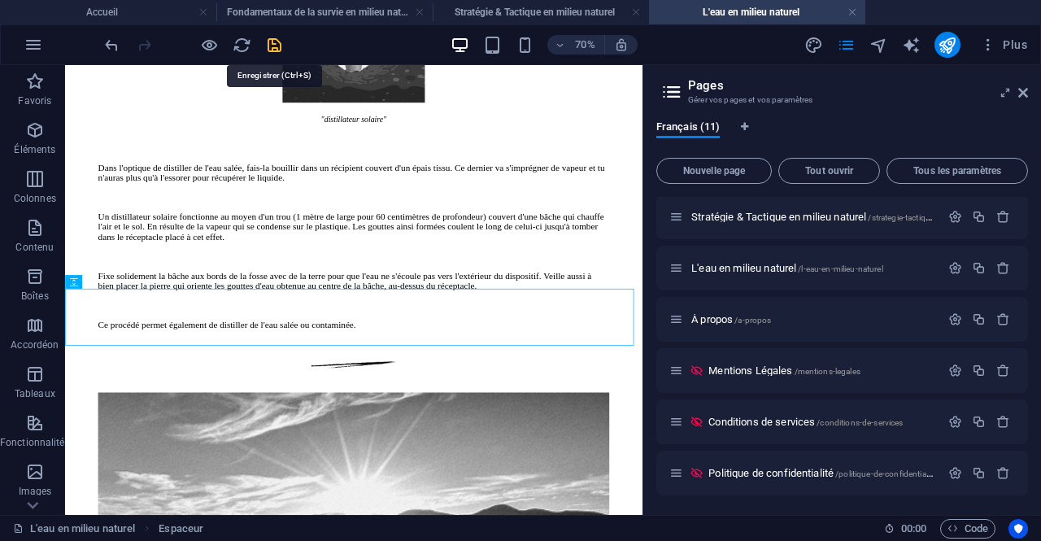
click at [276, 44] on icon "save" at bounding box center [274, 45] width 19 height 19
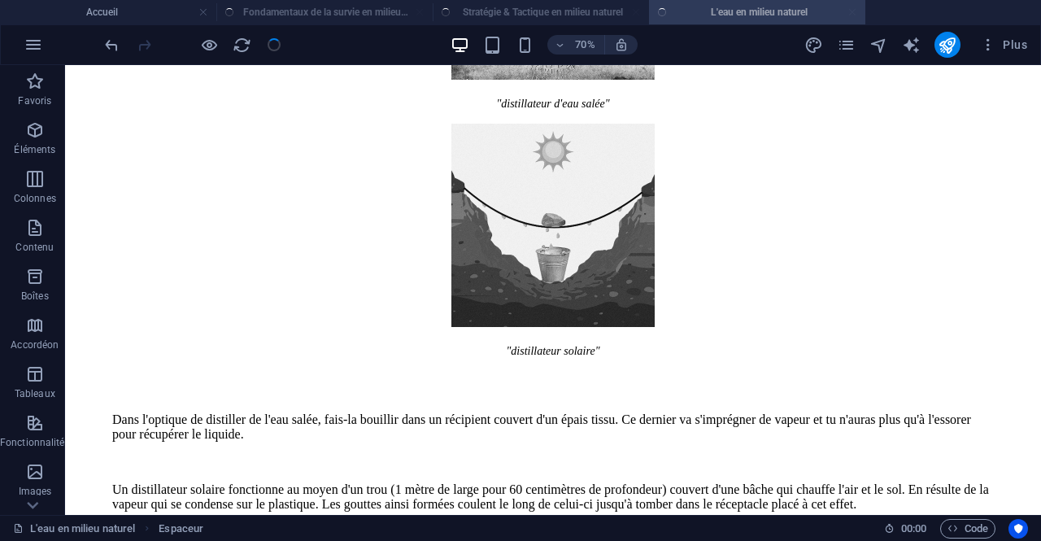
scroll to position [9869, 0]
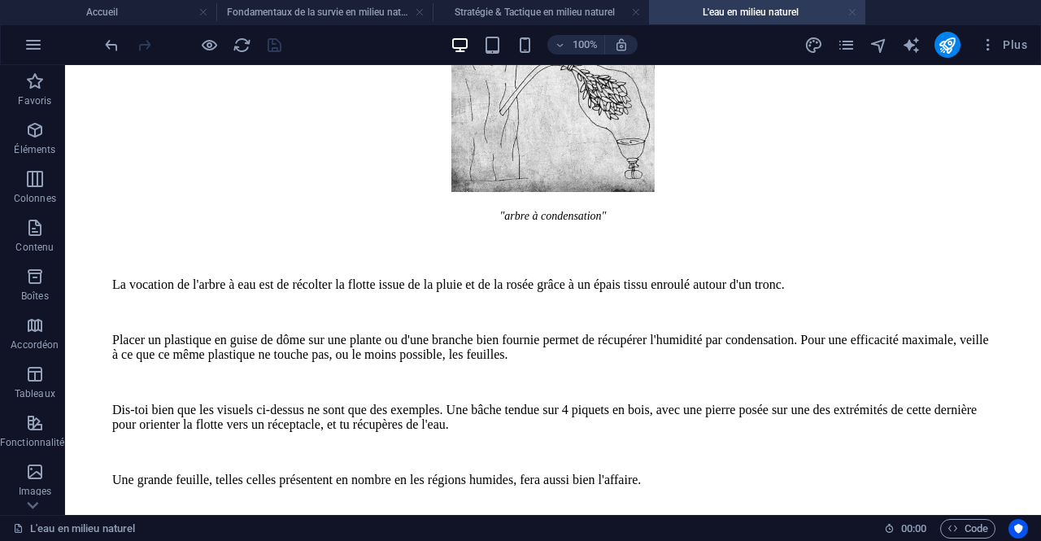
click at [851, 12] on link at bounding box center [853, 12] width 10 height 15
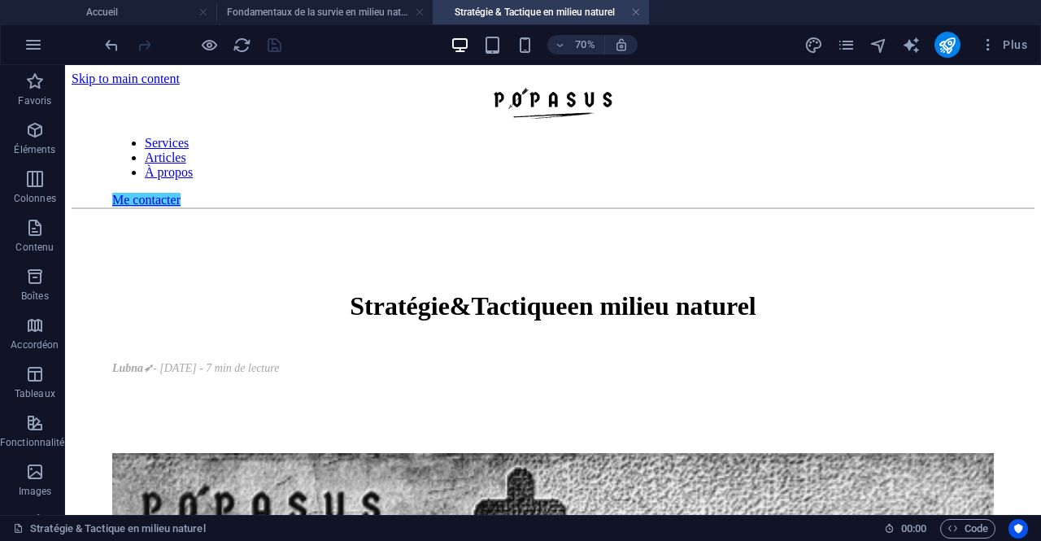
scroll to position [6659, 0]
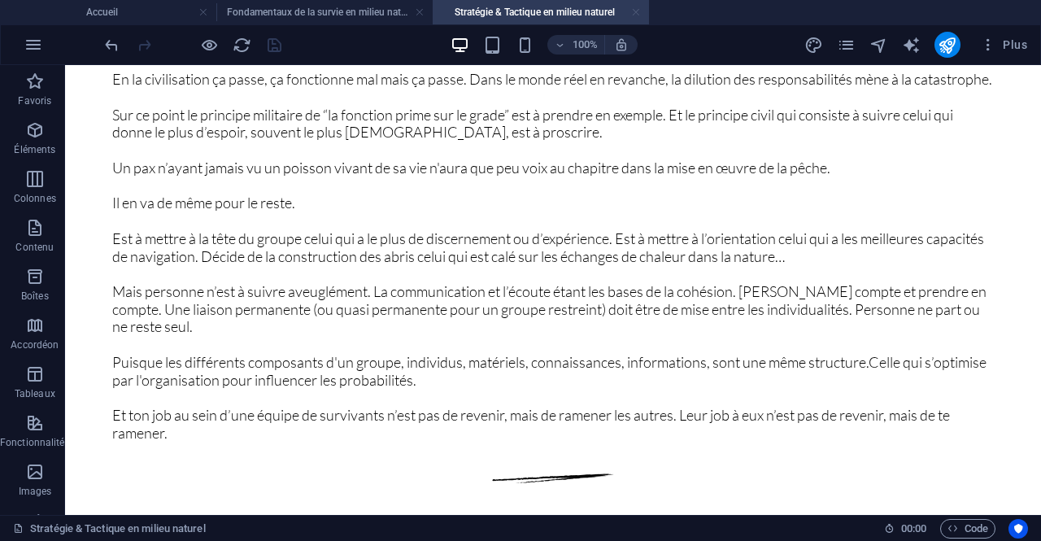
drag, startPoint x: 636, startPoint y: 12, endPoint x: 569, endPoint y: 7, distance: 66.9
click at [636, 12] on link at bounding box center [636, 12] width 10 height 15
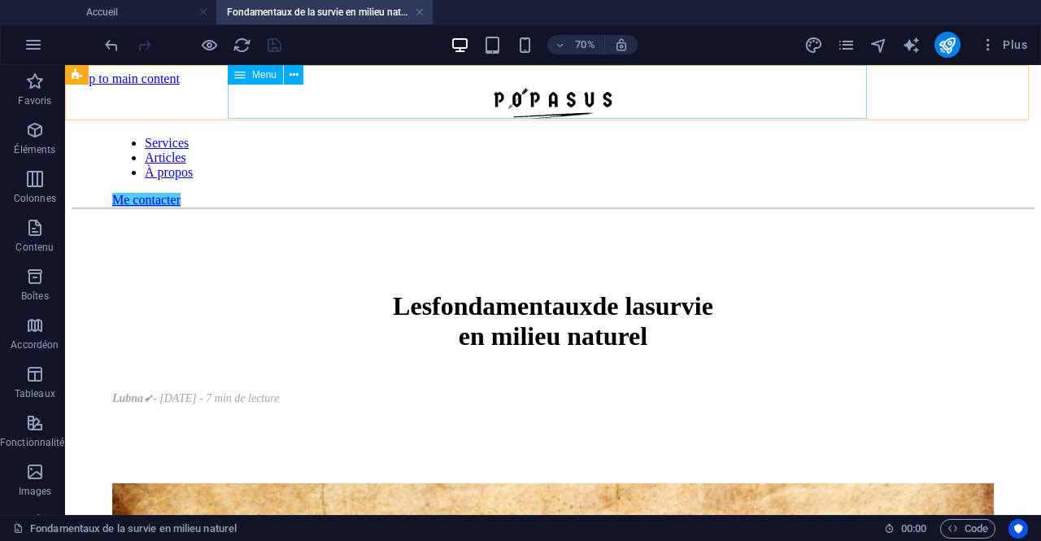
scroll to position [4871, 0]
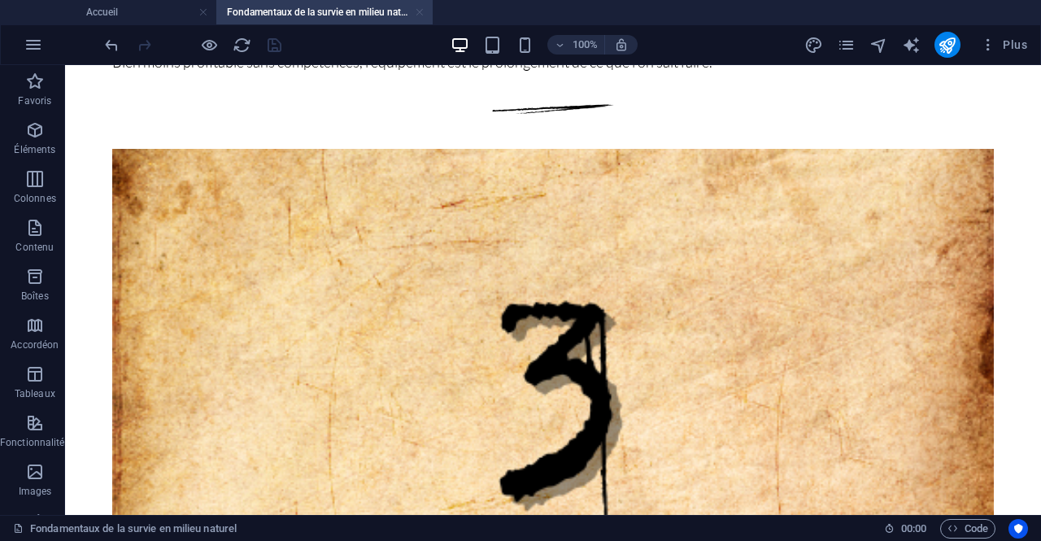
click at [423, 11] on link at bounding box center [420, 12] width 10 height 15
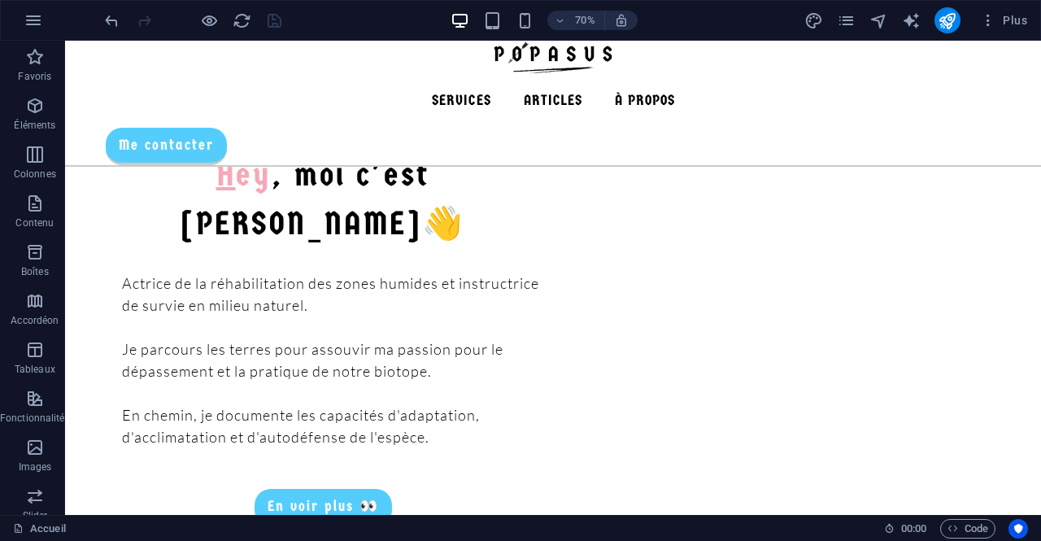
scroll to position [1143, 0]
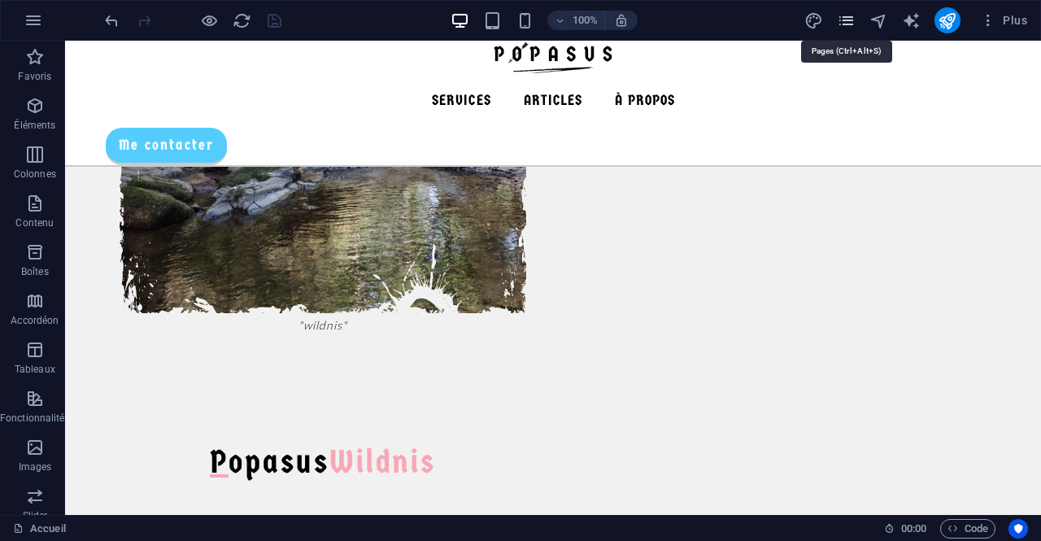
click at [850, 27] on icon "pages" at bounding box center [846, 20] width 19 height 19
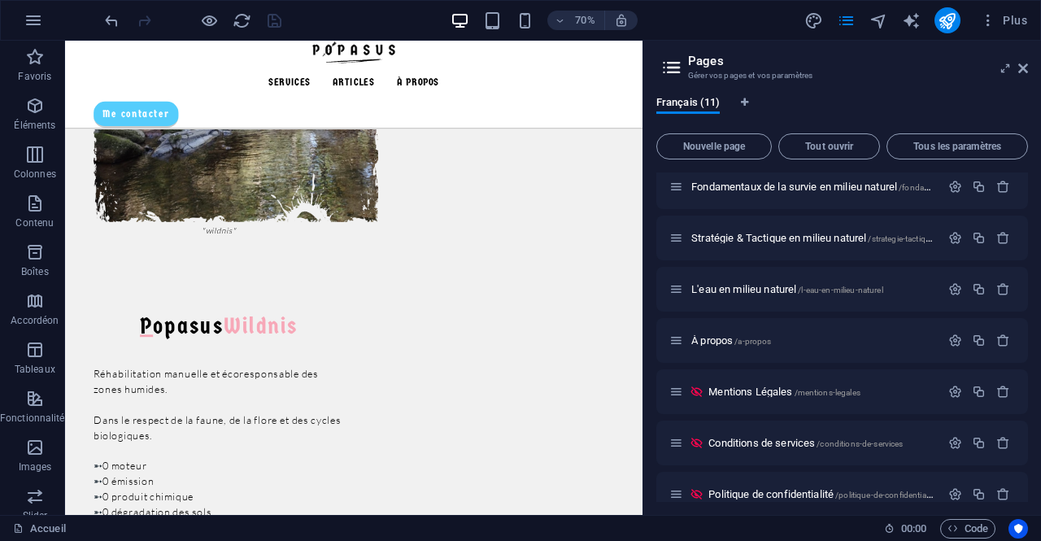
scroll to position [234, 0]
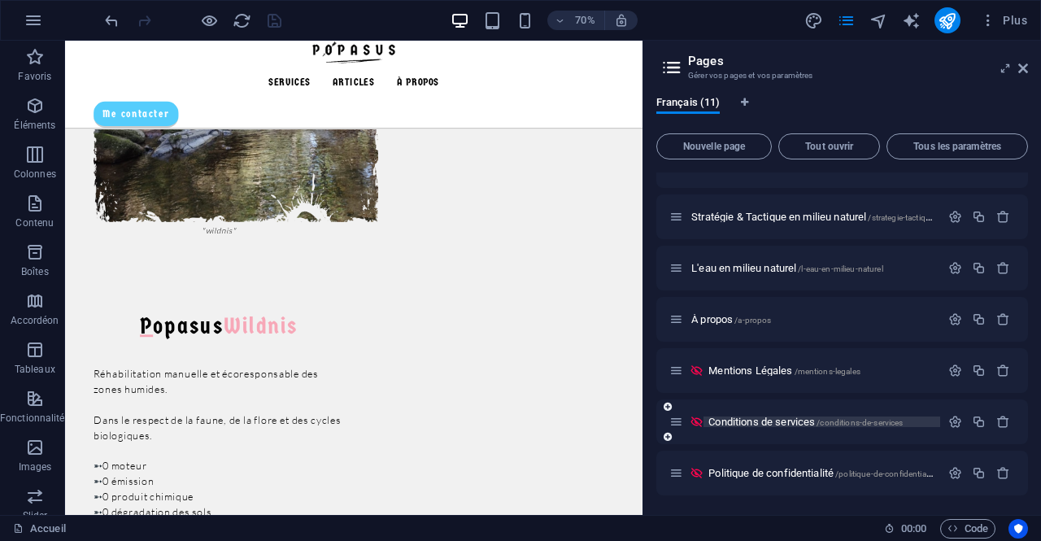
click at [833, 422] on span "/conditions-de-services" at bounding box center [860, 422] width 86 height 9
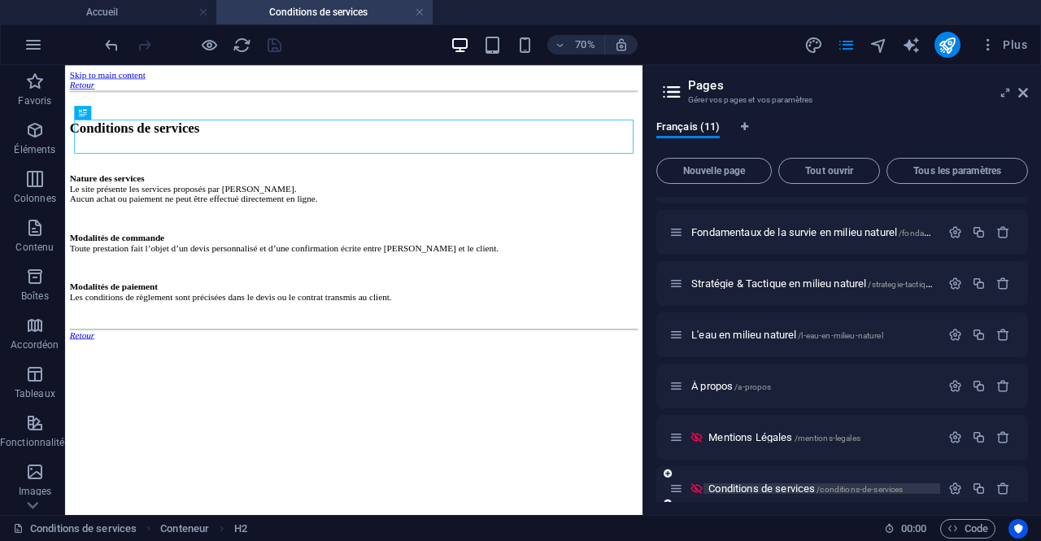
scroll to position [0, 0]
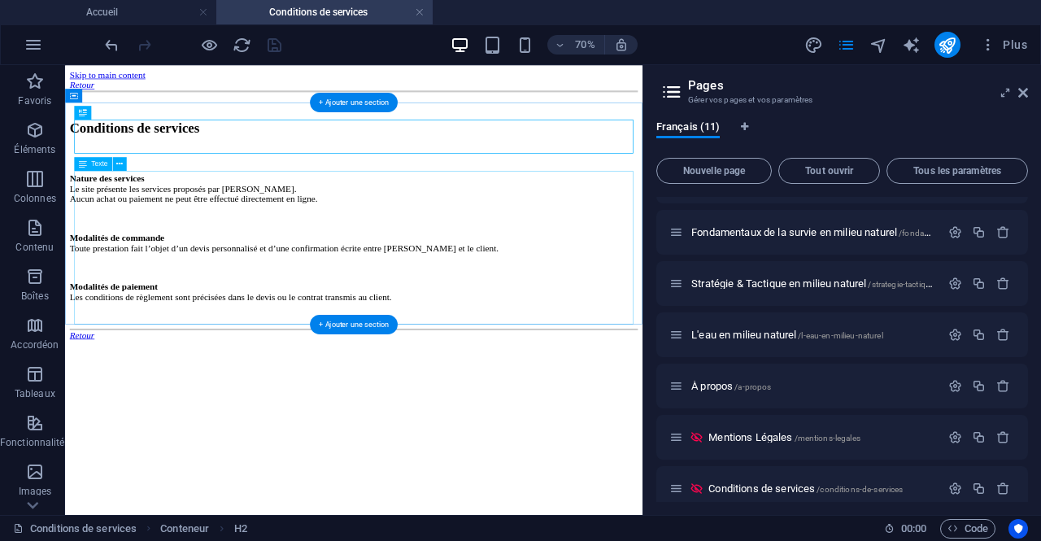
click at [623, 373] on div "Nature des services Le site présente les services proposés par [PERSON_NAME]. A…" at bounding box center [478, 312] width 812 height 184
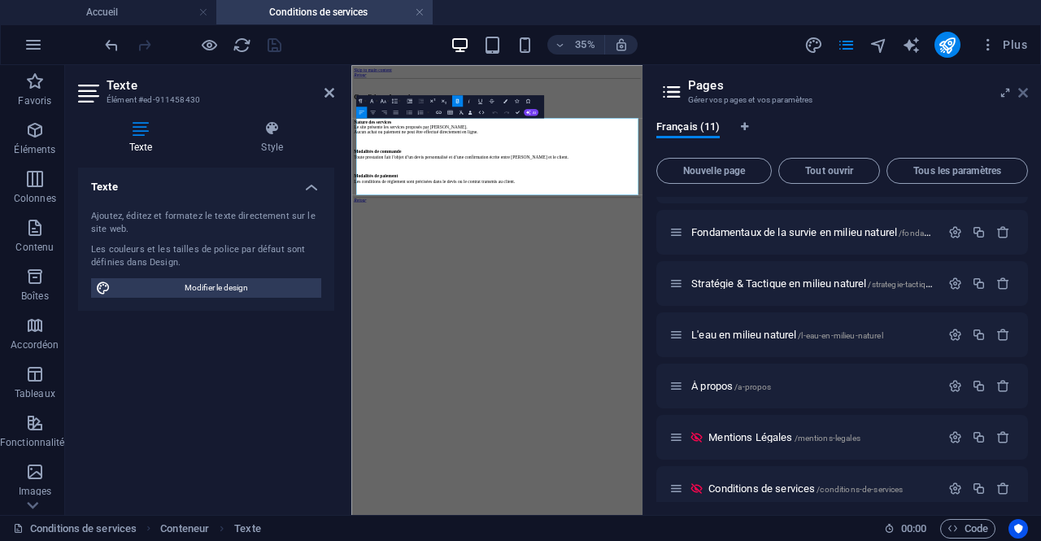
click at [1020, 89] on icon at bounding box center [1024, 92] width 10 height 13
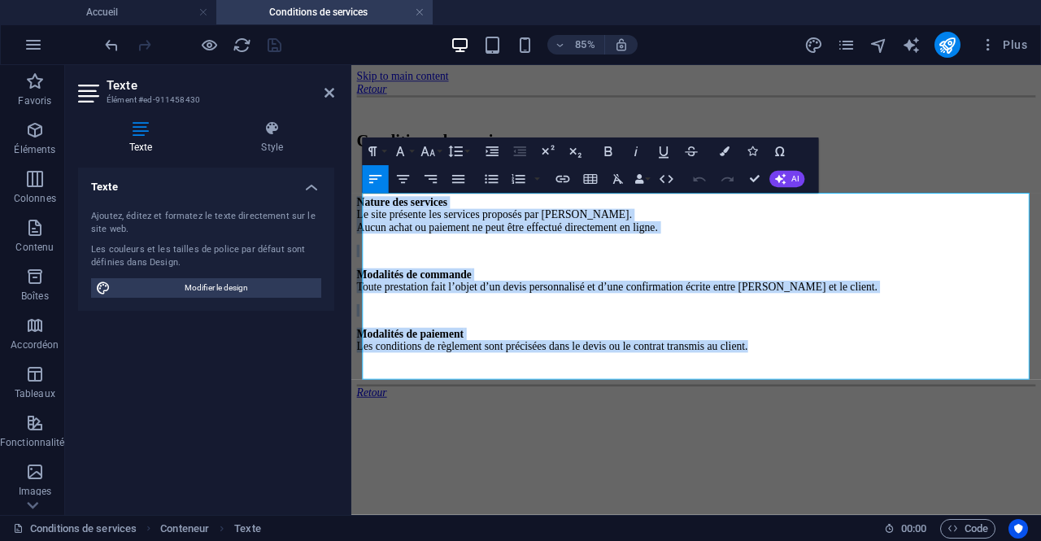
drag, startPoint x: 1040, startPoint y: 417, endPoint x: 354, endPoint y: 229, distance: 710.9
click at [358, 229] on div "Conditions de services Nature des services Le site présente les services propos…" at bounding box center [757, 253] width 799 height 300
copy div "Nature des services Le site présente les services proposés par [PERSON_NAME]. A…"
click at [416, 12] on link at bounding box center [420, 12] width 10 height 15
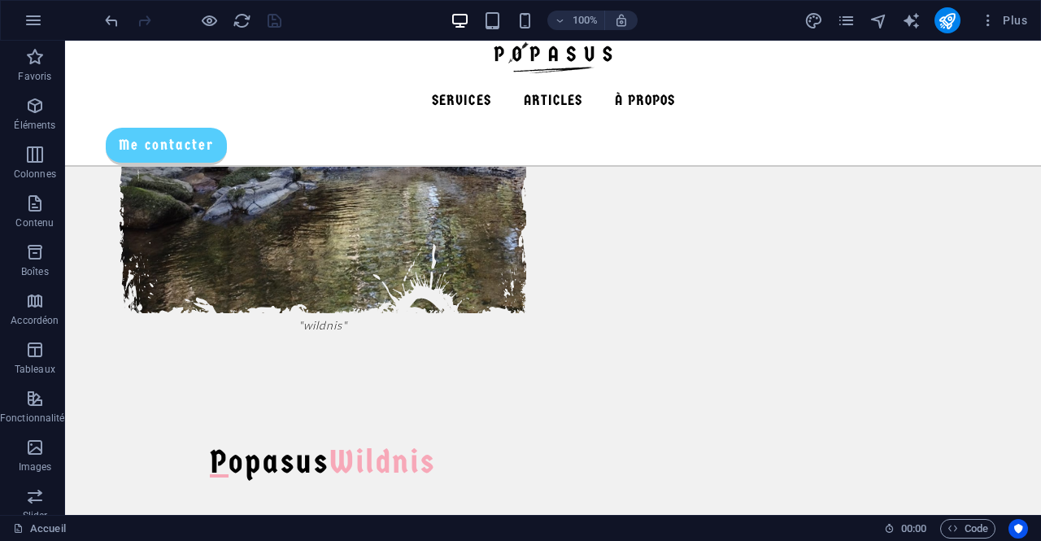
scroll to position [1289, 0]
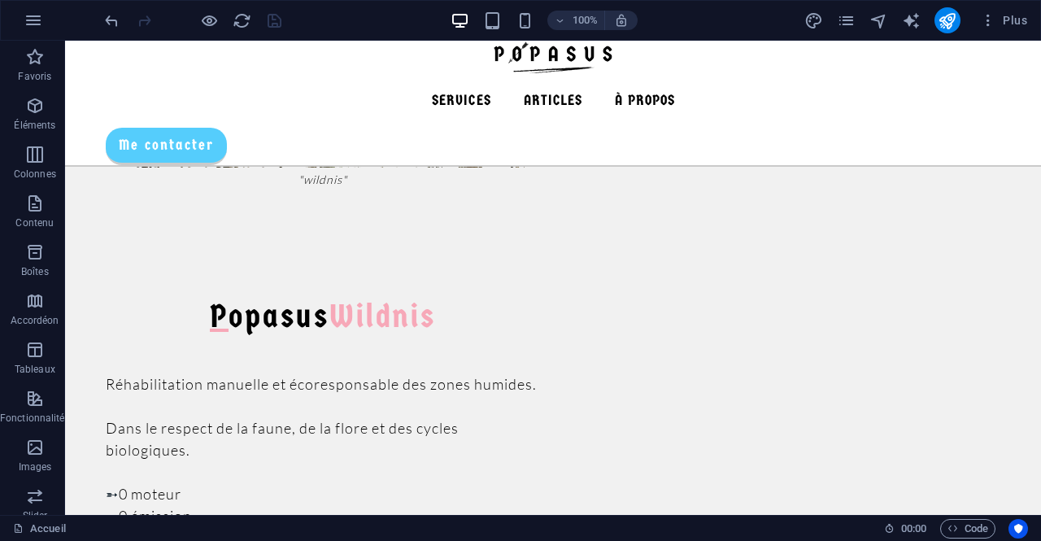
click at [849, 24] on icon "pages" at bounding box center [846, 20] width 19 height 19
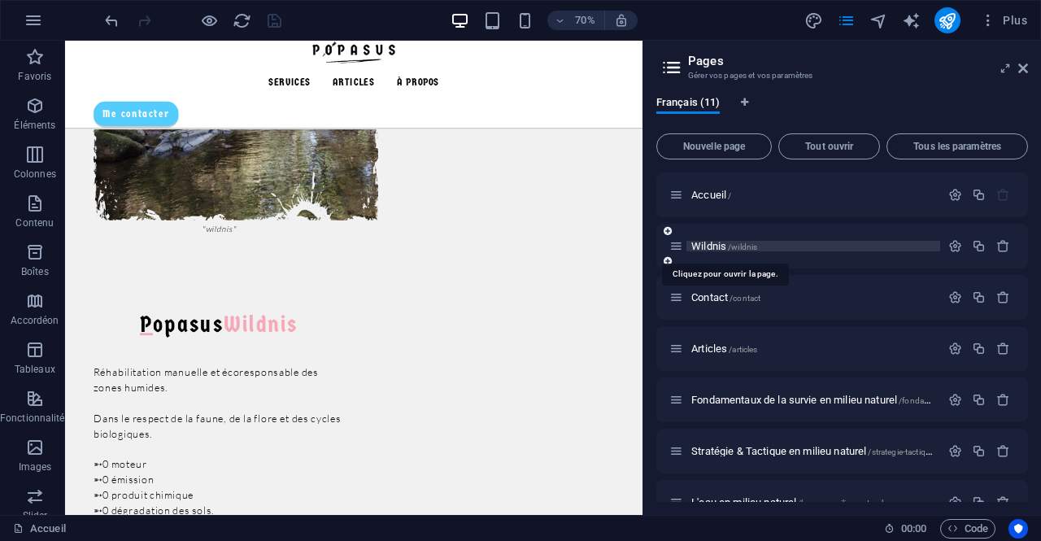
click at [744, 245] on span "/wildnis" at bounding box center [742, 246] width 29 height 9
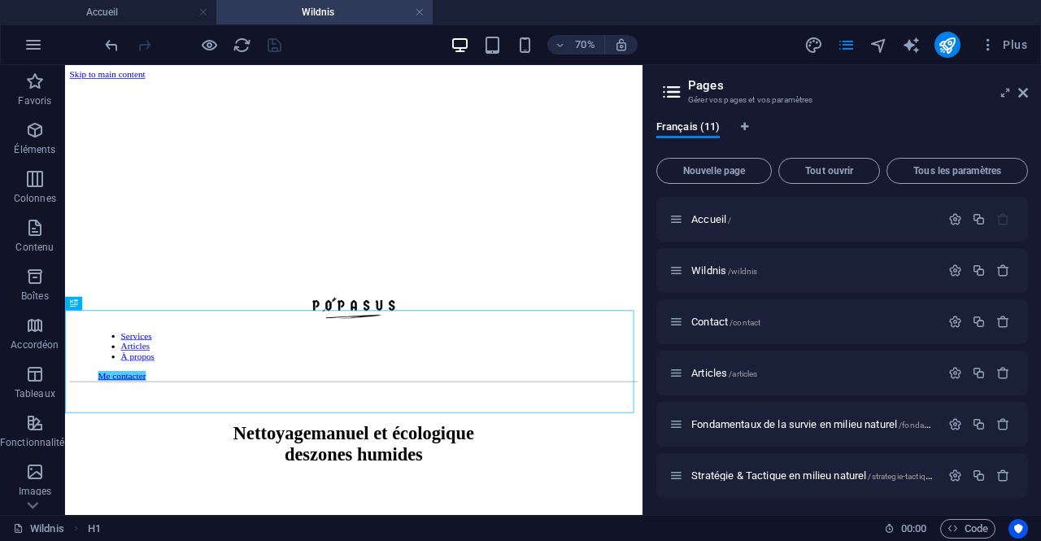
scroll to position [0, 0]
click at [1023, 90] on icon at bounding box center [1024, 92] width 10 height 13
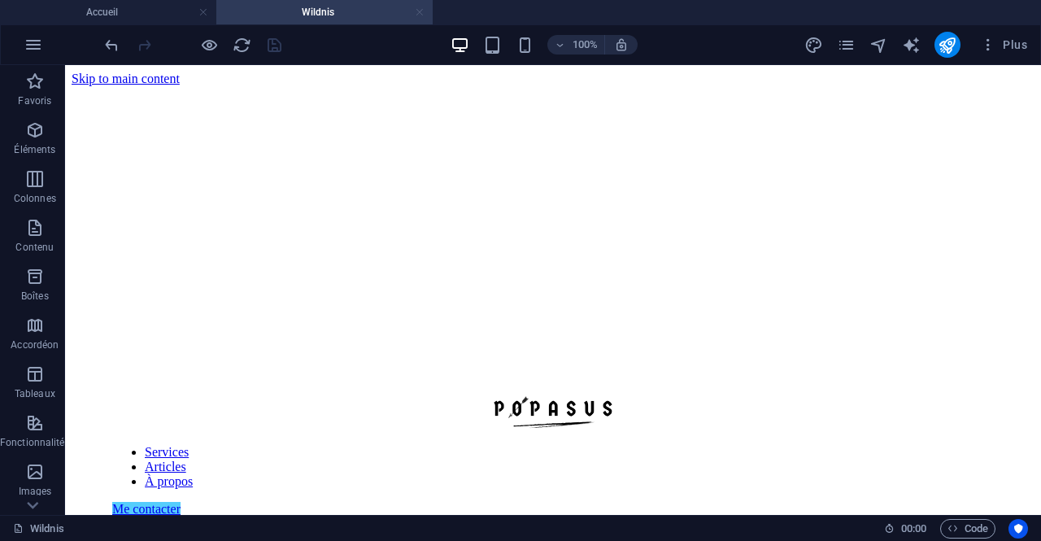
click at [422, 12] on link at bounding box center [420, 12] width 10 height 15
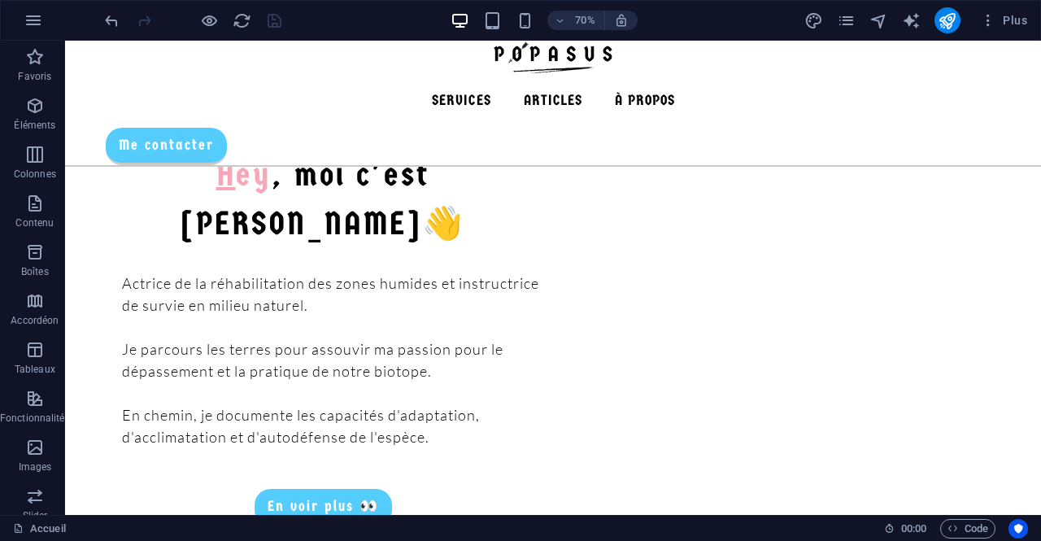
scroll to position [1143, 0]
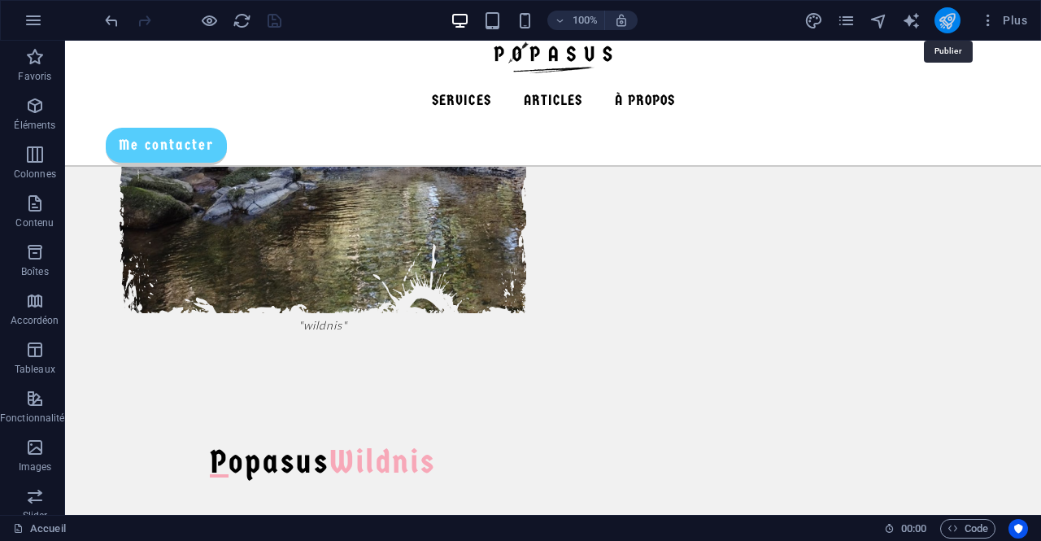
click at [953, 25] on icon "publish" at bounding box center [947, 20] width 19 height 19
